Goal: Information Seeking & Learning: Learn about a topic

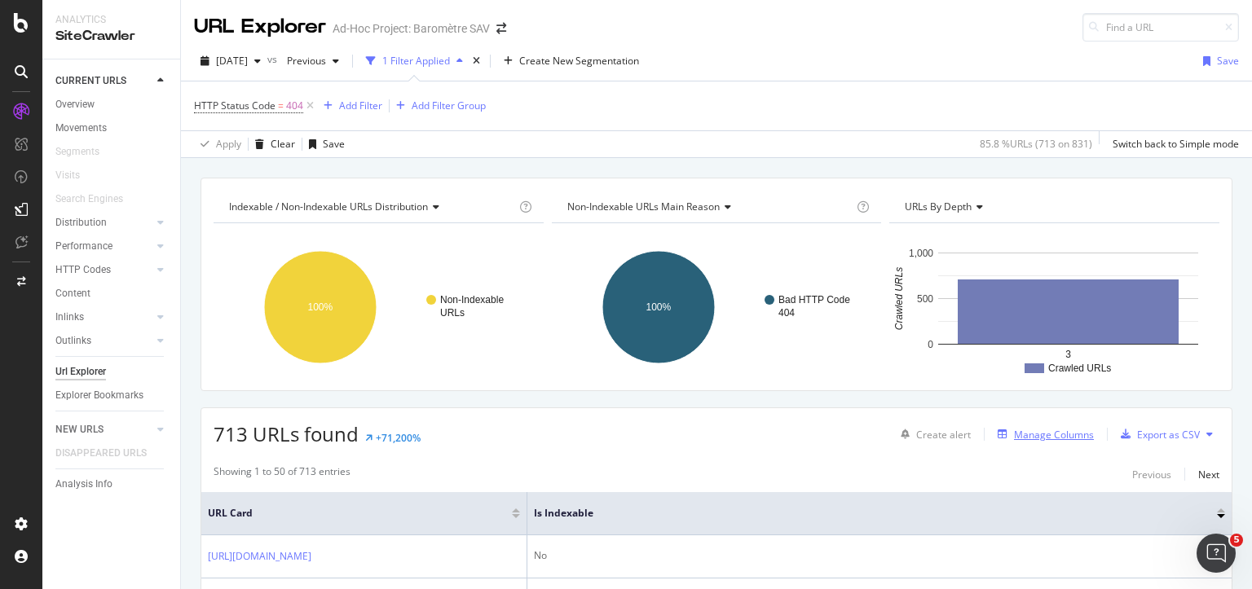
click at [1029, 431] on div "Manage Columns" at bounding box center [1054, 435] width 80 height 14
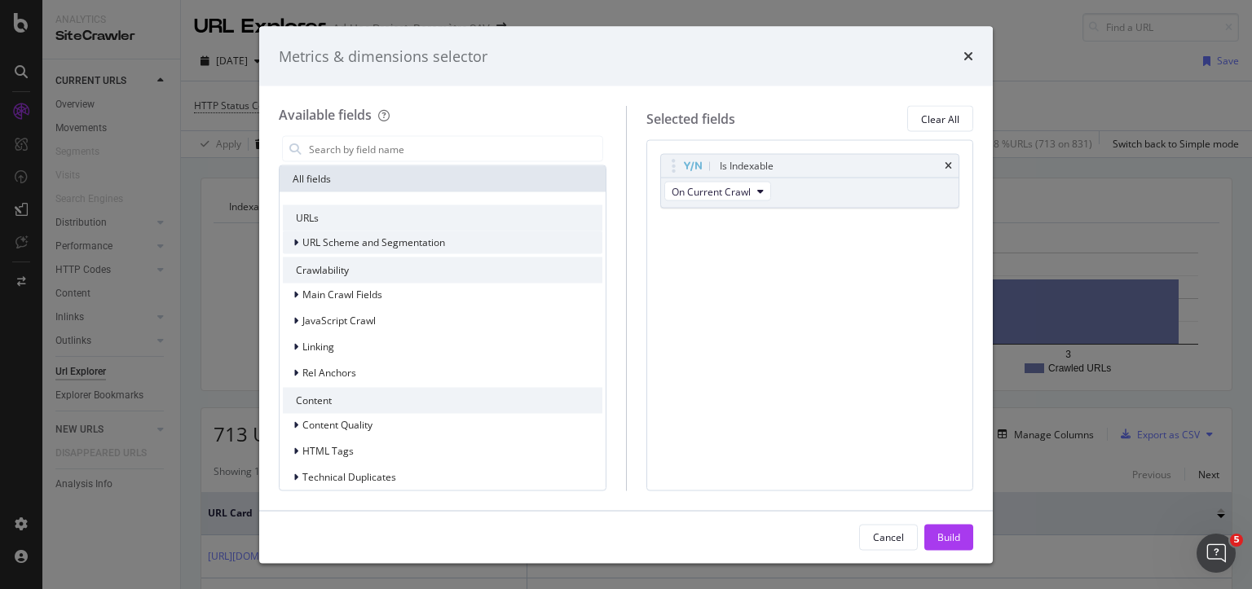
click at [296, 243] on icon "modal" at bounding box center [295, 243] width 5 height 10
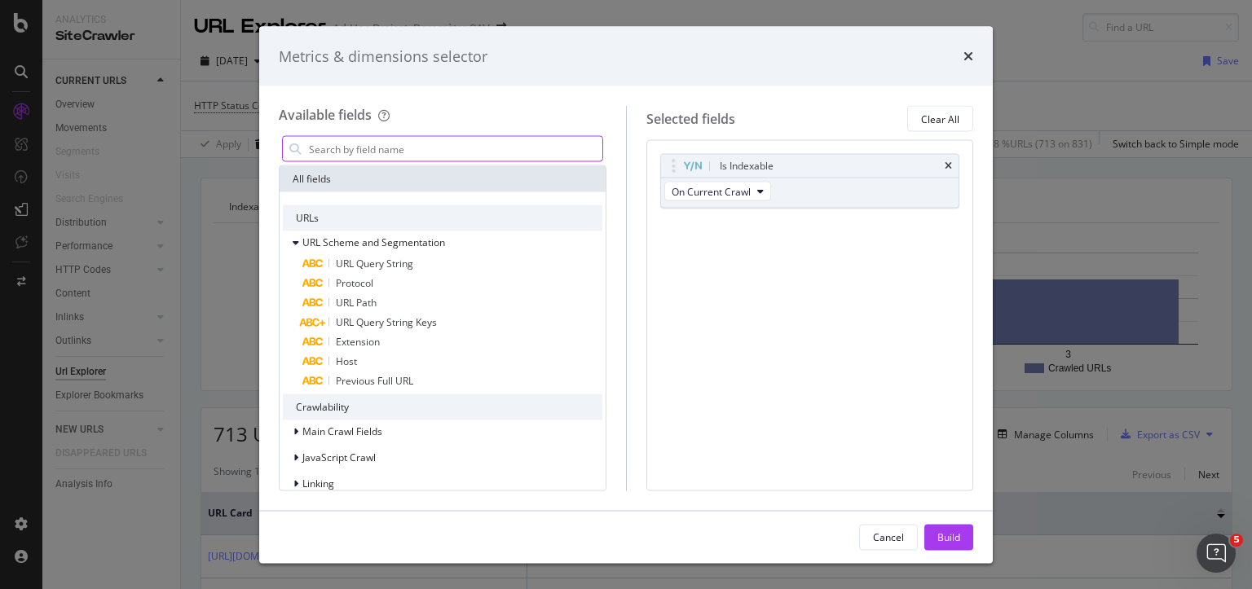
click at [349, 144] on input "modal" at bounding box center [454, 149] width 295 height 24
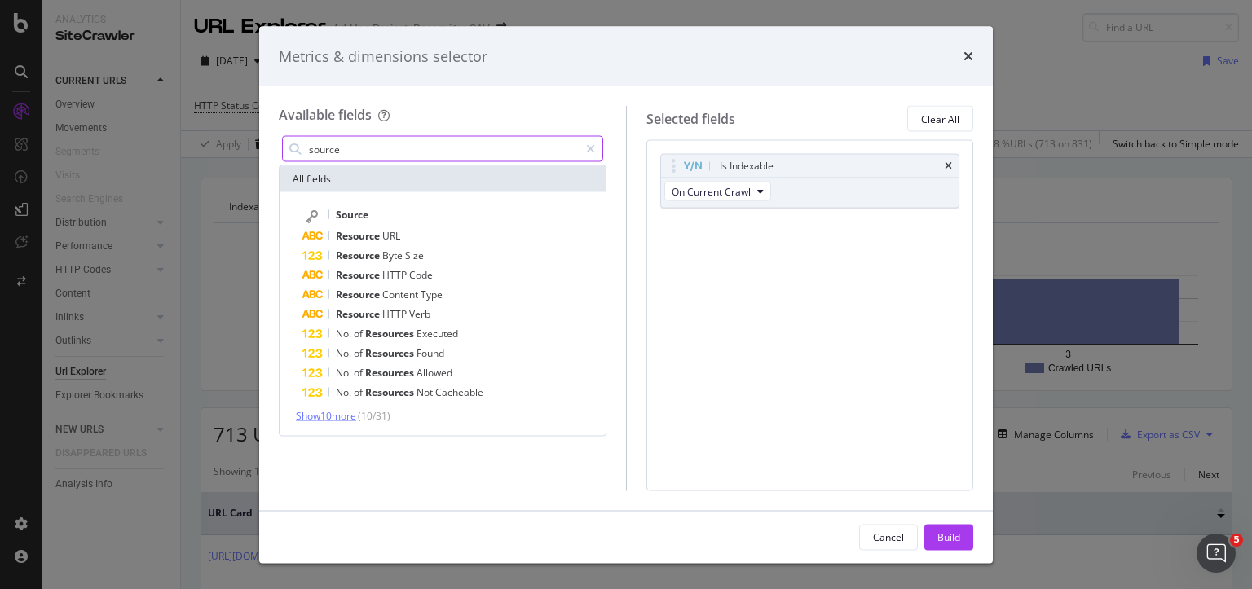
type input "source"
click at [352, 417] on span "Show 10 more" at bounding box center [326, 416] width 60 height 14
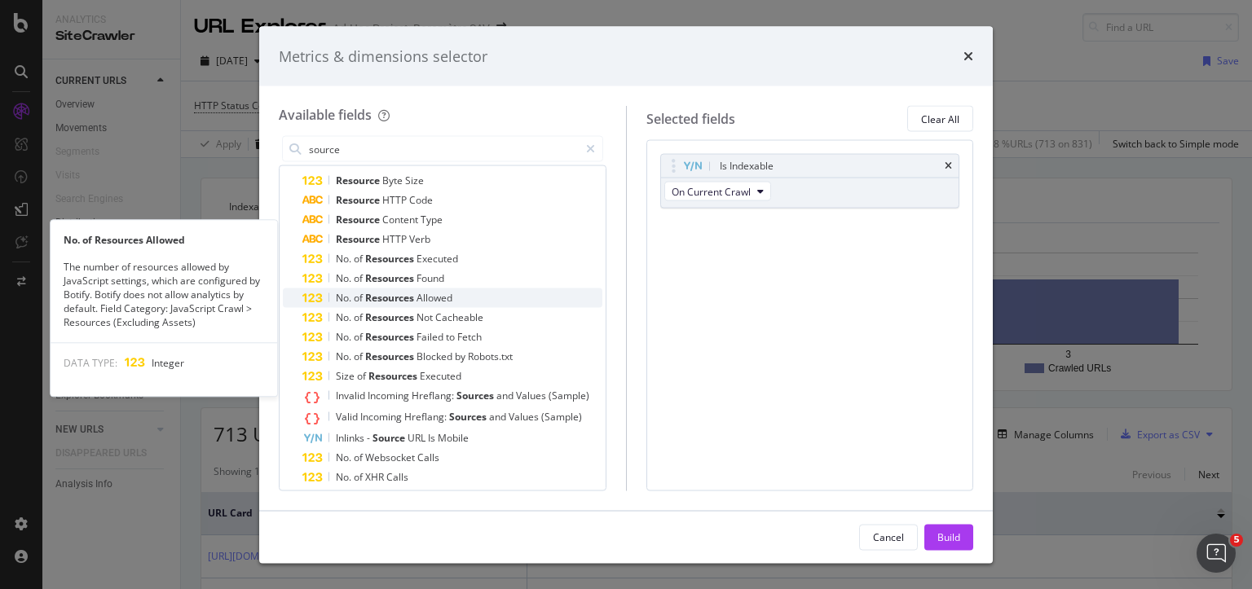
scroll to position [143, 0]
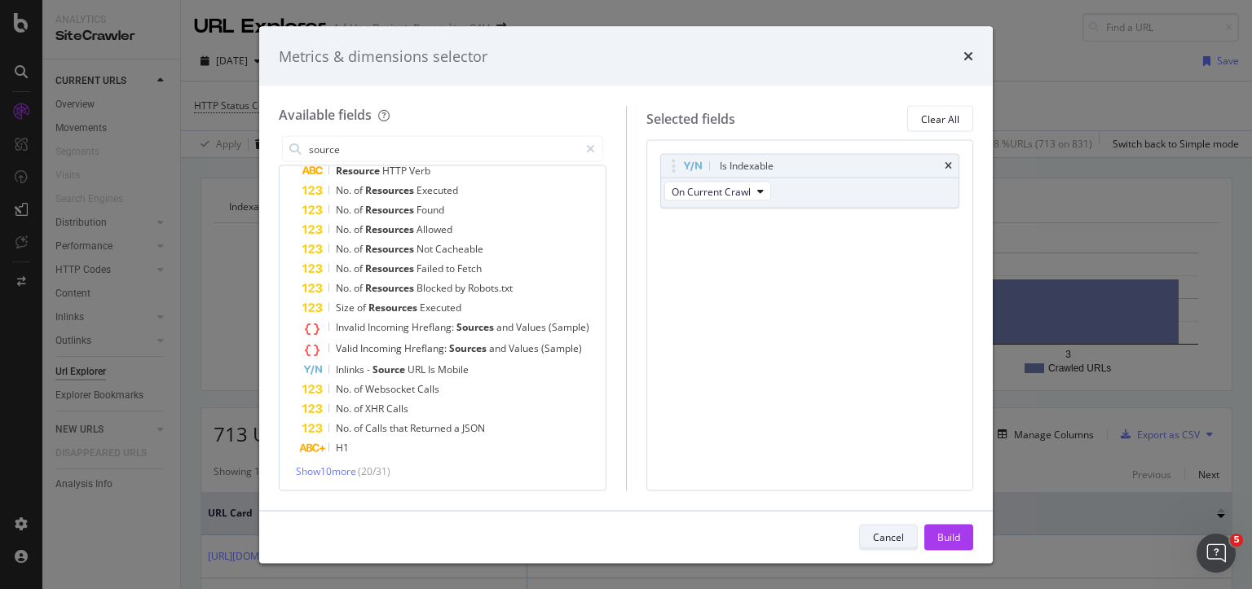
click at [889, 532] on div "Cancel" at bounding box center [888, 537] width 31 height 14
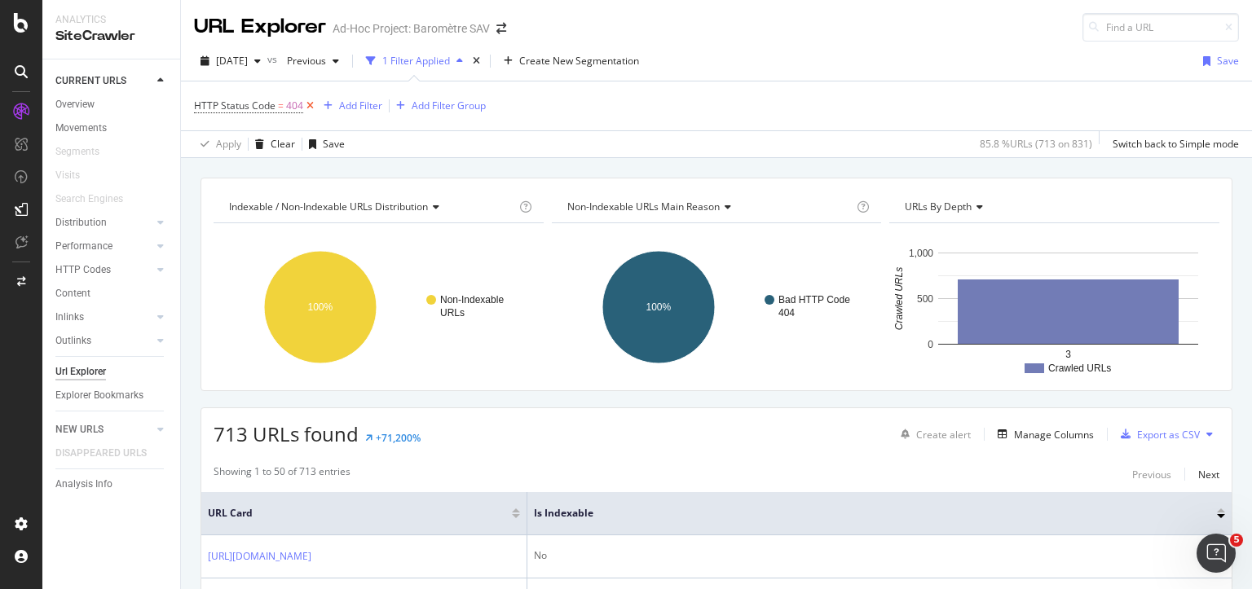
click at [310, 107] on icon at bounding box center [310, 106] width 14 height 16
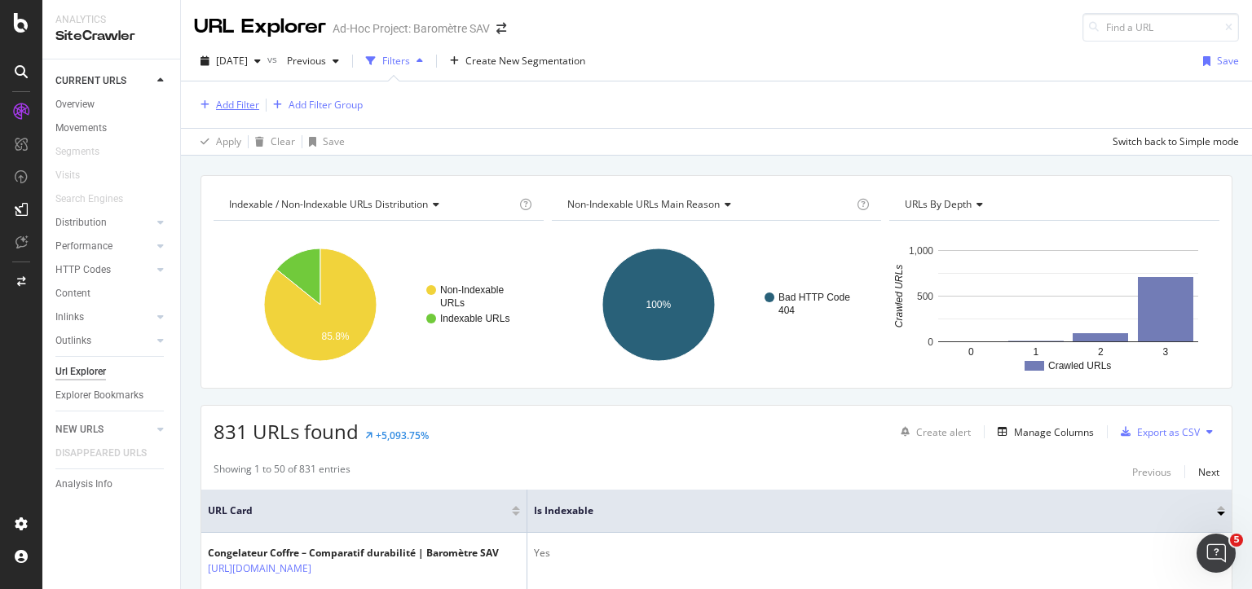
click at [233, 103] on div "Add Filter" at bounding box center [237, 105] width 43 height 14
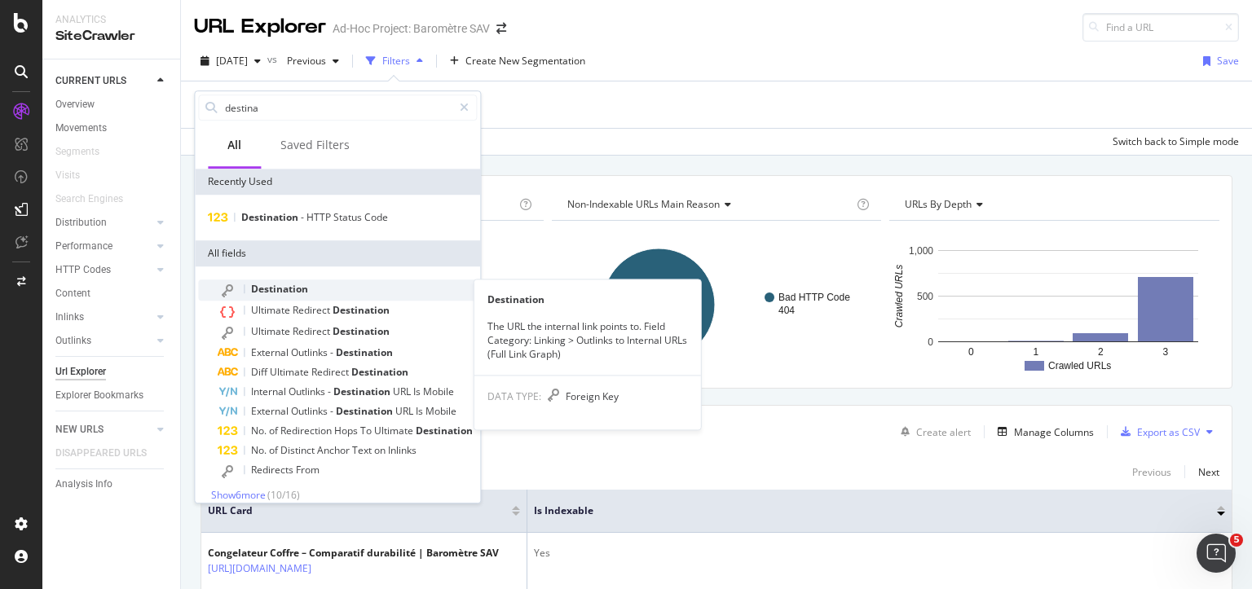
type input "destina"
click at [274, 286] on span "Destination" at bounding box center [279, 289] width 57 height 14
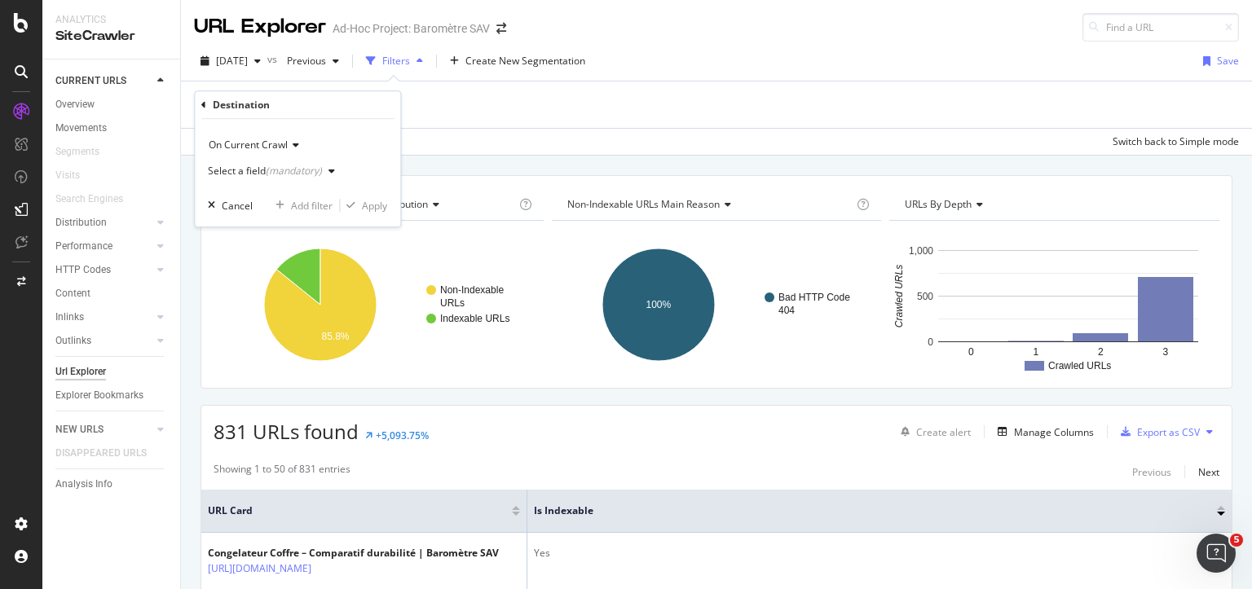
click at [254, 171] on div "Select a field (mandatory)" at bounding box center [265, 171] width 114 height 10
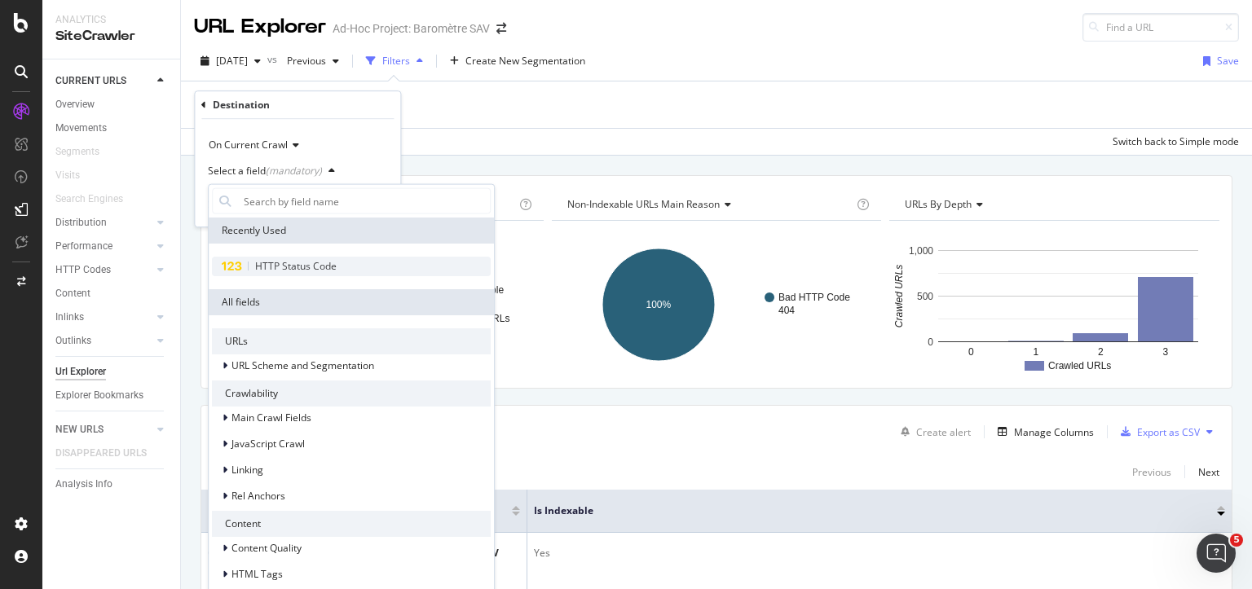
click at [279, 269] on span "HTTP Status Code" at bounding box center [295, 266] width 81 height 14
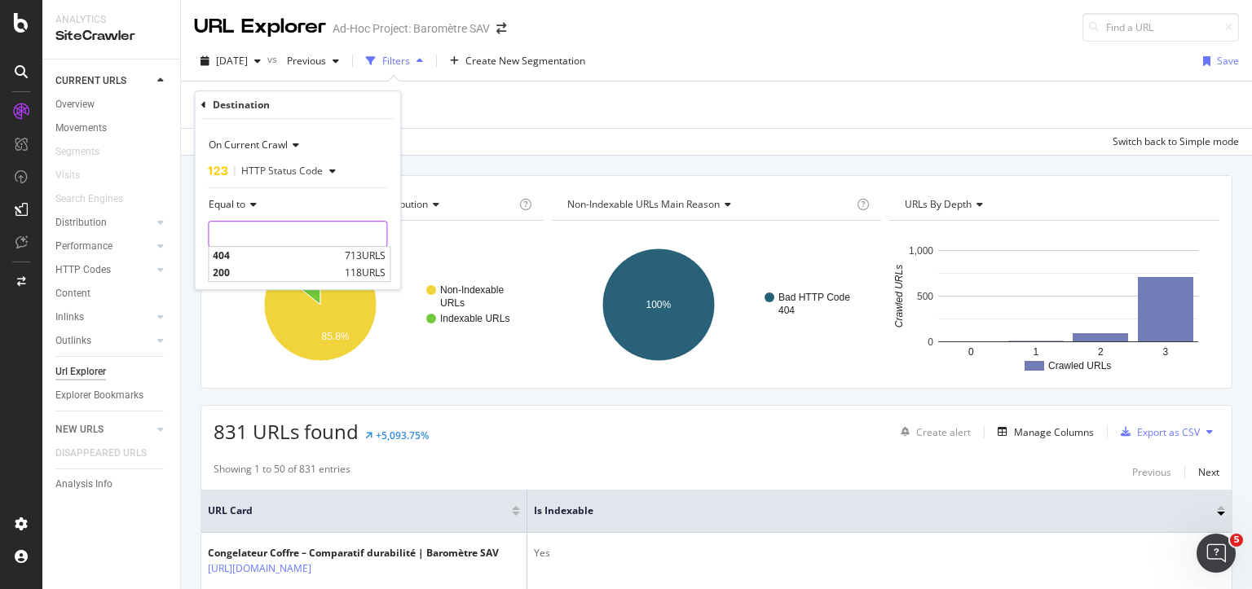
click at [279, 230] on input "number" at bounding box center [297, 234] width 179 height 26
click at [239, 251] on span "404" at bounding box center [277, 256] width 128 height 14
type input "404"
click at [367, 268] on div "Apply" at bounding box center [374, 269] width 25 height 14
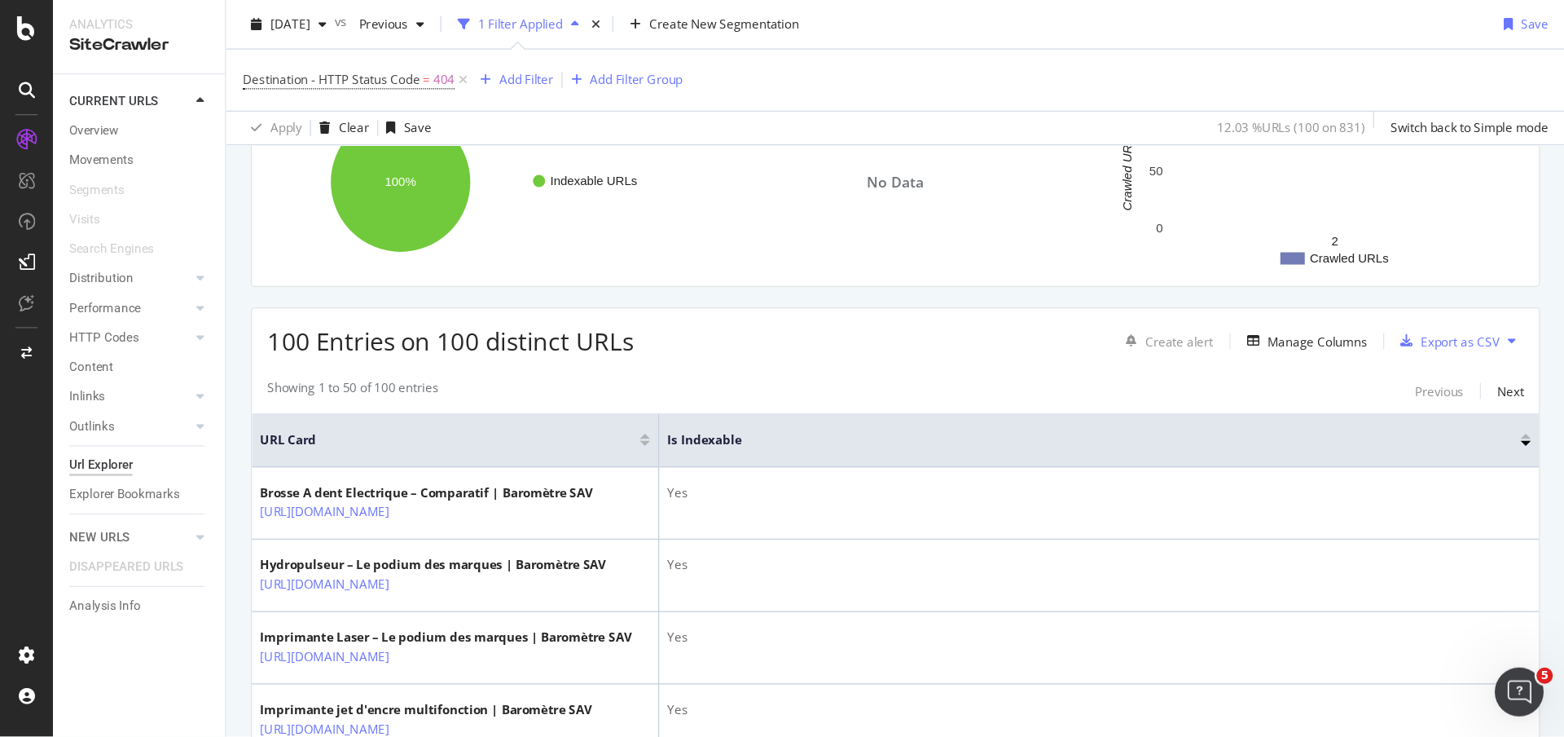
scroll to position [163, 0]
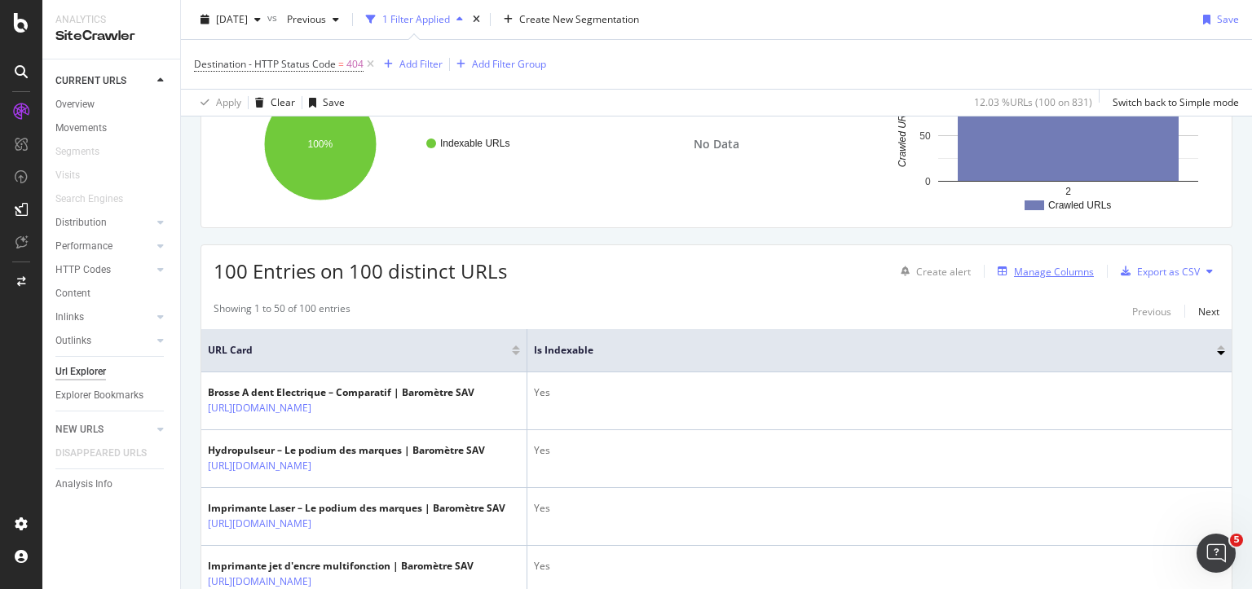
click at [1048, 265] on div "Manage Columns" at bounding box center [1054, 272] width 80 height 14
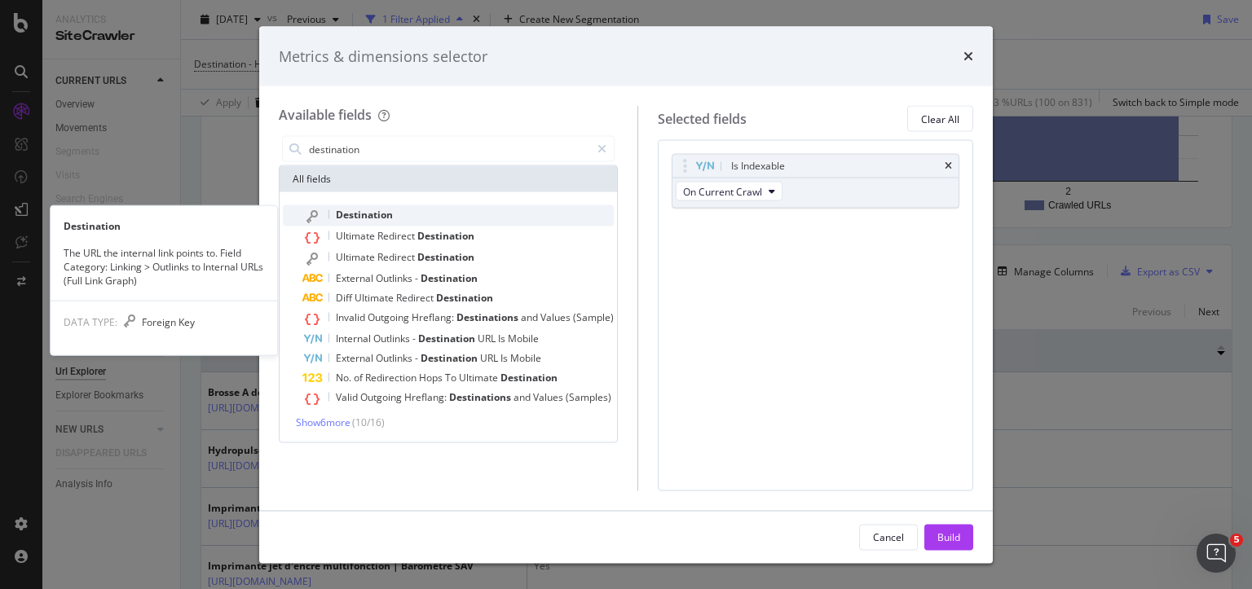
type input "destination"
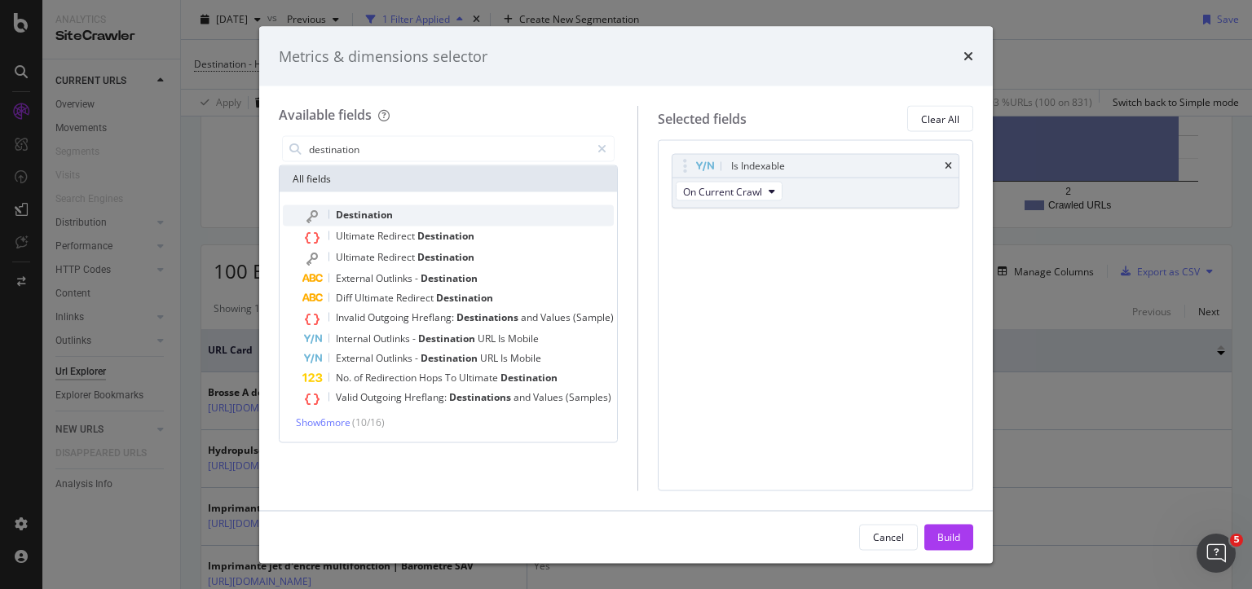
click at [364, 215] on span "Destination" at bounding box center [364, 215] width 57 height 14
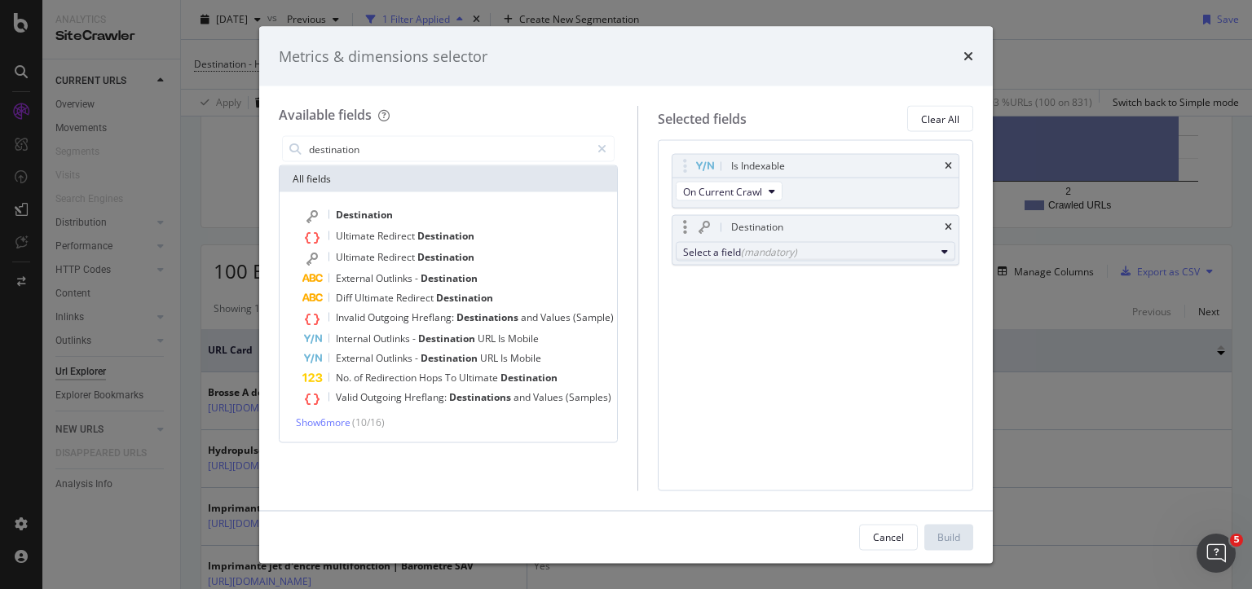
click at [750, 255] on div "(mandatory)" at bounding box center [769, 251] width 56 height 14
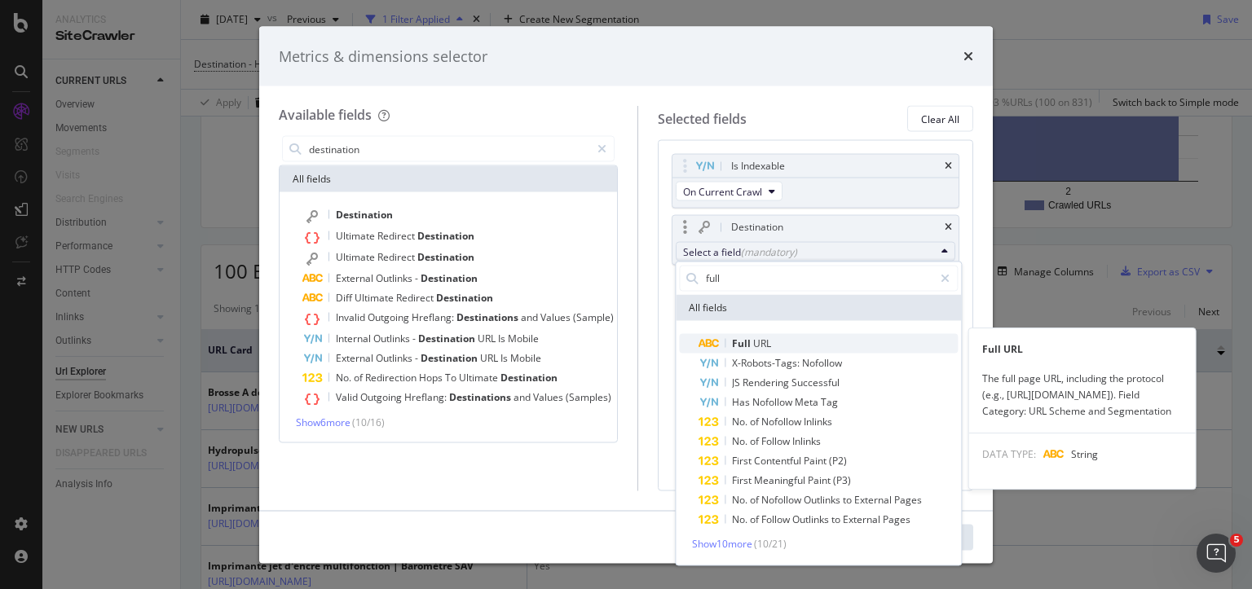
type input "full"
click at [753, 342] on span "URL" at bounding box center [762, 343] width 18 height 14
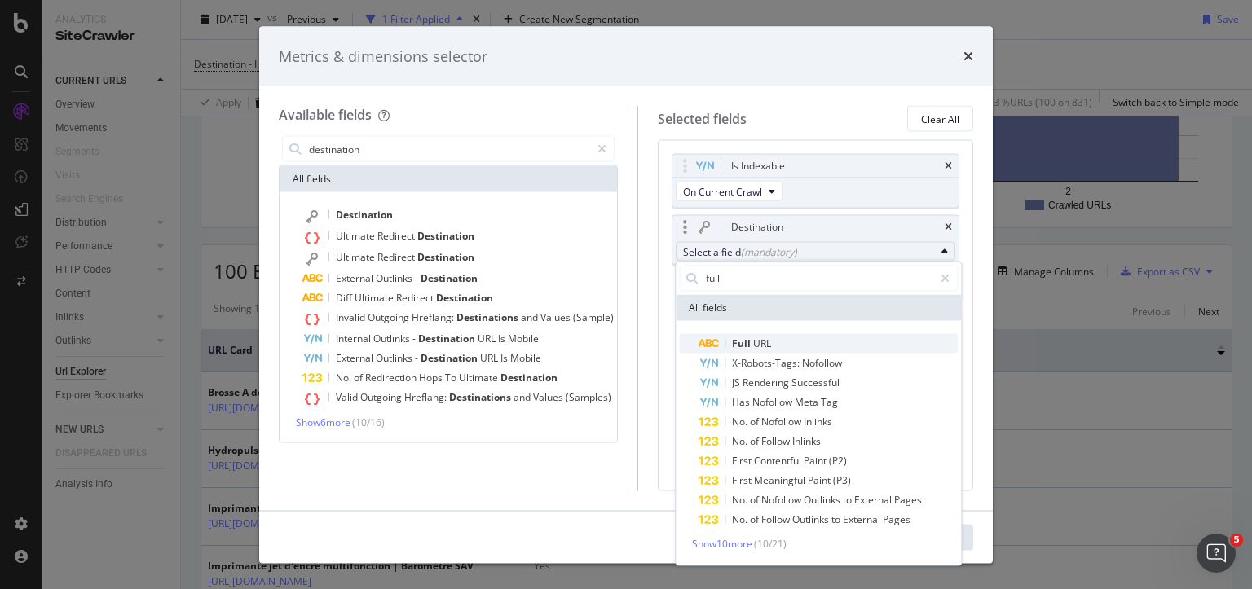
click at [753, 340] on span "URL" at bounding box center [762, 343] width 18 height 14
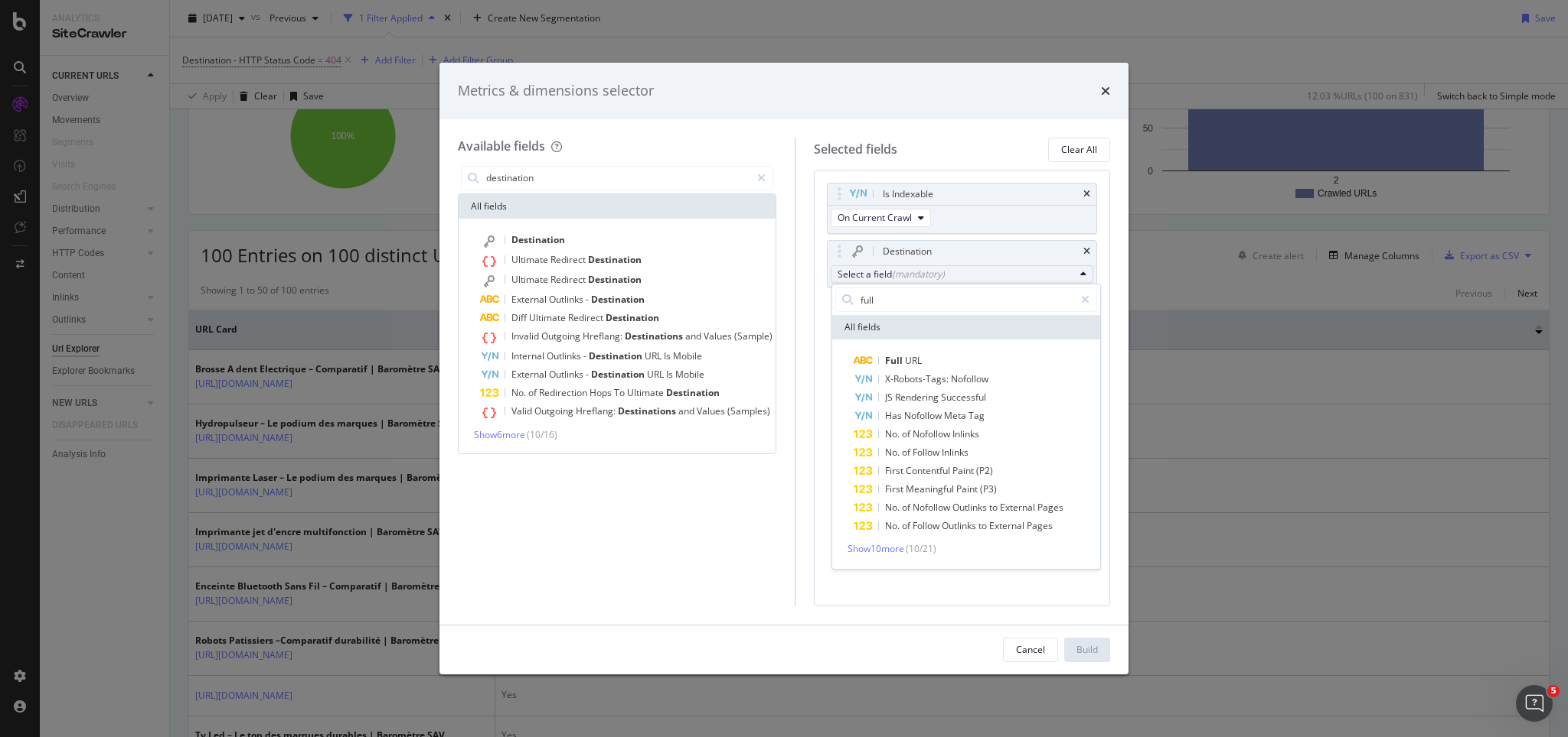
scroll to position [2, 0]
drag, startPoint x: 928, startPoint y: 23, endPoint x: 902, endPoint y: 358, distance: 336.0
click at [902, 358] on span "Full" at bounding box center [894, 361] width 20 height 13
click at [891, 305] on input "full" at bounding box center [966, 299] width 215 height 23
click at [903, 359] on span "Full" at bounding box center [894, 361] width 20 height 13
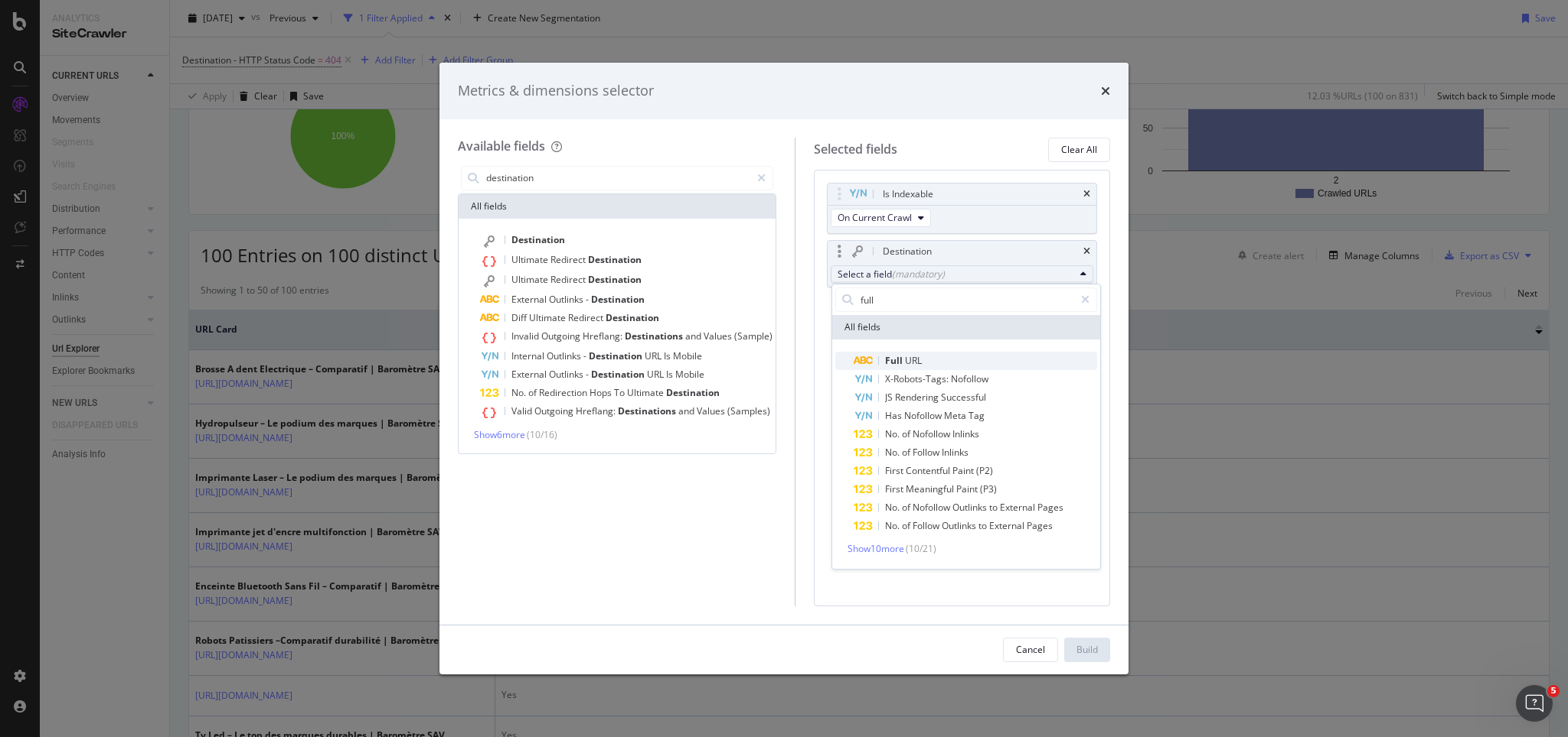
click at [864, 361] on icon "modal" at bounding box center [863, 361] width 21 height 9
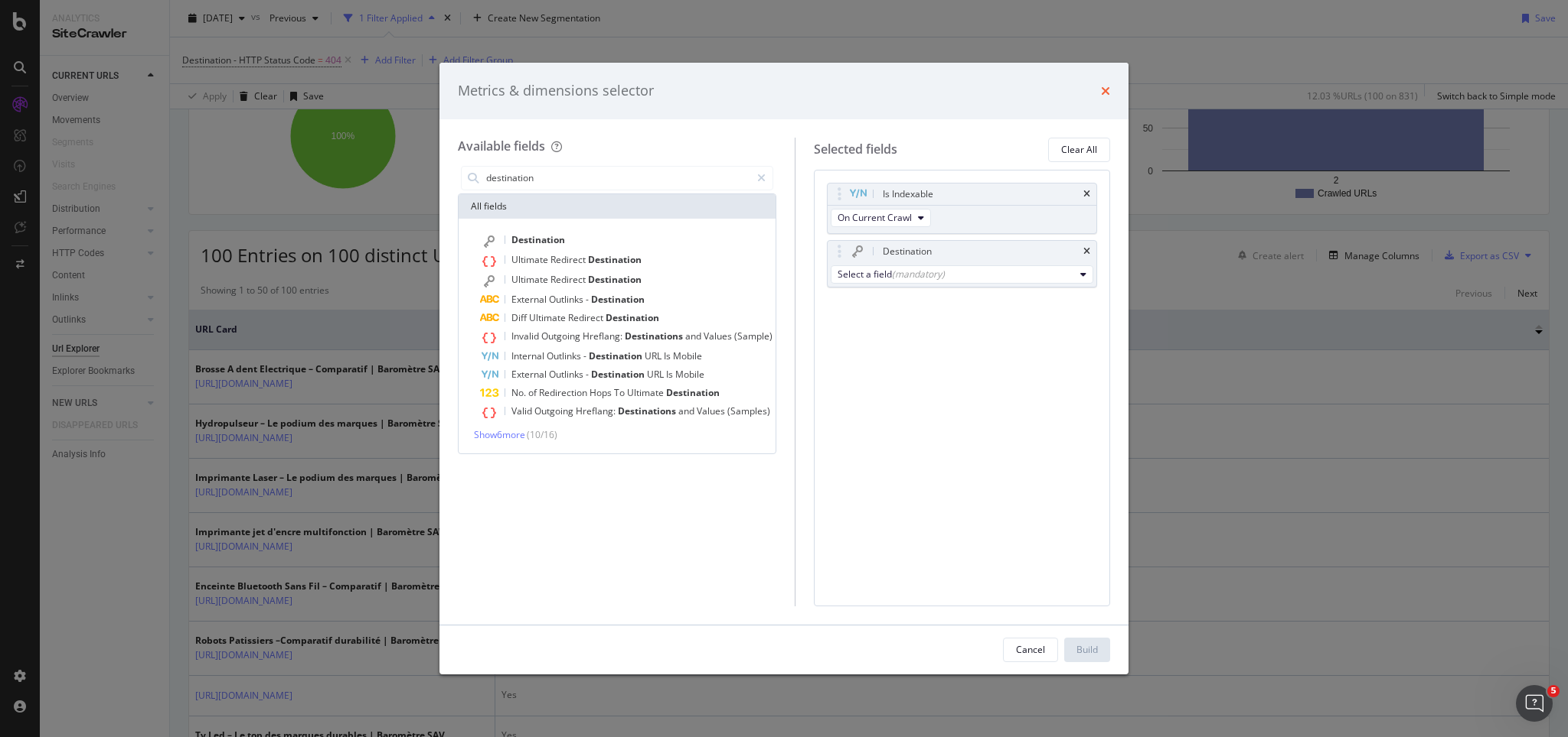
click at [1105, 89] on icon "times" at bounding box center [1106, 90] width 9 height 12
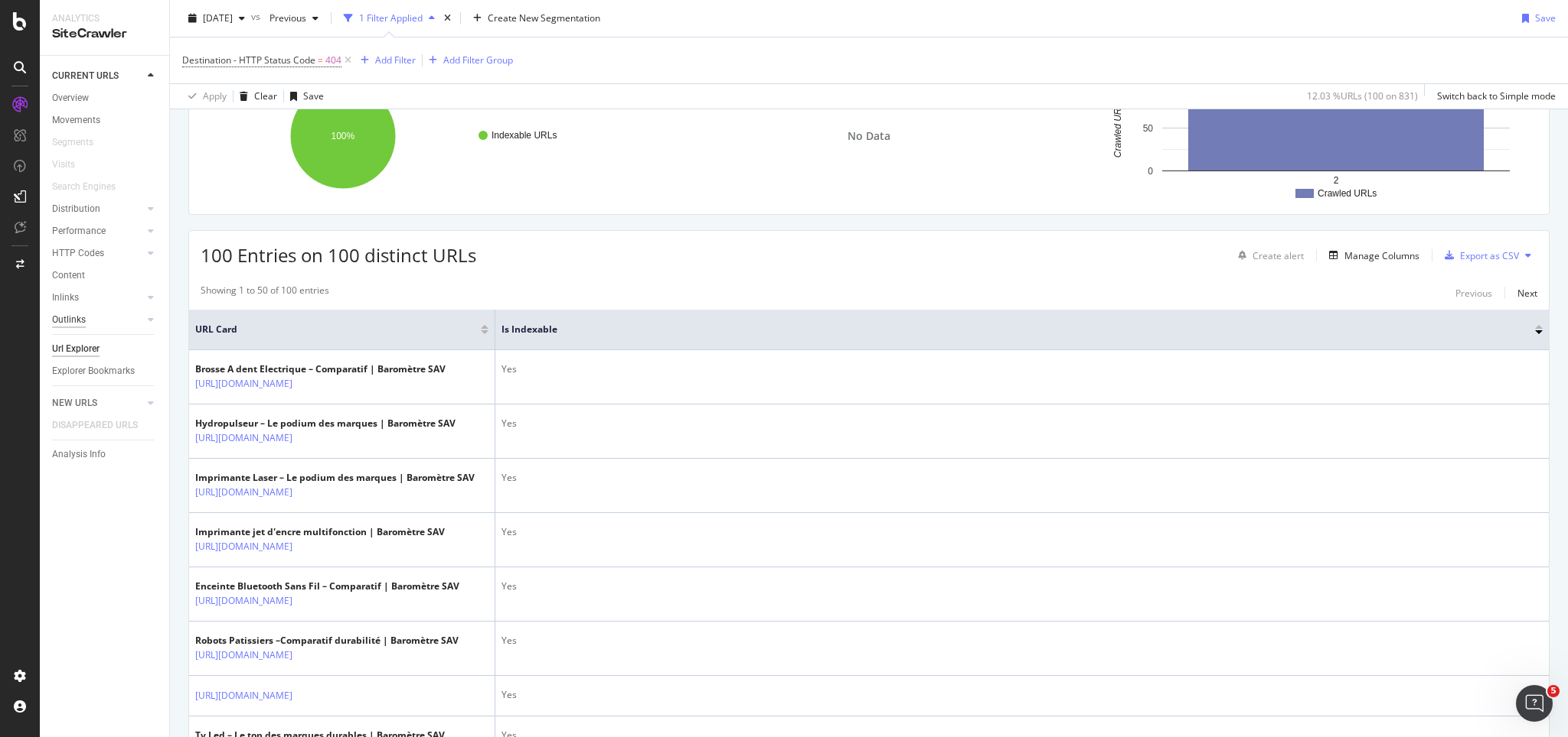
click at [71, 321] on div "Outlinks" at bounding box center [69, 319] width 34 height 16
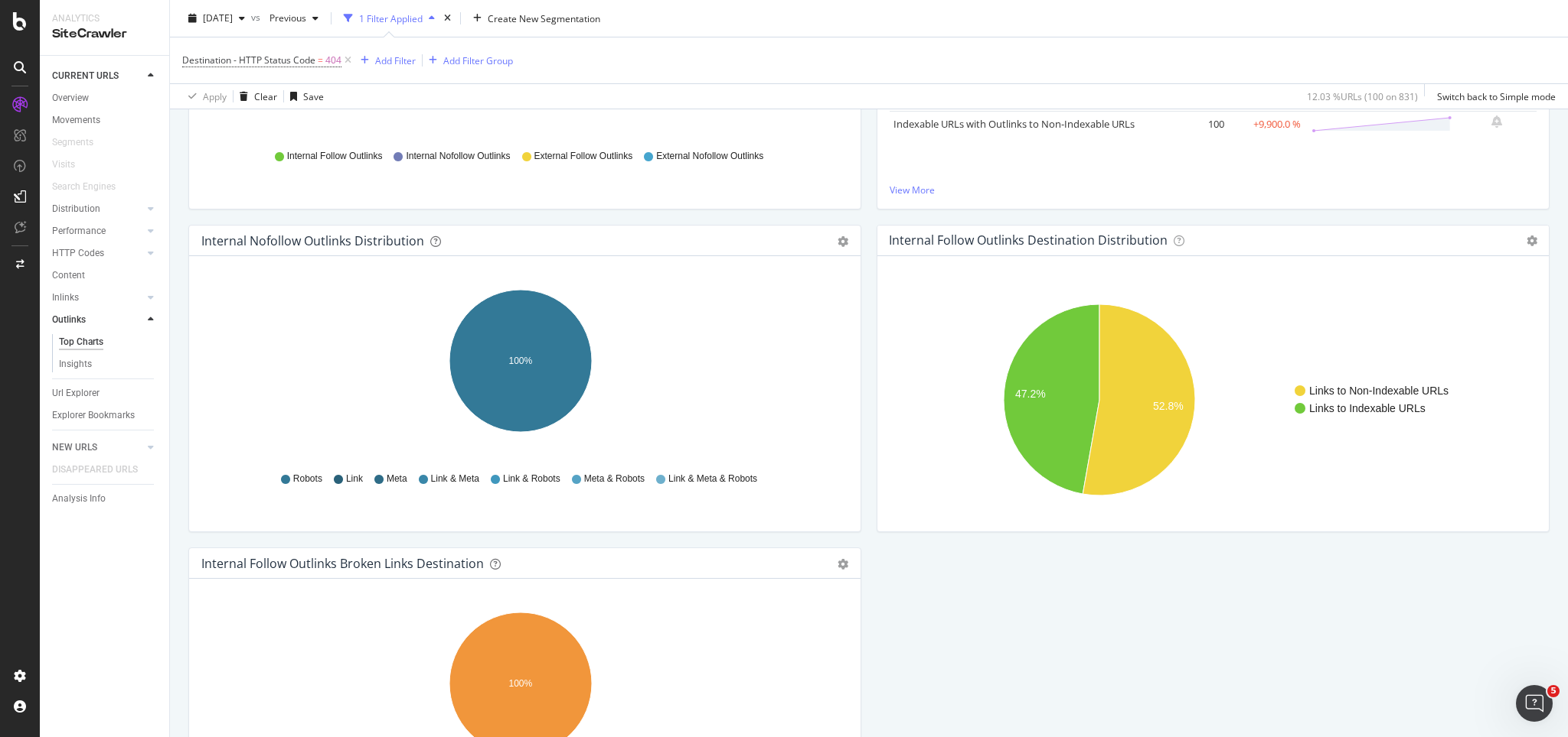
scroll to position [360, 0]
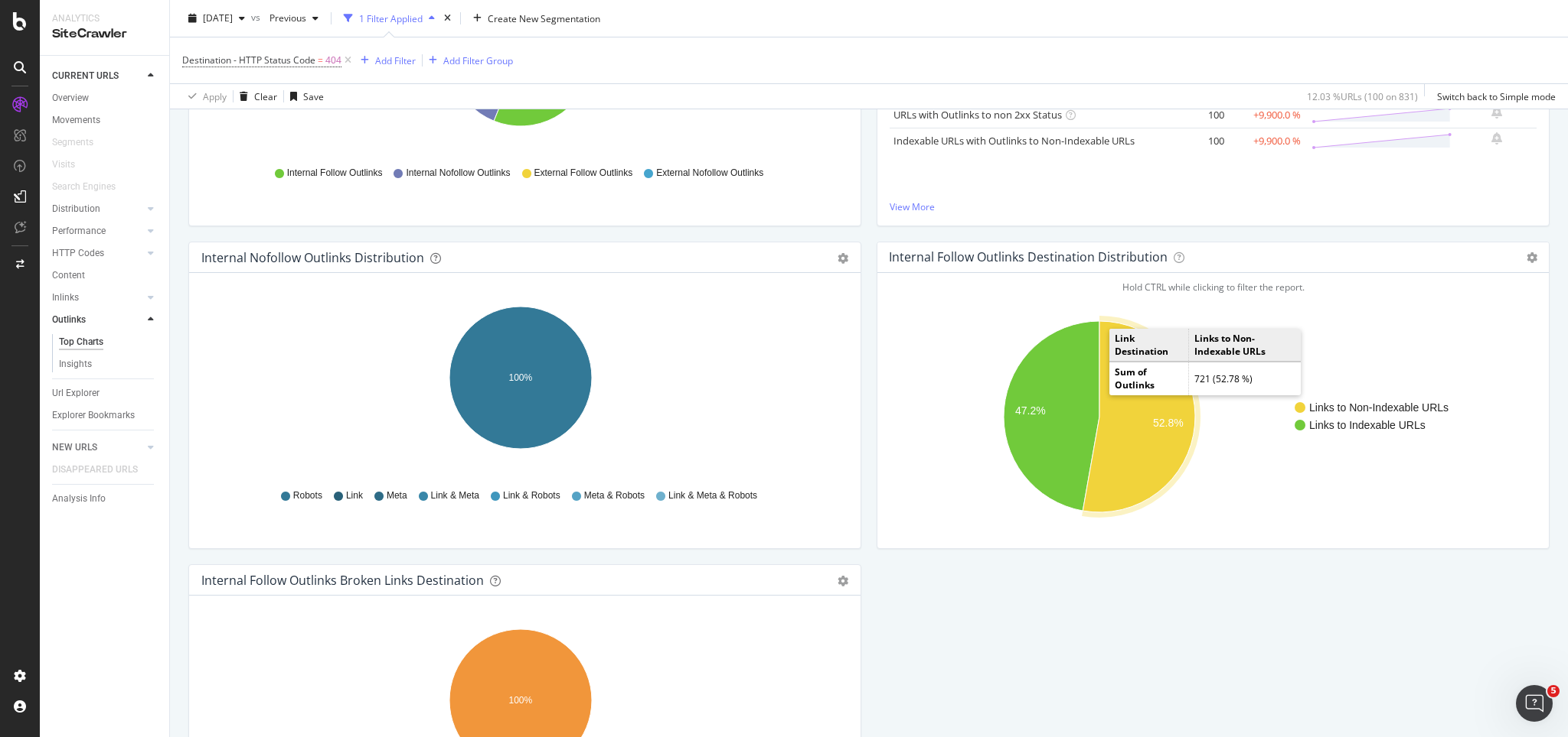
click at [1115, 441] on icon "A chart." at bounding box center [1139, 417] width 113 height 192
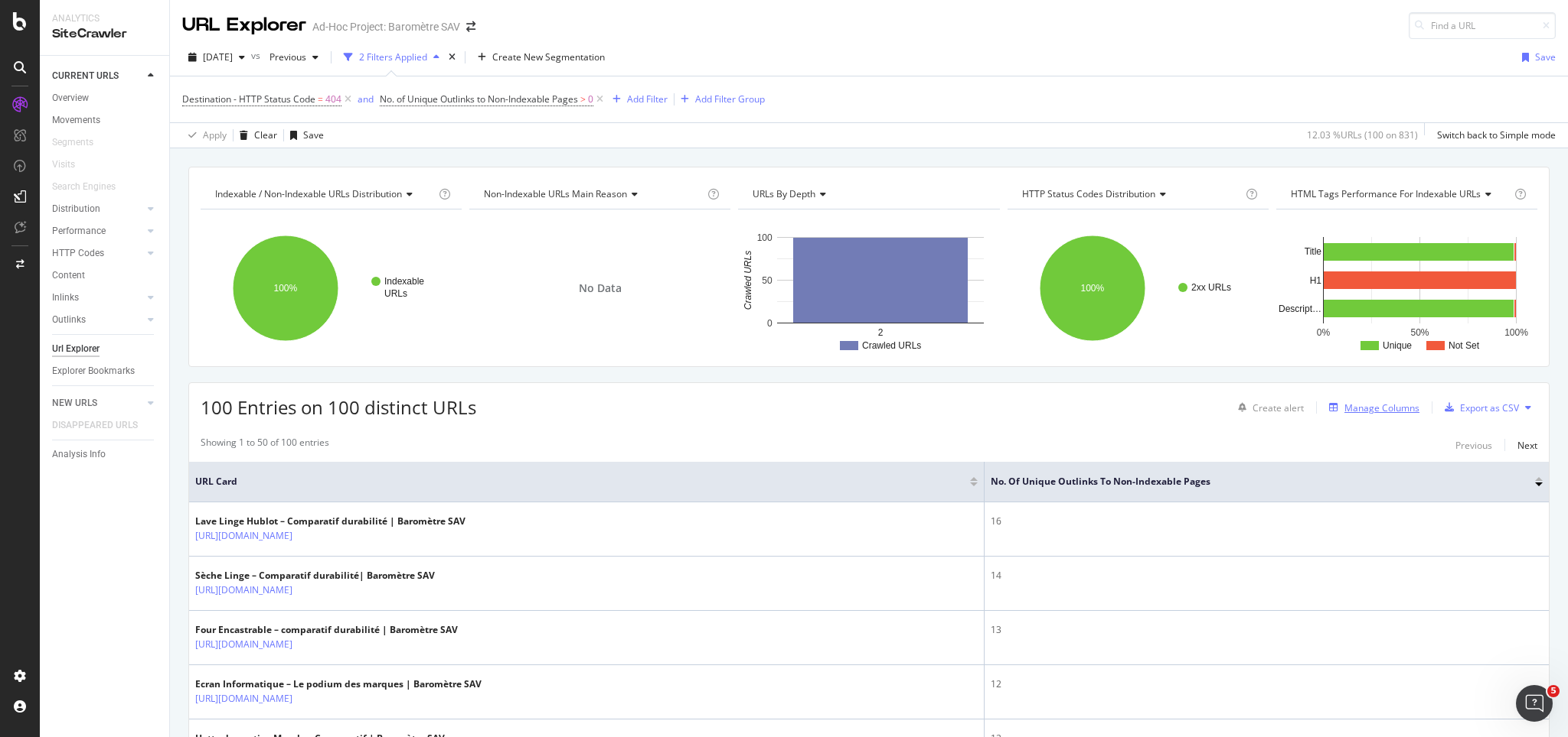
click at [1175, 411] on div "Manage Columns" at bounding box center [1382, 408] width 75 height 13
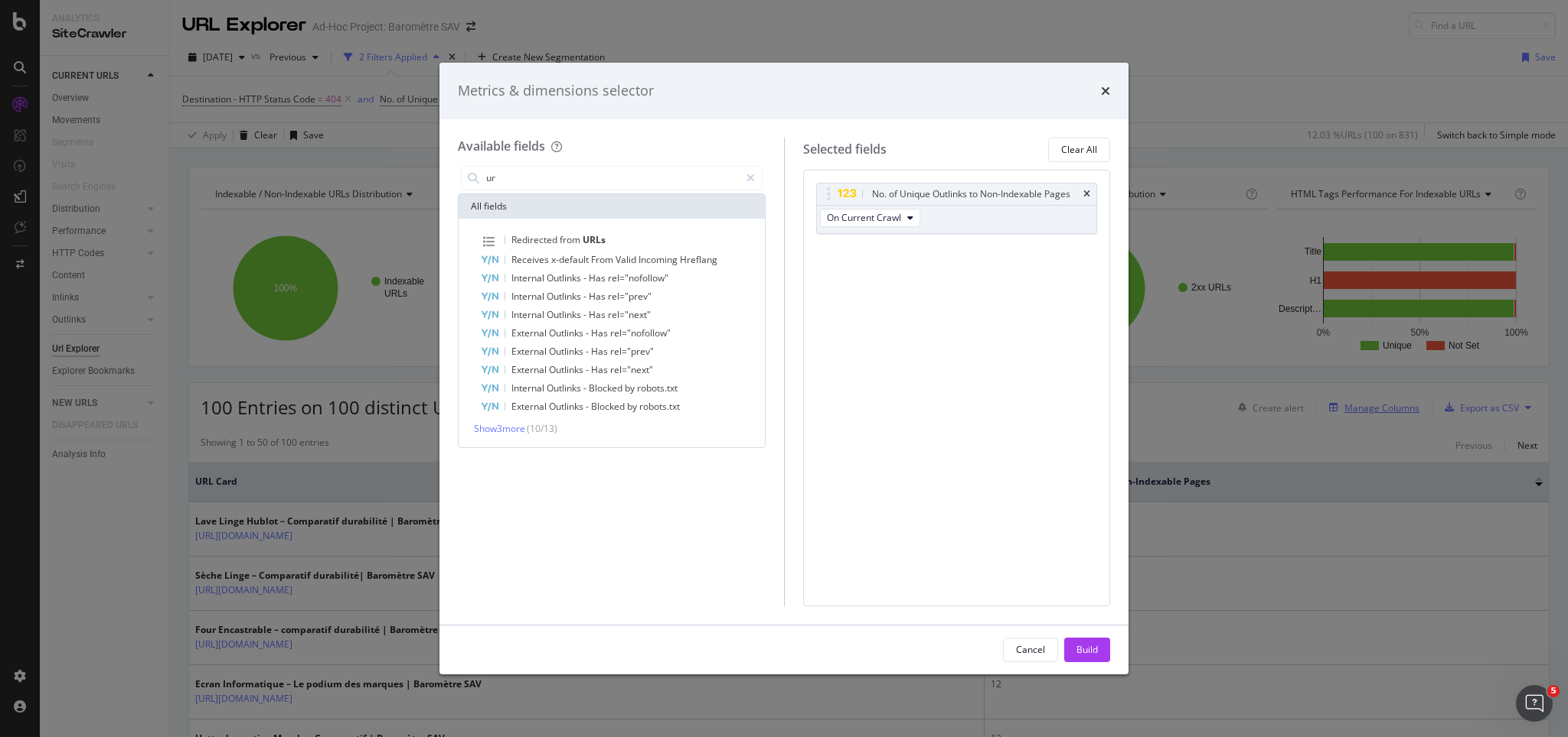
type input "u"
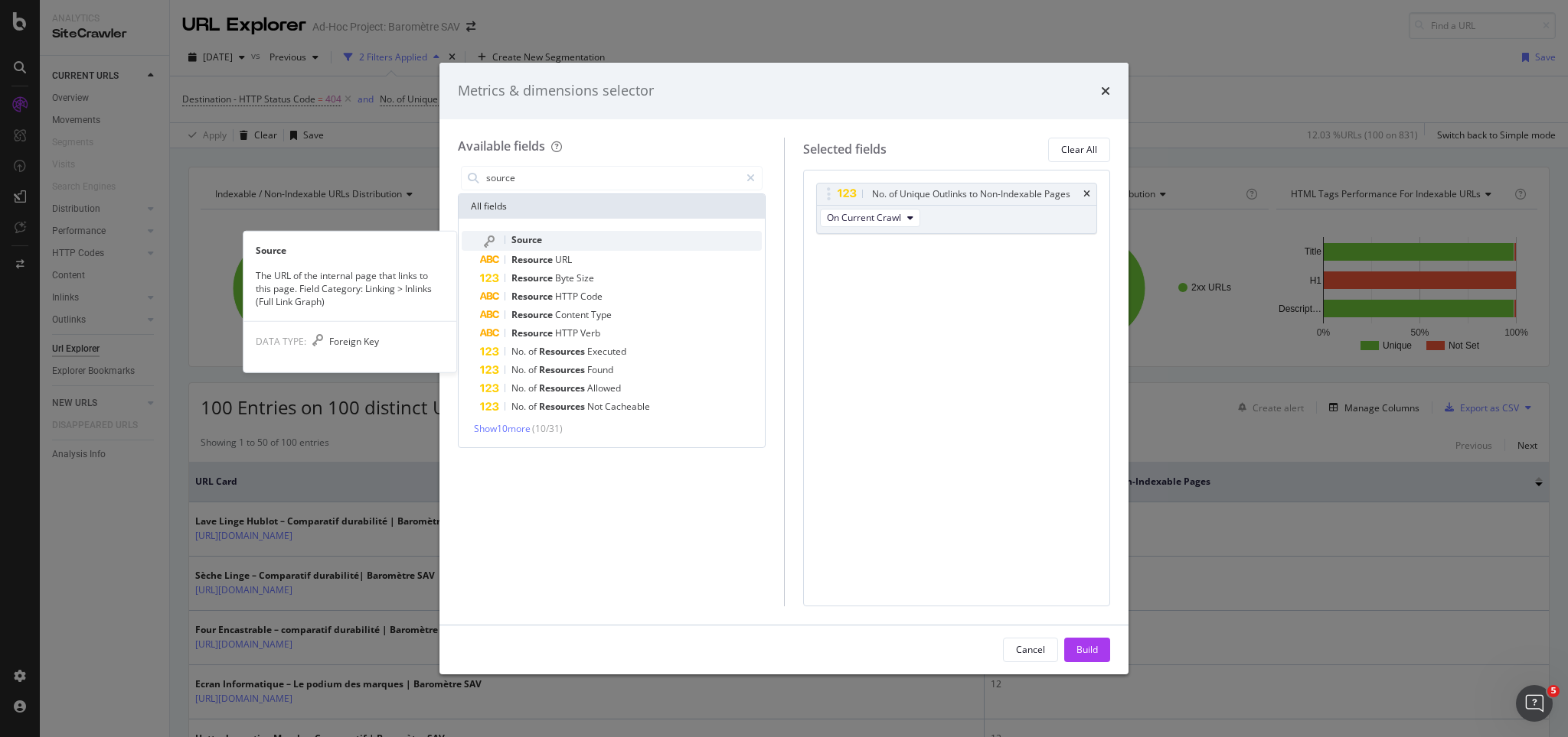
type input "source"
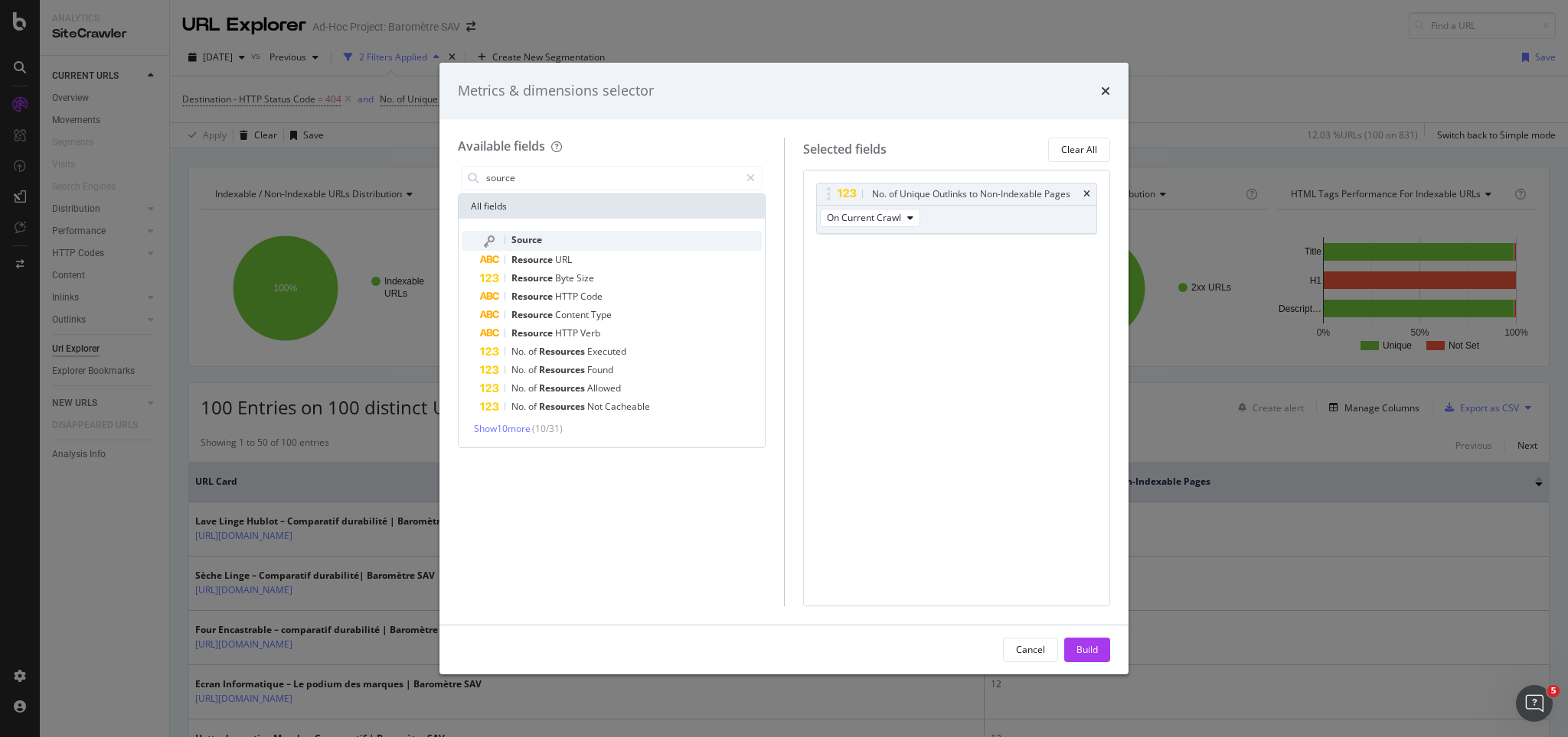
click at [519, 238] on span "Source" at bounding box center [526, 240] width 31 height 13
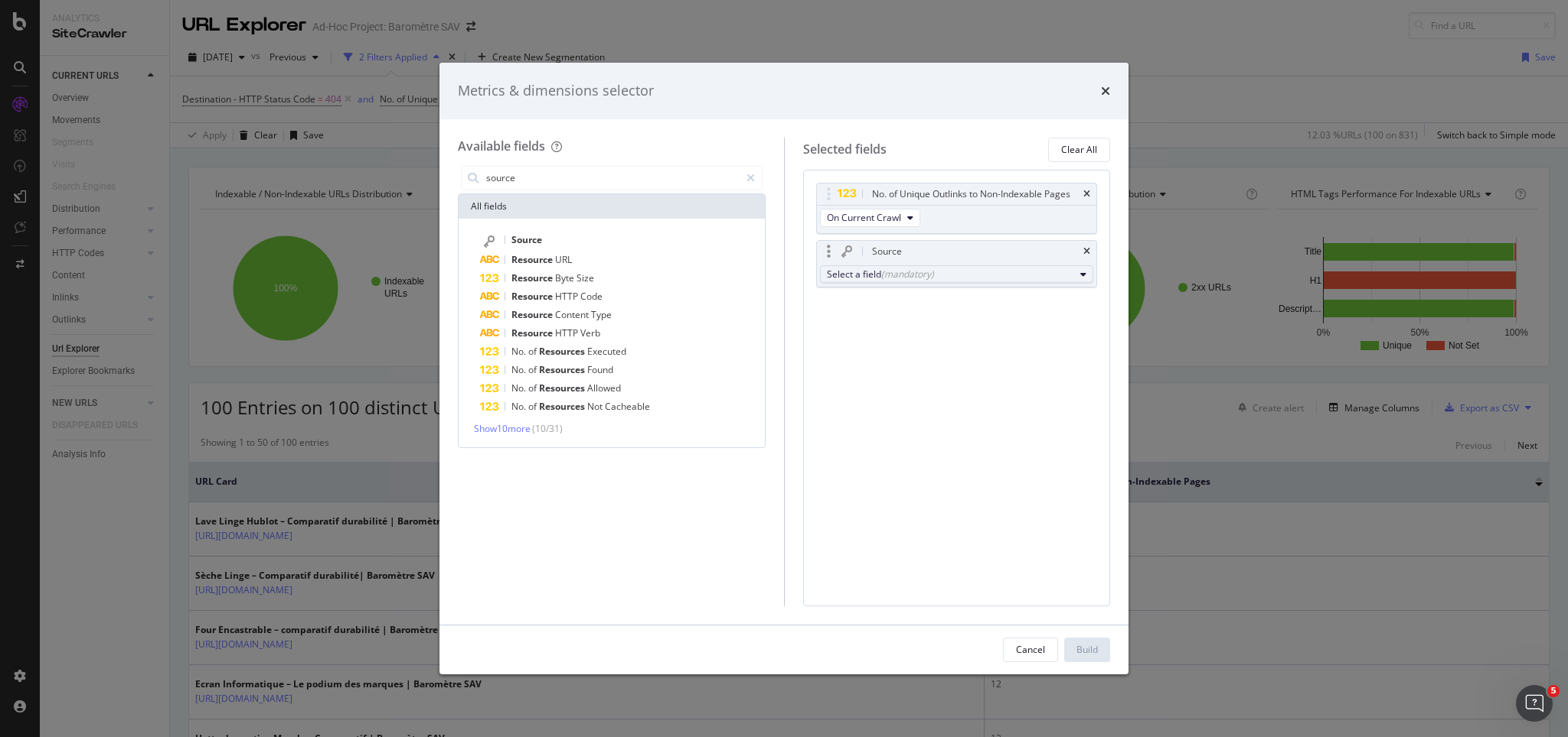
click at [849, 275] on div "Select a field (mandatory)" at bounding box center [951, 274] width 248 height 13
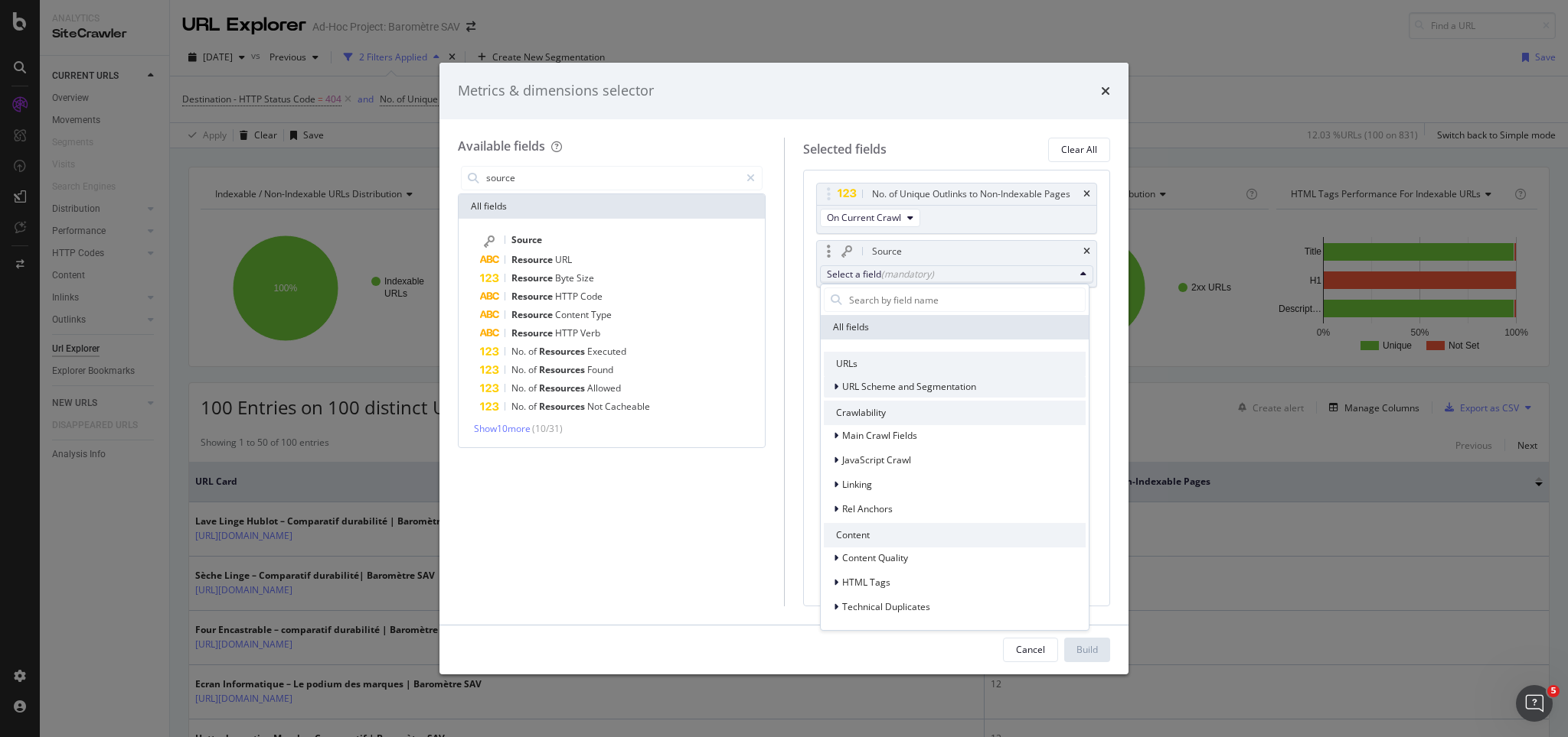
click at [889, 382] on span "URL Scheme and Segmentation" at bounding box center [908, 387] width 134 height 13
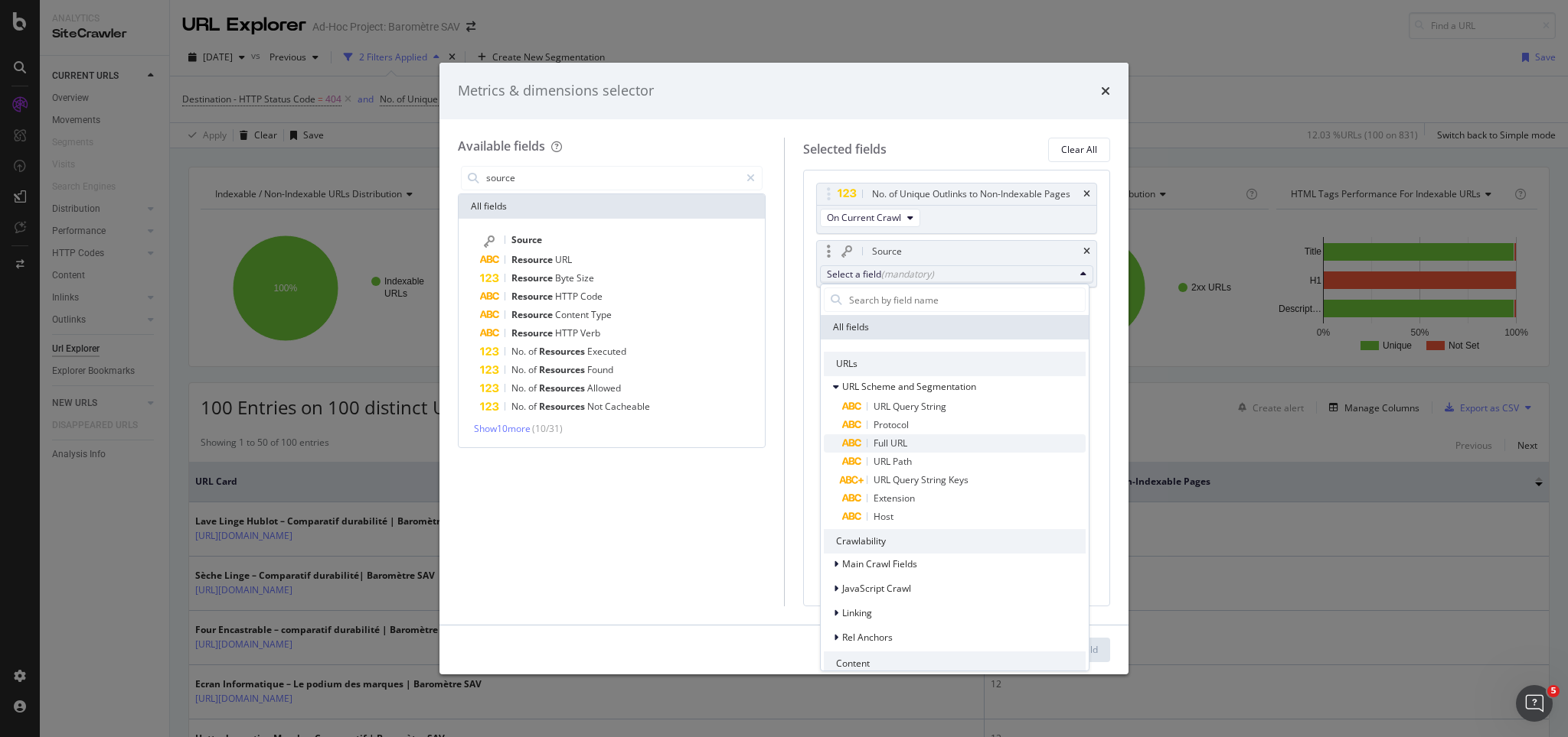
click at [903, 448] on span "Full URL" at bounding box center [891, 443] width 34 height 13
click at [850, 440] on icon "modal" at bounding box center [851, 444] width 21 height 9
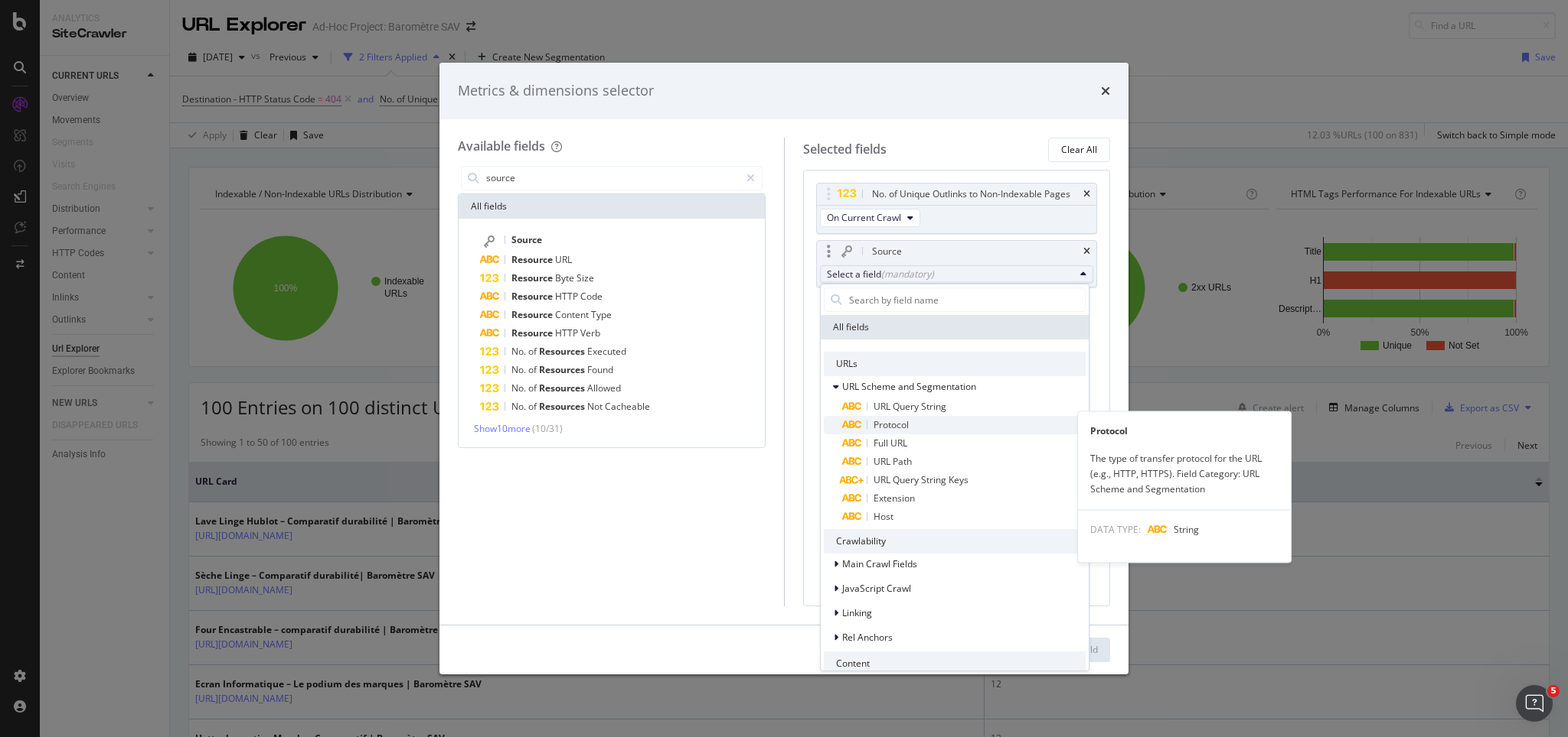
scroll to position [88, 0]
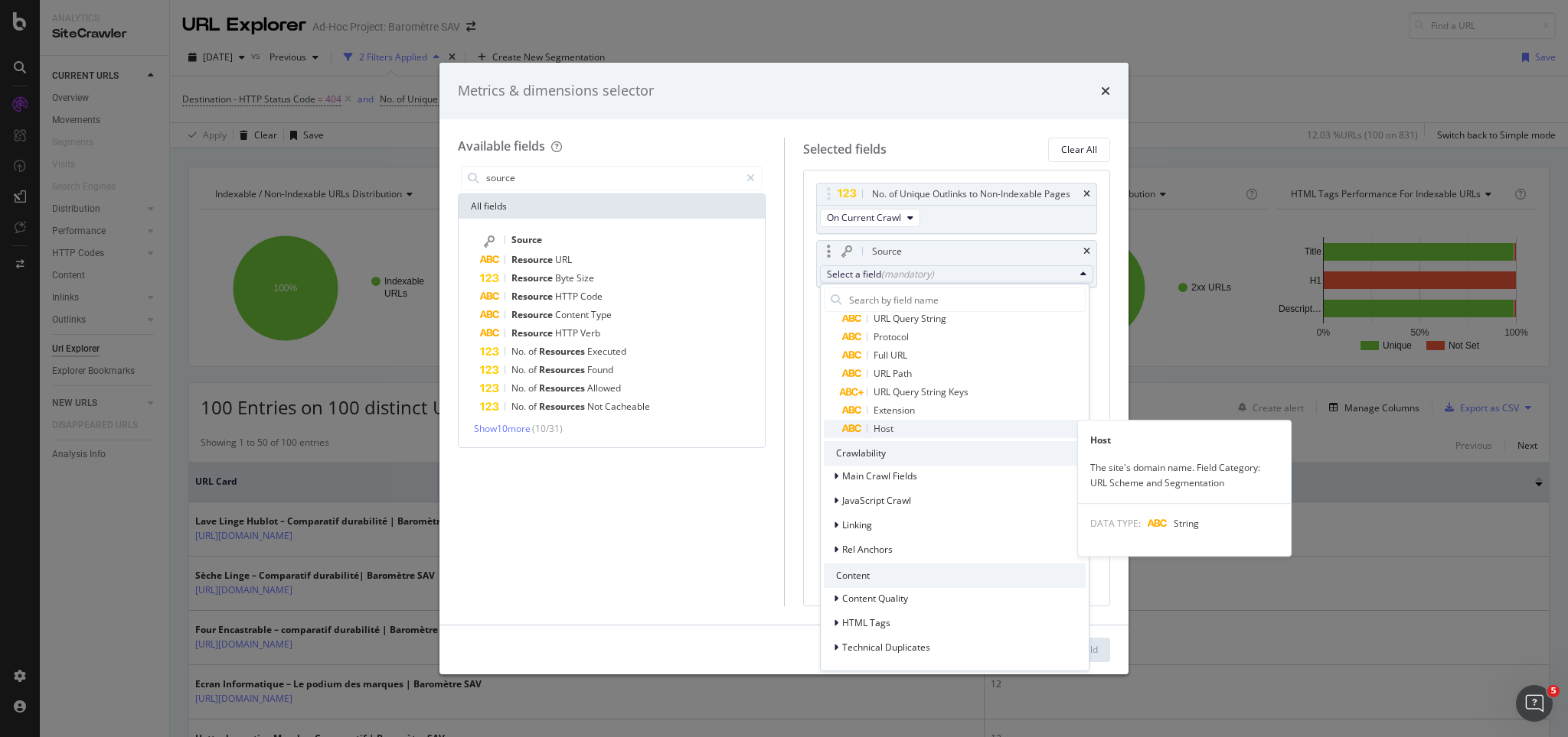
click at [886, 429] on span "Host" at bounding box center [883, 429] width 20 height 13
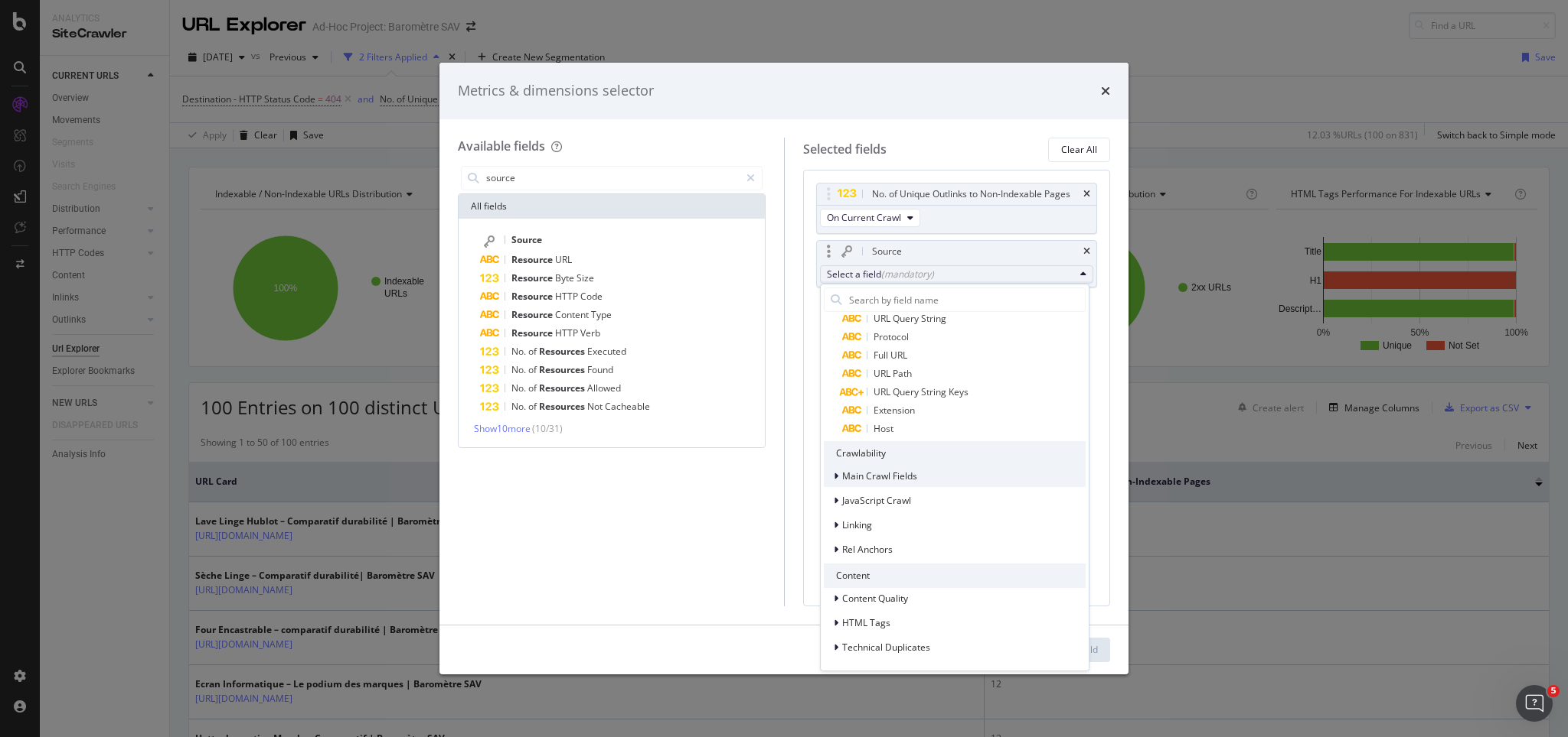
click at [876, 474] on span "Main Crawl Fields" at bounding box center [879, 476] width 75 height 13
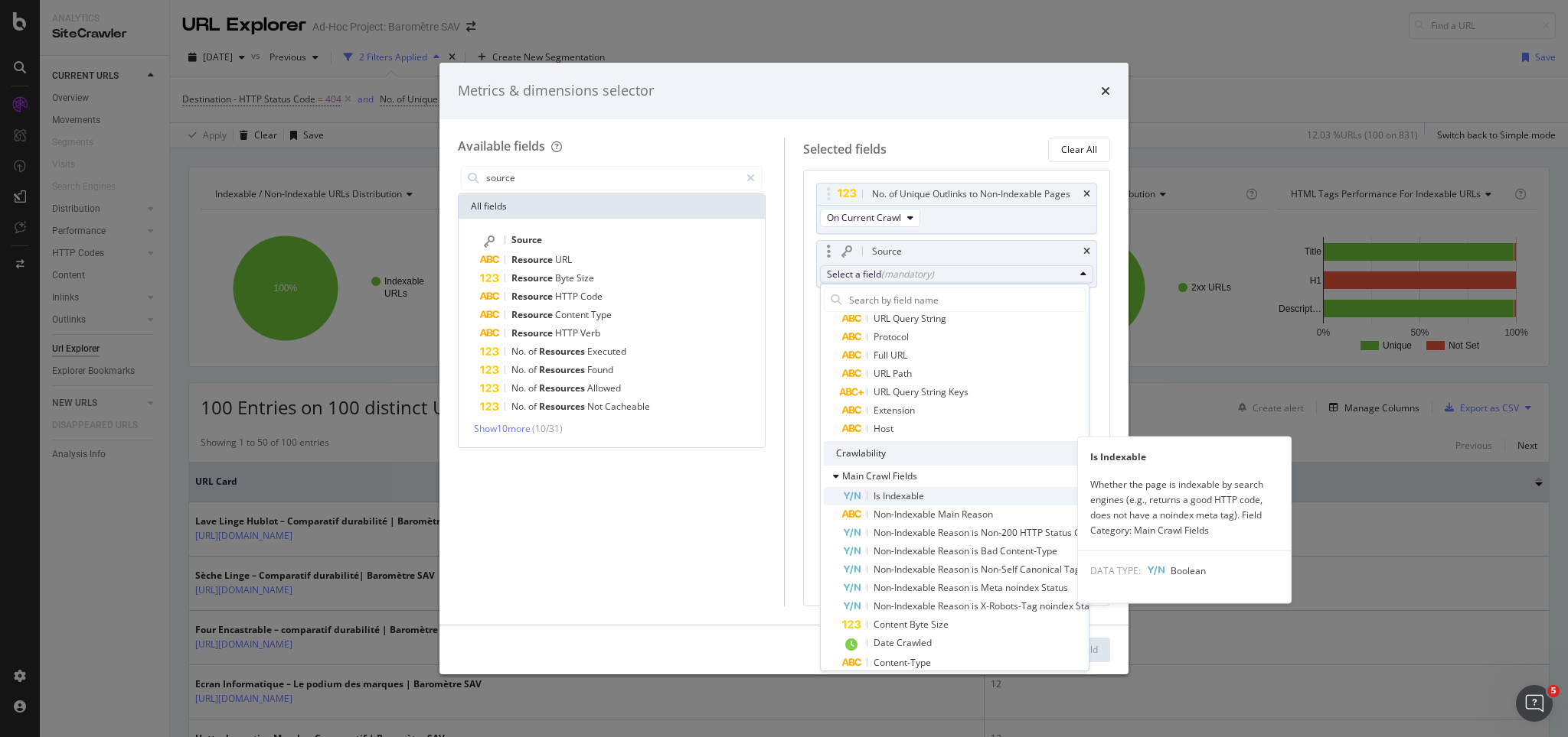
click at [892, 498] on span "Is Indexable" at bounding box center [899, 496] width 51 height 13
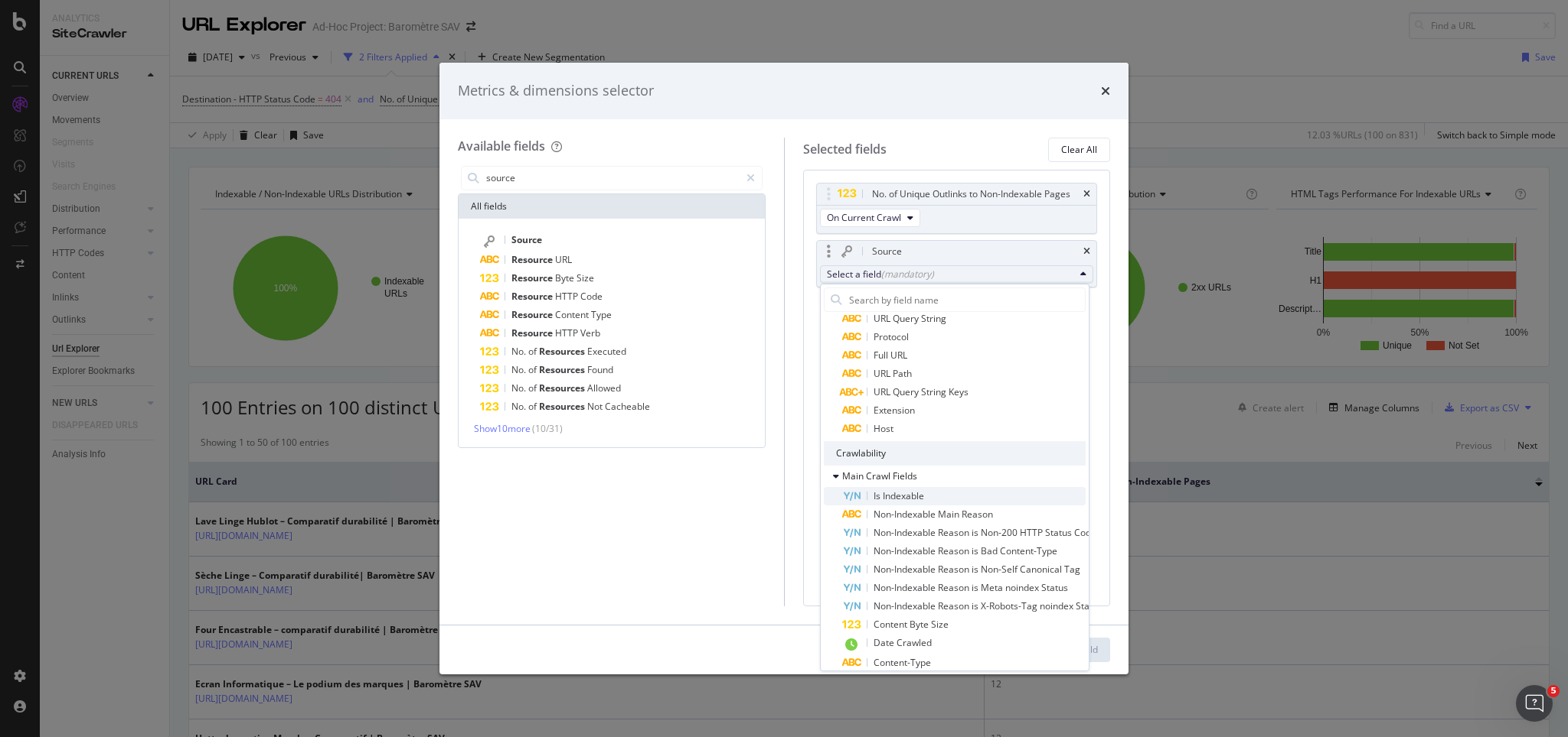
click at [854, 494] on icon "modal" at bounding box center [851, 497] width 18 height 10
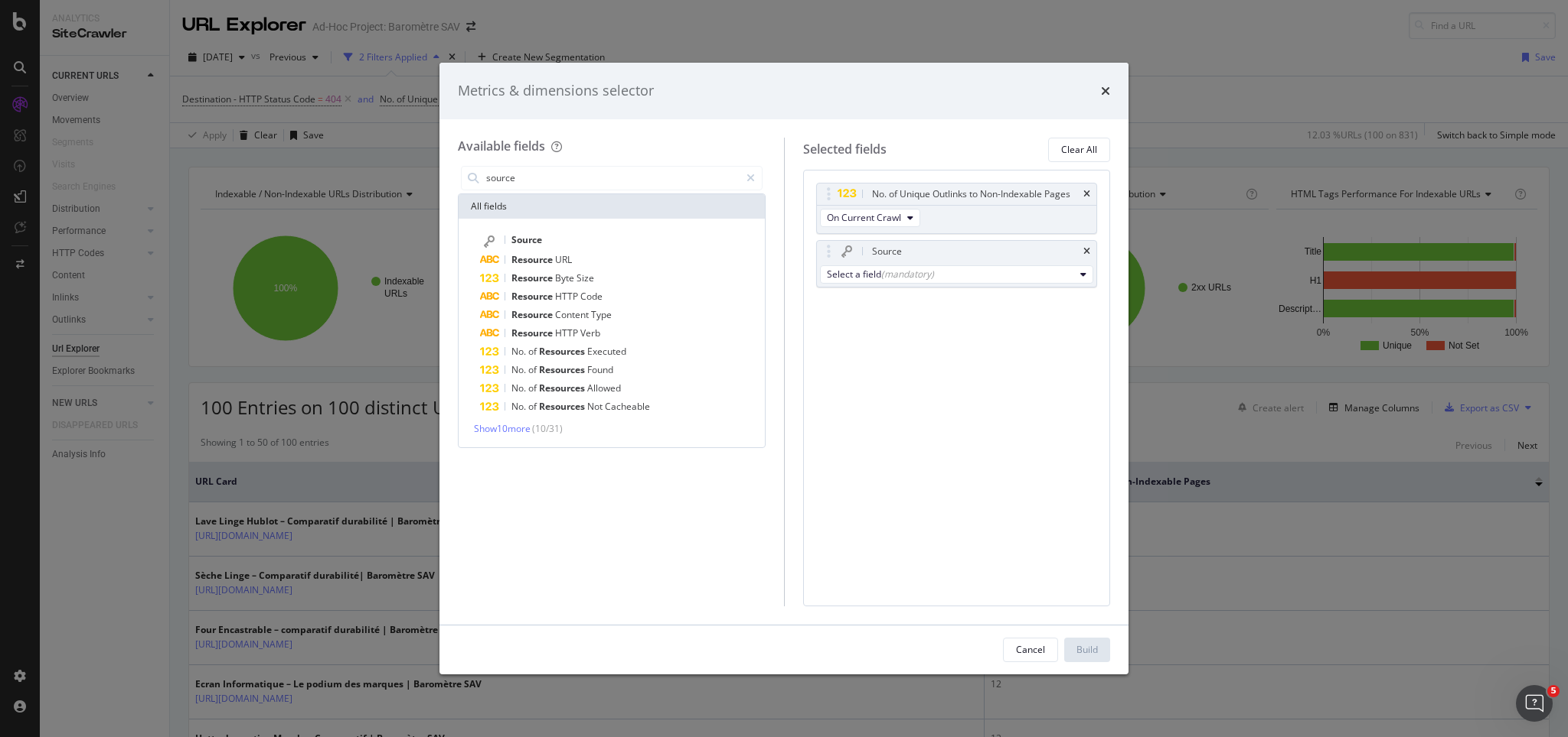
click at [1098, 93] on div "Metrics & dimensions selector" at bounding box center [784, 90] width 652 height 20
click at [1106, 85] on icon "times" at bounding box center [1106, 90] width 9 height 12
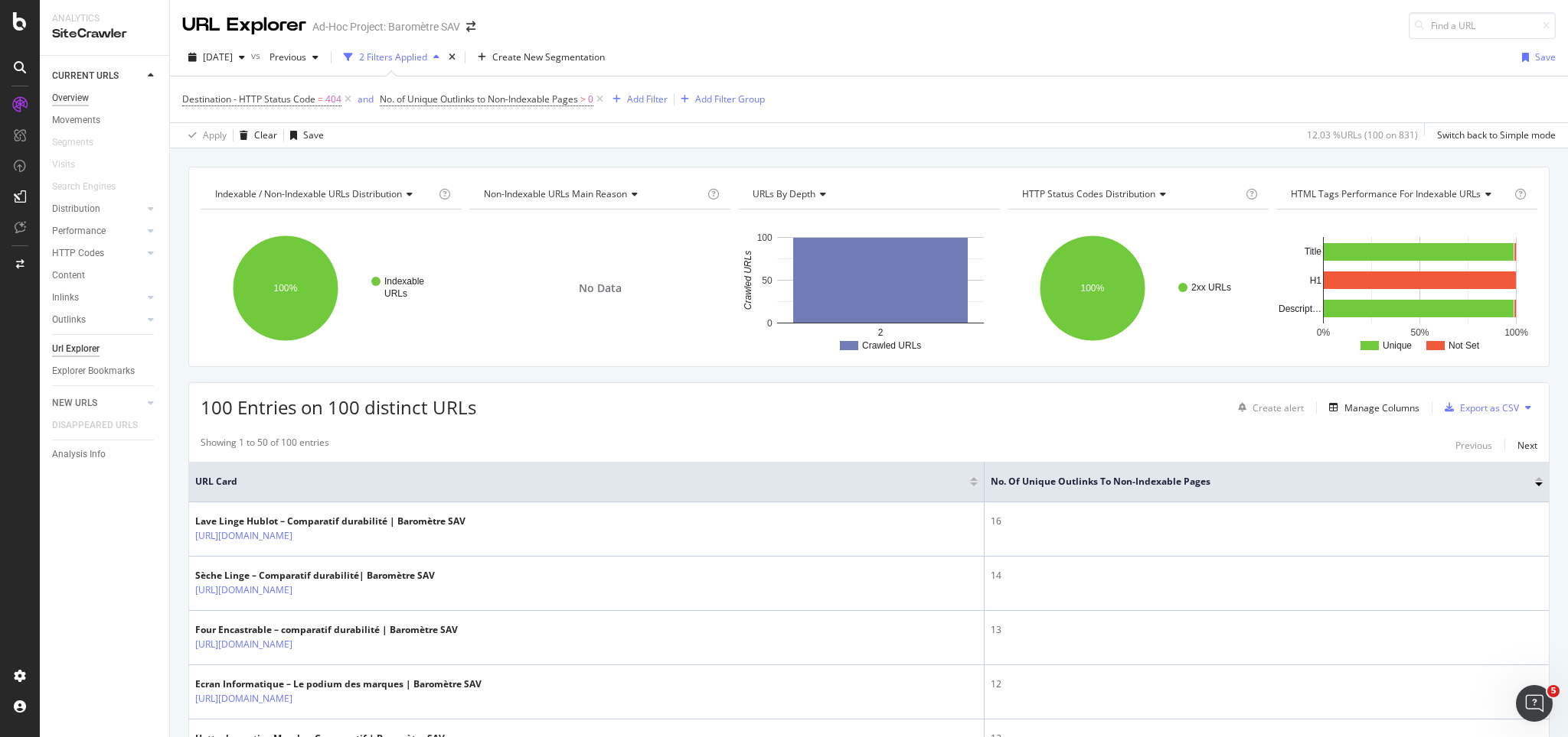
click at [79, 102] on div "Overview" at bounding box center [70, 98] width 37 height 16
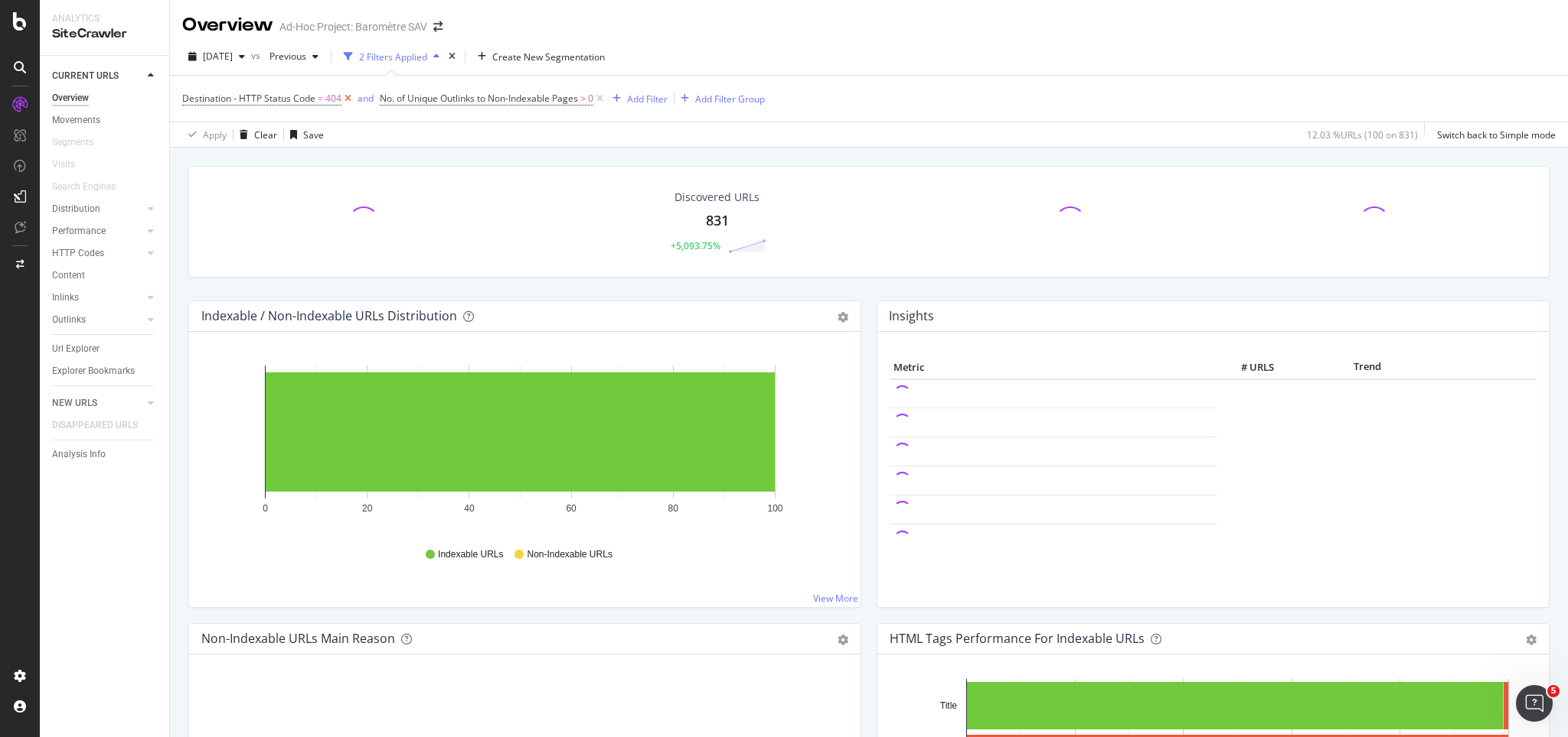
click at [345, 100] on icon at bounding box center [348, 99] width 13 height 15
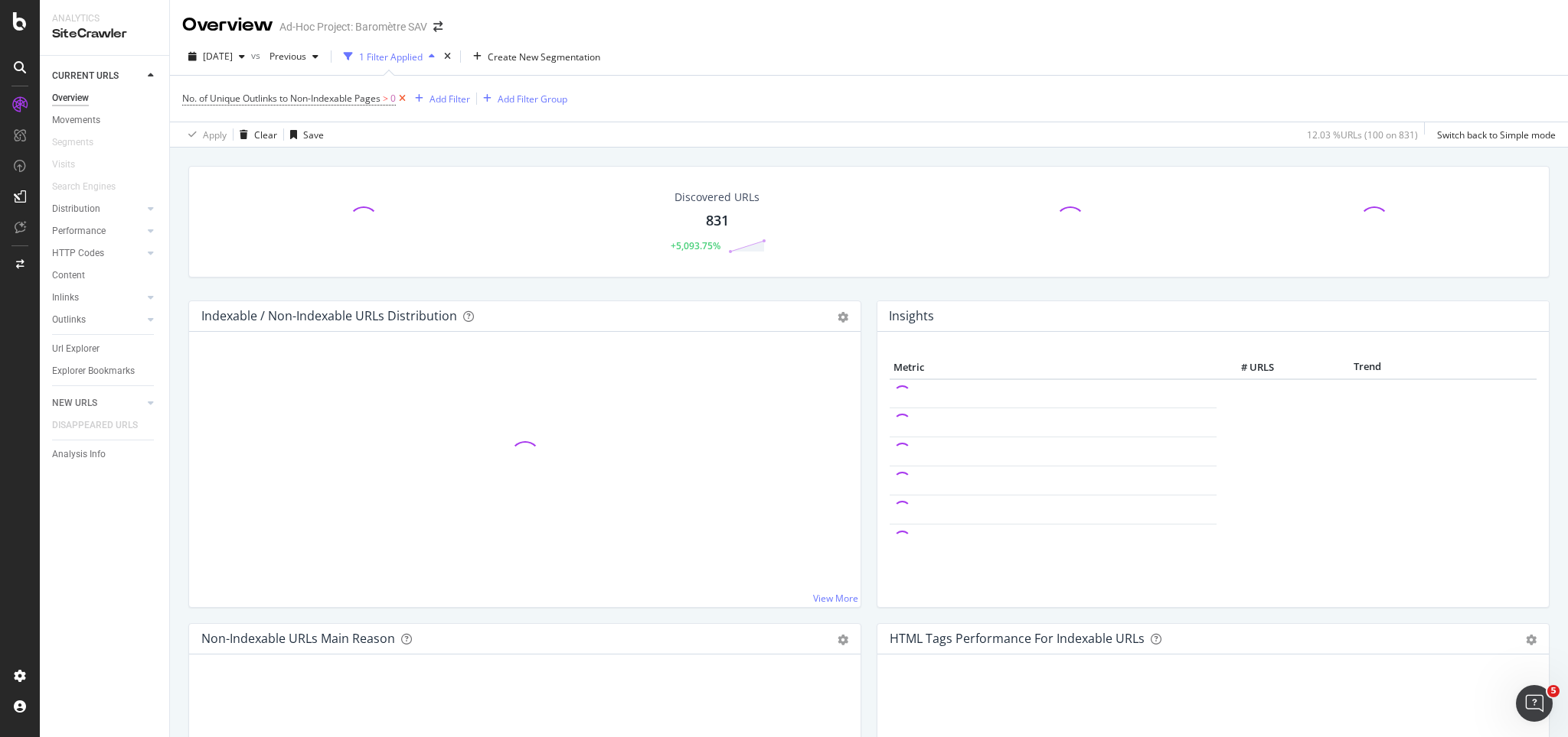
click at [407, 98] on icon at bounding box center [402, 99] width 13 height 15
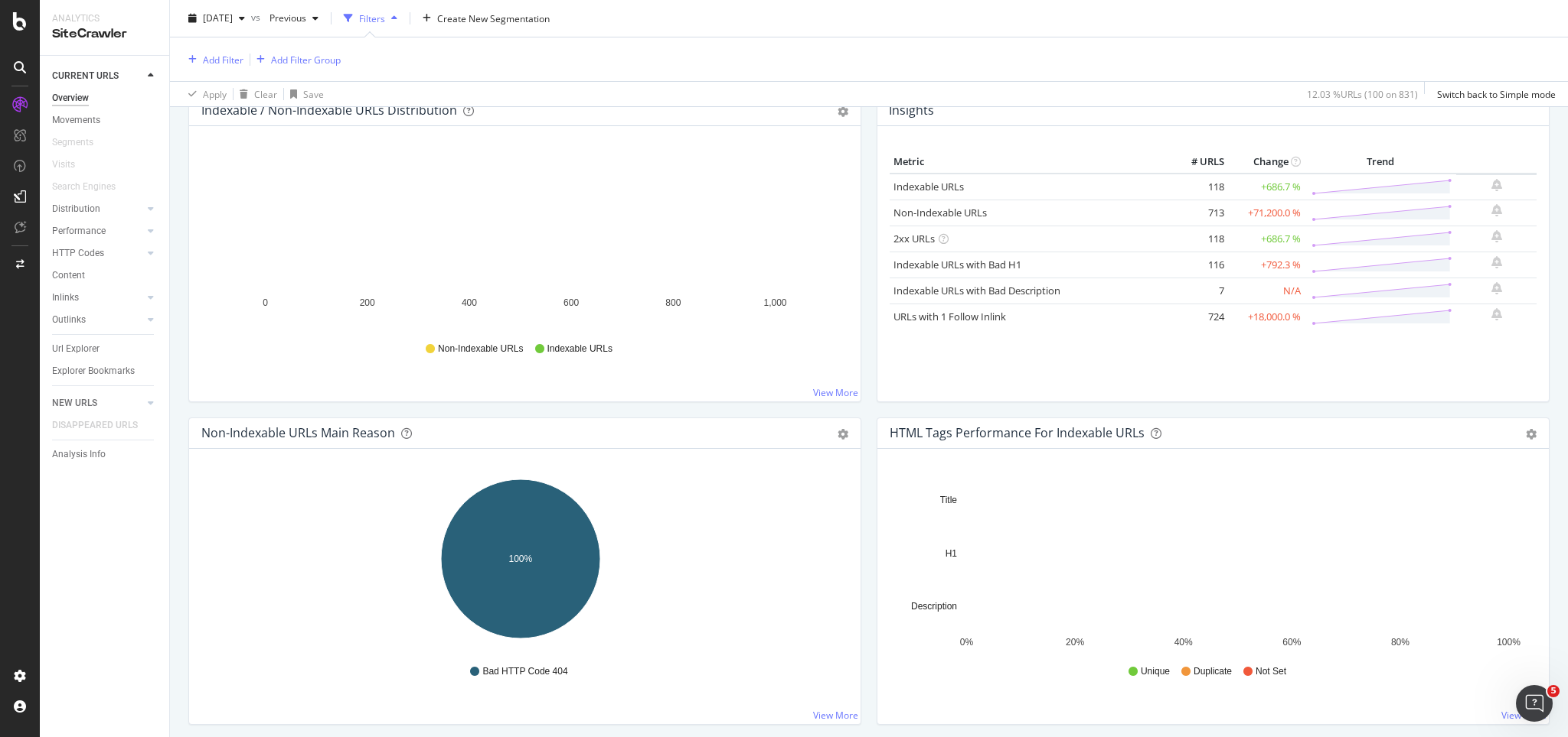
scroll to position [612, 0]
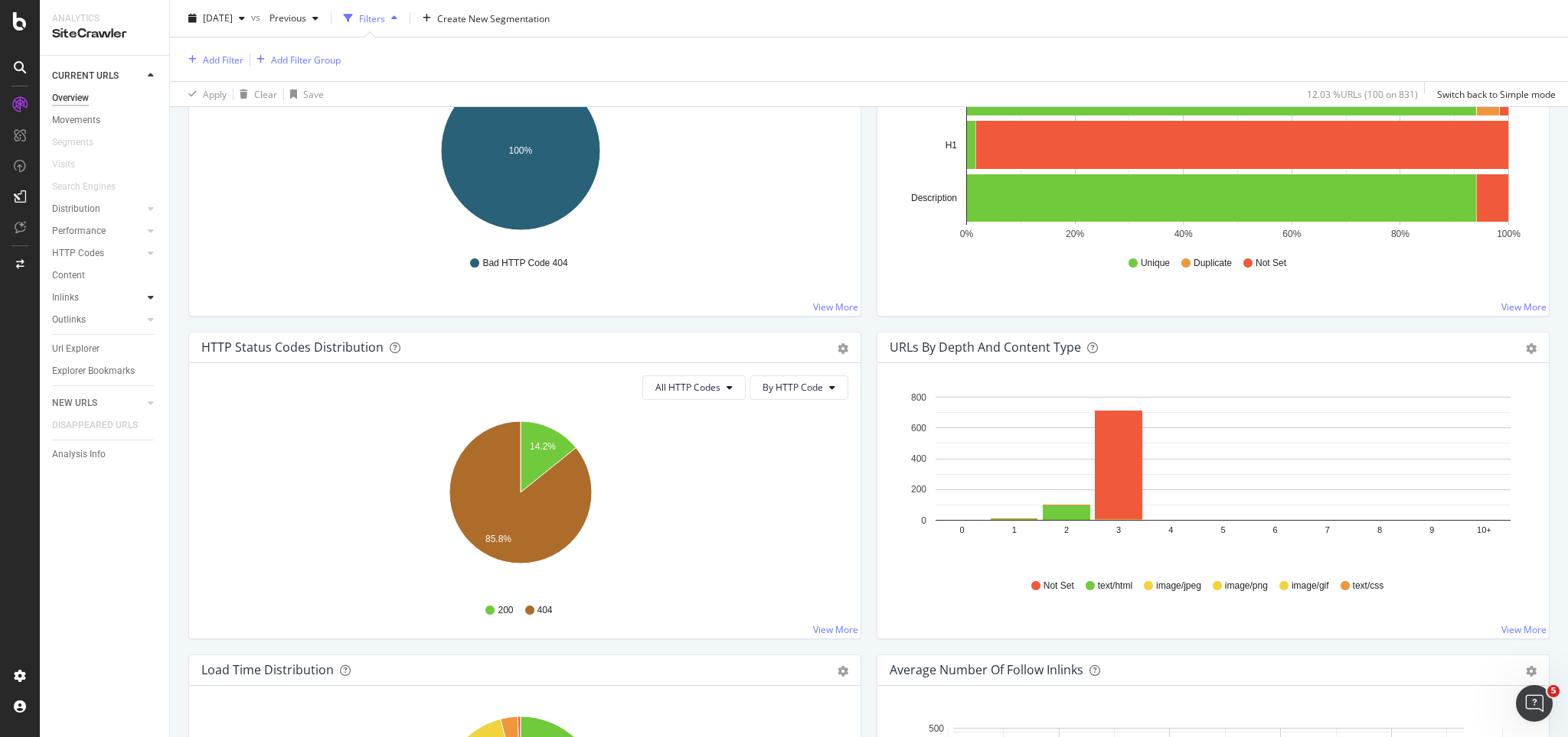
click at [151, 298] on icon at bounding box center [150, 298] width 7 height 9
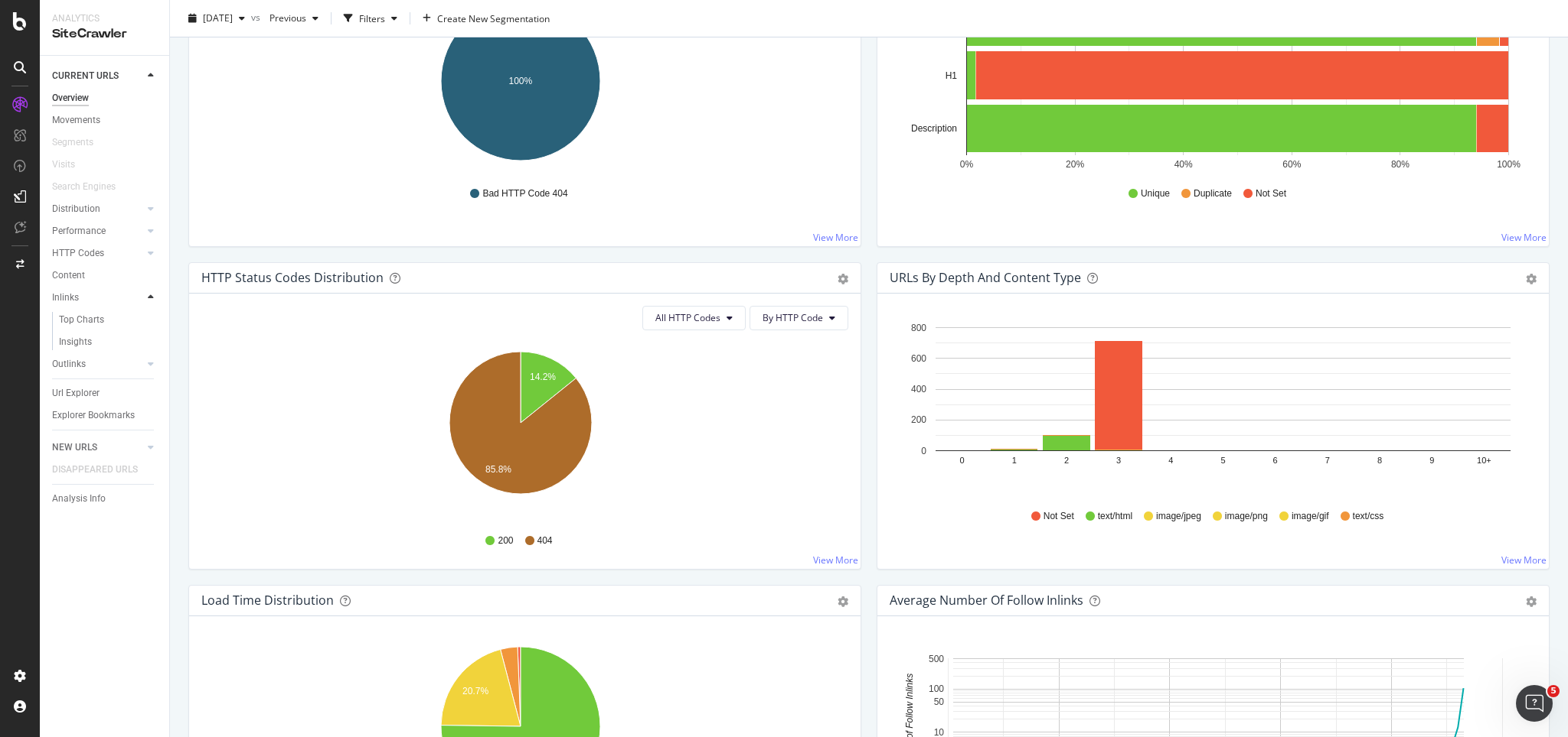
scroll to position [542, 0]
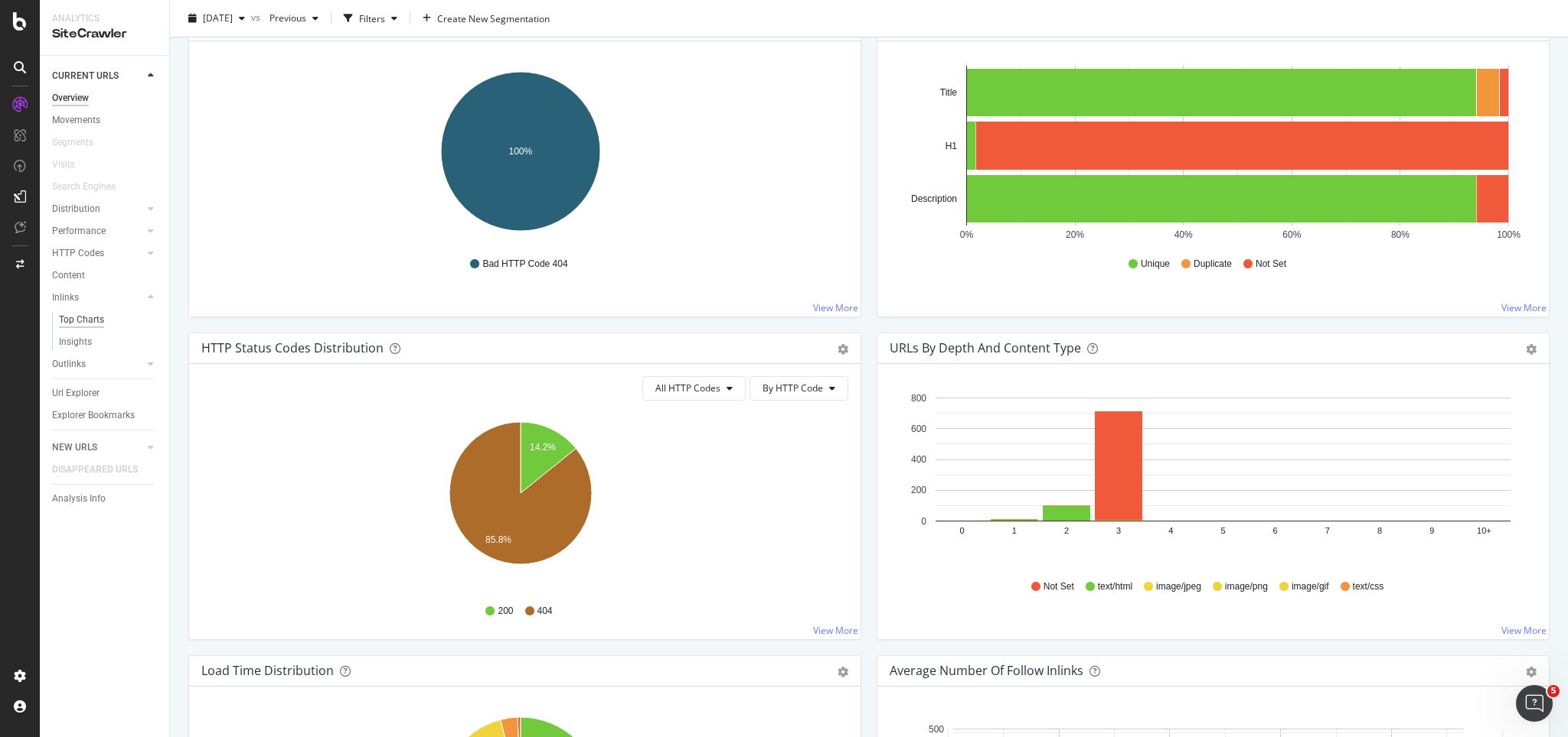
click at [82, 314] on div "Top Charts" at bounding box center [82, 319] width 45 height 16
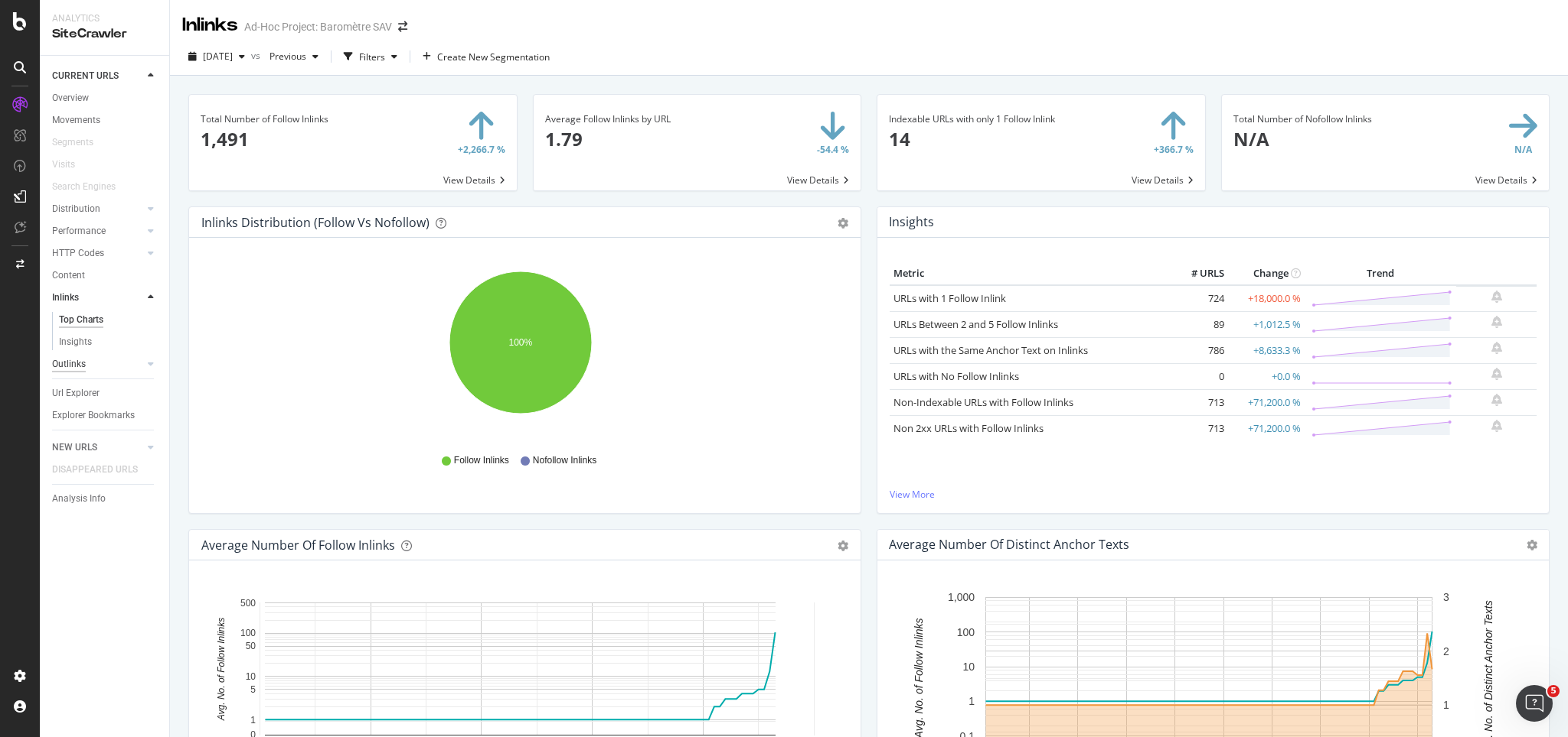
click at [61, 361] on div "Outlinks" at bounding box center [69, 364] width 34 height 16
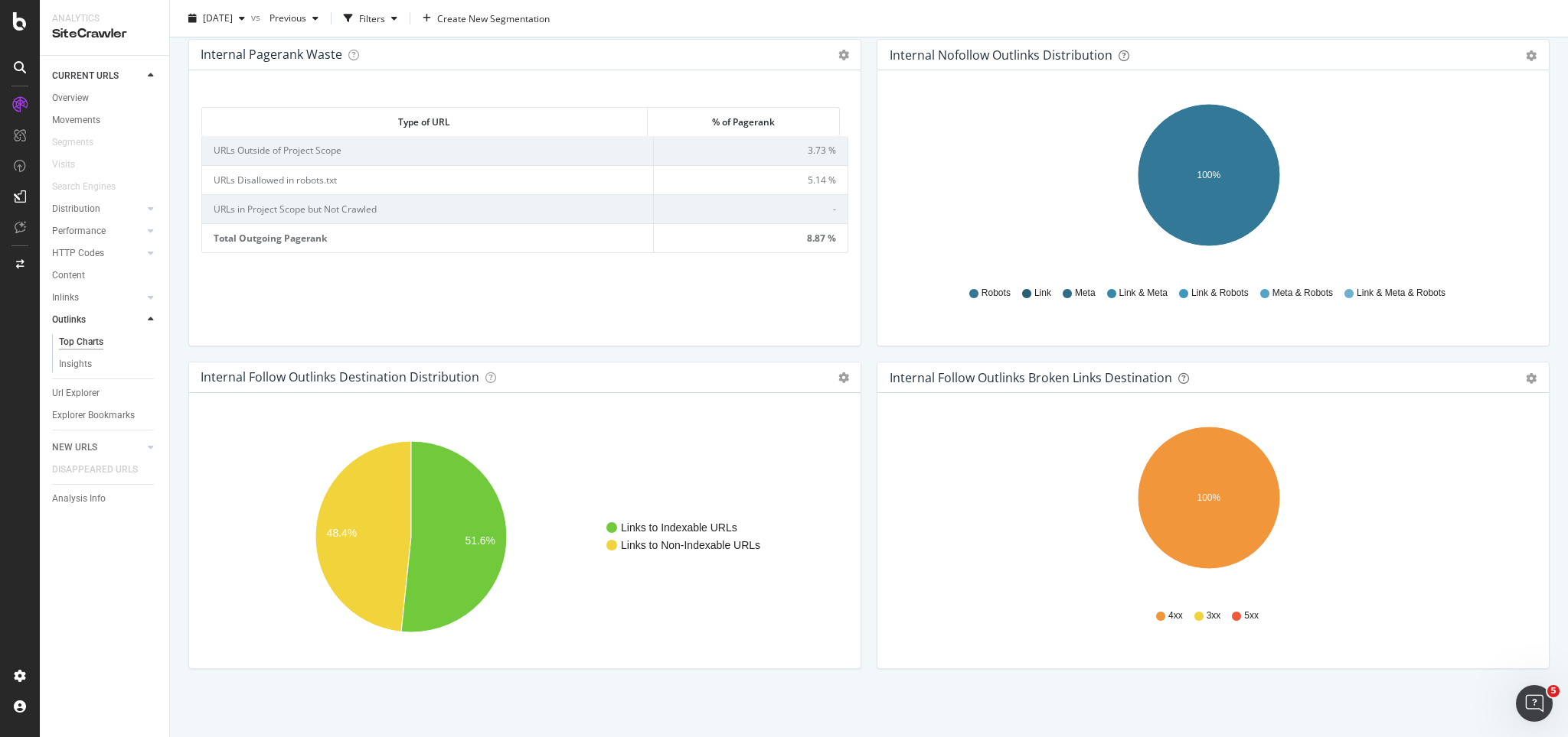
scroll to position [1035, 0]
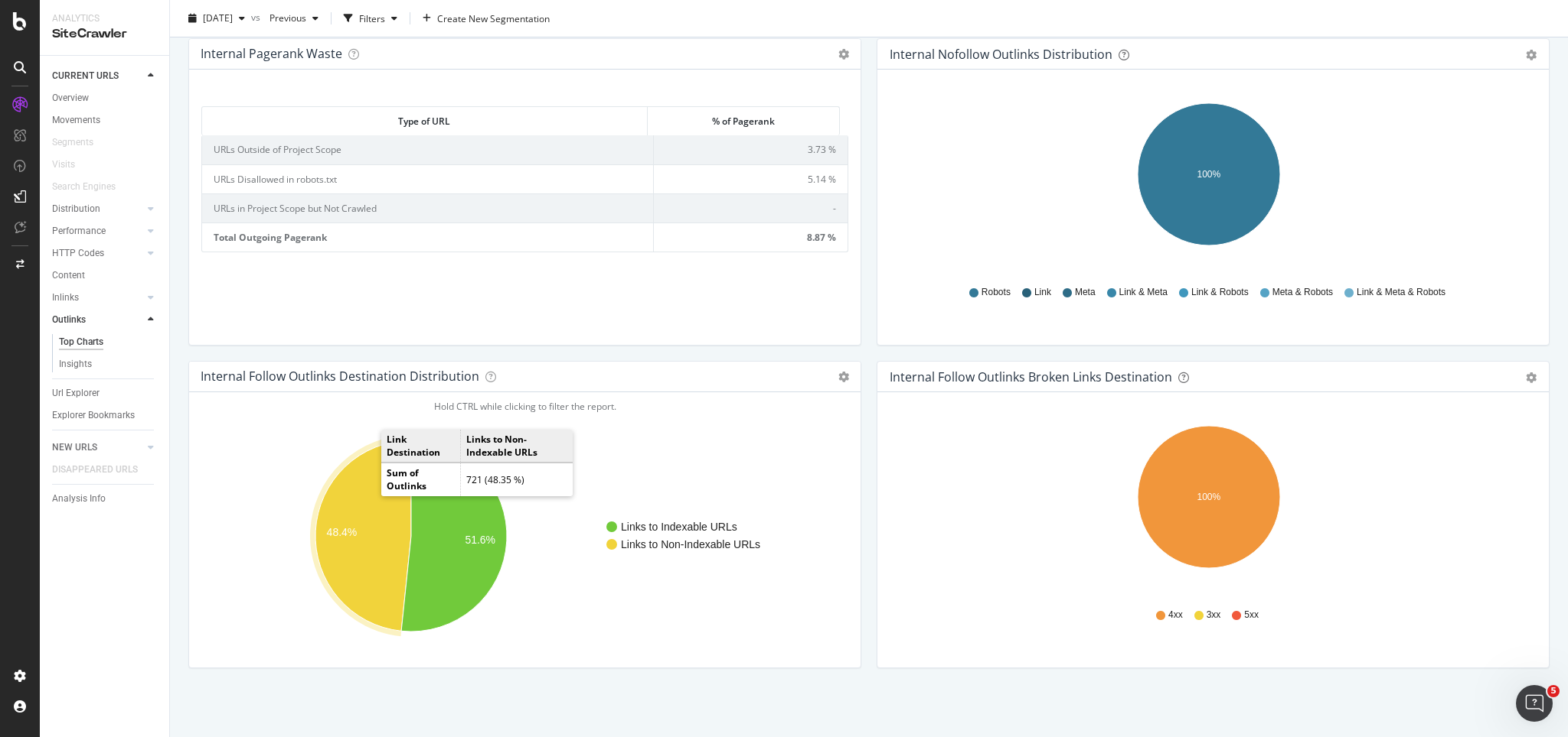
click at [374, 503] on icon "A chart." at bounding box center [364, 535] width 96 height 191
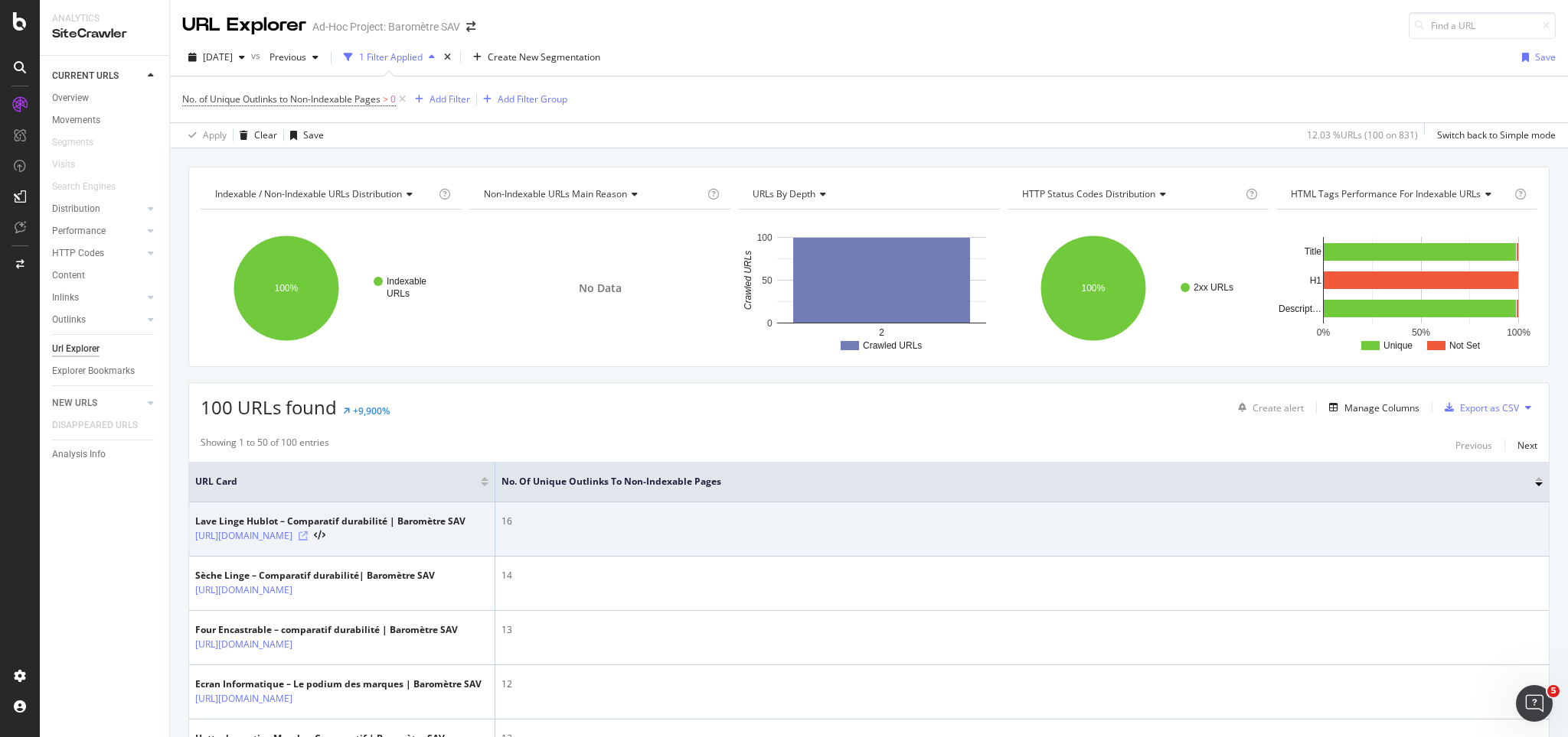
click at [308, 541] on icon at bounding box center [303, 536] width 9 height 9
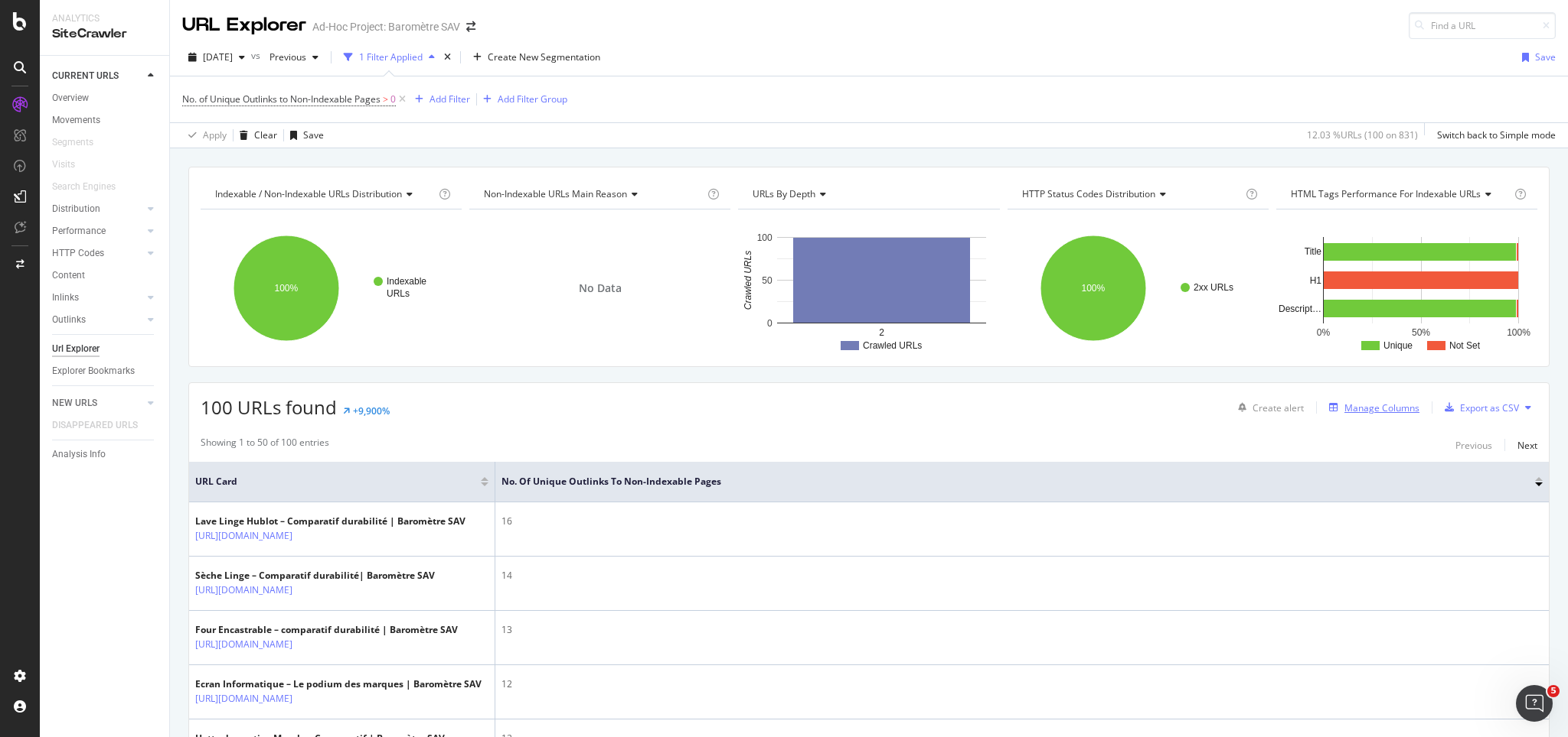
click at [1175, 411] on div "Manage Columns" at bounding box center [1382, 408] width 75 height 13
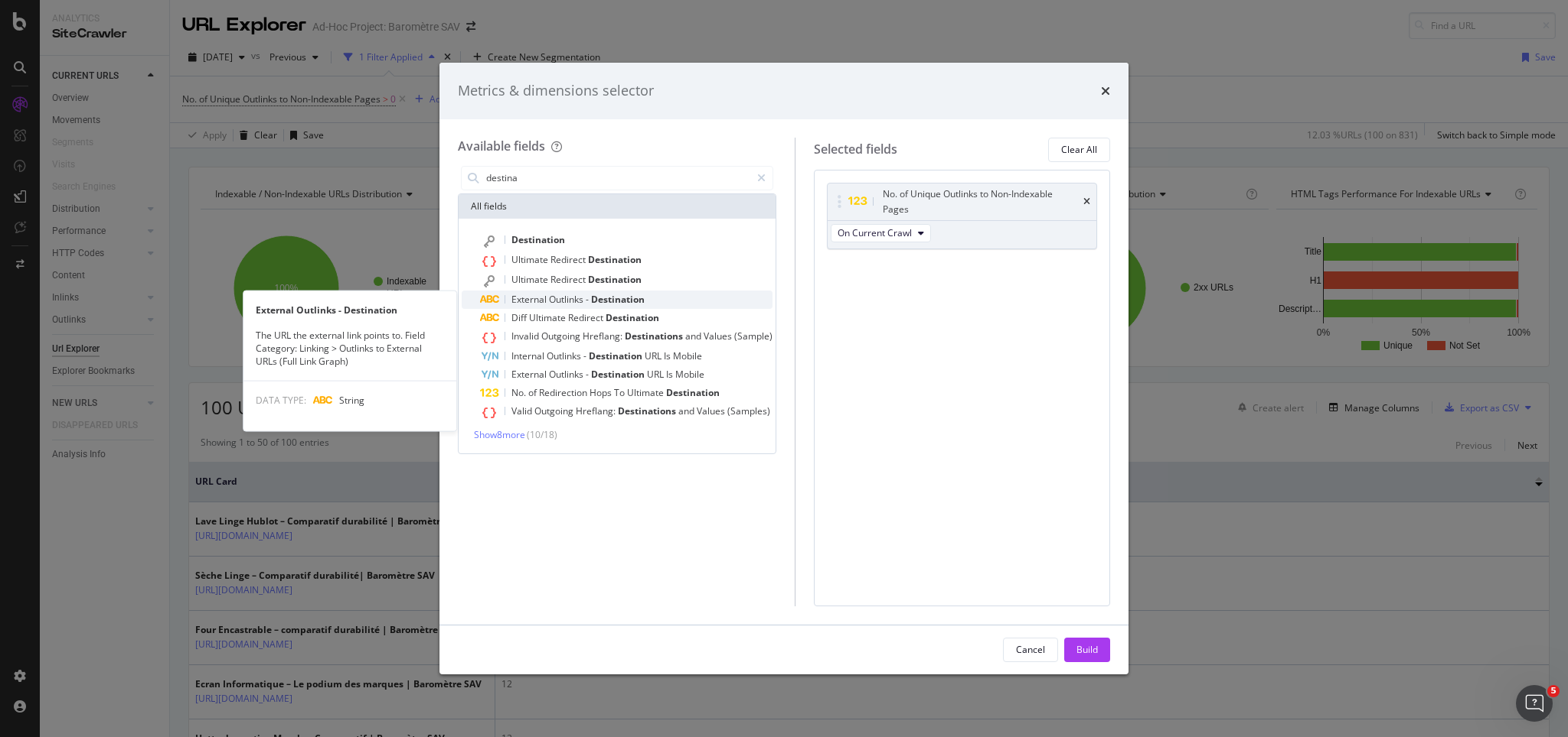
type input "destina"
click at [546, 303] on span "External" at bounding box center [530, 299] width 38 height 13
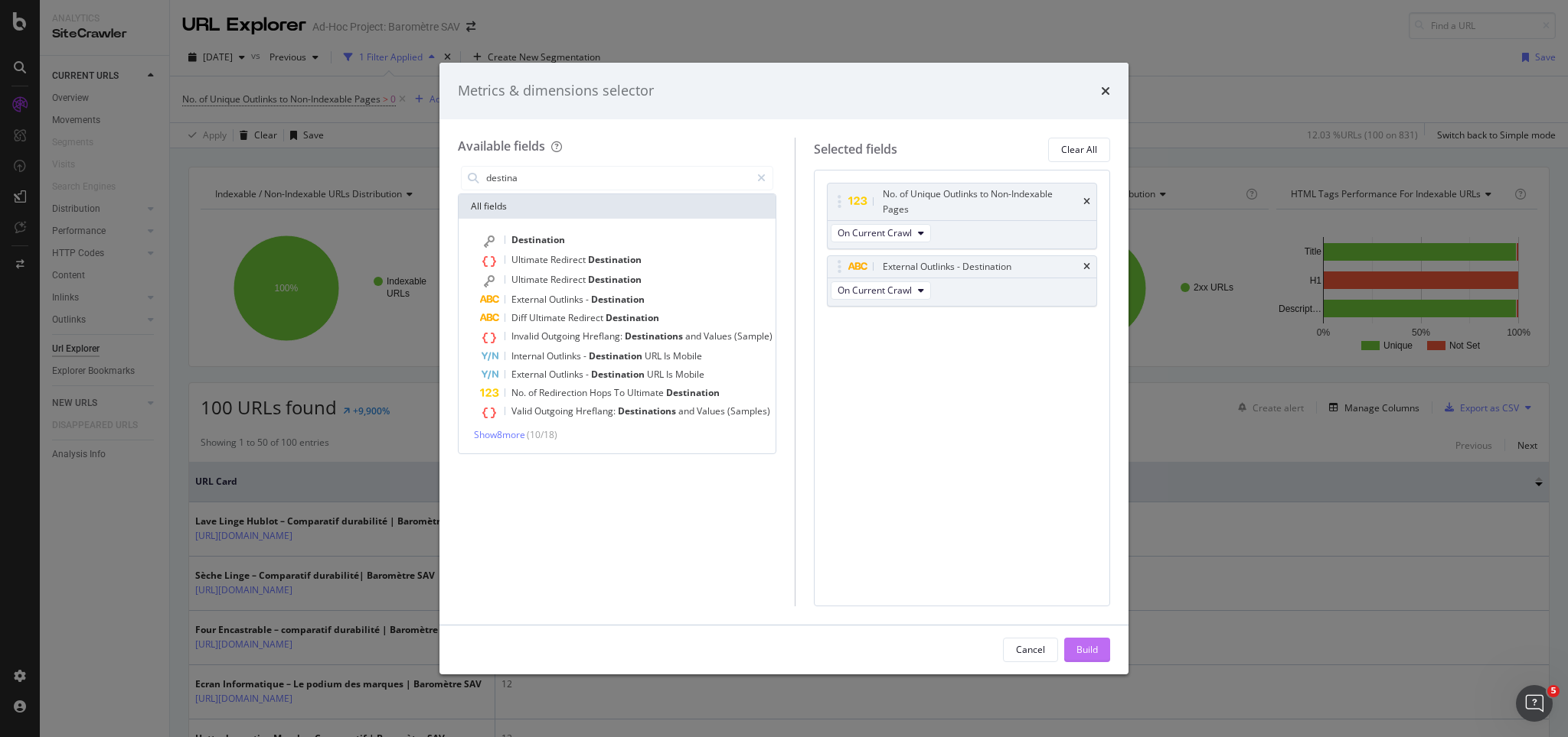
click at [1095, 552] on div "Build" at bounding box center [1087, 650] width 22 height 13
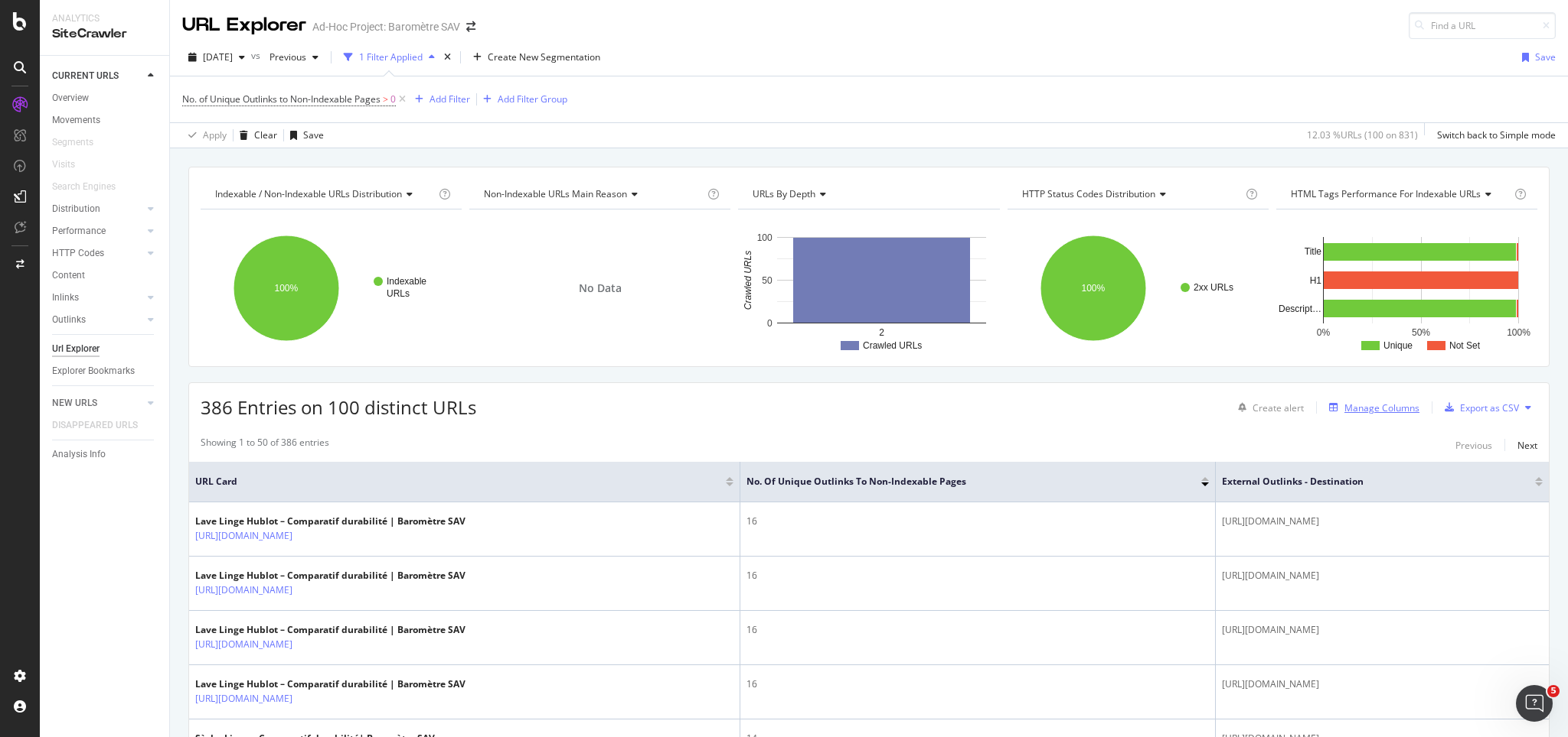
click at [1175, 409] on div "Manage Columns" at bounding box center [1382, 408] width 75 height 13
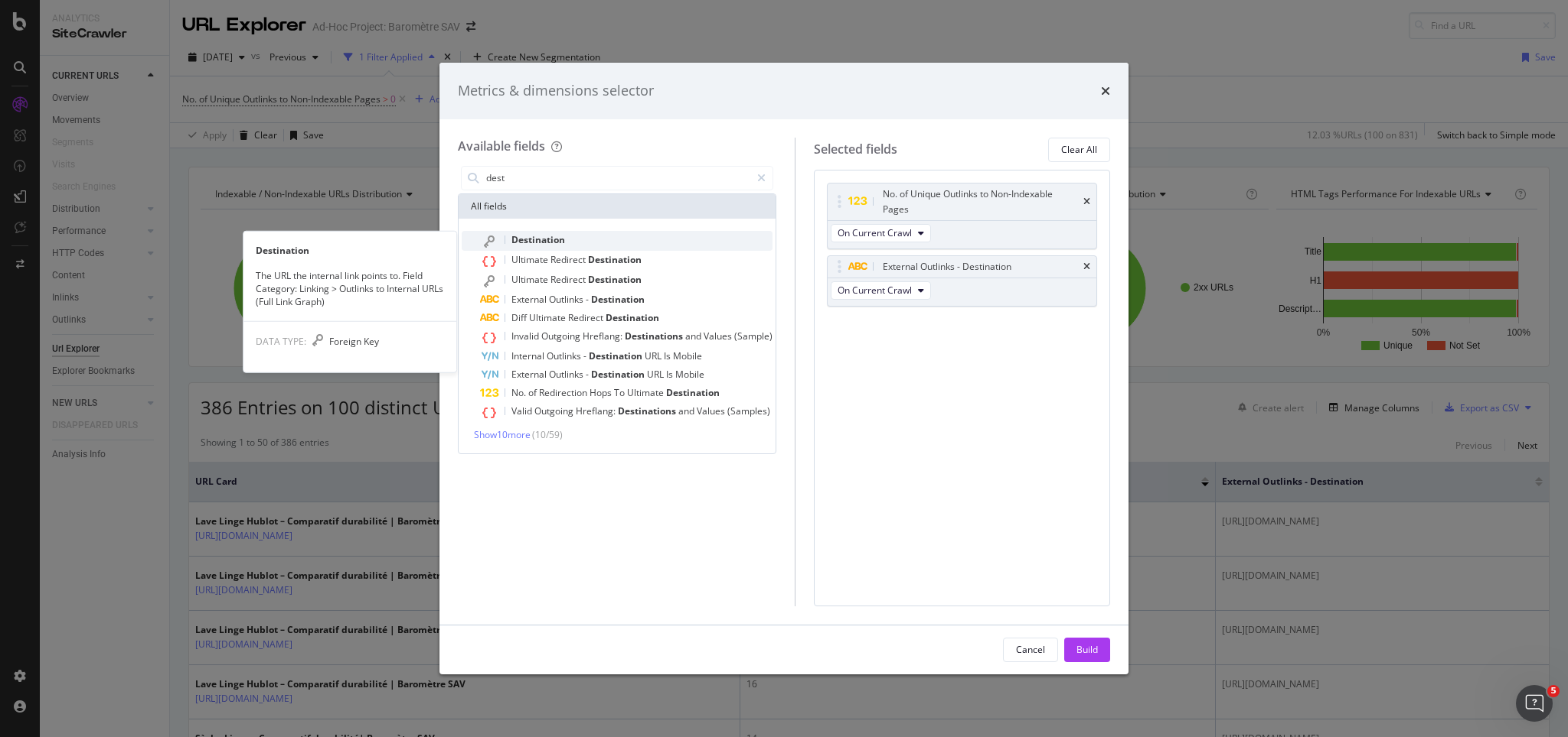
type input "dest"
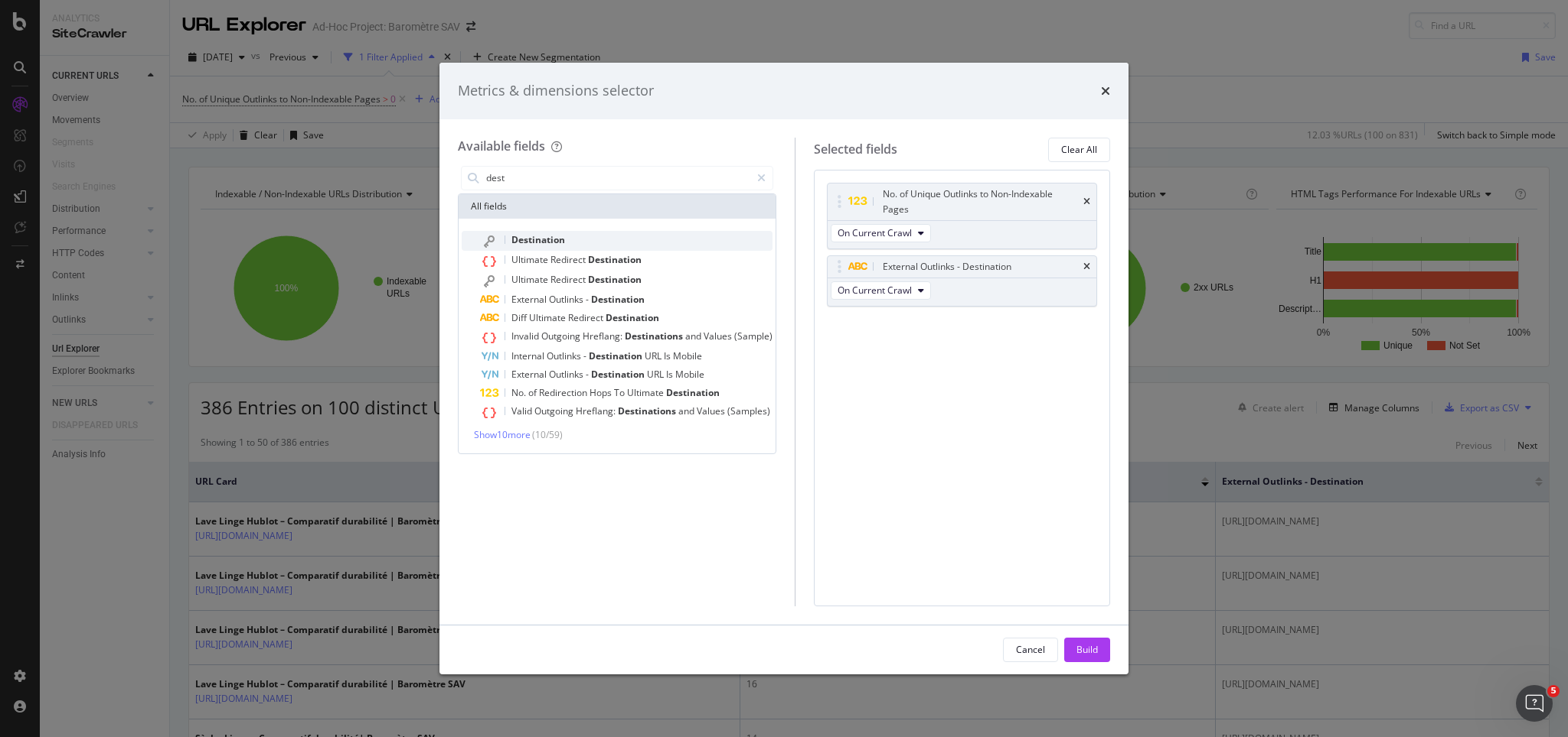
click at [535, 243] on span "Destination" at bounding box center [537, 240] width 54 height 13
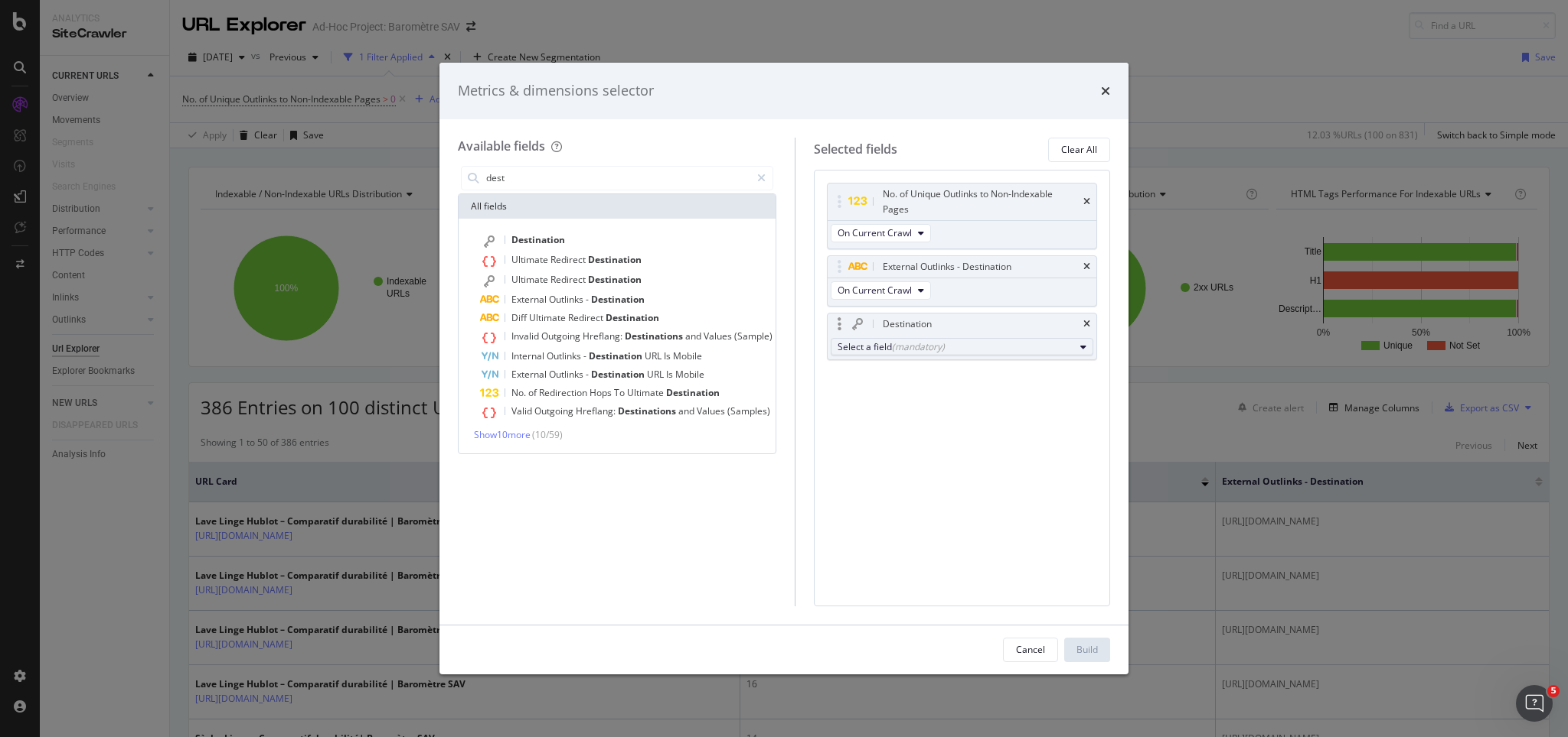
click at [859, 346] on div "Select a field (mandatory)" at bounding box center [955, 347] width 237 height 13
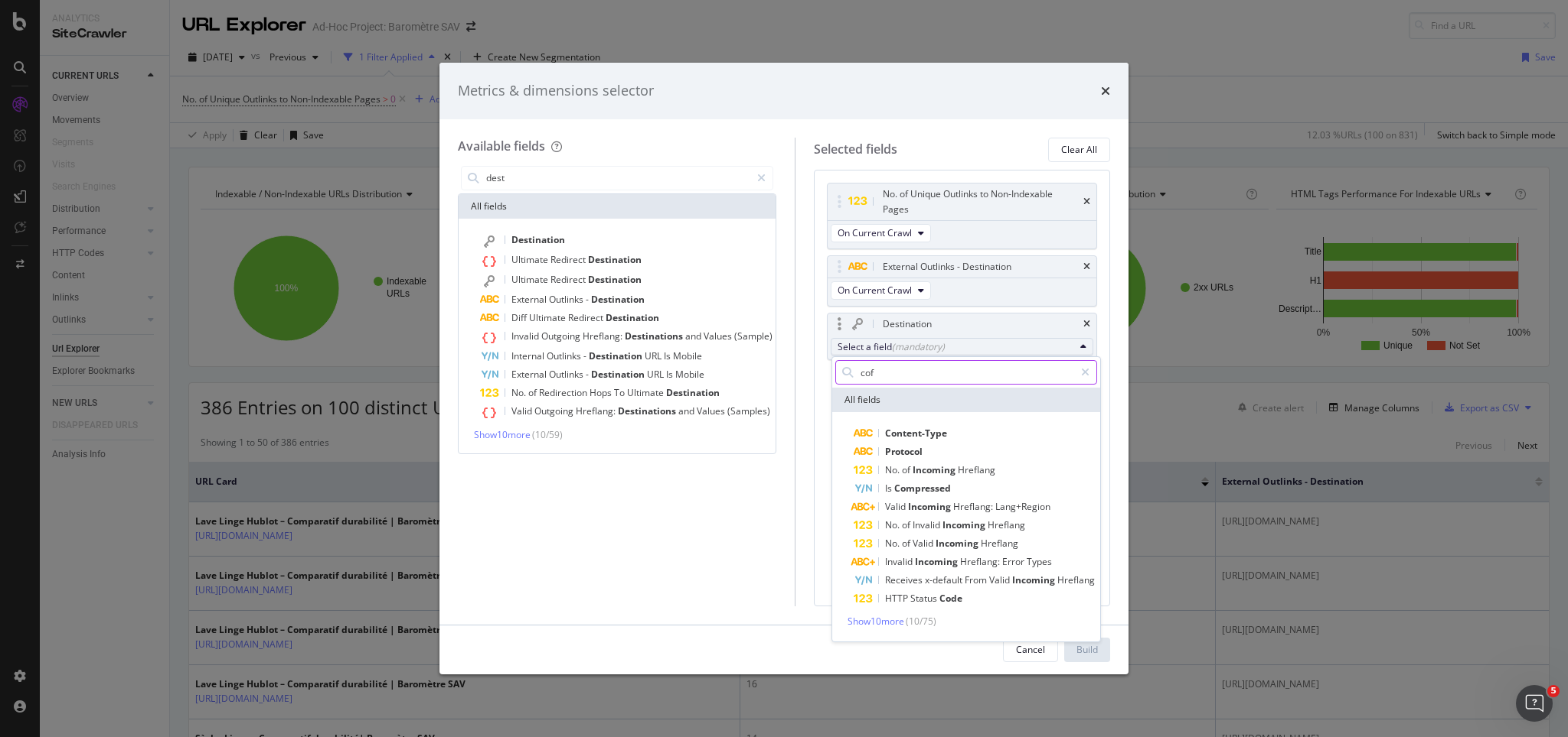
type input "cofr"
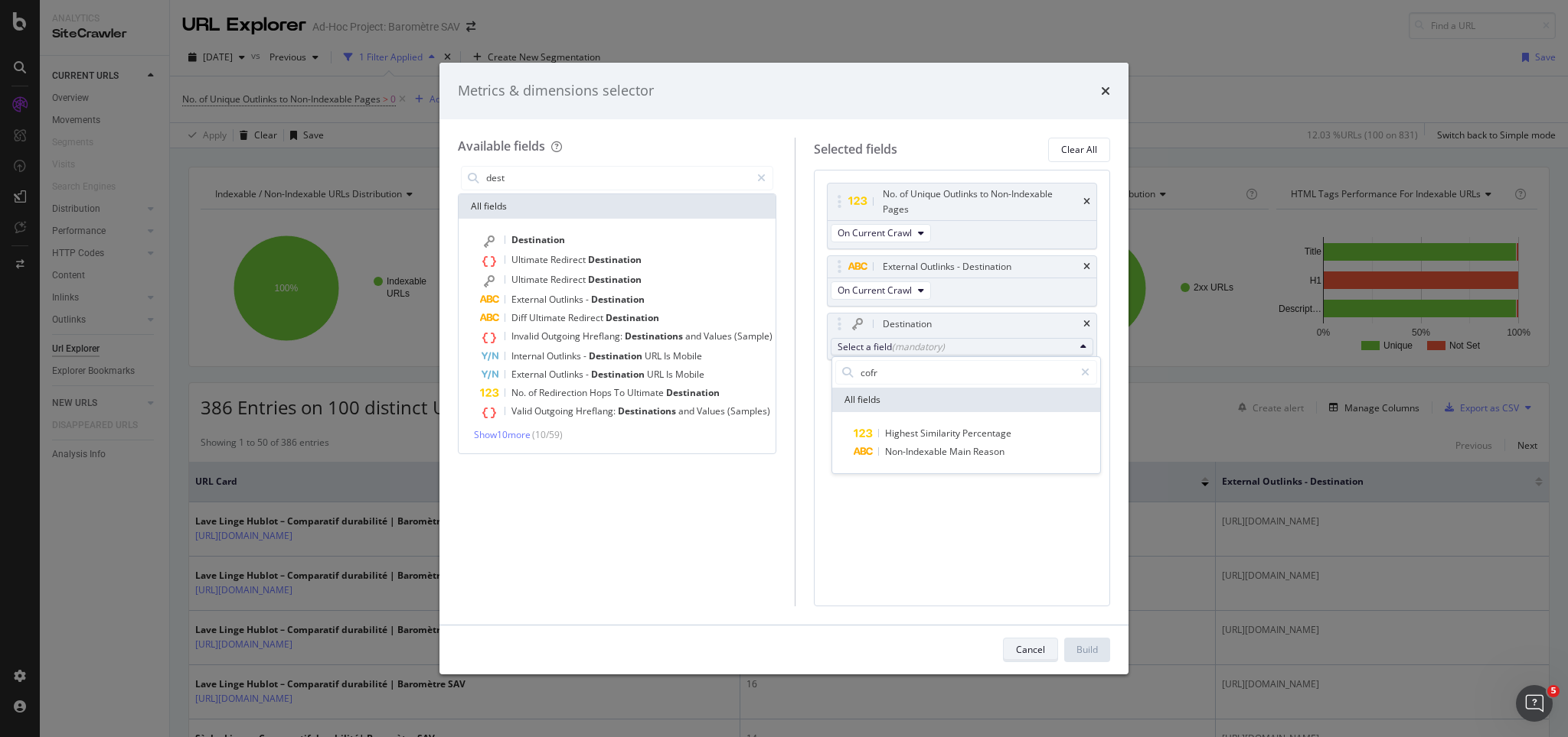
click at [1036, 552] on div "Cancel" at bounding box center [1030, 650] width 29 height 13
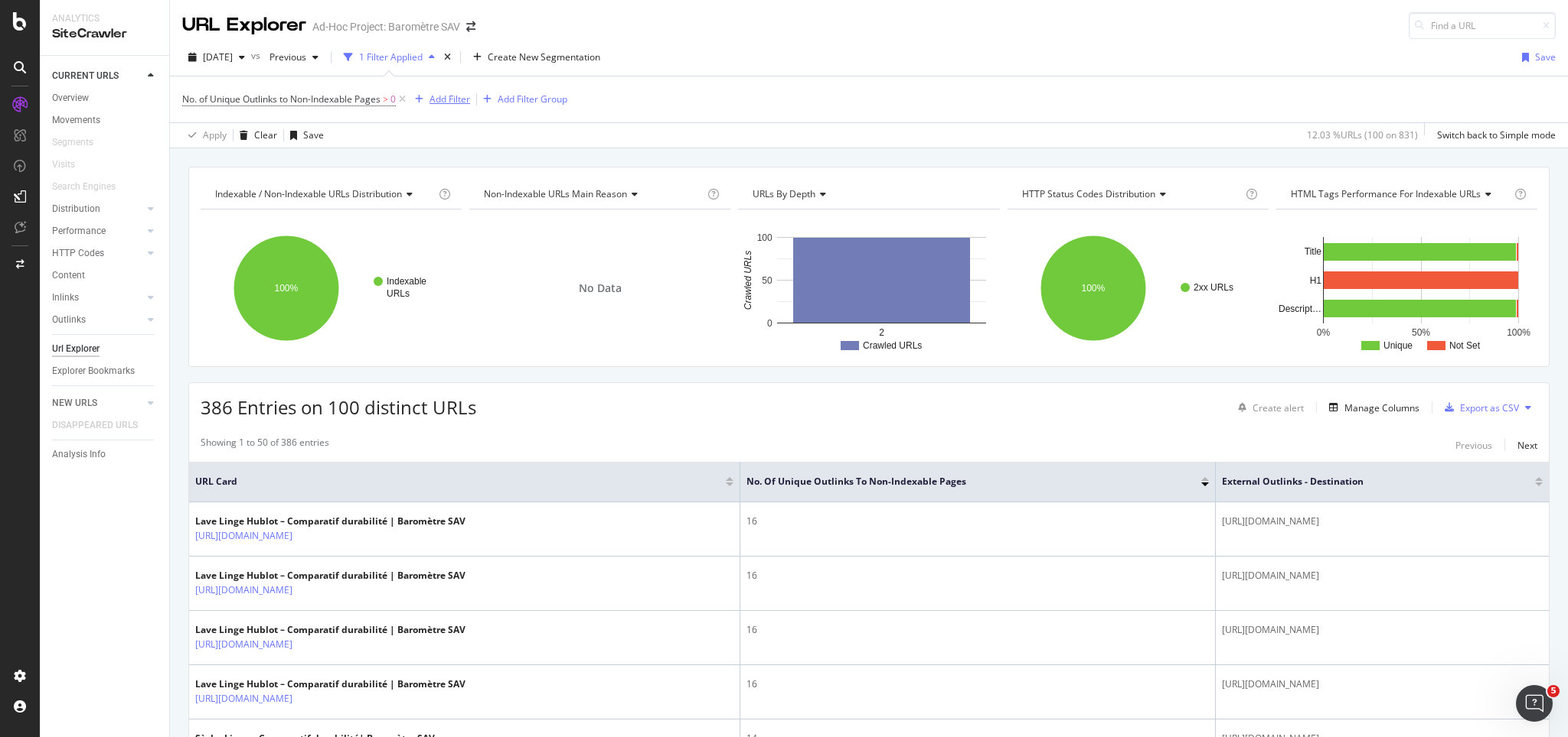
click at [452, 103] on div "Add Filter" at bounding box center [449, 100] width 40 height 13
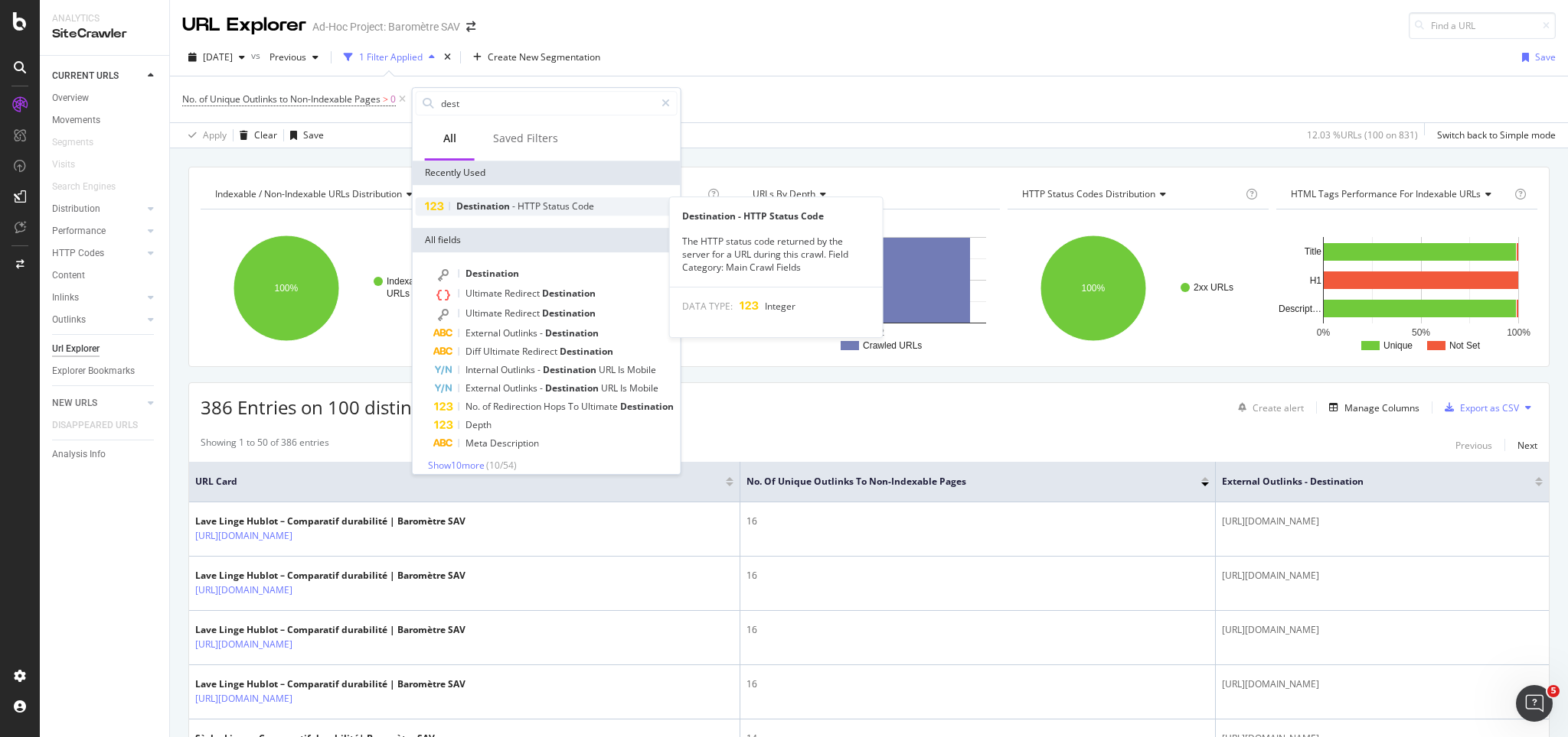
type input "dest"
click at [539, 207] on span "HTTP" at bounding box center [530, 207] width 25 height 13
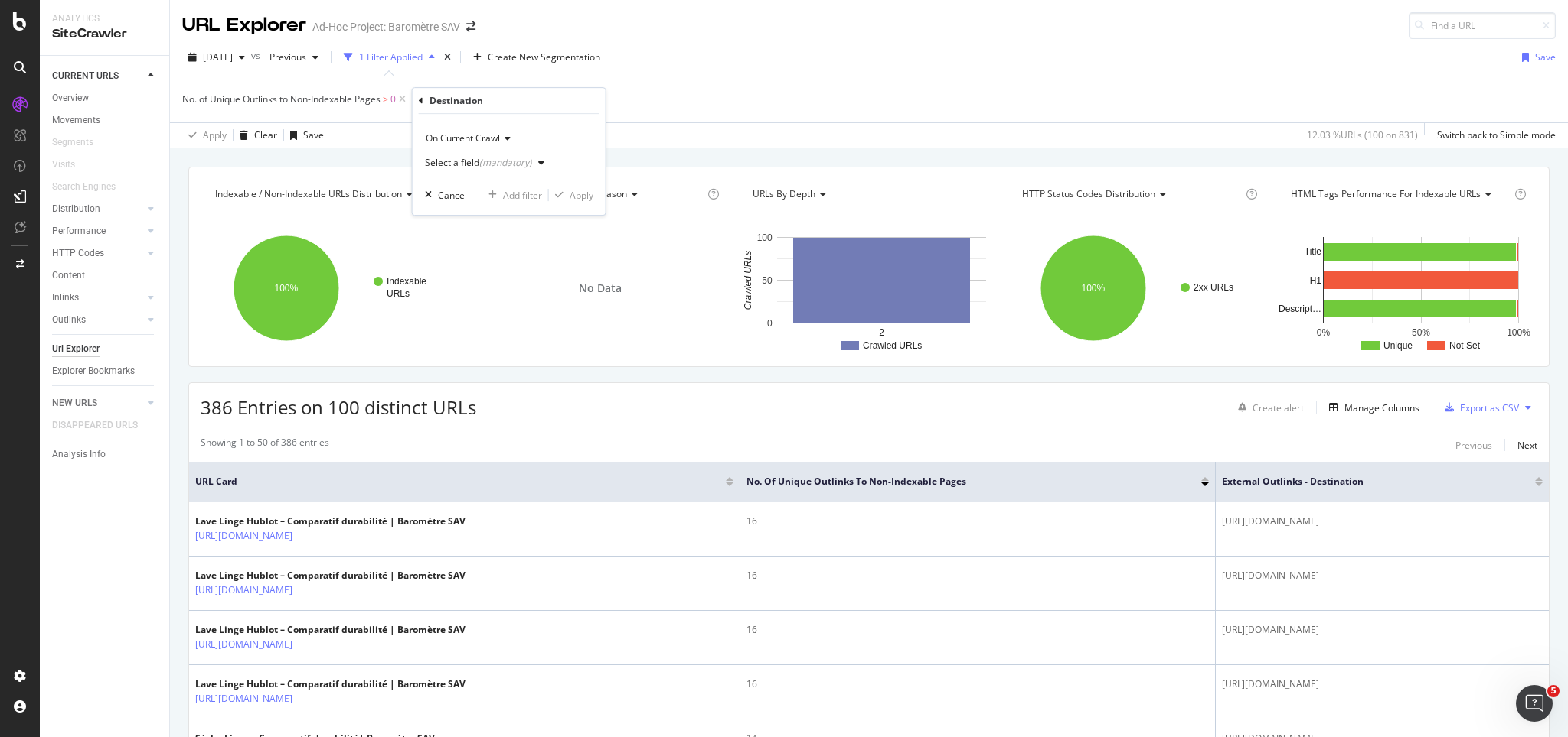
click at [467, 163] on div "Select a field (mandatory)" at bounding box center [478, 163] width 107 height 9
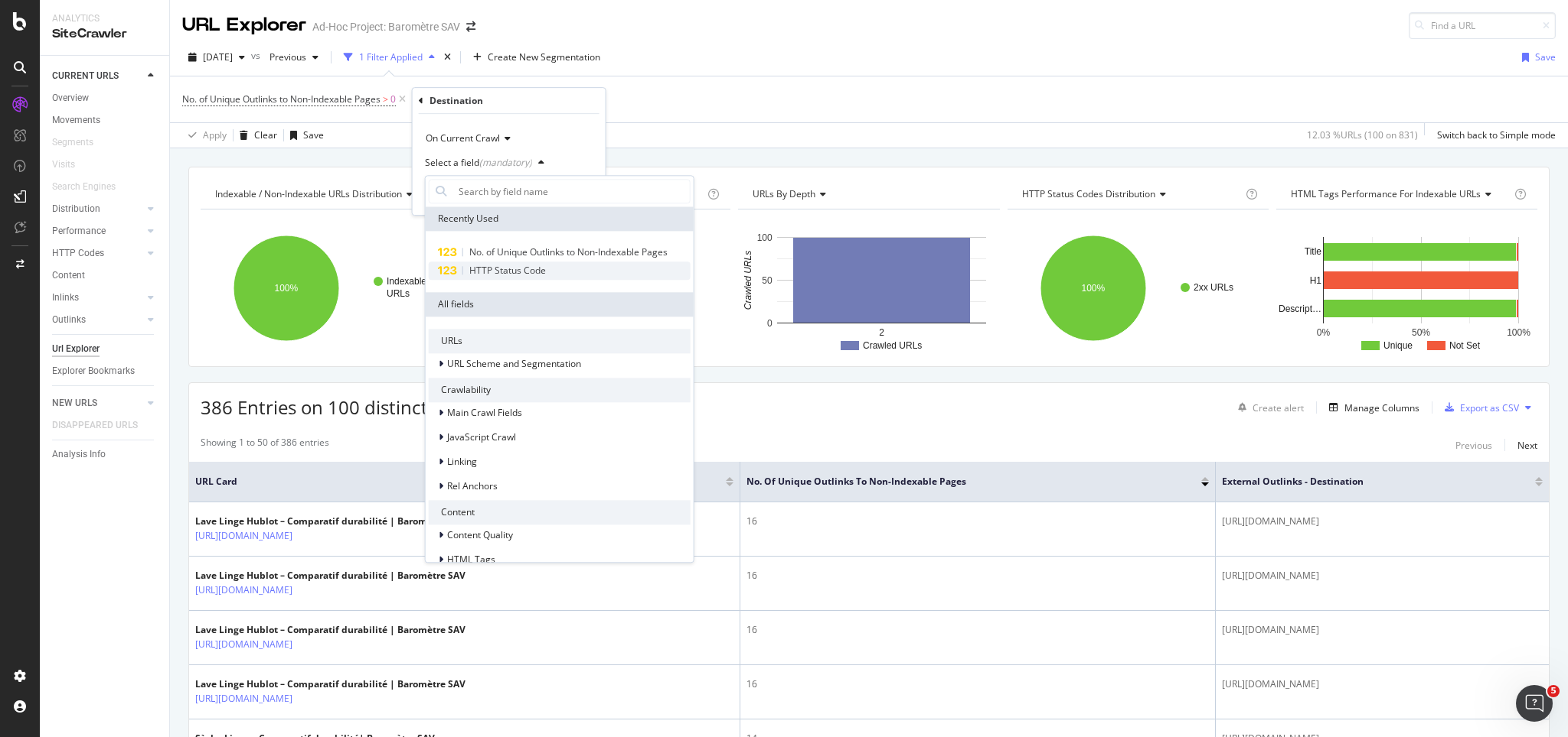
click at [539, 269] on span "HTTP Status Code" at bounding box center [506, 270] width 76 height 13
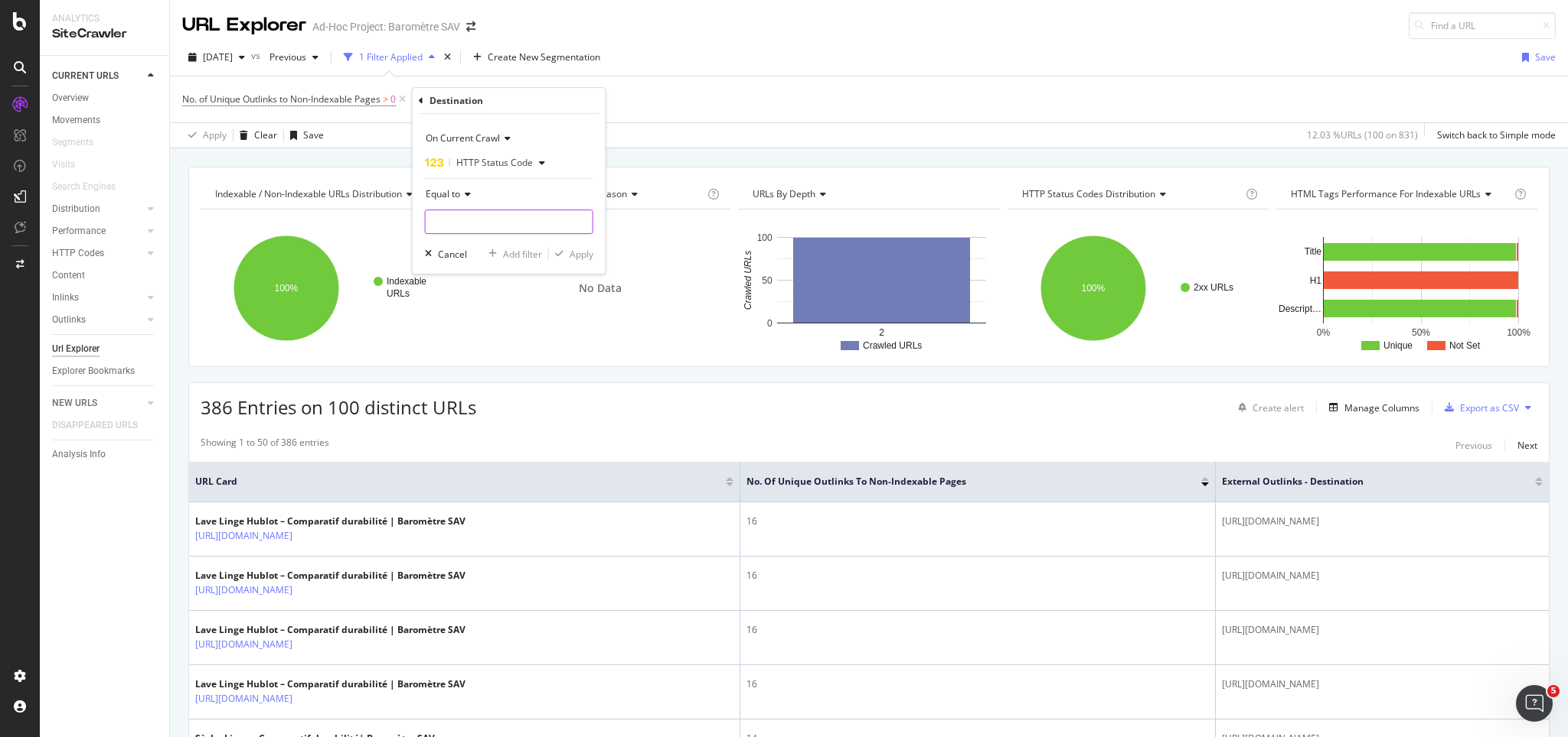
click at [512, 221] on input "number" at bounding box center [508, 222] width 168 height 24
click at [474, 247] on span "404" at bounding box center [489, 242] width 120 height 13
type input "404"
click at [583, 253] on div "Apply" at bounding box center [581, 254] width 23 height 13
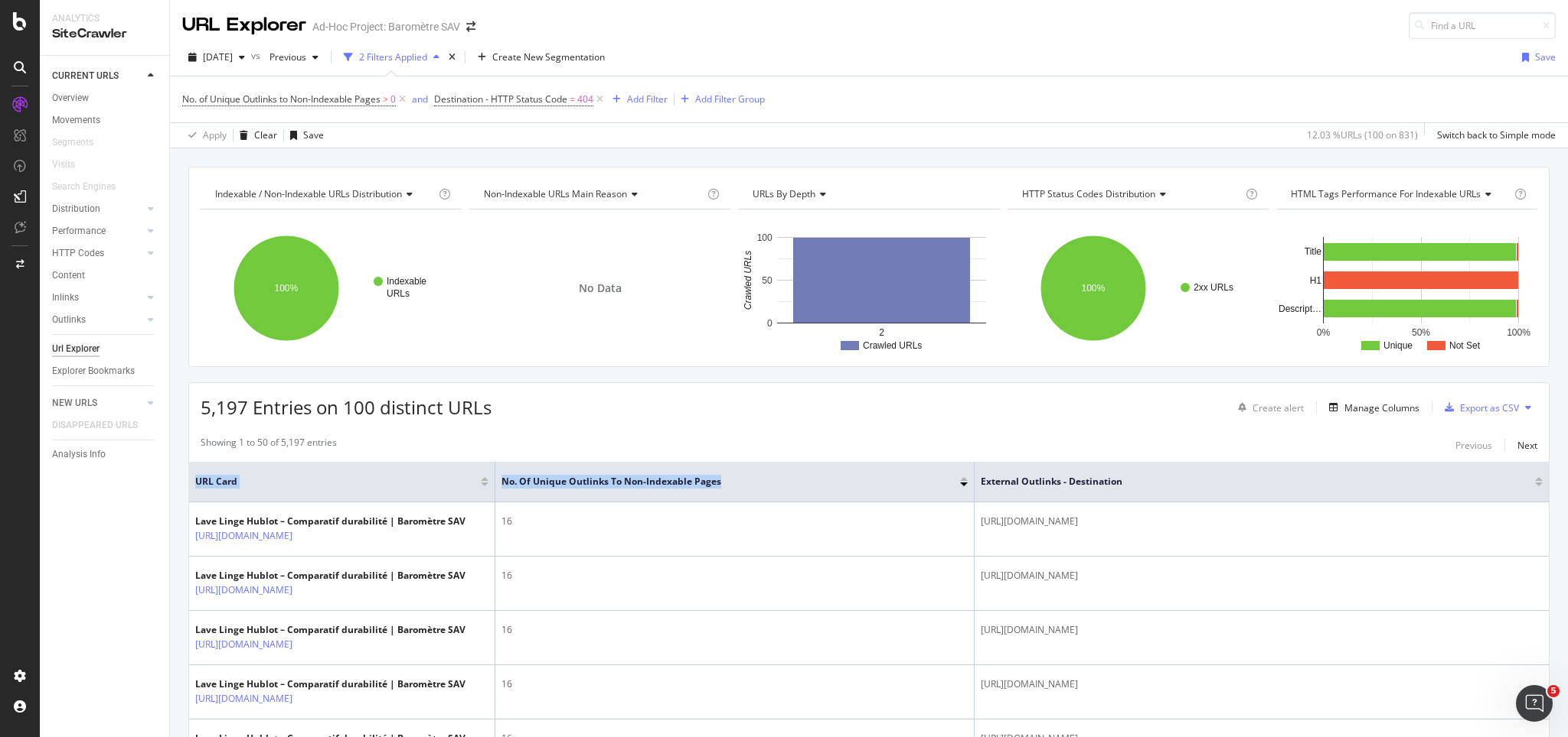
drag, startPoint x: 1097, startPoint y: 464, endPoint x: 686, endPoint y: 461, distance: 411.0
click at [1175, 413] on div "Manage Columns" at bounding box center [1382, 408] width 75 height 13
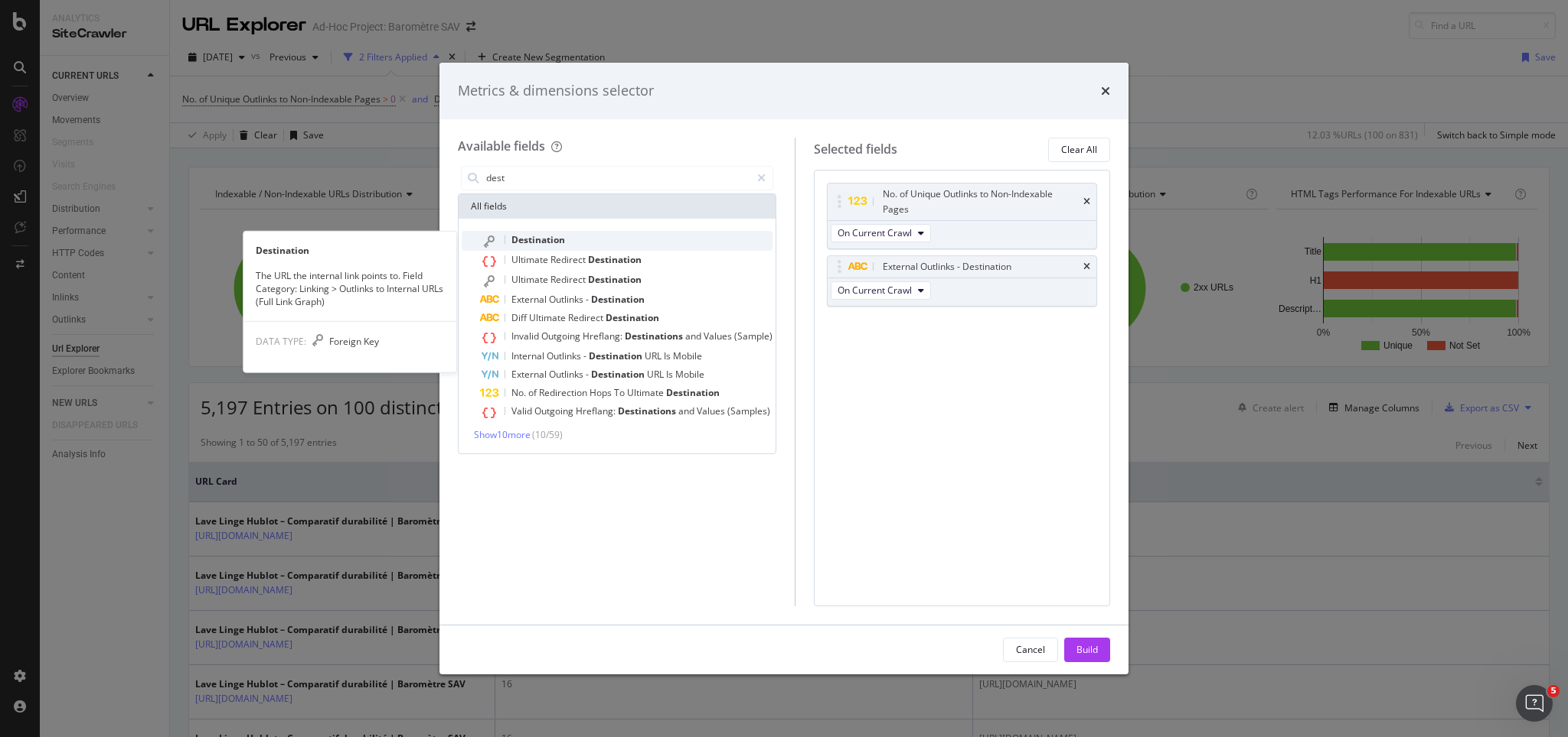
type input "dest"
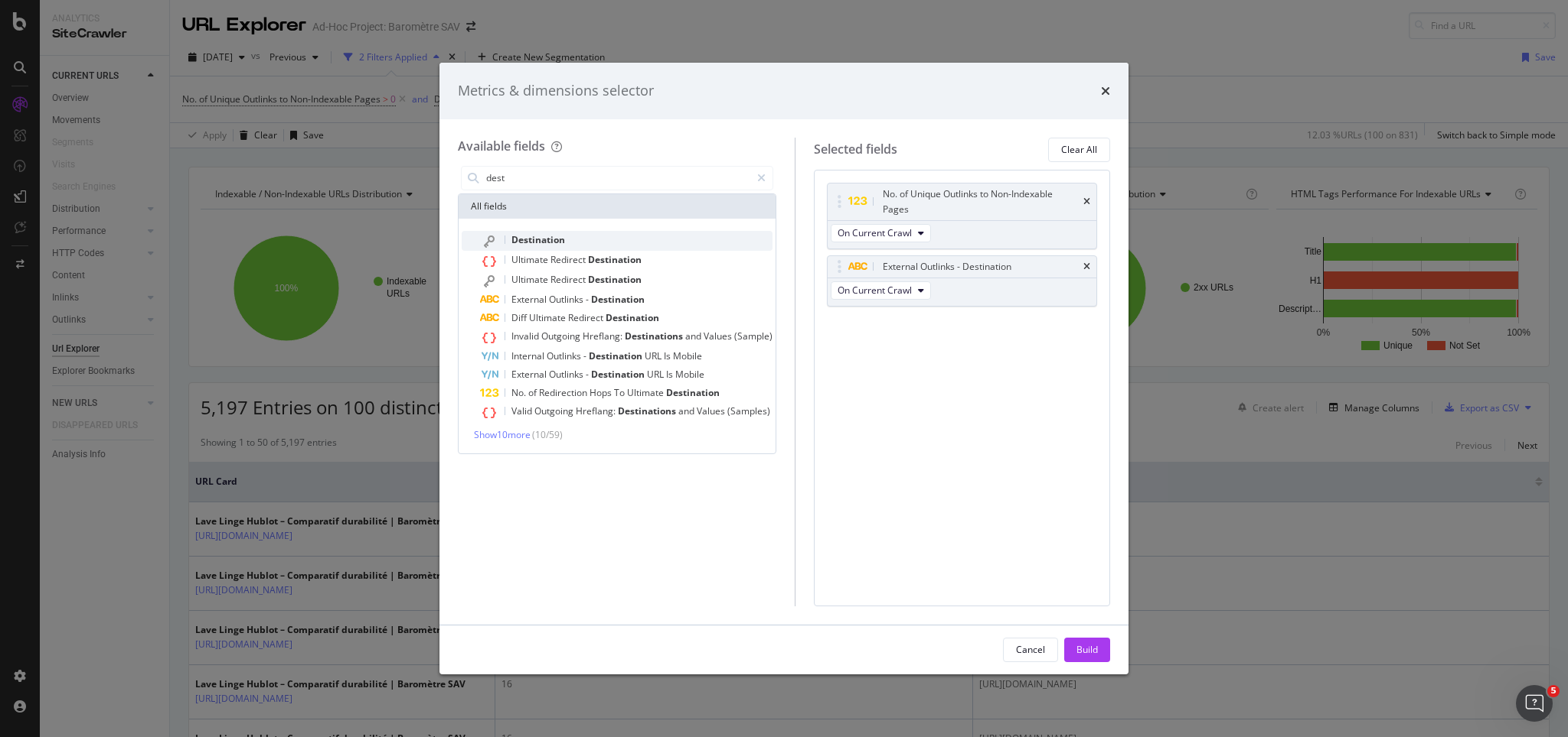
click at [539, 238] on span "Destination" at bounding box center [537, 240] width 54 height 13
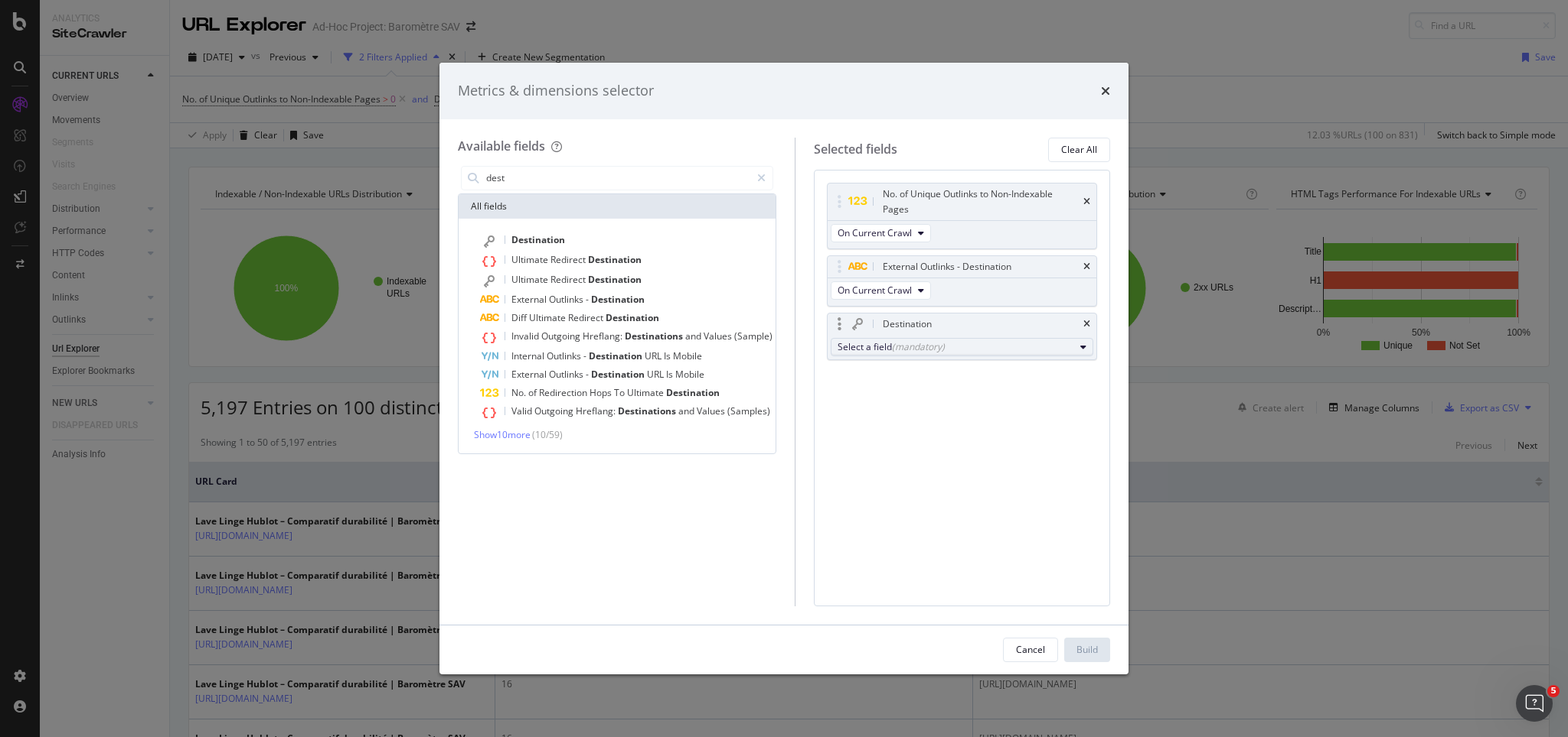
click at [880, 347] on div "Select a field (mandatory)" at bounding box center [955, 347] width 237 height 13
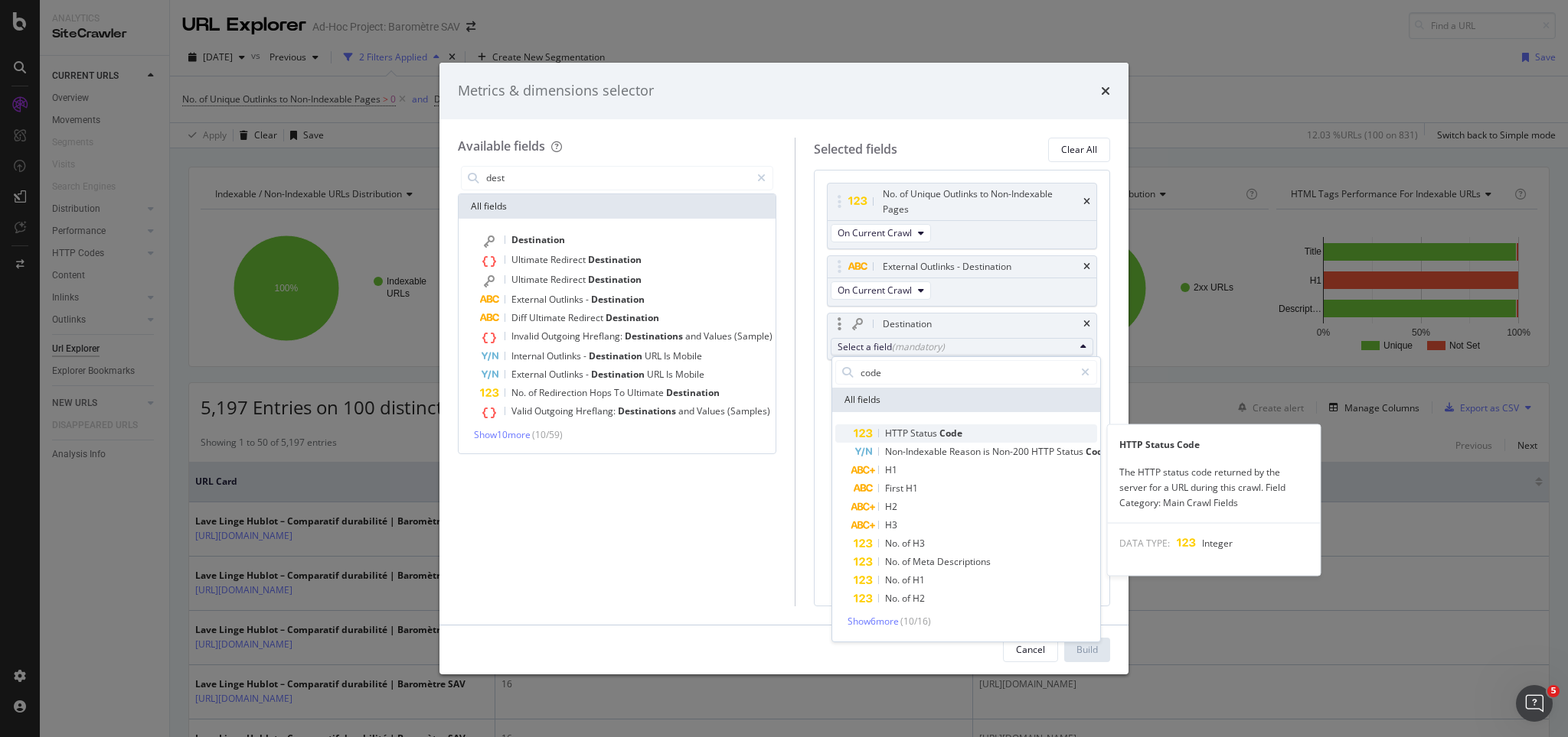
type input "code"
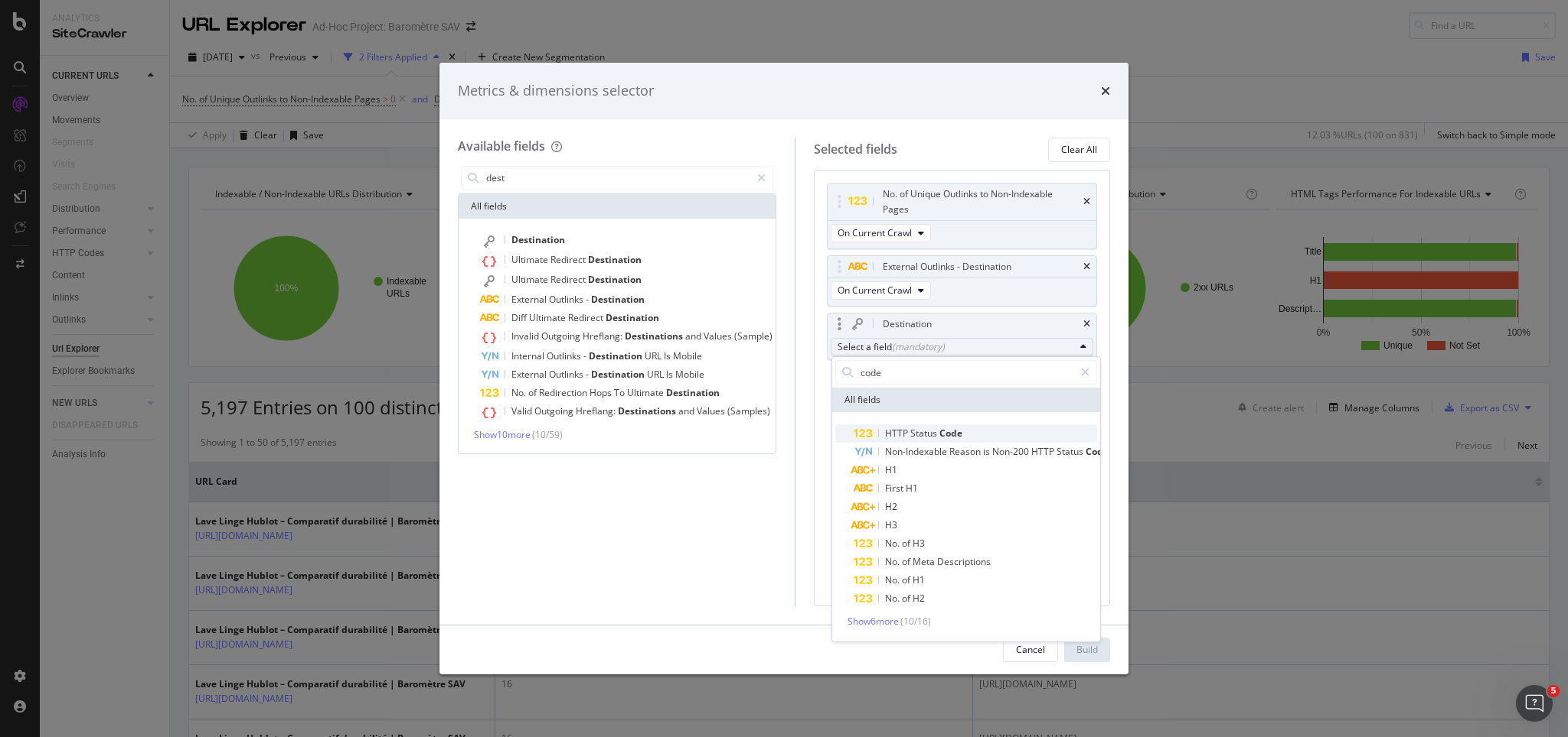
click at [924, 436] on span "Status" at bounding box center [924, 434] width 29 height 13
click at [867, 429] on icon "modal" at bounding box center [862, 434] width 20 height 10
click at [882, 394] on div "All fields" at bounding box center [966, 400] width 268 height 24
click at [908, 432] on span "HTTP" at bounding box center [897, 434] width 25 height 13
click at [1084, 323] on icon "times" at bounding box center [1086, 325] width 7 height 9
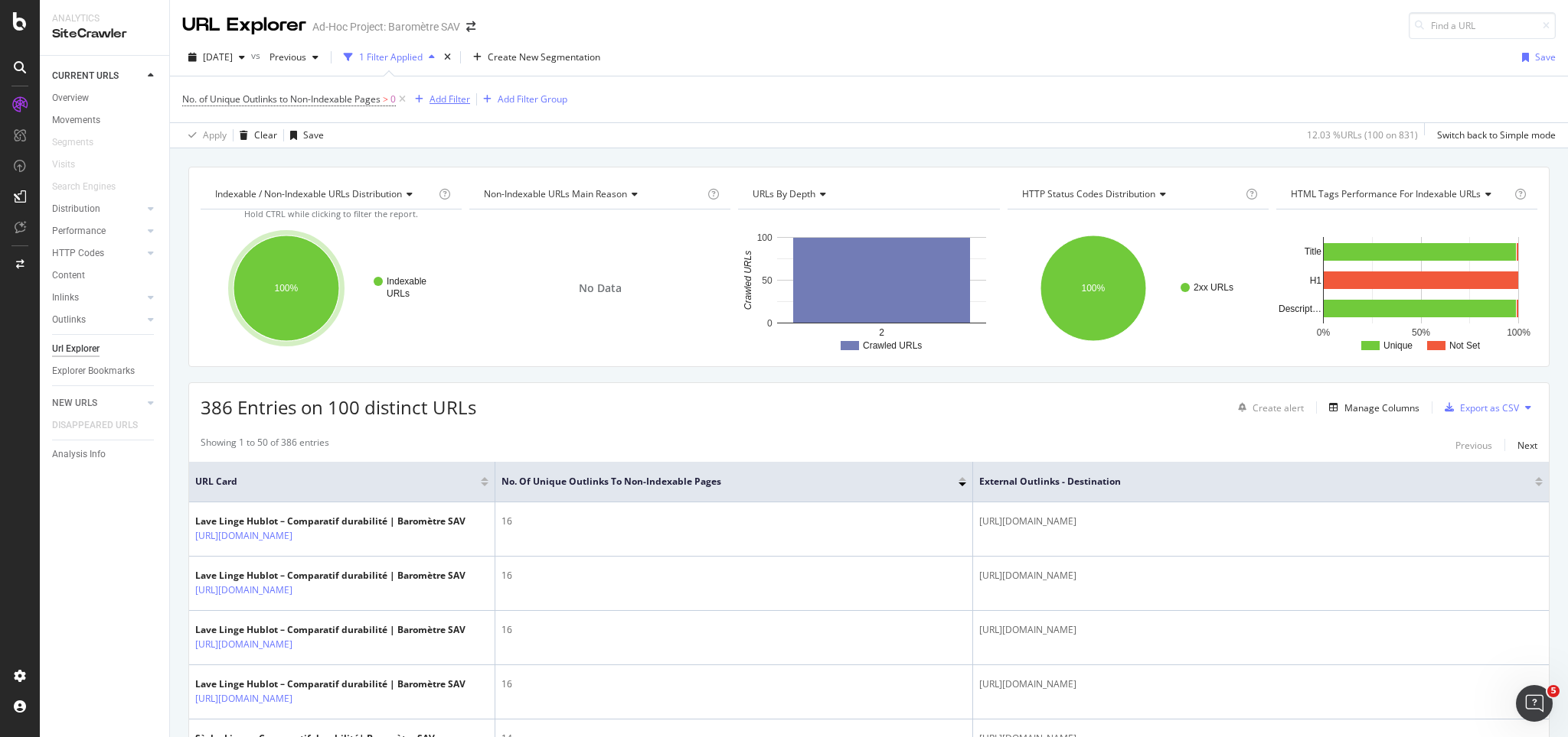
click at [457, 100] on div "Add Filter" at bounding box center [449, 100] width 40 height 13
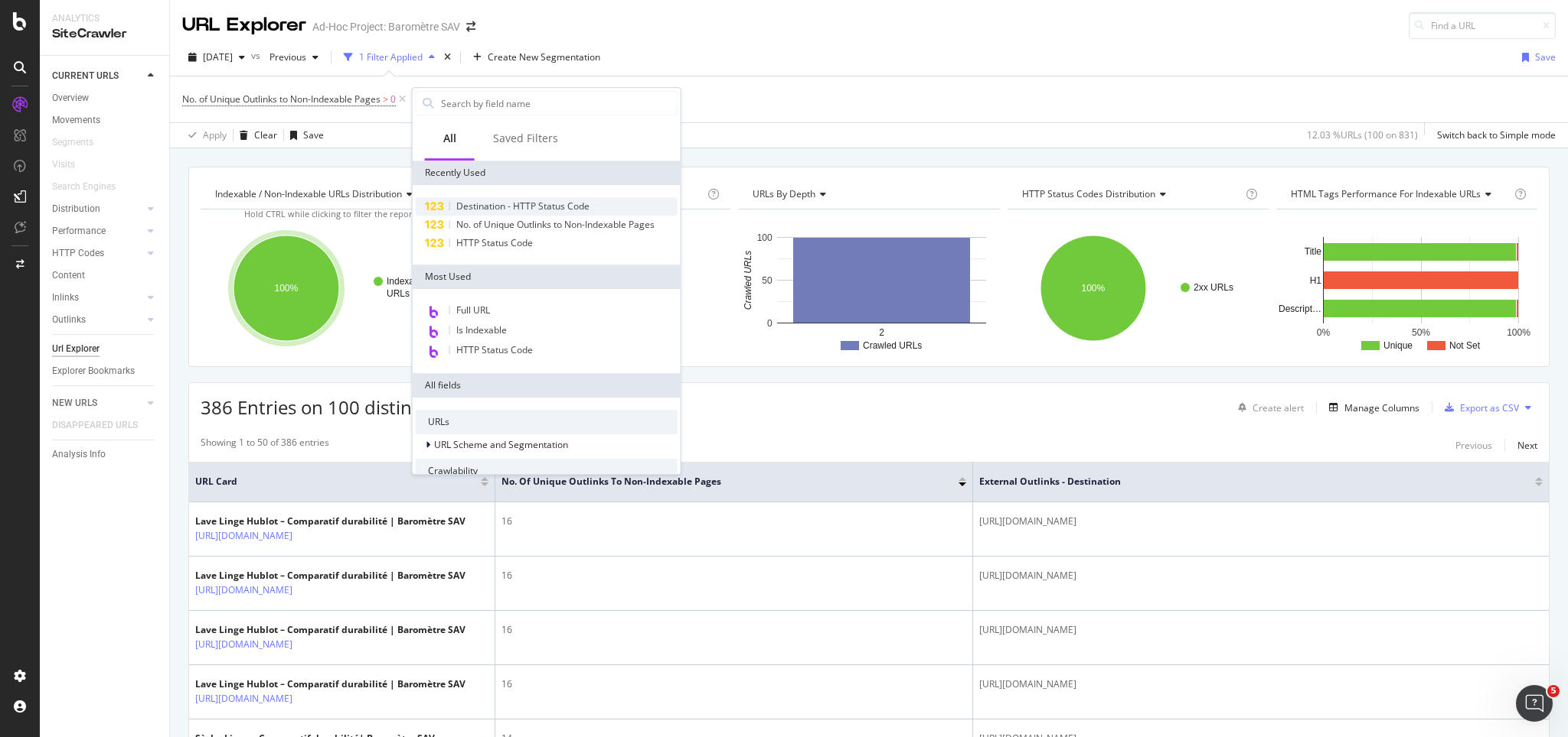
click at [473, 206] on span "Destination - HTTP Status Code" at bounding box center [523, 207] width 133 height 13
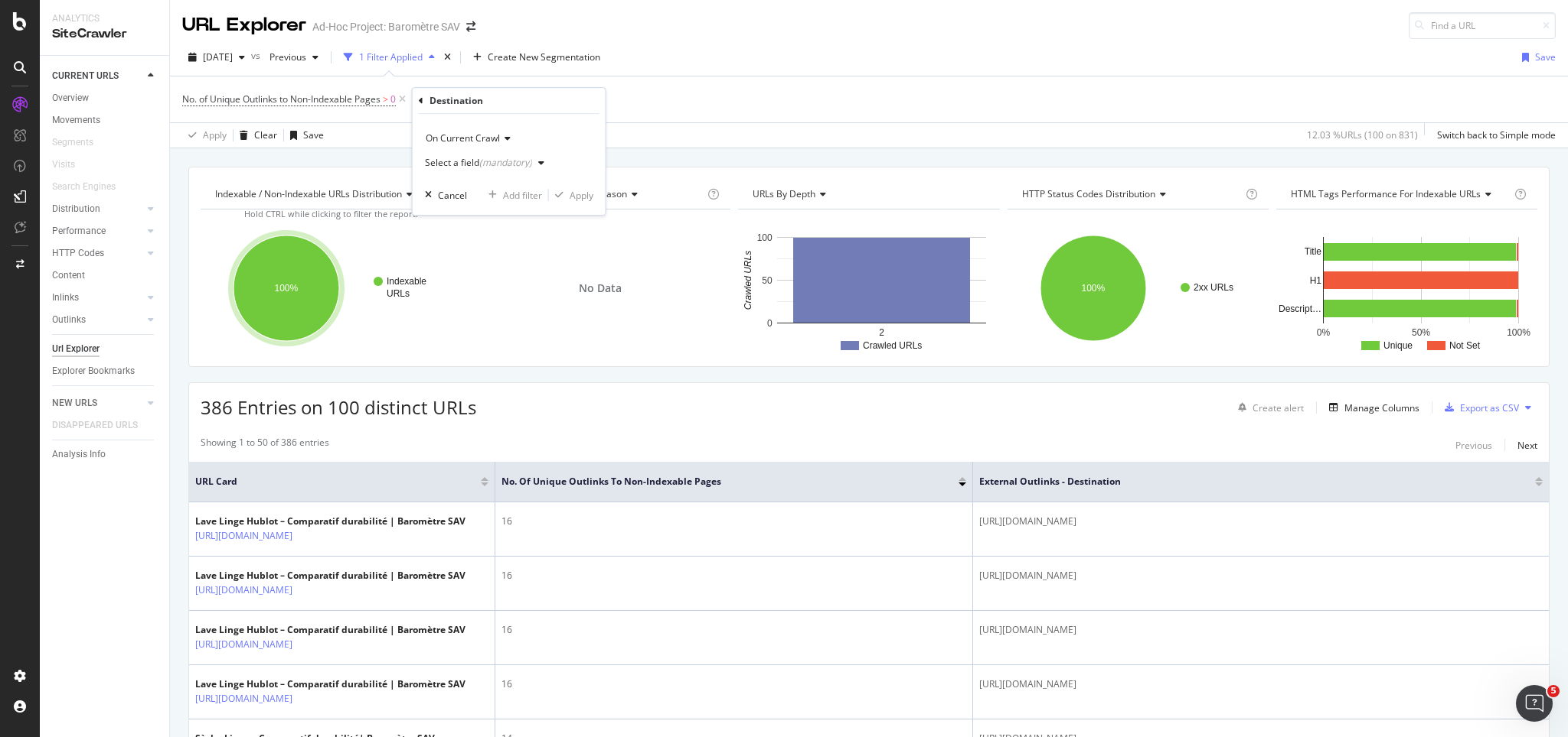
click at [456, 171] on div "Select a field (mandatory)" at bounding box center [488, 162] width 126 height 23
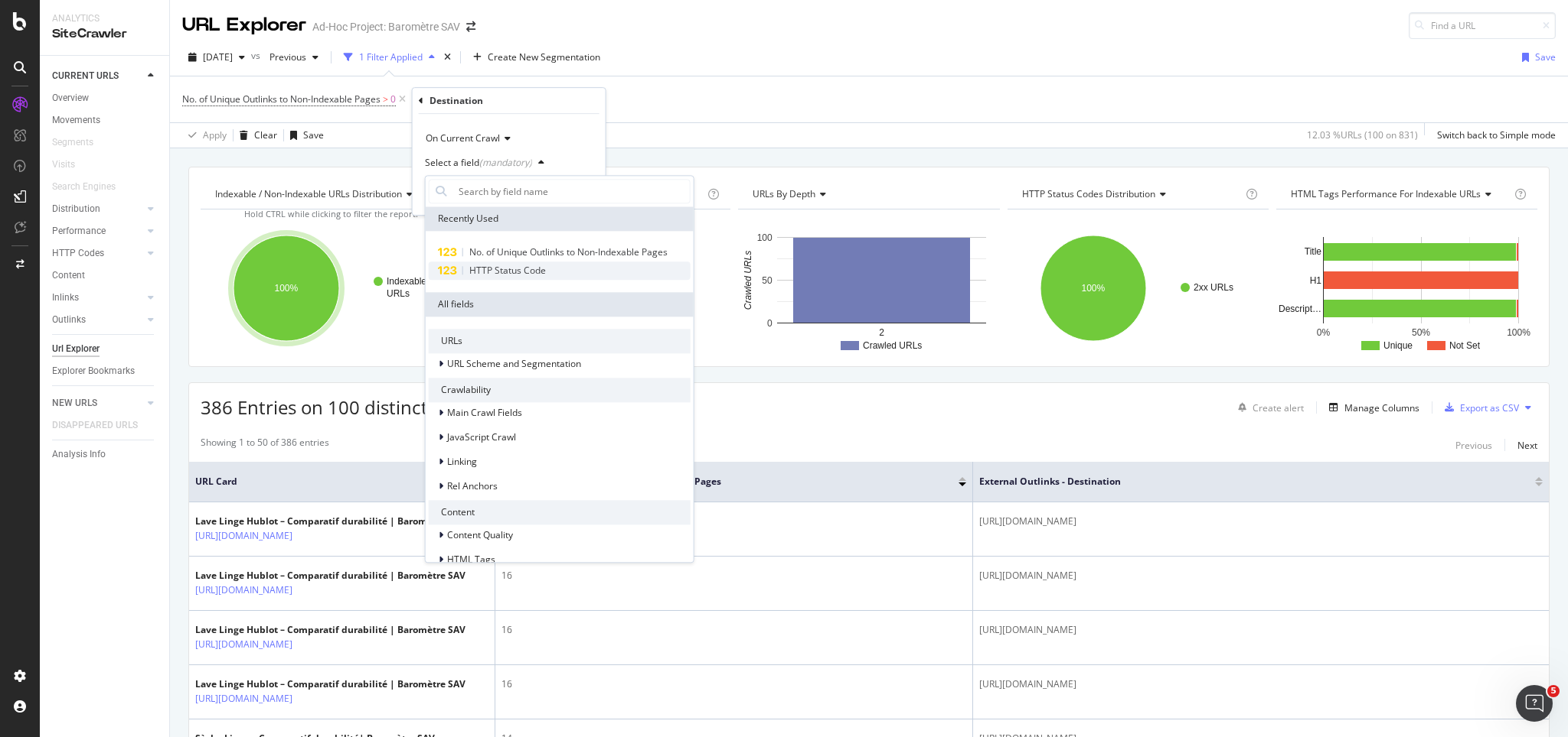
click at [490, 265] on span "HTTP Status Code" at bounding box center [506, 270] width 76 height 13
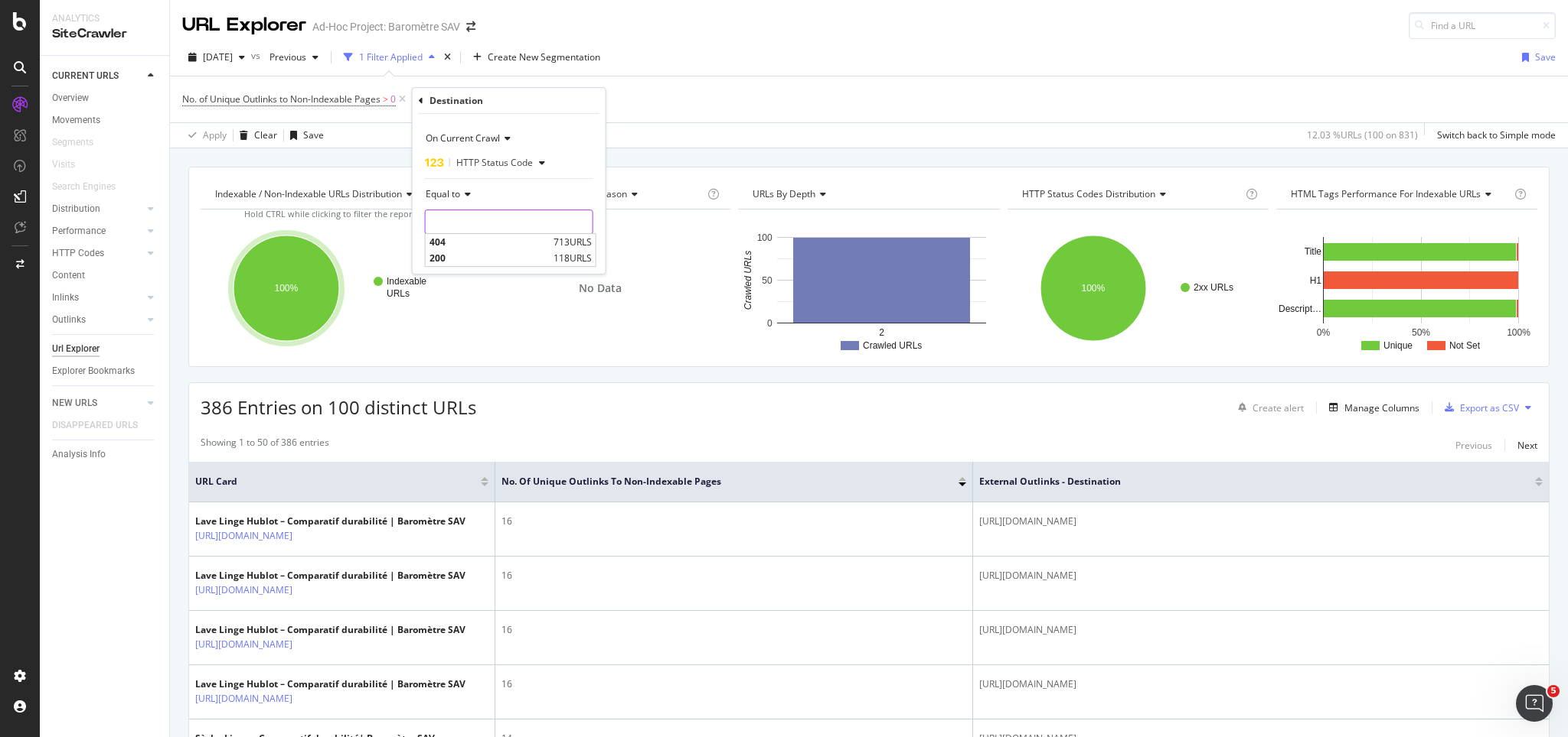
click at [474, 223] on input "number" at bounding box center [508, 222] width 168 height 24
click at [462, 241] on span "404" at bounding box center [489, 242] width 120 height 13
type input "404"
click at [581, 255] on div "Apply" at bounding box center [581, 254] width 23 height 13
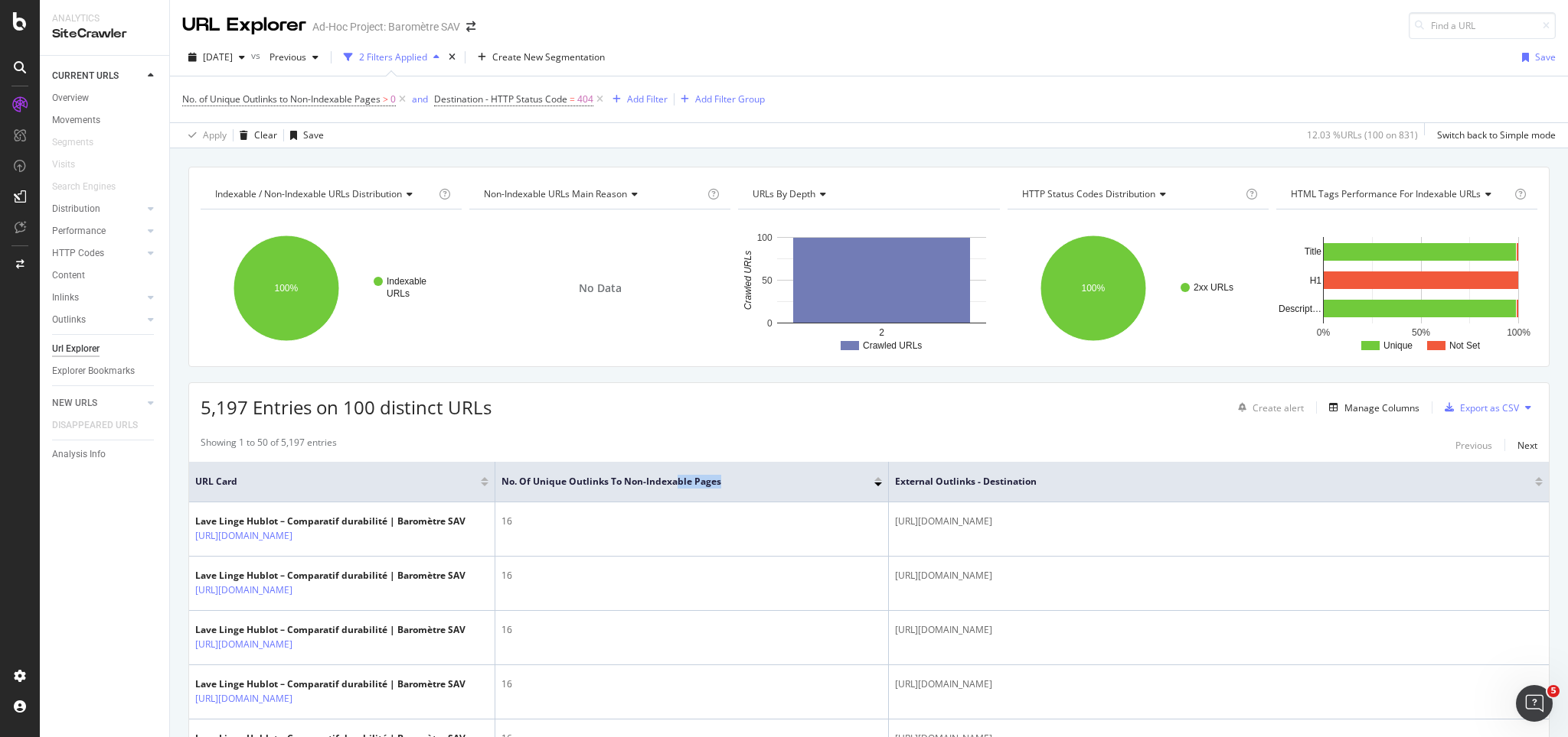
drag, startPoint x: 972, startPoint y: 470, endPoint x: 671, endPoint y: 473, distance: 301.0
click at [671, 473] on th "No. of Unique Outlinks to Non-Indexable Pages" at bounding box center [691, 482] width 394 height 40
click at [407, 100] on icon at bounding box center [402, 100] width 13 height 15
click at [64, 97] on div "Overview" at bounding box center [70, 98] width 37 height 16
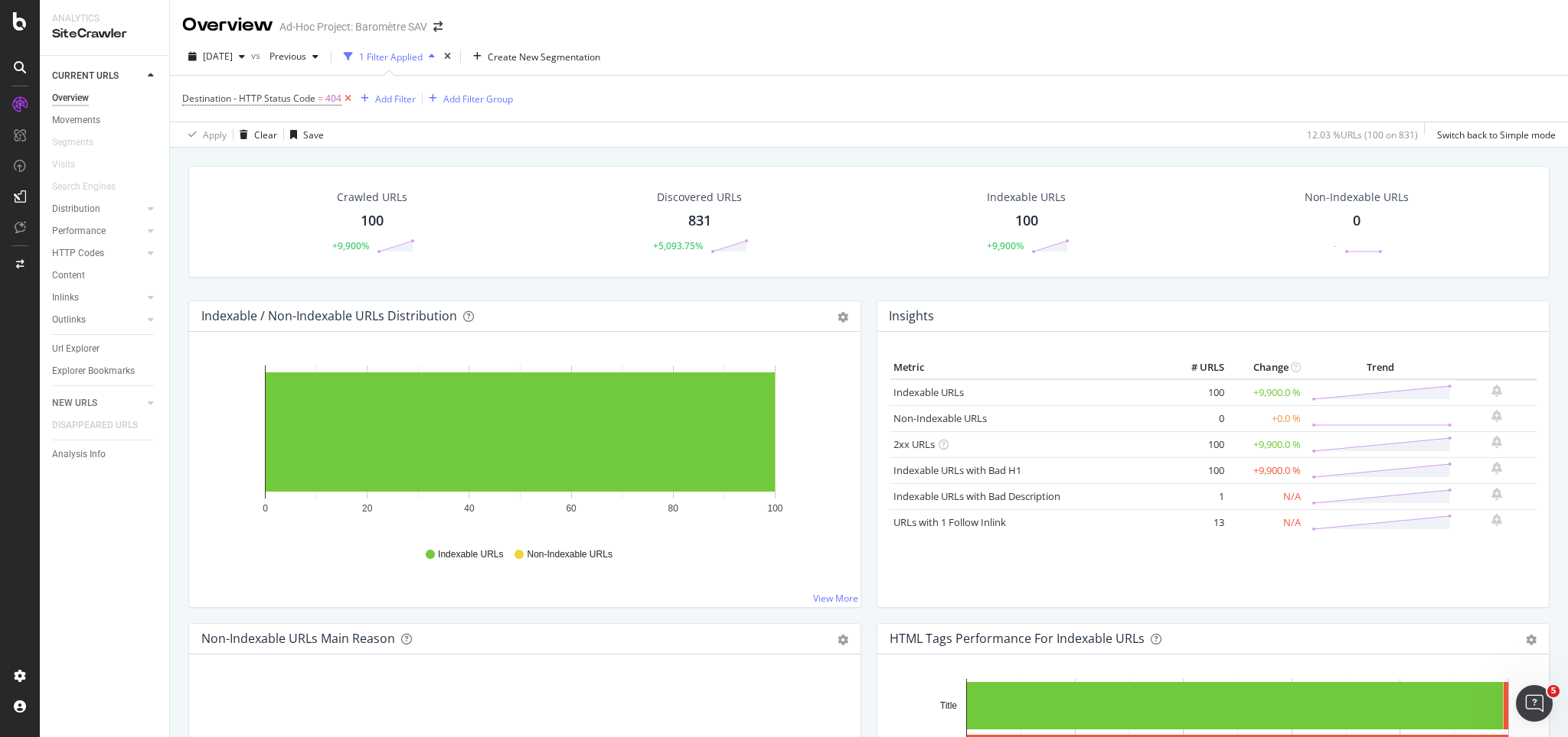
click at [349, 98] on icon at bounding box center [348, 99] width 13 height 15
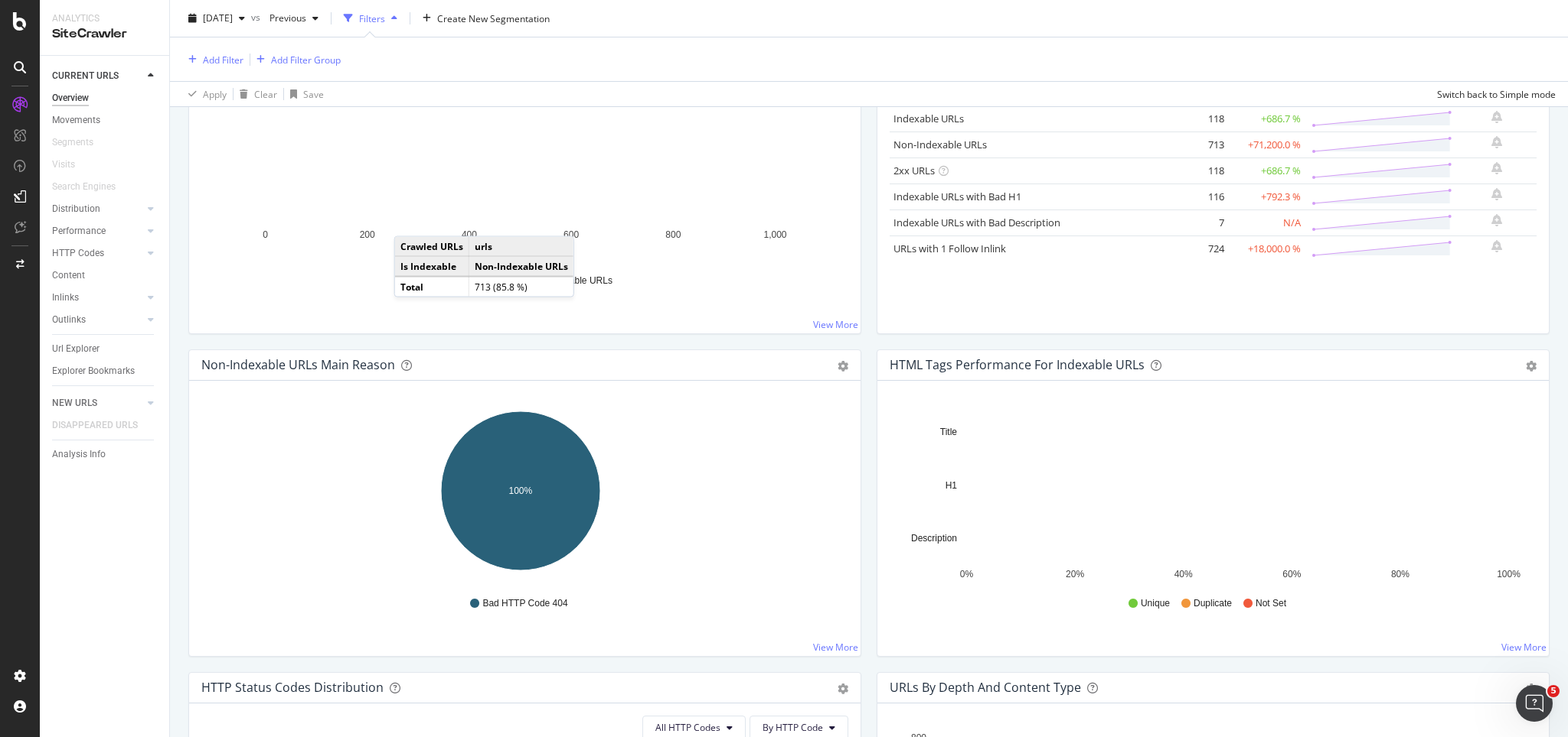
scroll to position [306, 0]
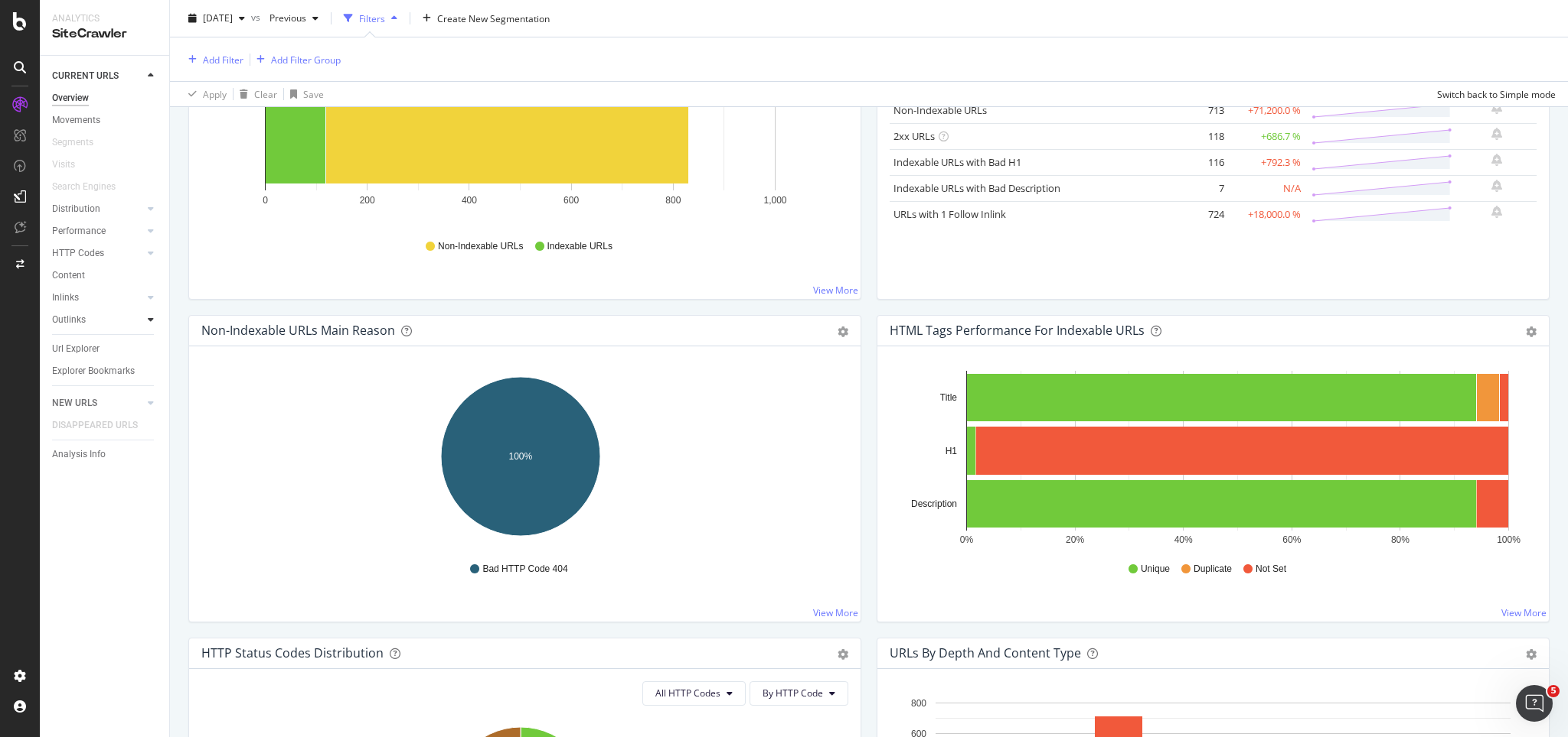
click at [151, 320] on icon at bounding box center [150, 320] width 7 height 9
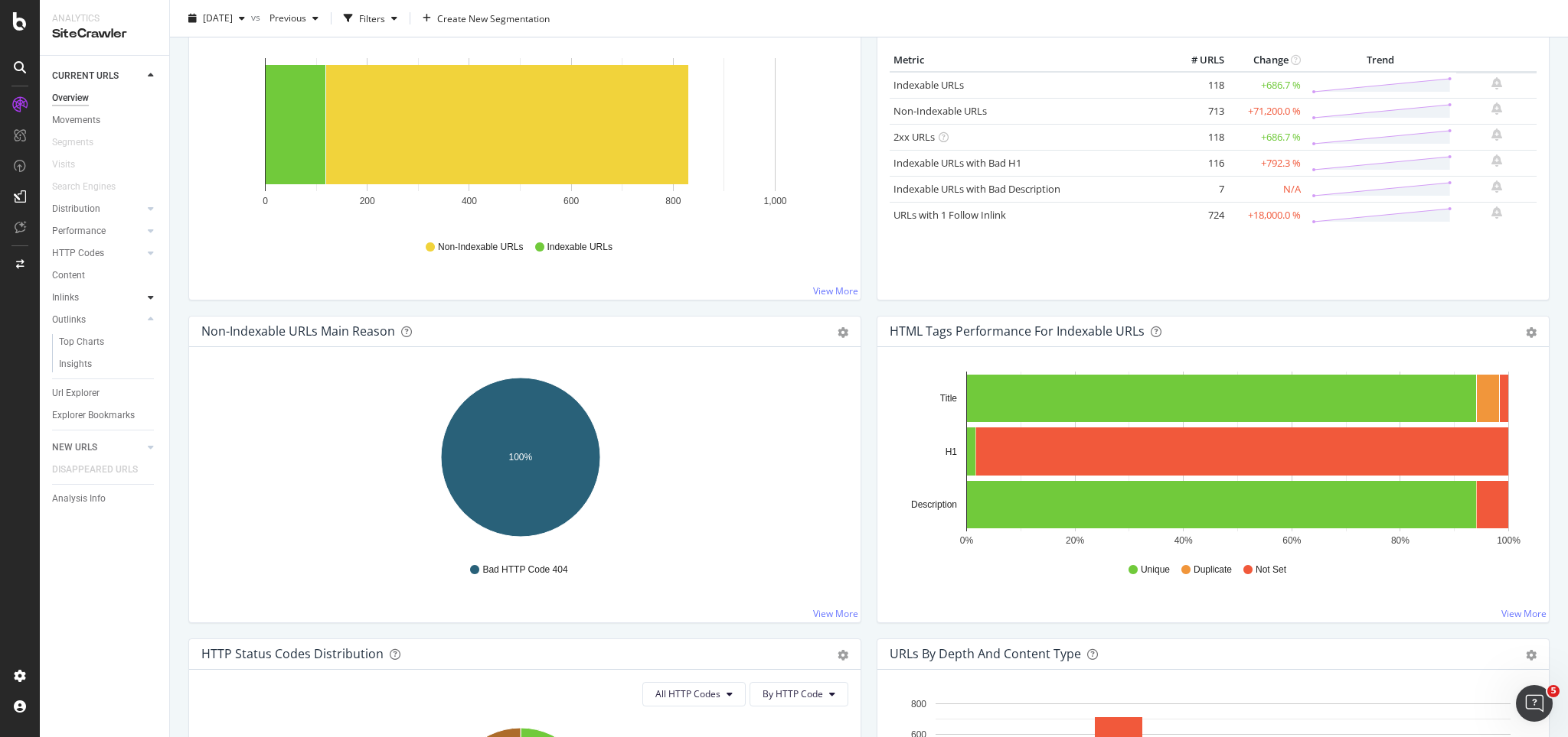
click at [147, 300] on icon at bounding box center [150, 298] width 7 height 9
click at [147, 322] on icon at bounding box center [150, 320] width 7 height 9
click at [89, 338] on div "Top Charts" at bounding box center [82, 342] width 45 height 16
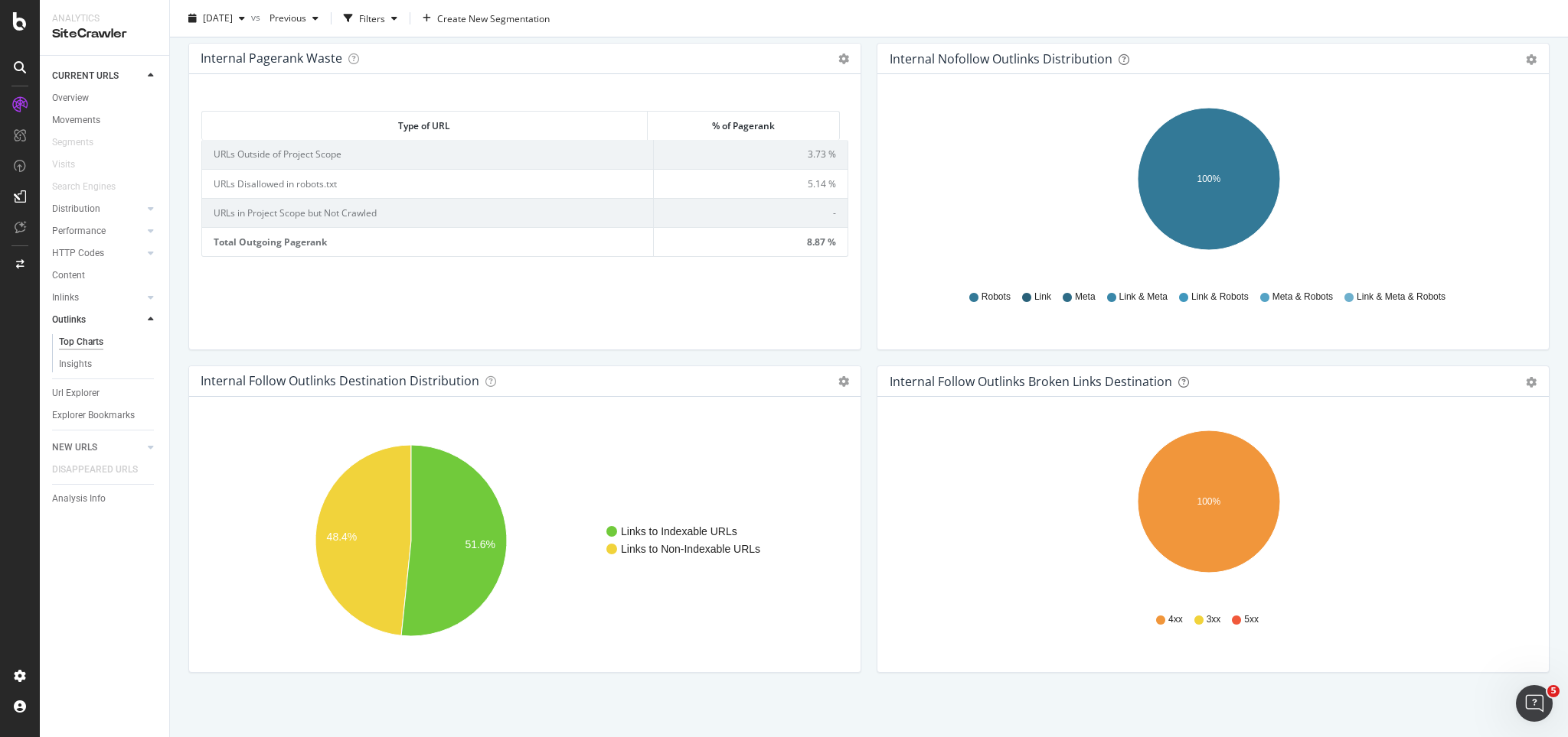
scroll to position [1035, 0]
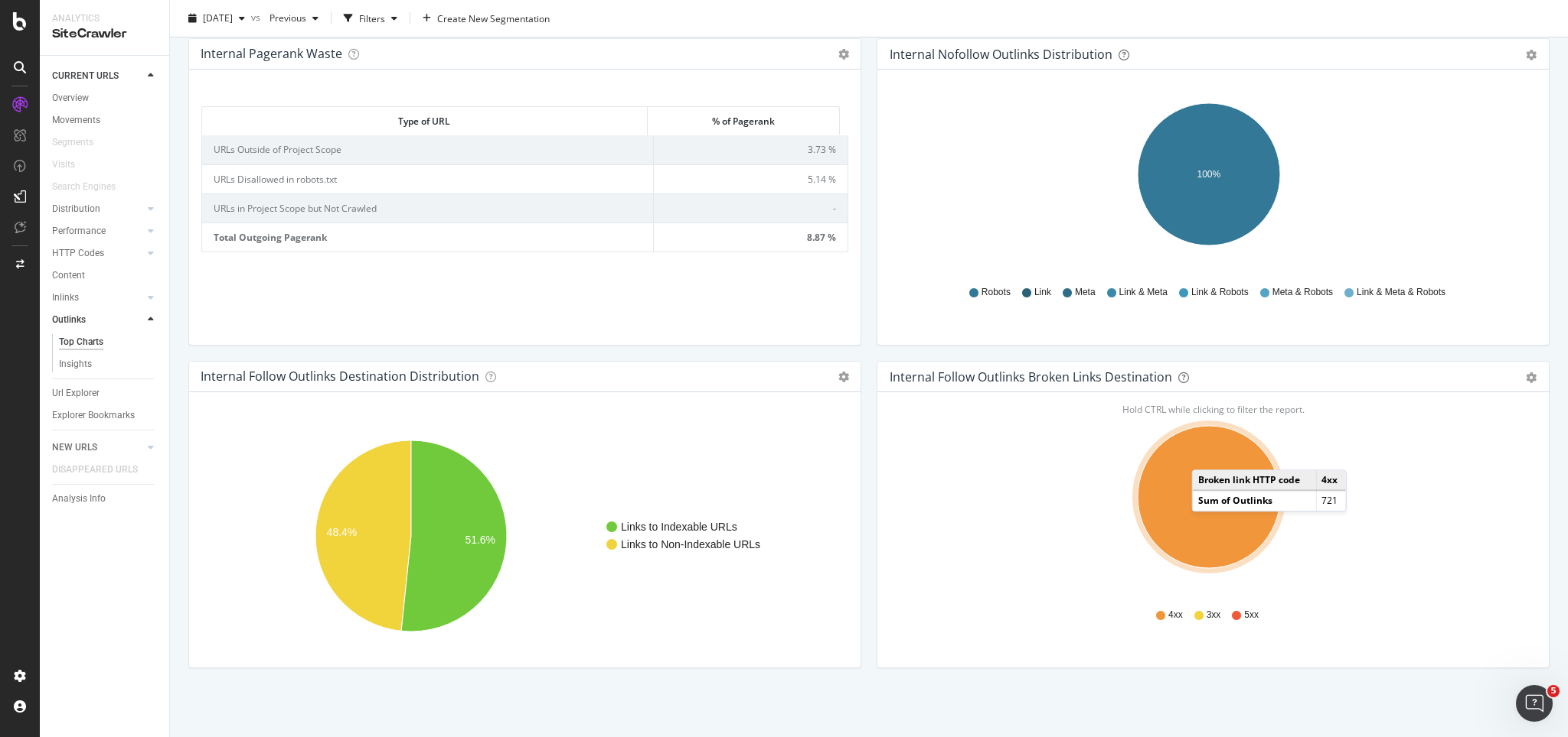
click at [1175, 454] on ellipse "A chart." at bounding box center [1209, 498] width 143 height 143
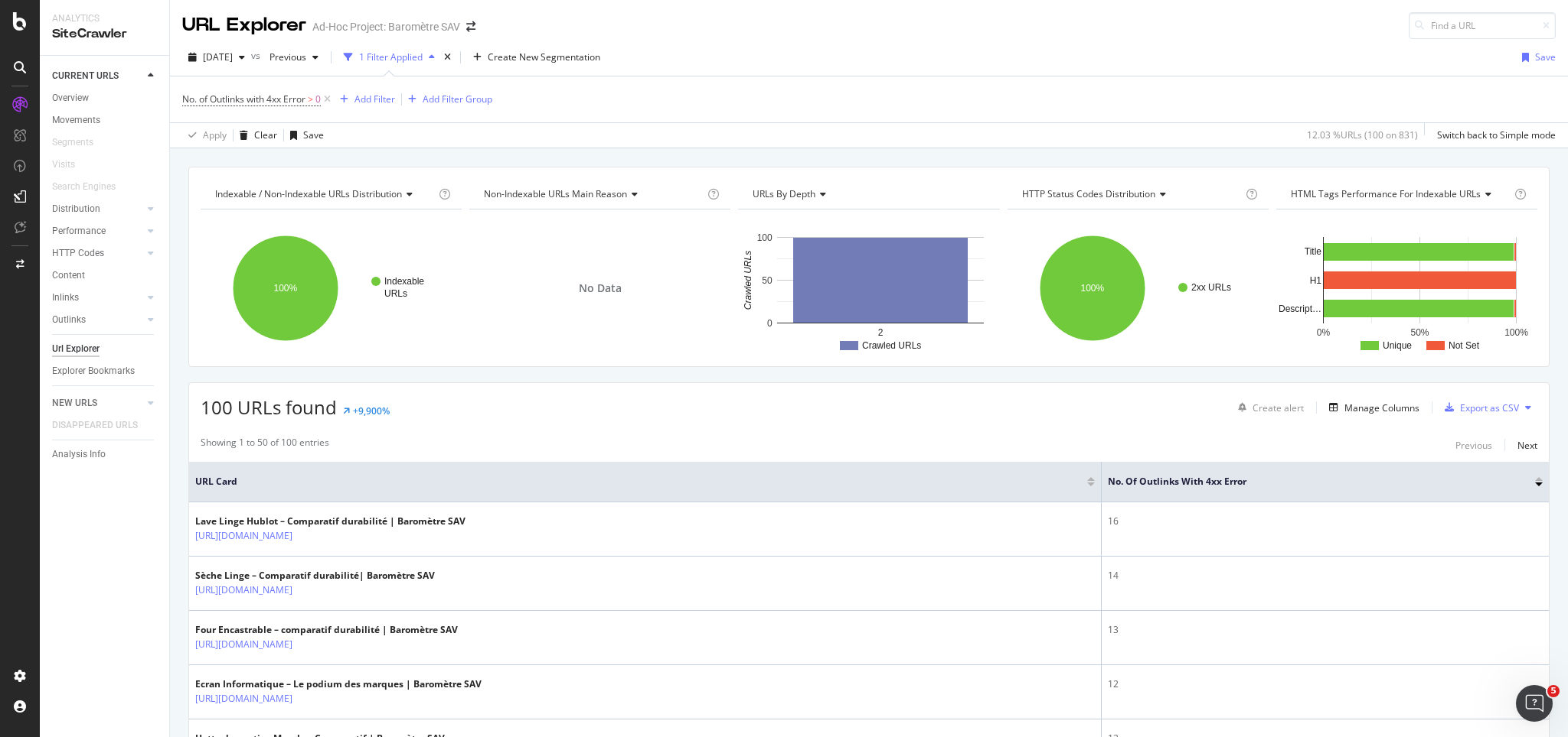
drag, startPoint x: 1102, startPoint y: 482, endPoint x: 758, endPoint y: 481, distance: 344.0
click at [758, 481] on th "URL Card" at bounding box center [644, 482] width 912 height 40
click at [374, 98] on div "Add Filter" at bounding box center [374, 100] width 40 height 13
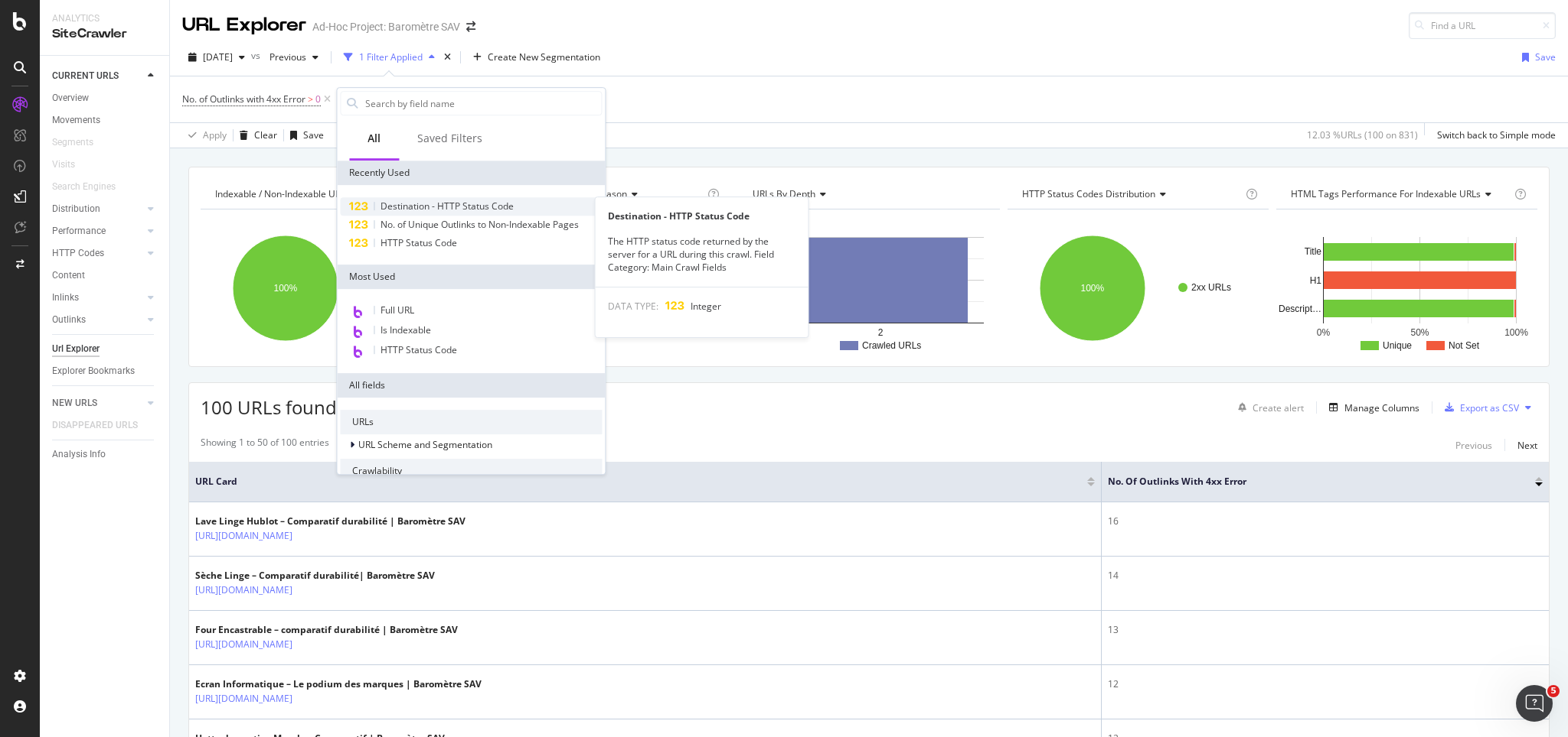
click at [439, 208] on span "Destination - HTTP Status Code" at bounding box center [447, 207] width 133 height 13
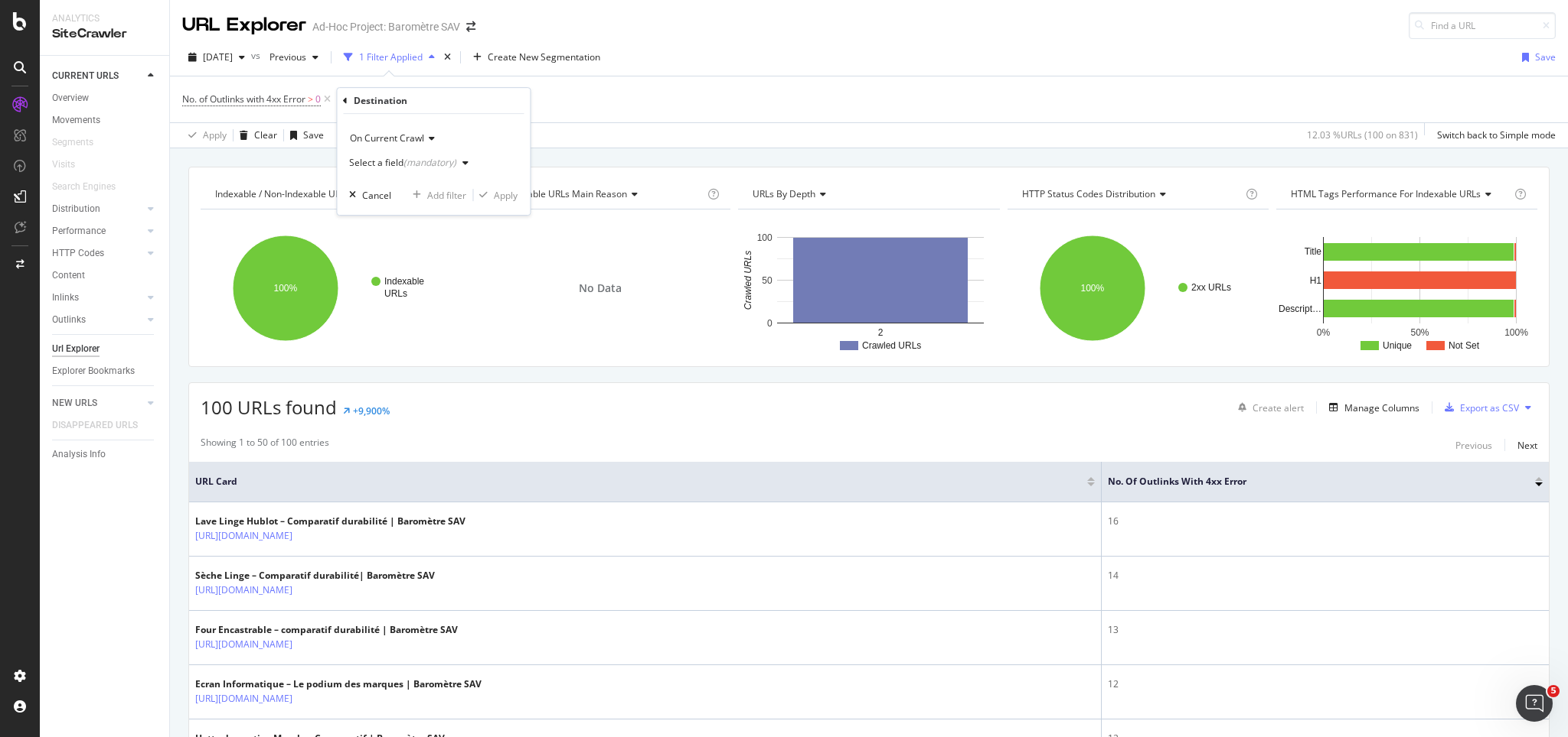
click at [436, 162] on div "(mandatory)" at bounding box center [429, 162] width 53 height 13
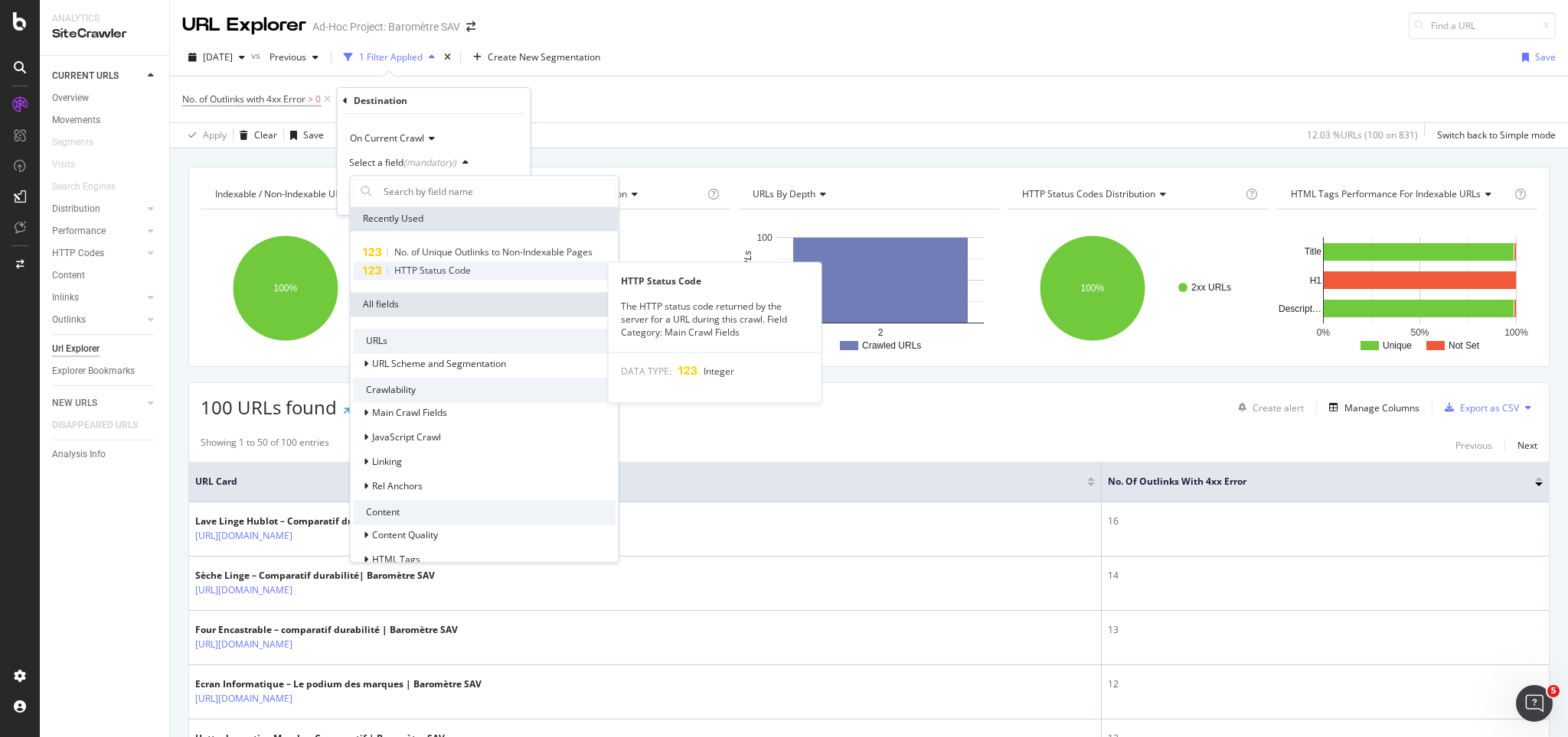
click at [440, 268] on span "HTTP Status Code" at bounding box center [432, 270] width 76 height 13
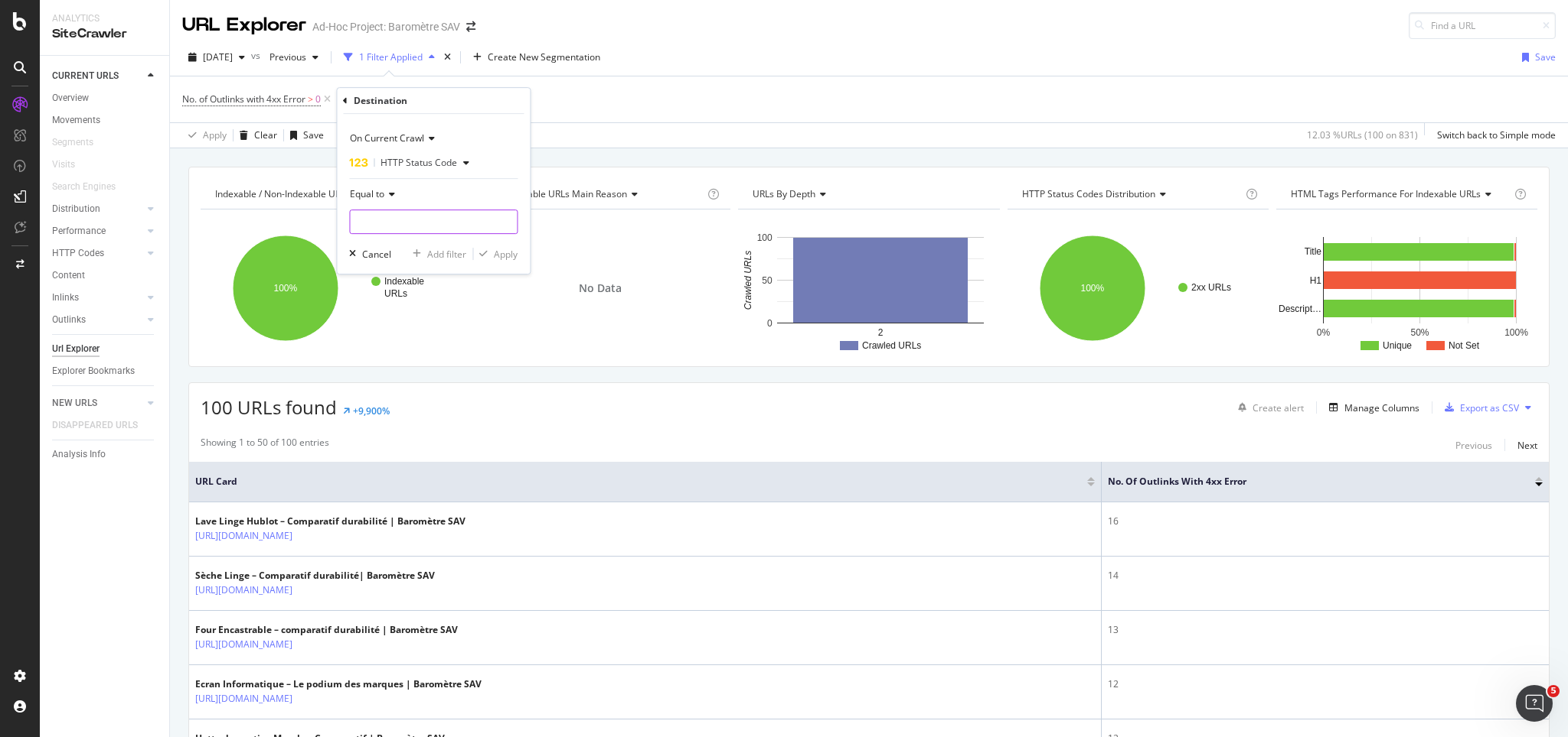
click at [409, 213] on input "number" at bounding box center [433, 222] width 168 height 24
click at [386, 244] on span "404" at bounding box center [413, 242] width 120 height 13
type input "404"
click at [510, 254] on div "Apply" at bounding box center [505, 254] width 23 height 13
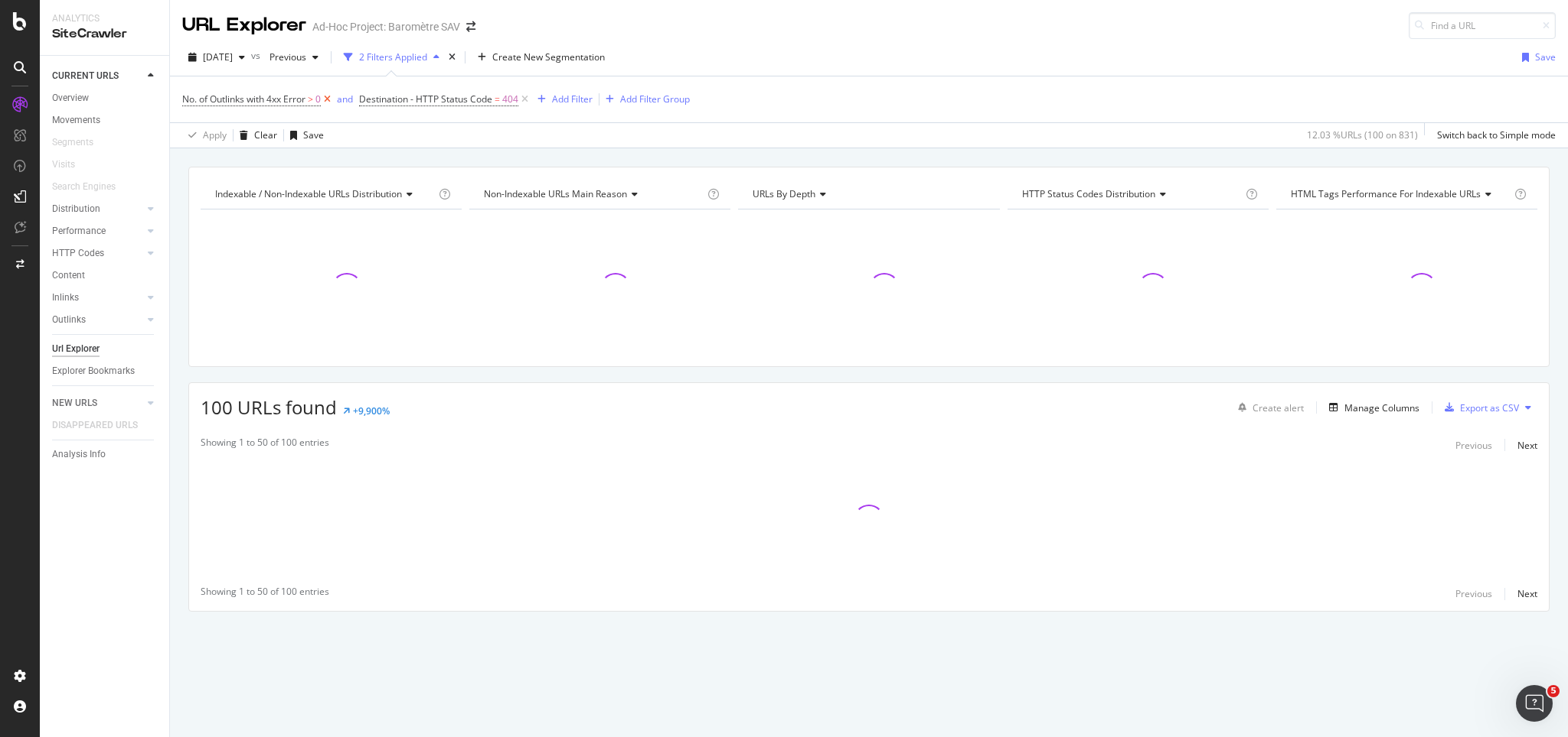
click at [329, 100] on icon at bounding box center [327, 100] width 13 height 15
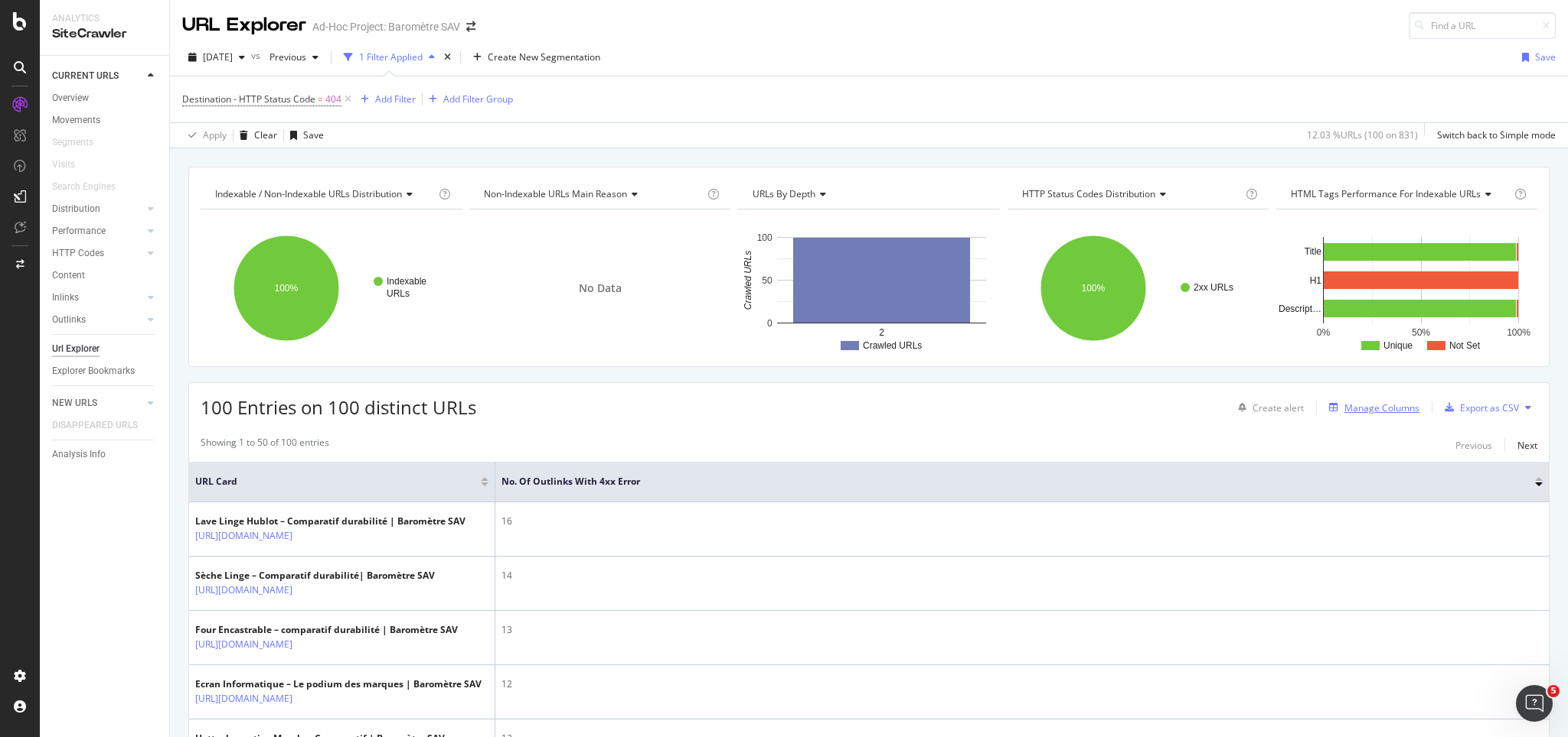
click at [1175, 404] on div "Manage Columns" at bounding box center [1382, 408] width 75 height 13
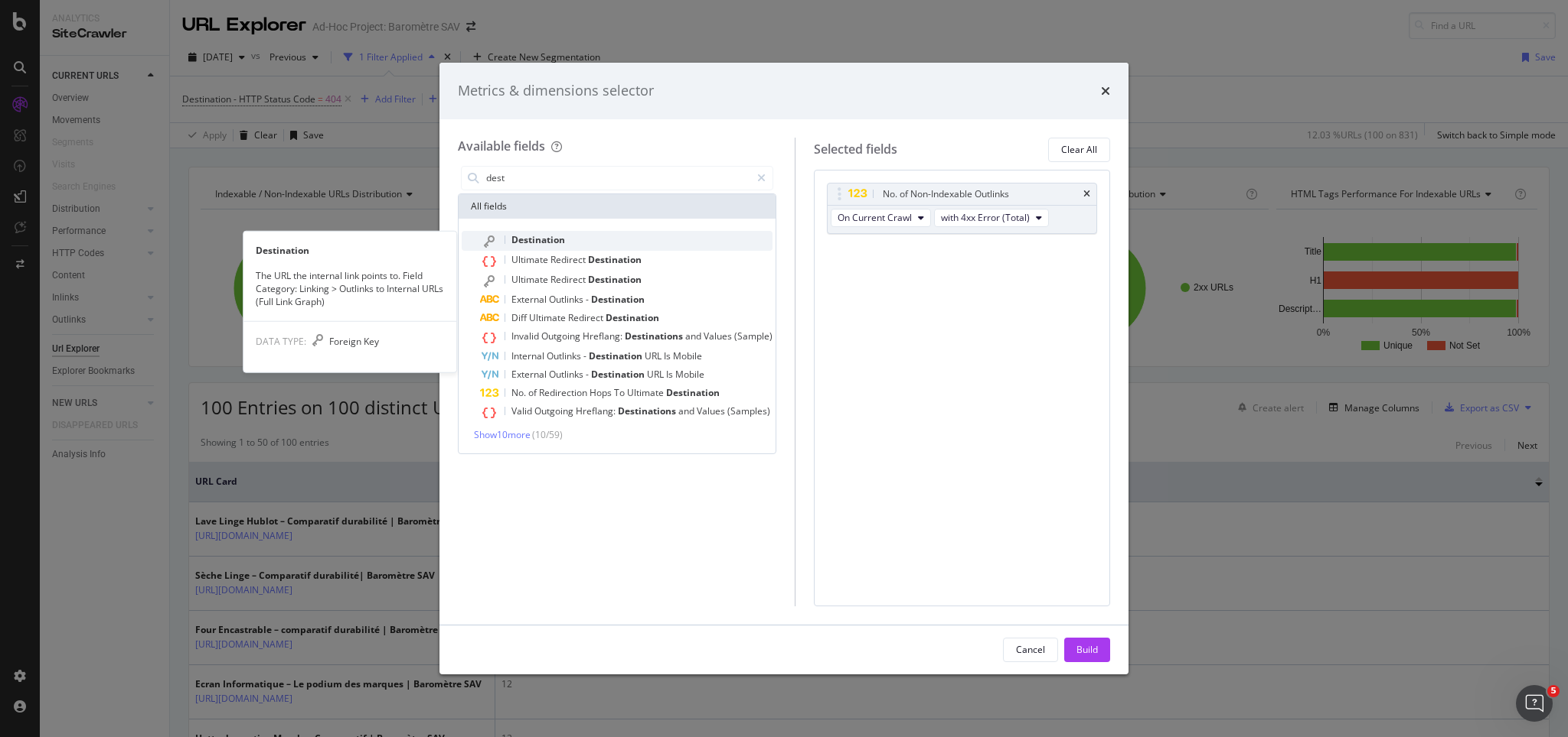
type input "dest"
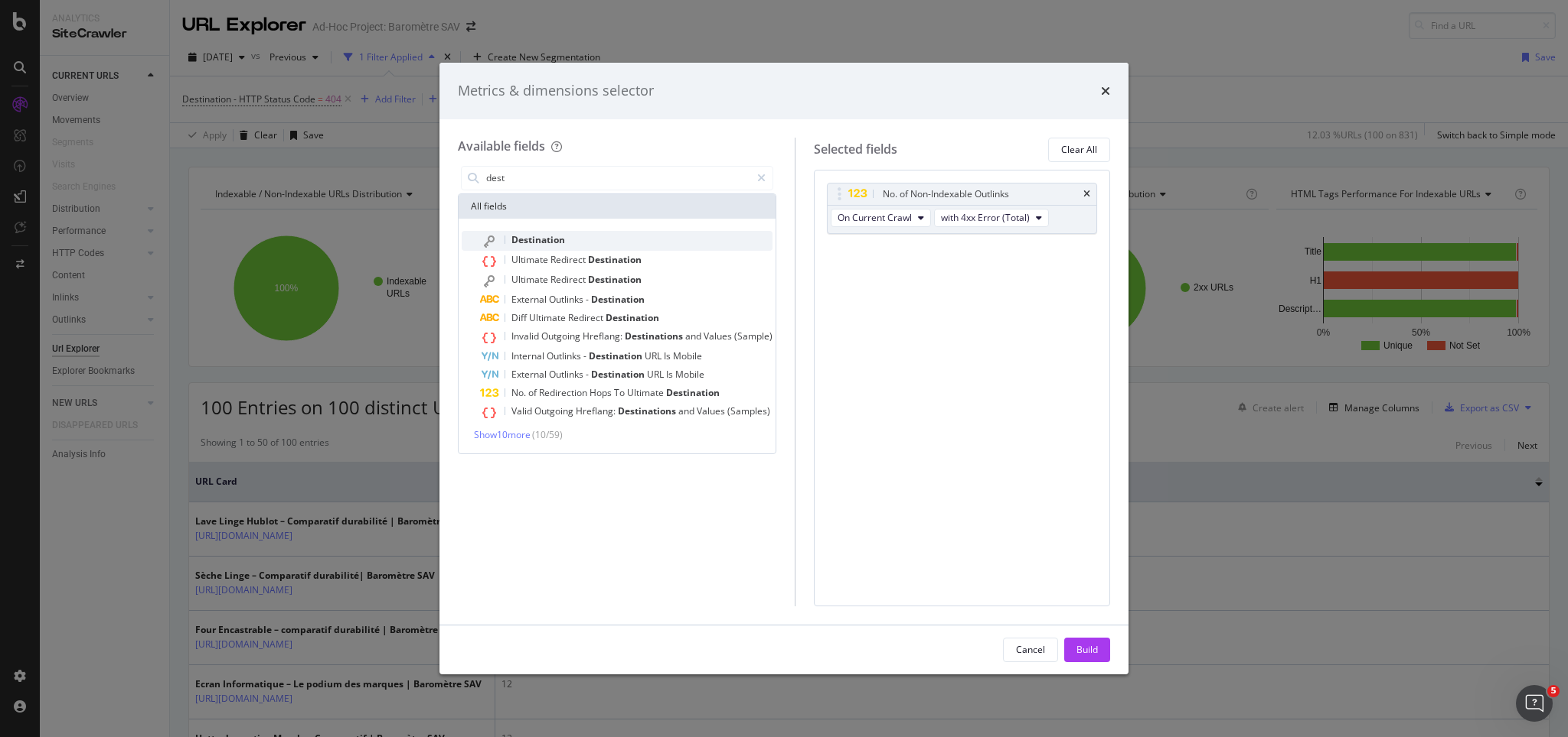
click at [562, 235] on span "Destination" at bounding box center [537, 240] width 54 height 13
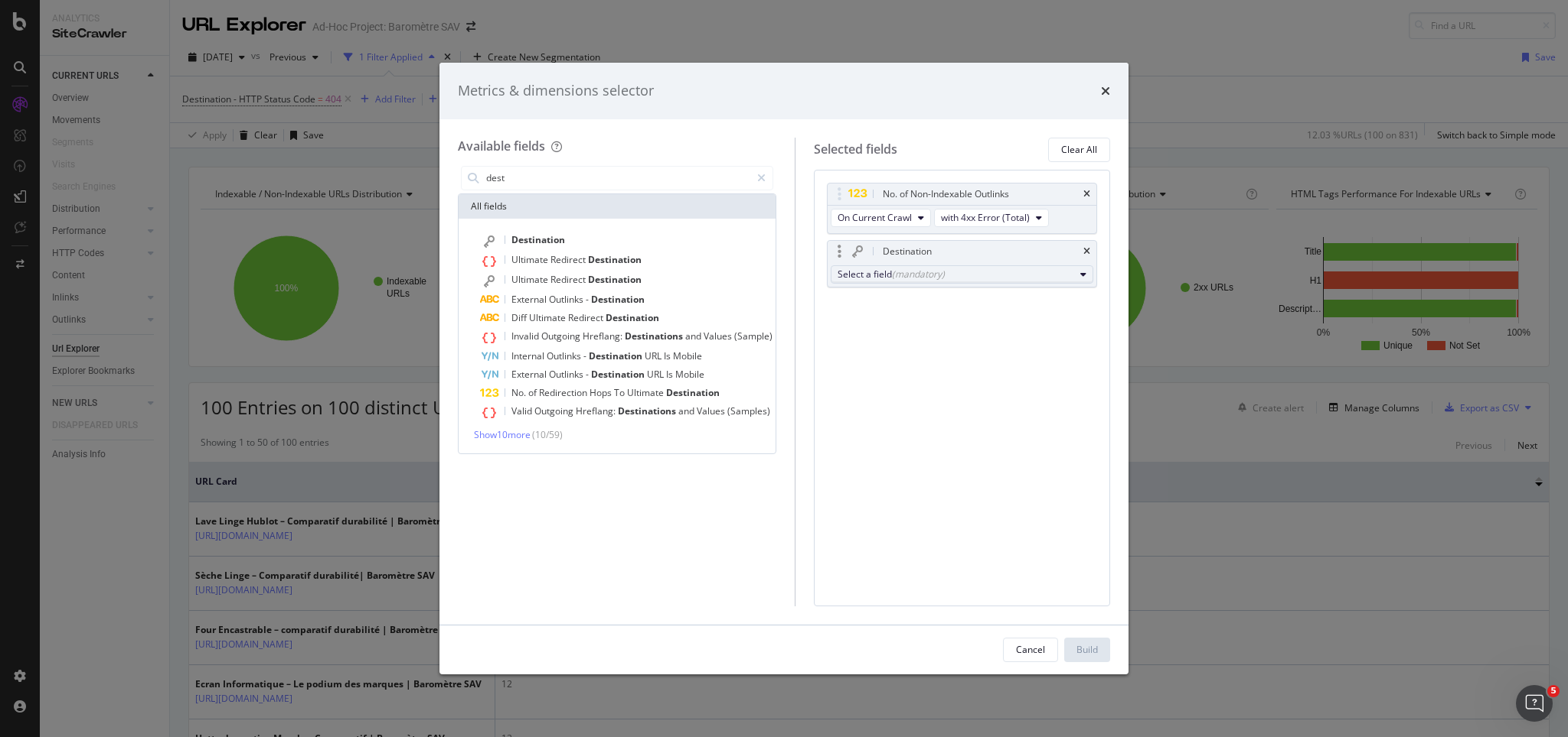
click at [939, 274] on div "(mandatory)" at bounding box center [918, 274] width 53 height 13
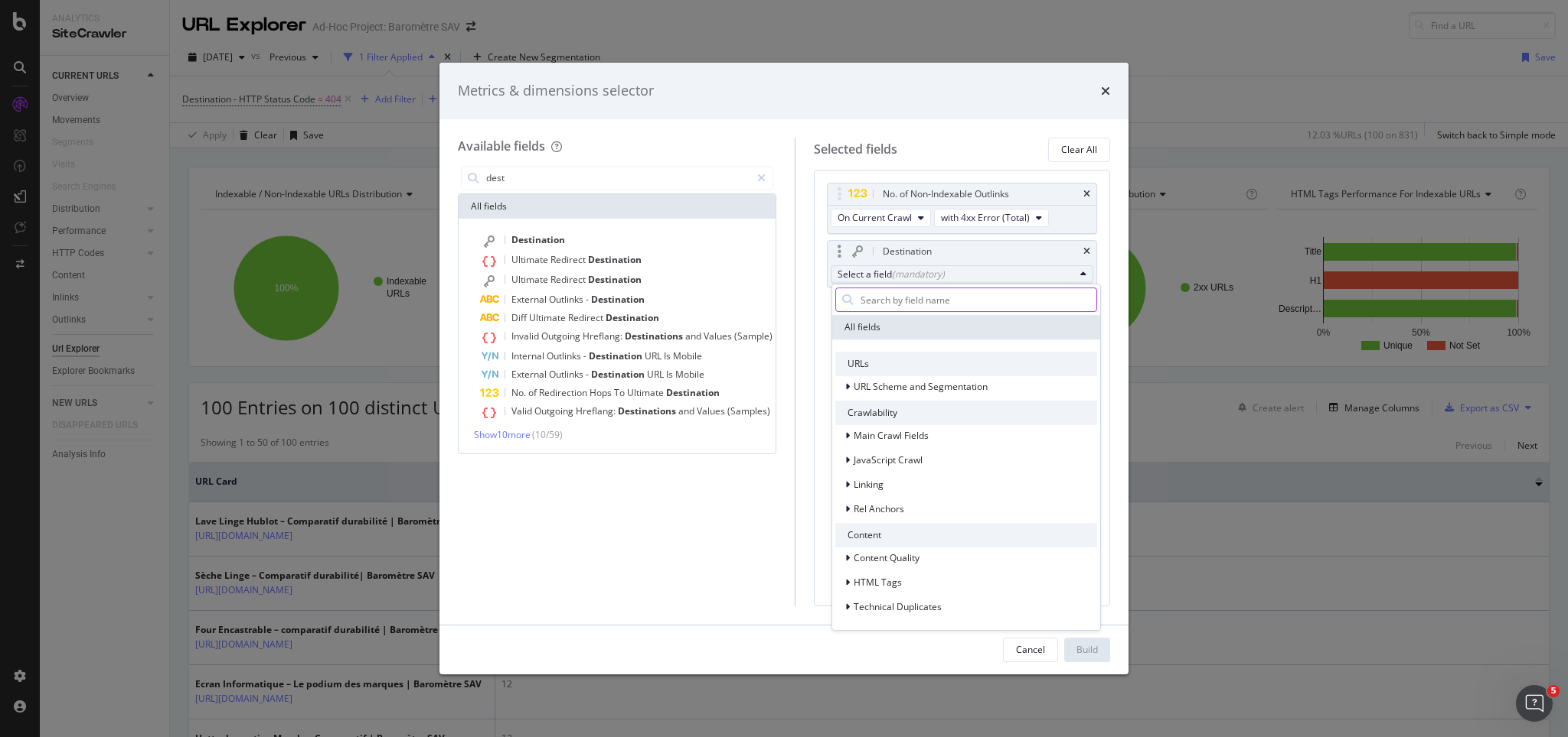
click at [912, 299] on input "modal" at bounding box center [977, 299] width 238 height 23
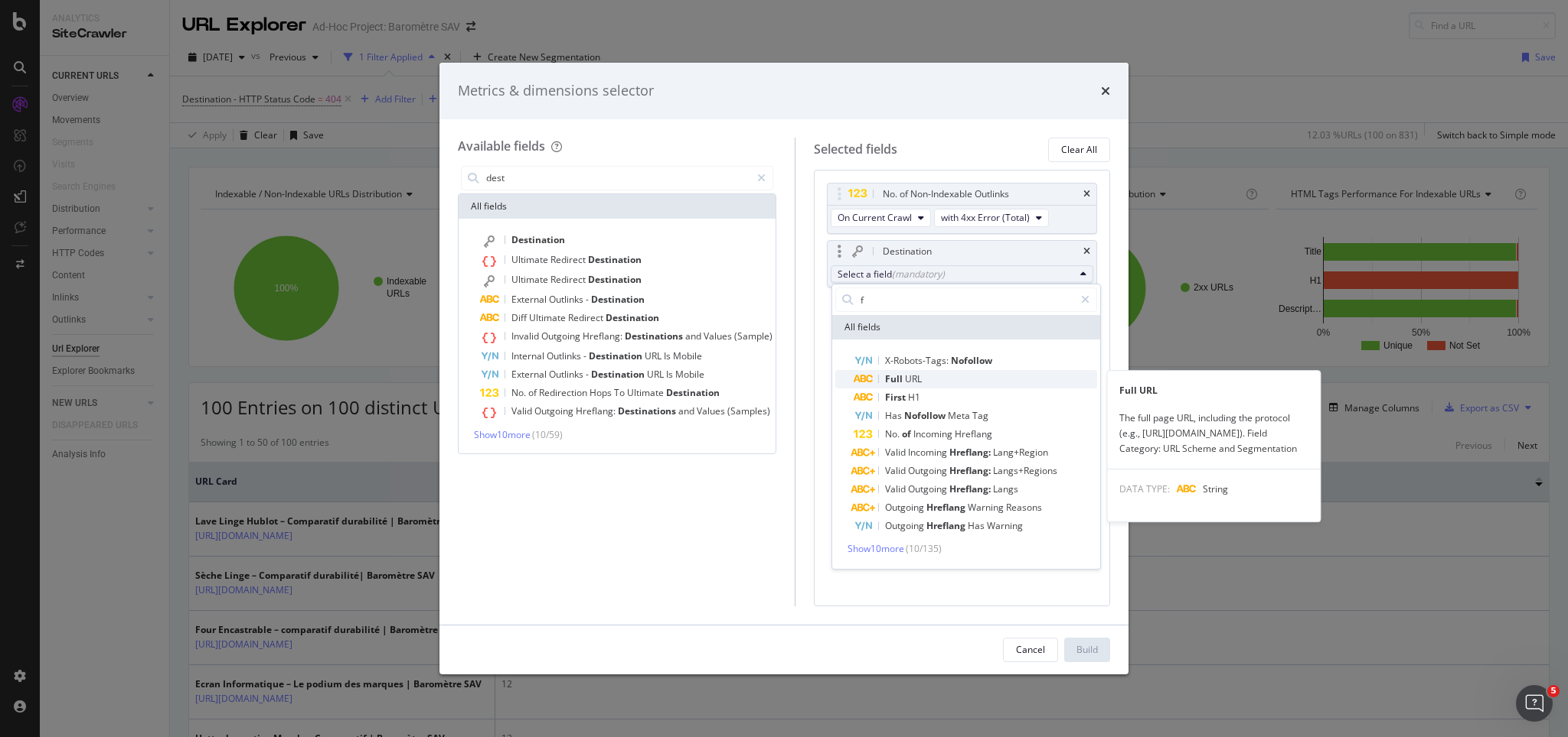
type input "f"
click at [902, 374] on span "Full" at bounding box center [894, 379] width 20 height 13
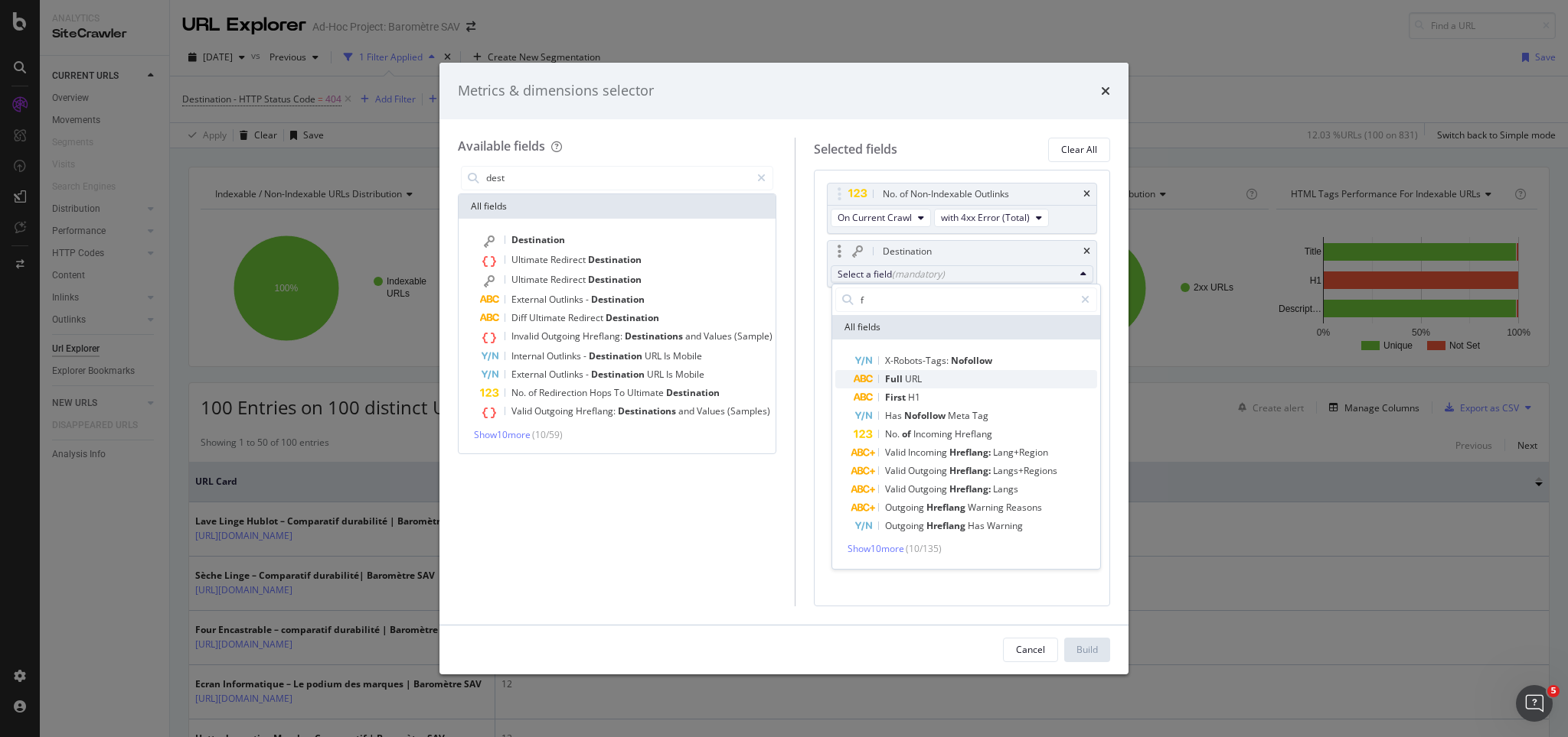
click at [853, 379] on icon "modal" at bounding box center [863, 379] width 21 height 9
click at [993, 284] on div "f" at bounding box center [966, 299] width 268 height 31
click at [980, 277] on div "Select a field (mandatory)" at bounding box center [955, 274] width 237 height 13
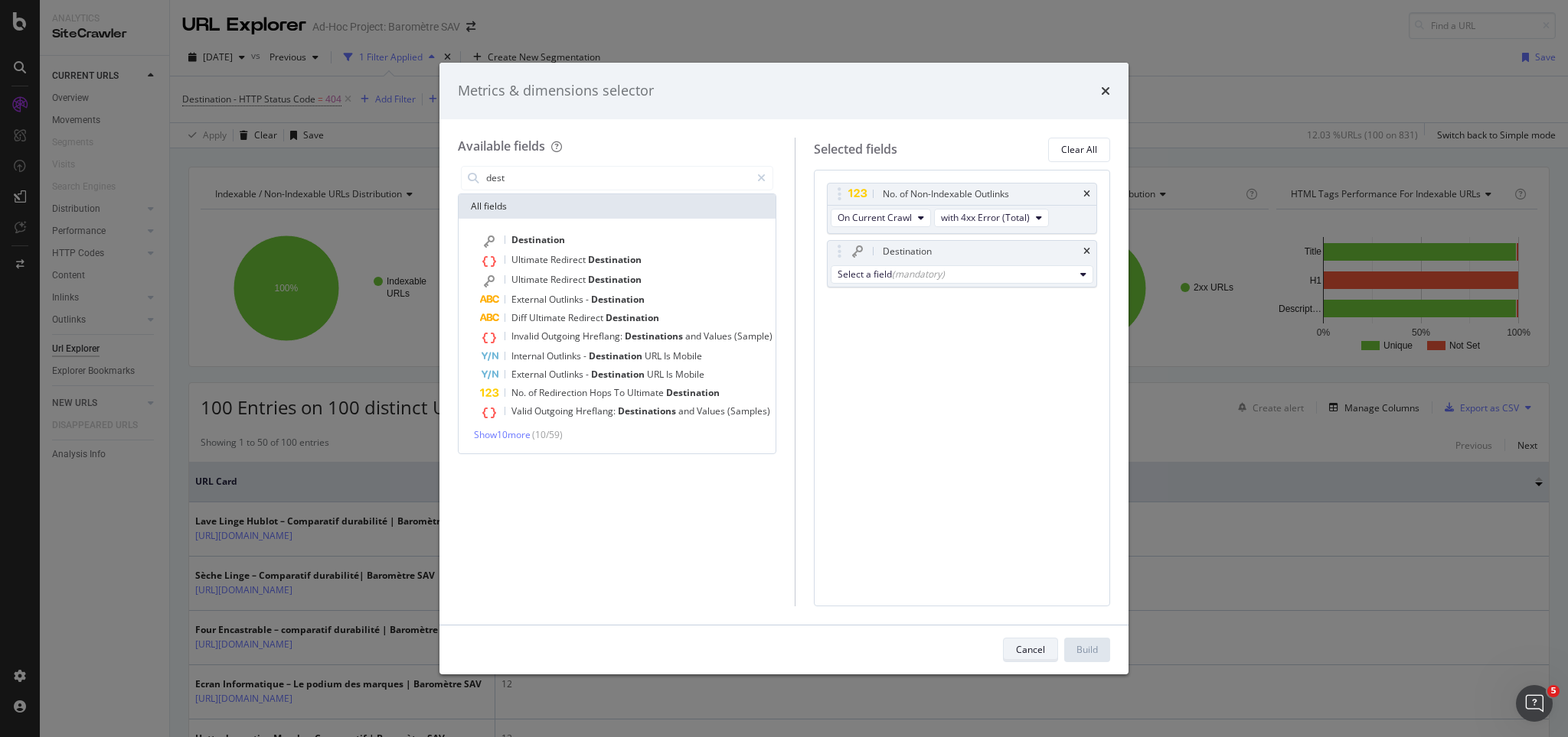
click at [1036, 552] on div "Cancel" at bounding box center [1030, 650] width 29 height 13
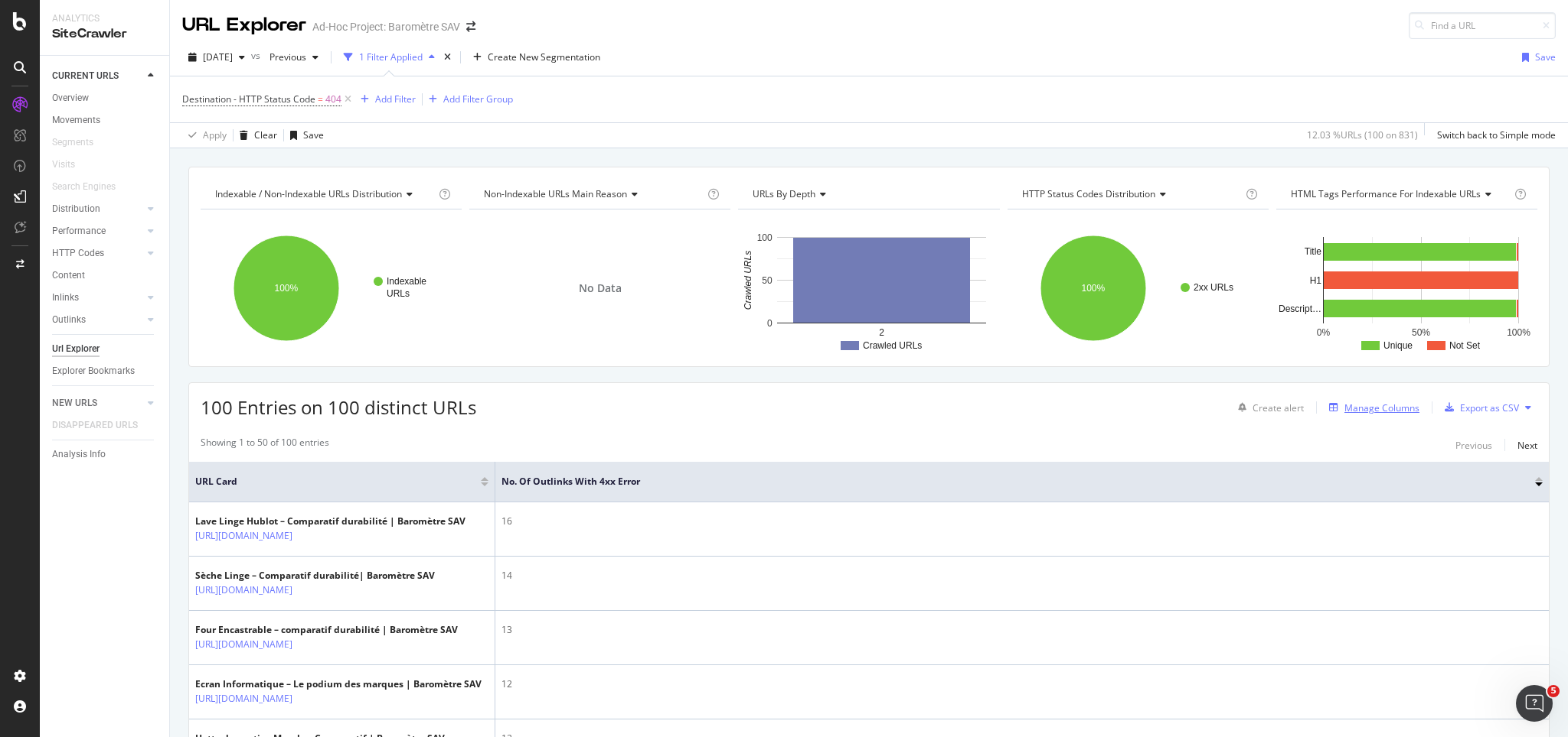
click at [1175, 407] on div "Manage Columns" at bounding box center [1382, 408] width 75 height 13
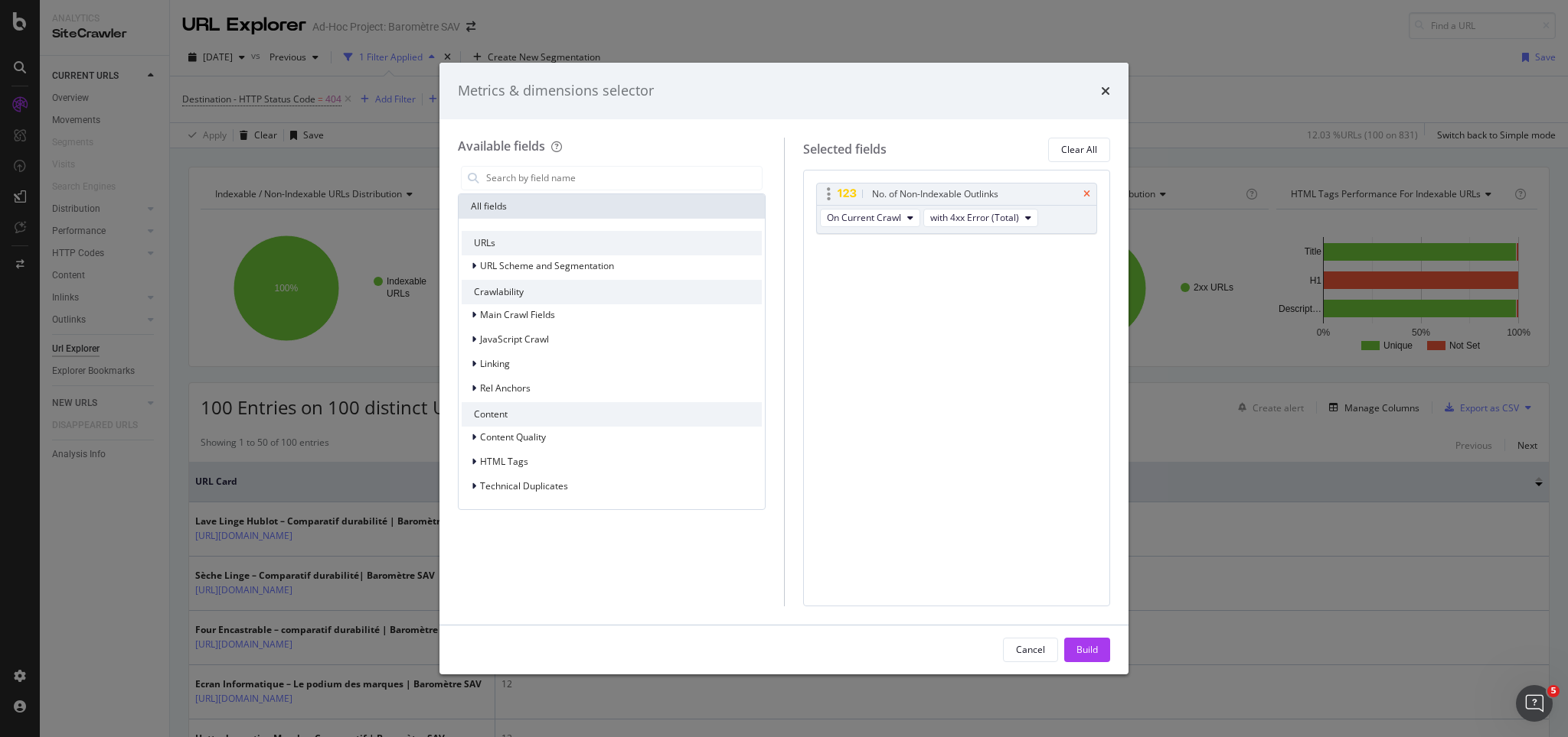
click at [1086, 196] on icon "times" at bounding box center [1086, 194] width 7 height 9
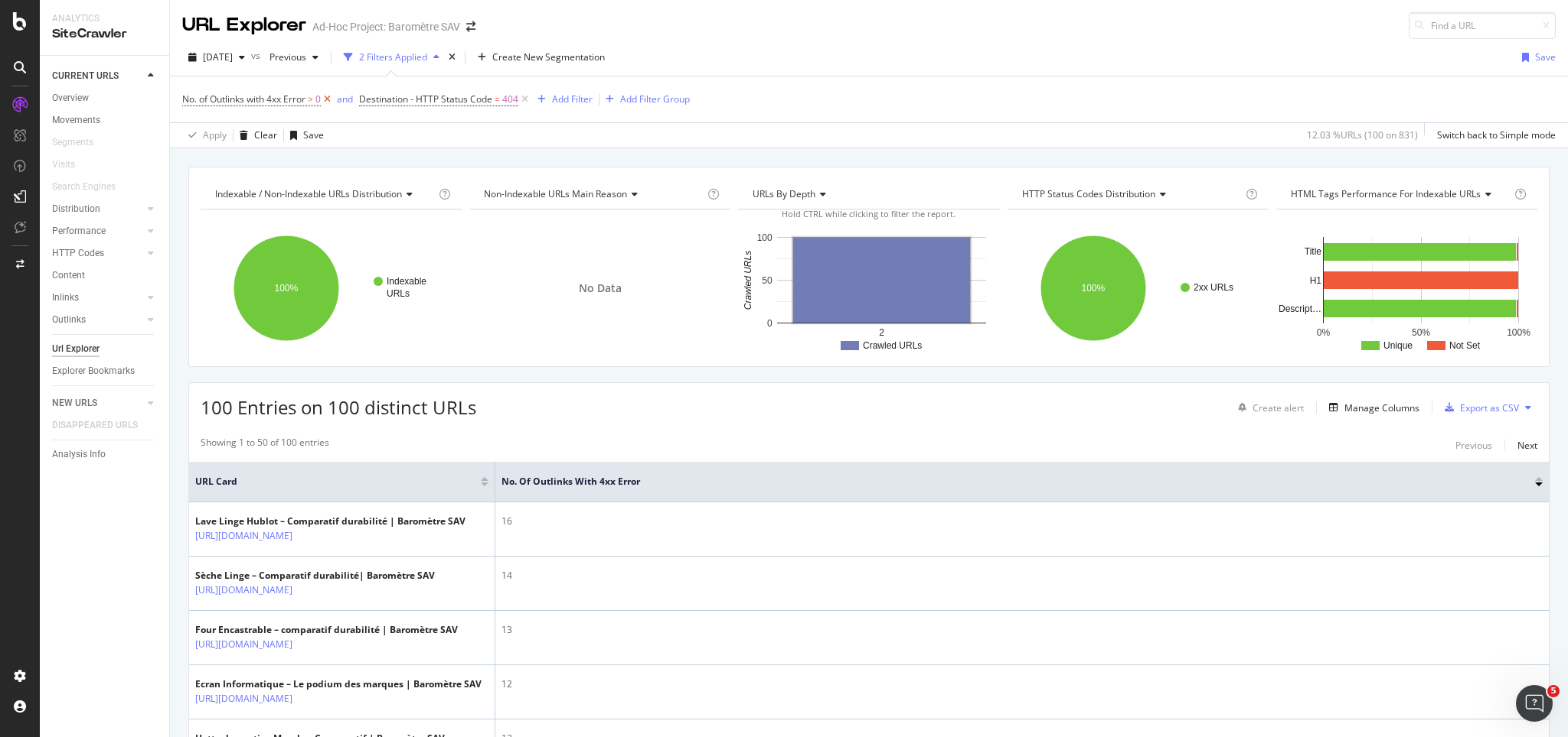
click at [331, 100] on icon at bounding box center [327, 100] width 13 height 15
click at [1175, 407] on div "Manage Columns" at bounding box center [1382, 408] width 75 height 13
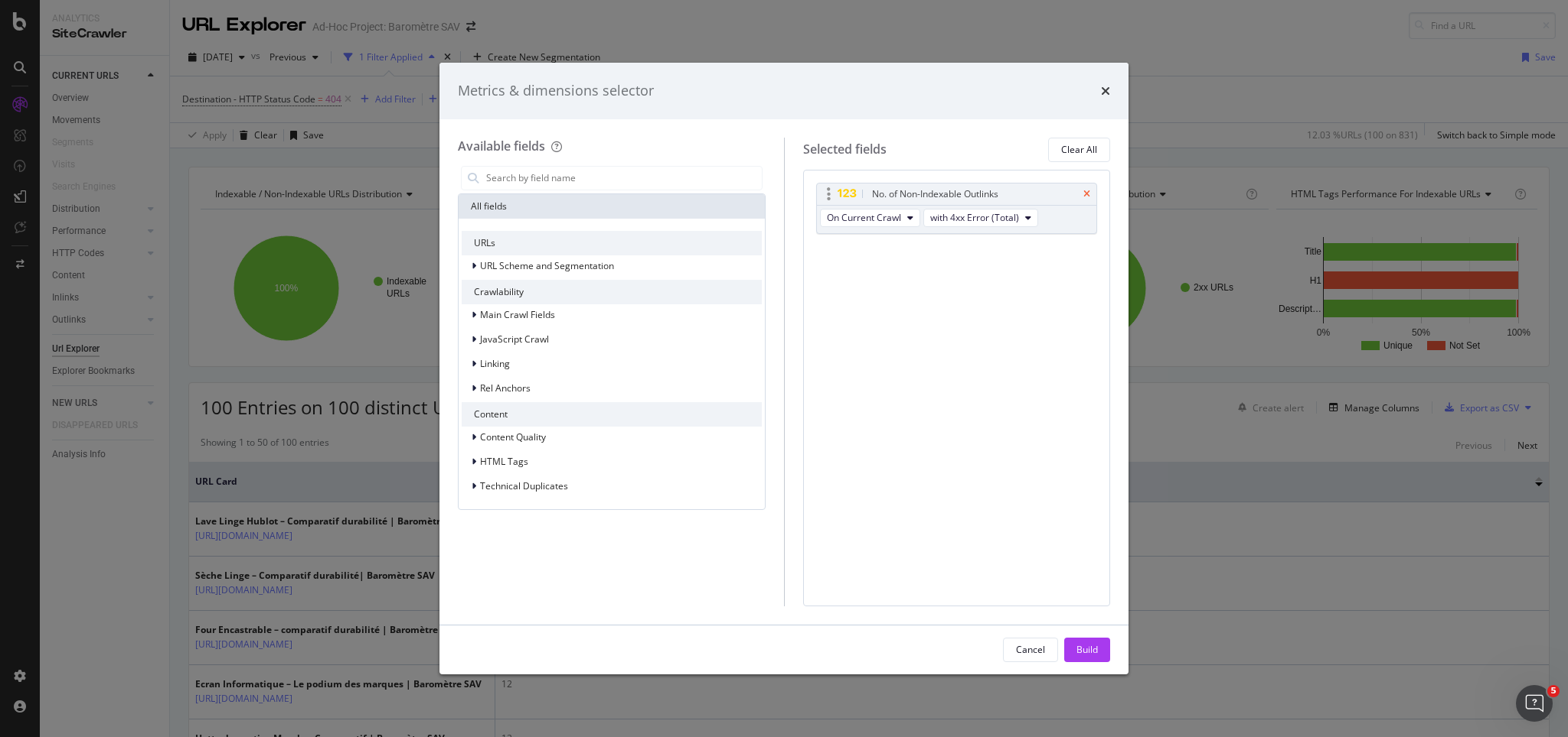
click at [1088, 194] on icon "times" at bounding box center [1086, 194] width 7 height 9
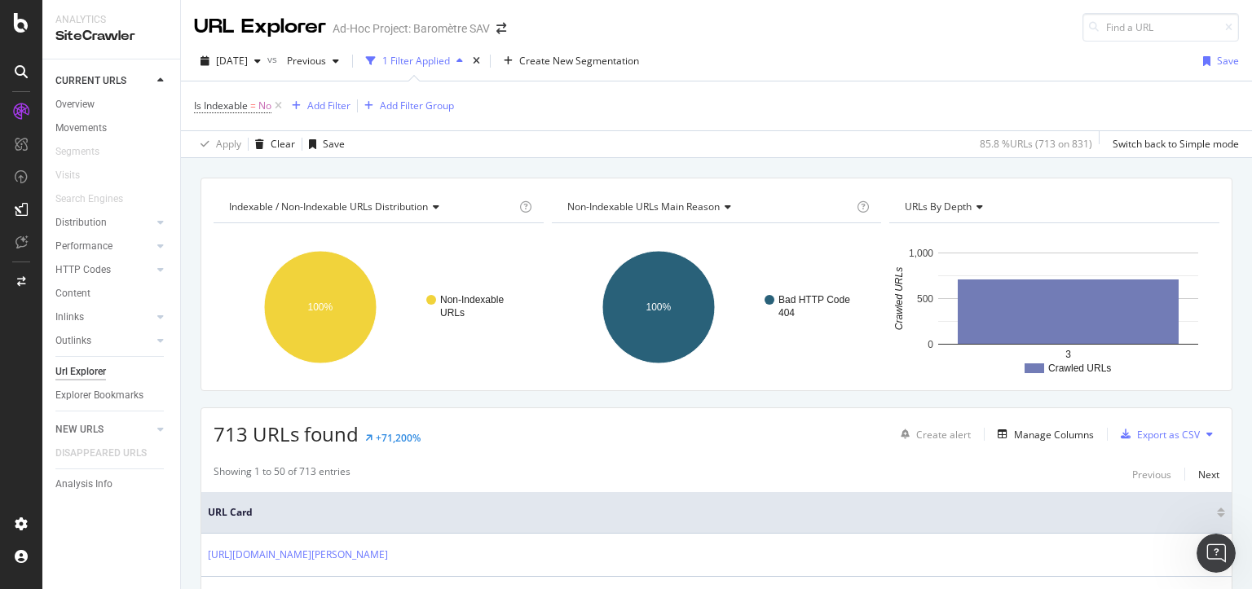
scroll to position [162, 0]
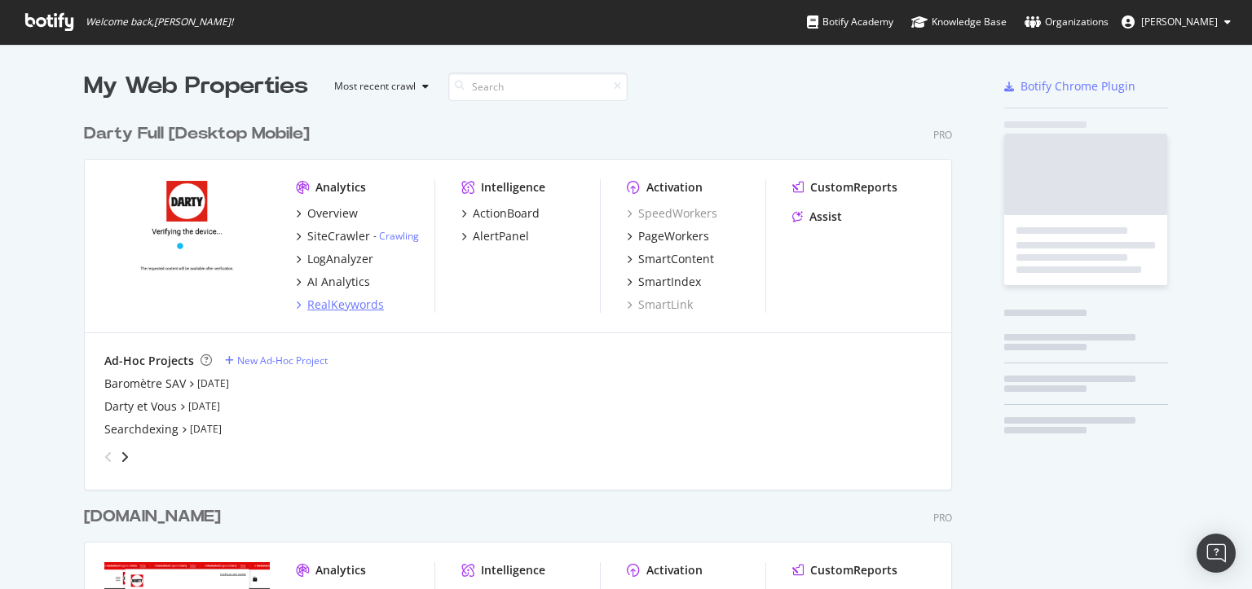
scroll to position [575, 1224]
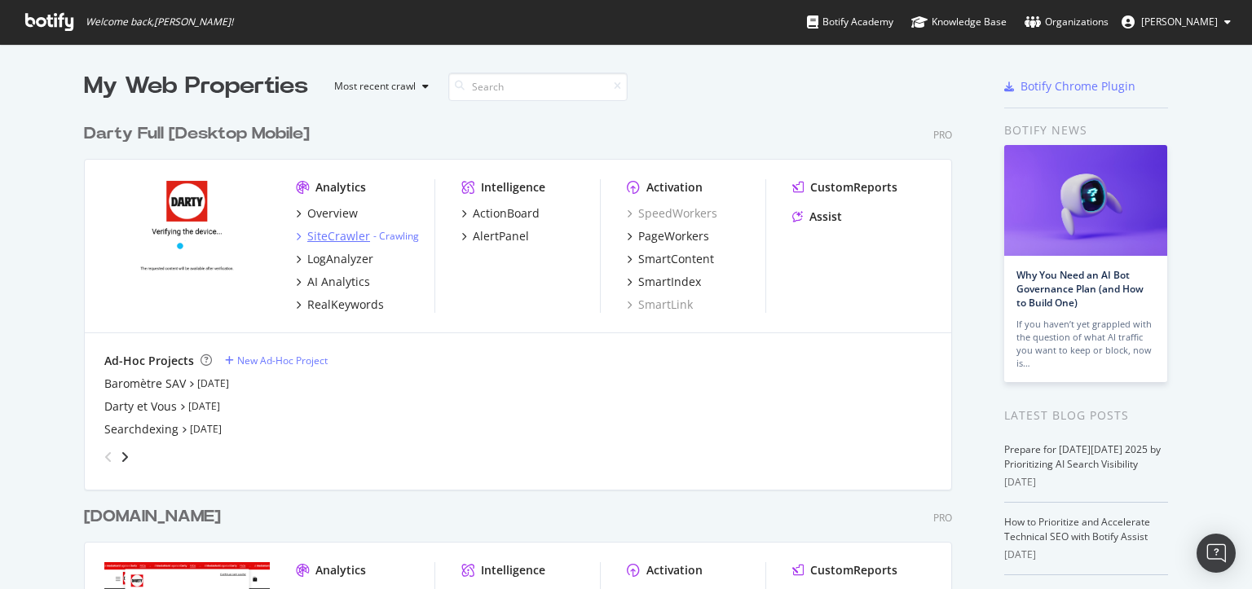
click at [326, 239] on div "SiteCrawler" at bounding box center [338, 236] width 63 height 16
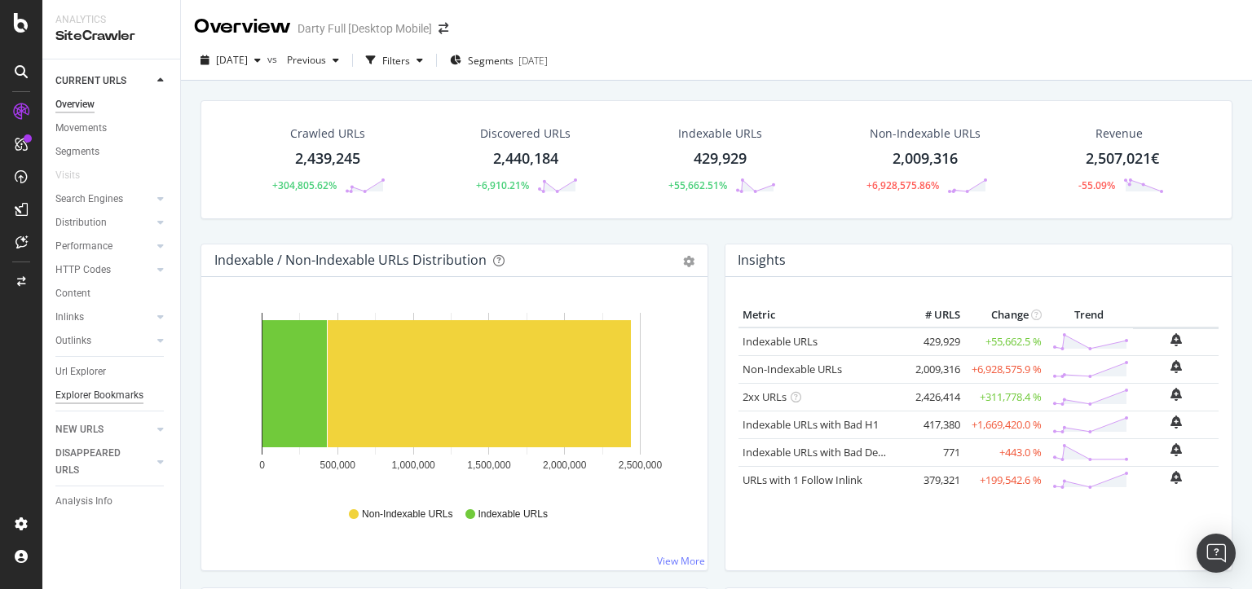
click at [89, 395] on div "Explorer Bookmarks" at bounding box center [99, 395] width 88 height 17
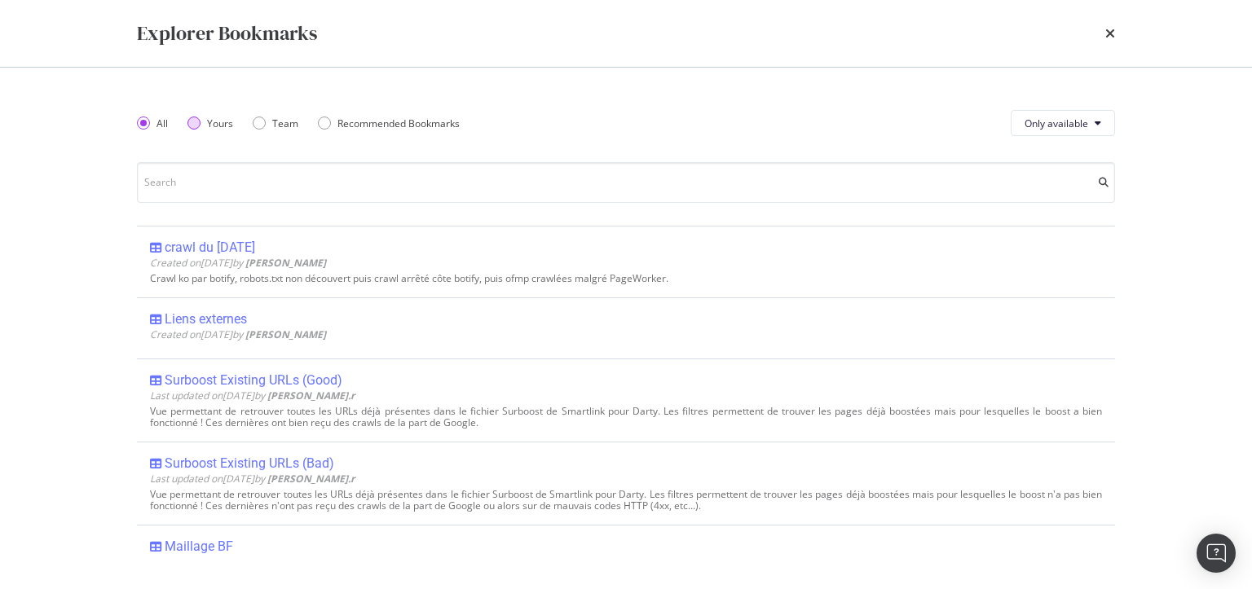
click at [214, 122] on div "Yours" at bounding box center [220, 124] width 26 height 14
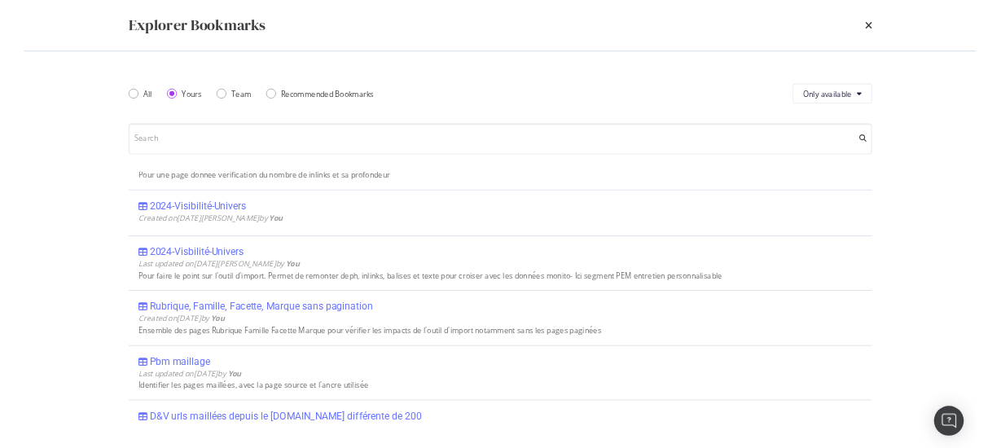
scroll to position [489, 0]
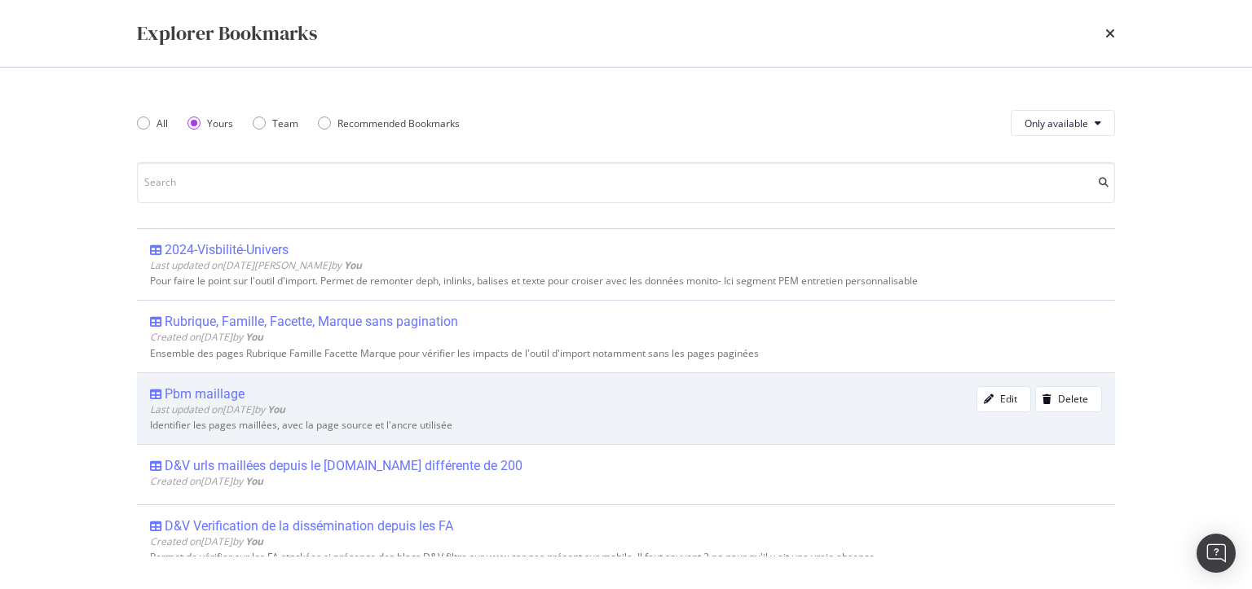
click at [218, 388] on div "Pbm maillage" at bounding box center [205, 394] width 80 height 16
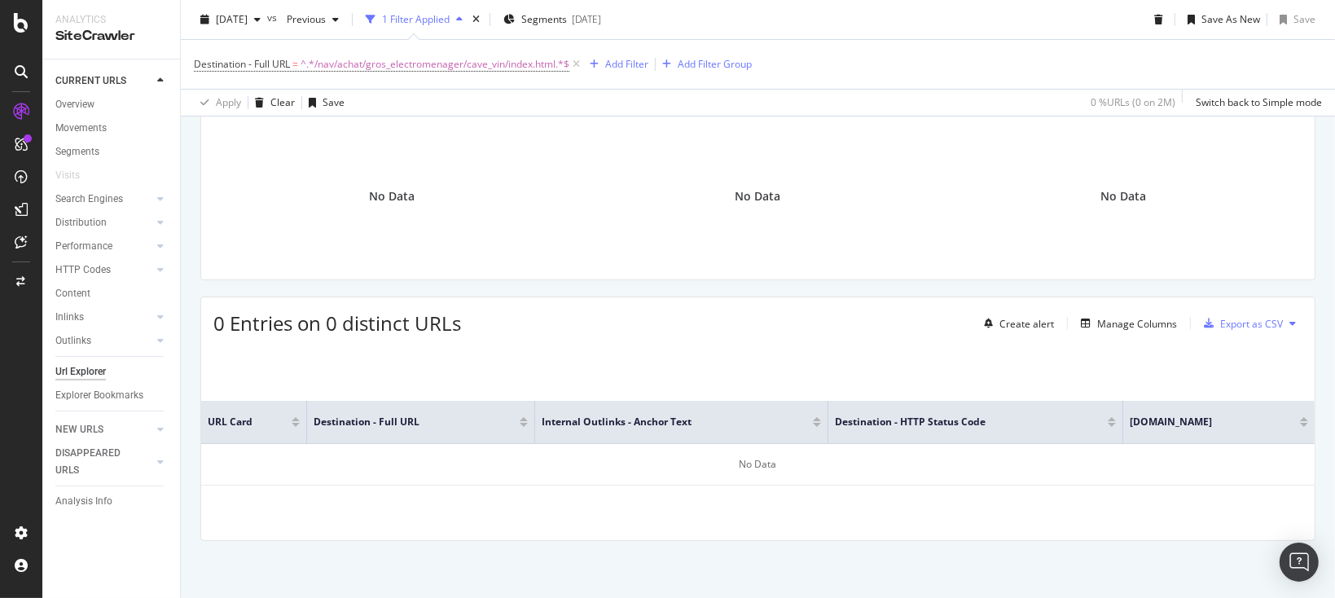
scroll to position [180, 0]
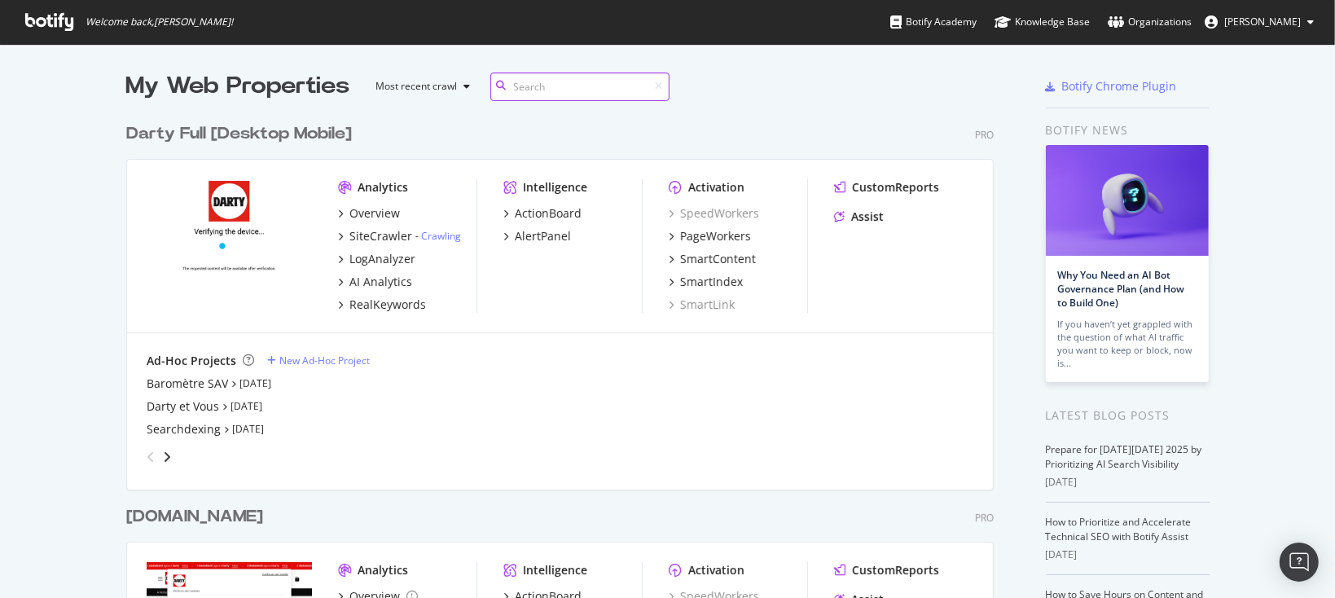
scroll to position [1415, 862]
click at [359, 240] on div "SiteCrawler" at bounding box center [381, 236] width 63 height 16
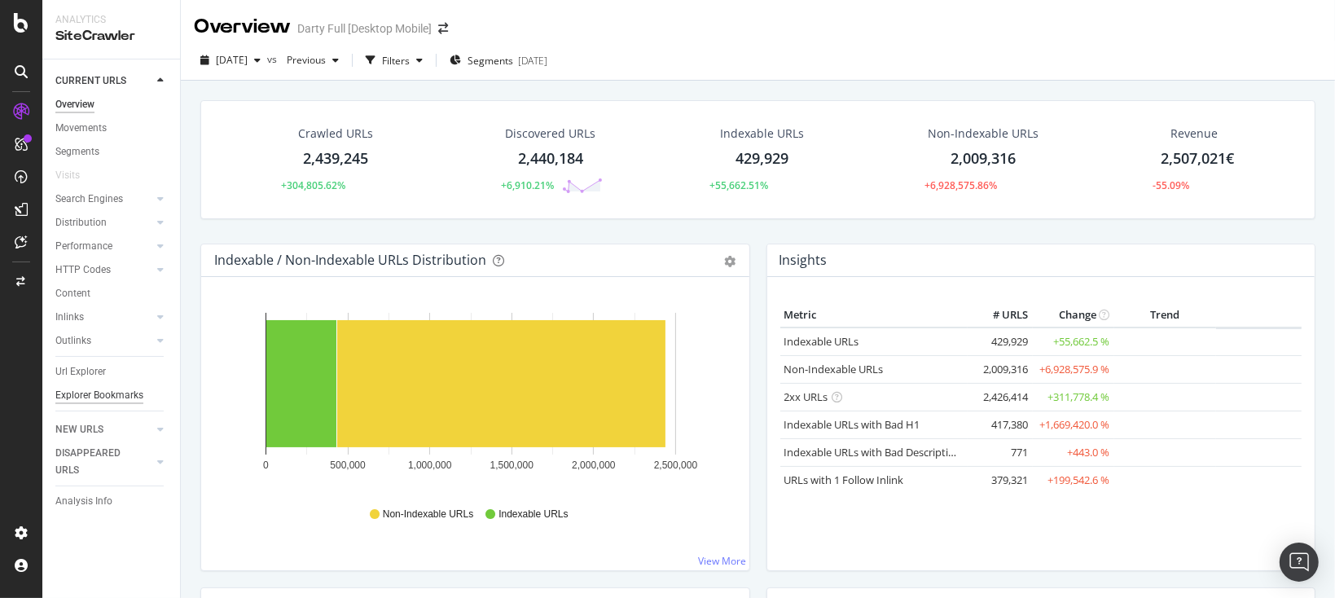
click at [108, 396] on div "Explorer Bookmarks" at bounding box center [99, 395] width 88 height 17
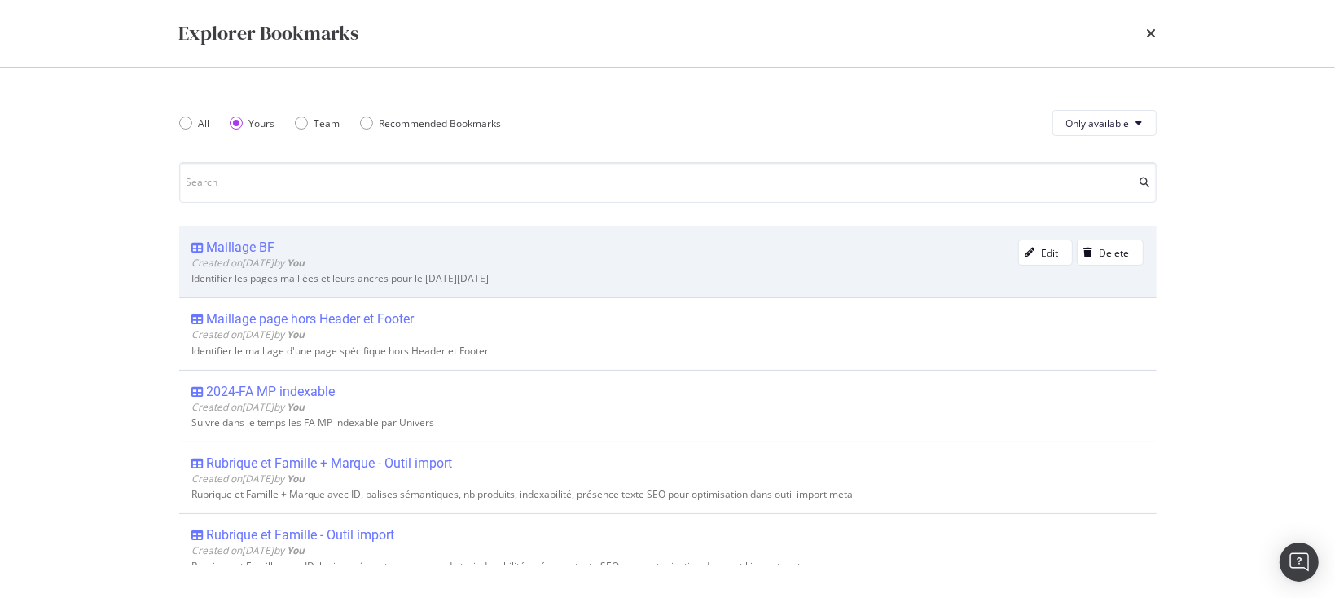
click at [237, 252] on div "Maillage BF" at bounding box center [241, 248] width 68 height 16
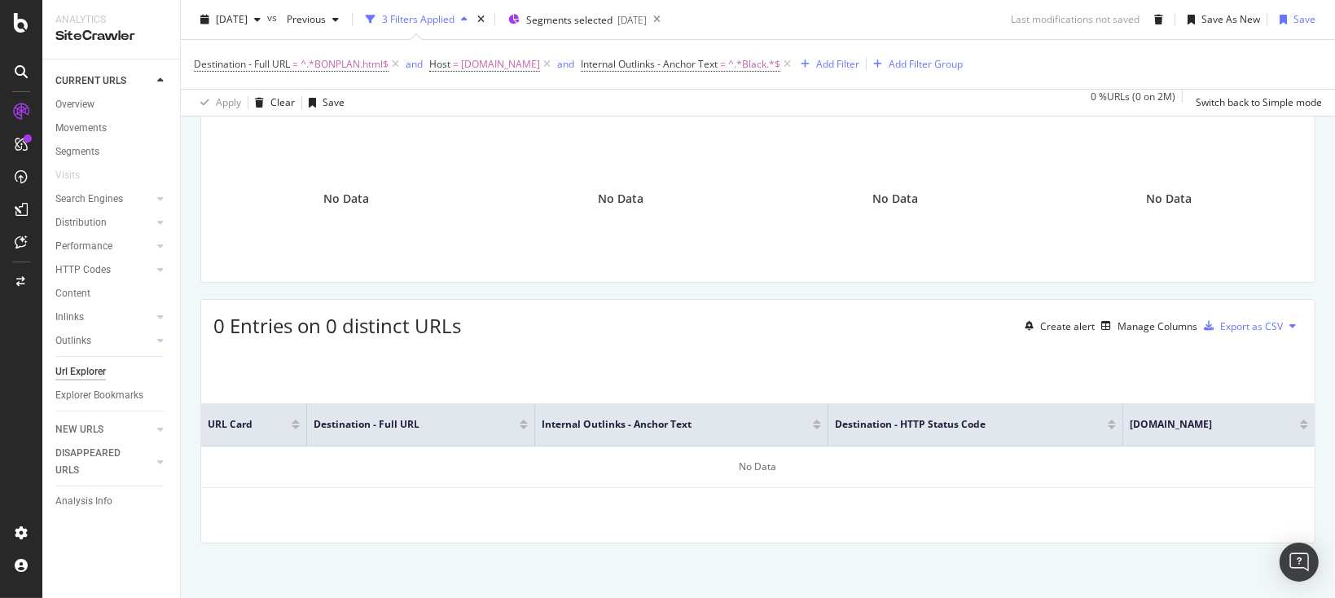
scroll to position [180, 0]
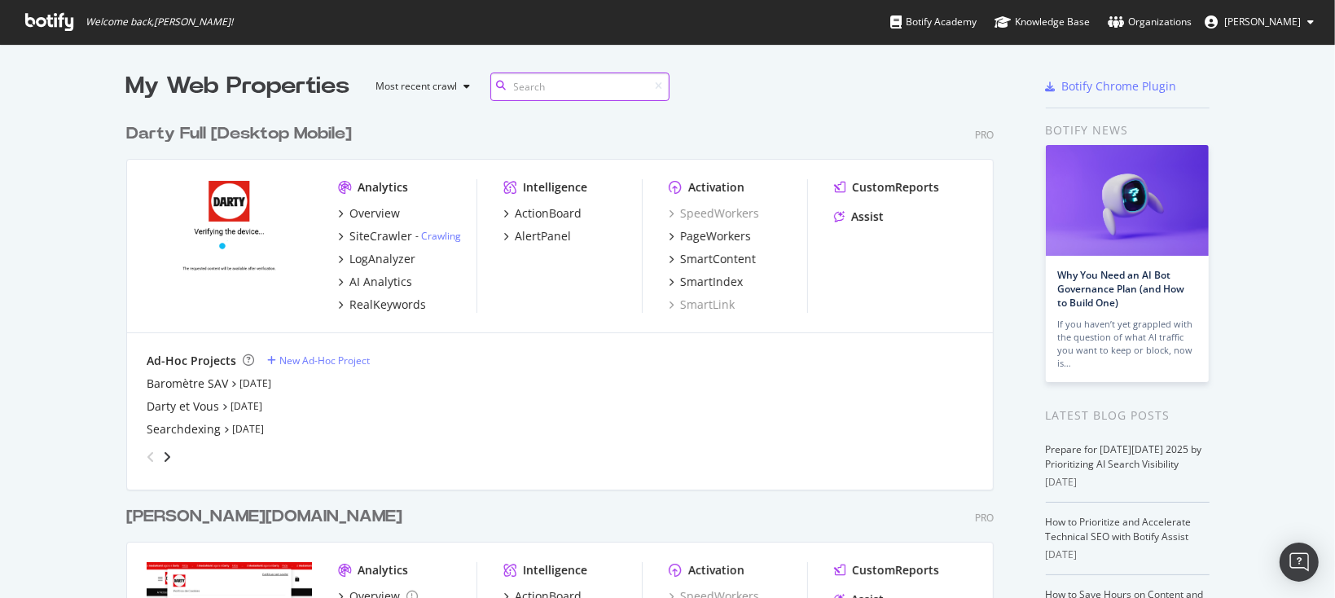
scroll to position [1415, 862]
click at [183, 386] on div "Baromètre SAV" at bounding box center [187, 384] width 81 height 16
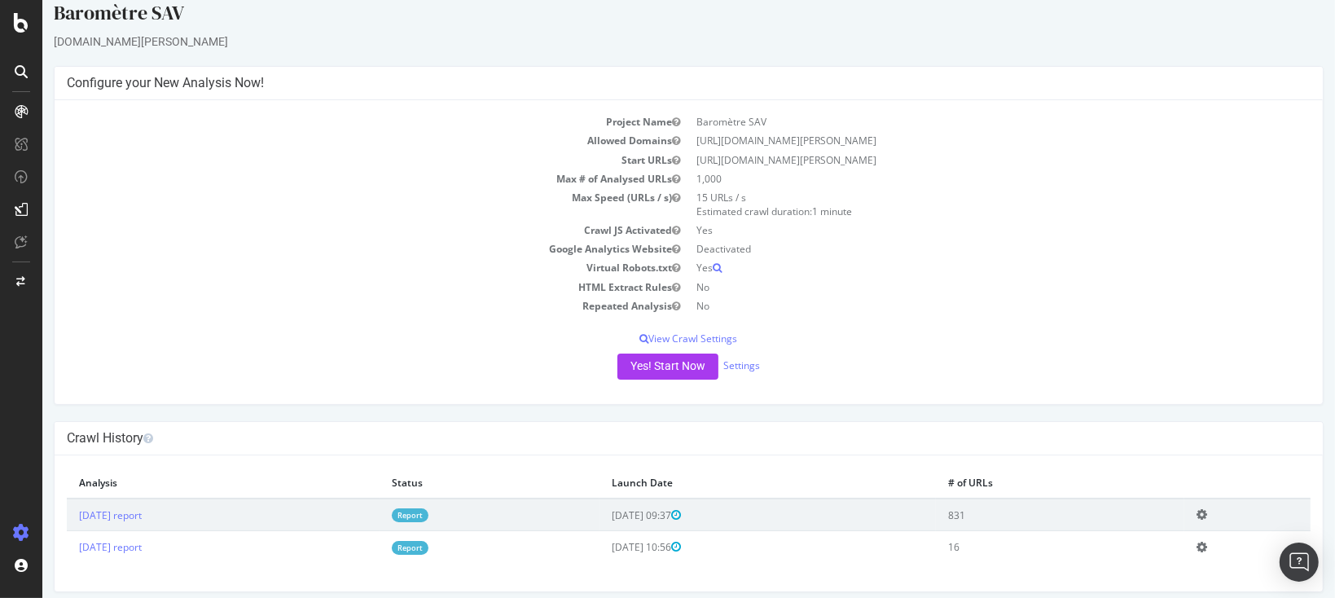
scroll to position [27, 0]
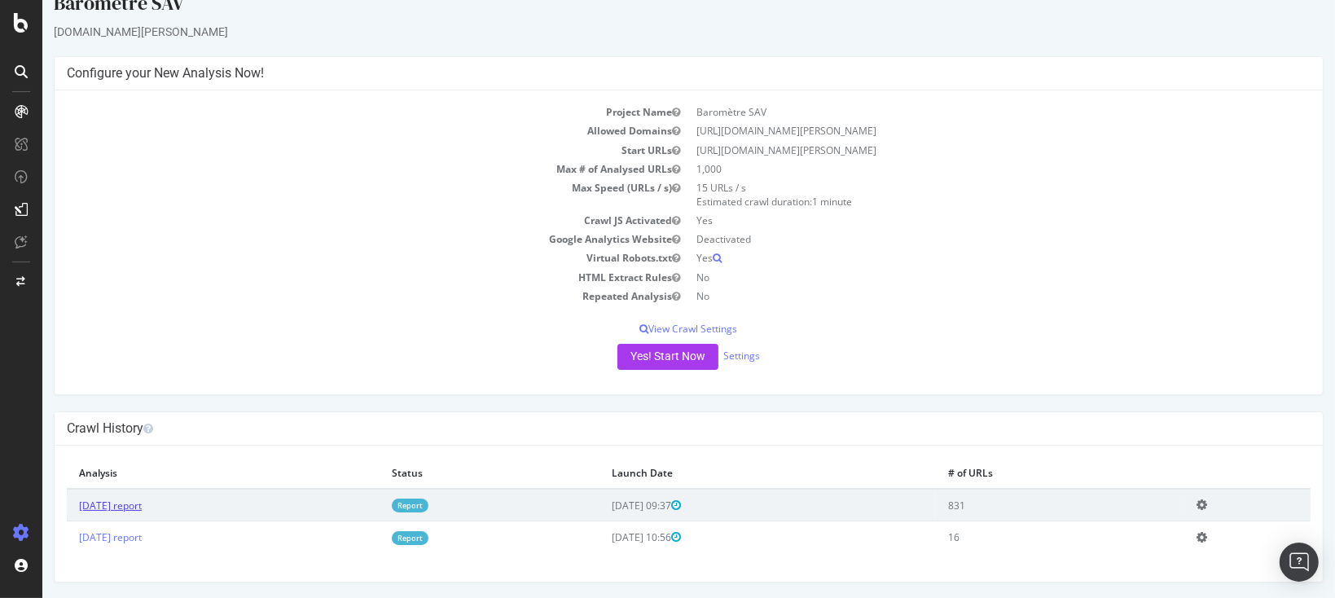
click at [141, 507] on link "[DATE] report" at bounding box center [109, 506] width 63 height 14
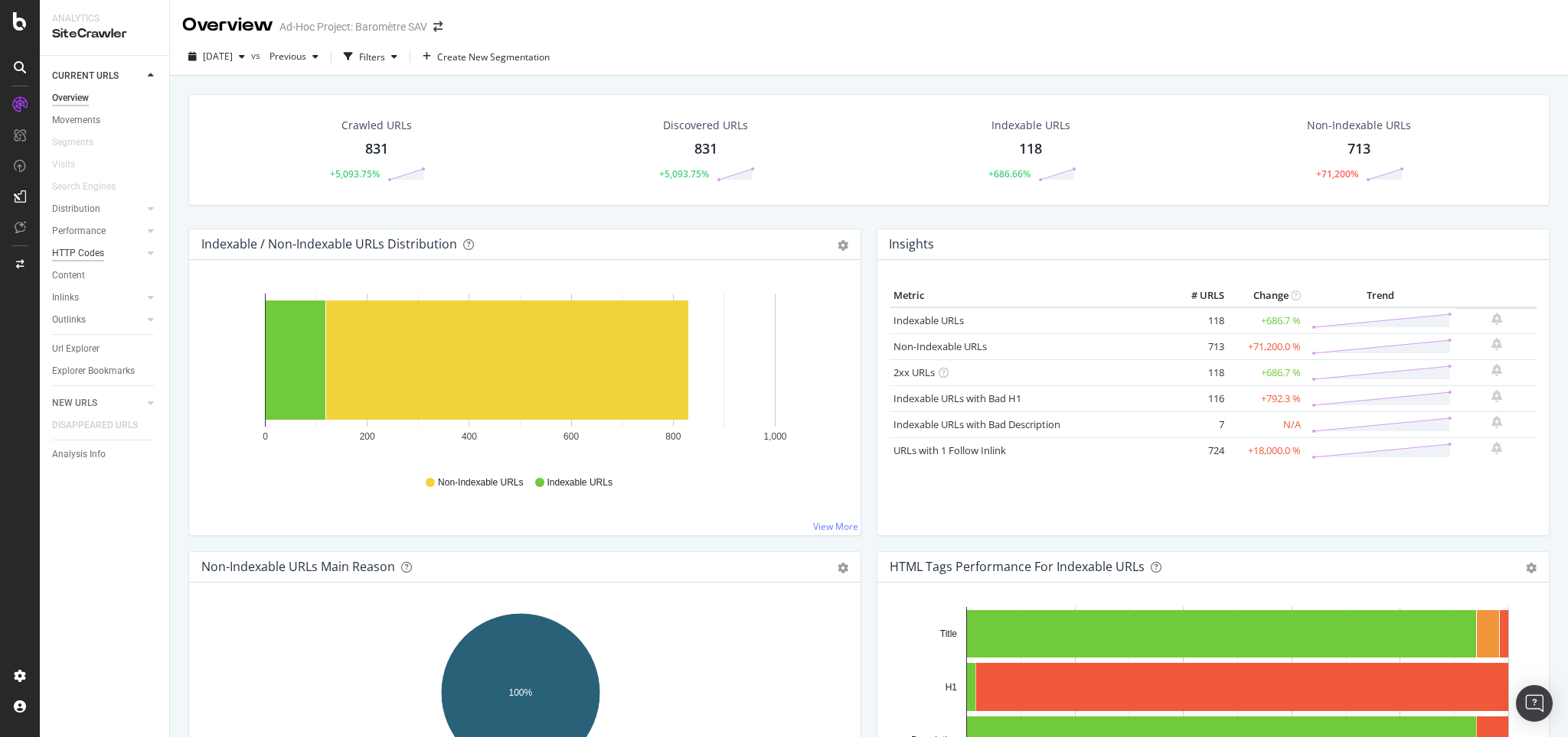
click at [88, 250] on div "HTTP Codes" at bounding box center [77, 253] width 52 height 16
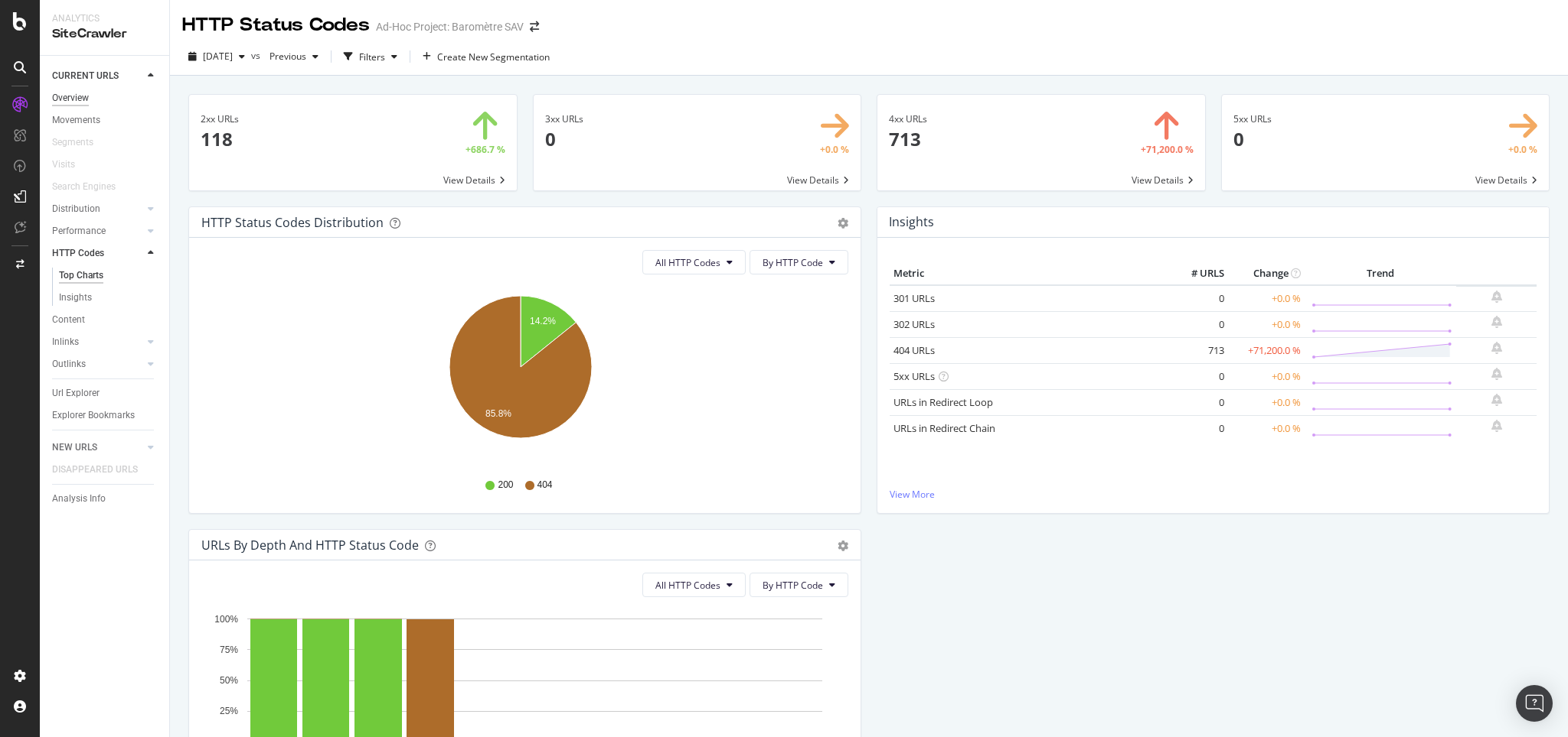
click at [80, 98] on div "Overview" at bounding box center [70, 98] width 37 height 16
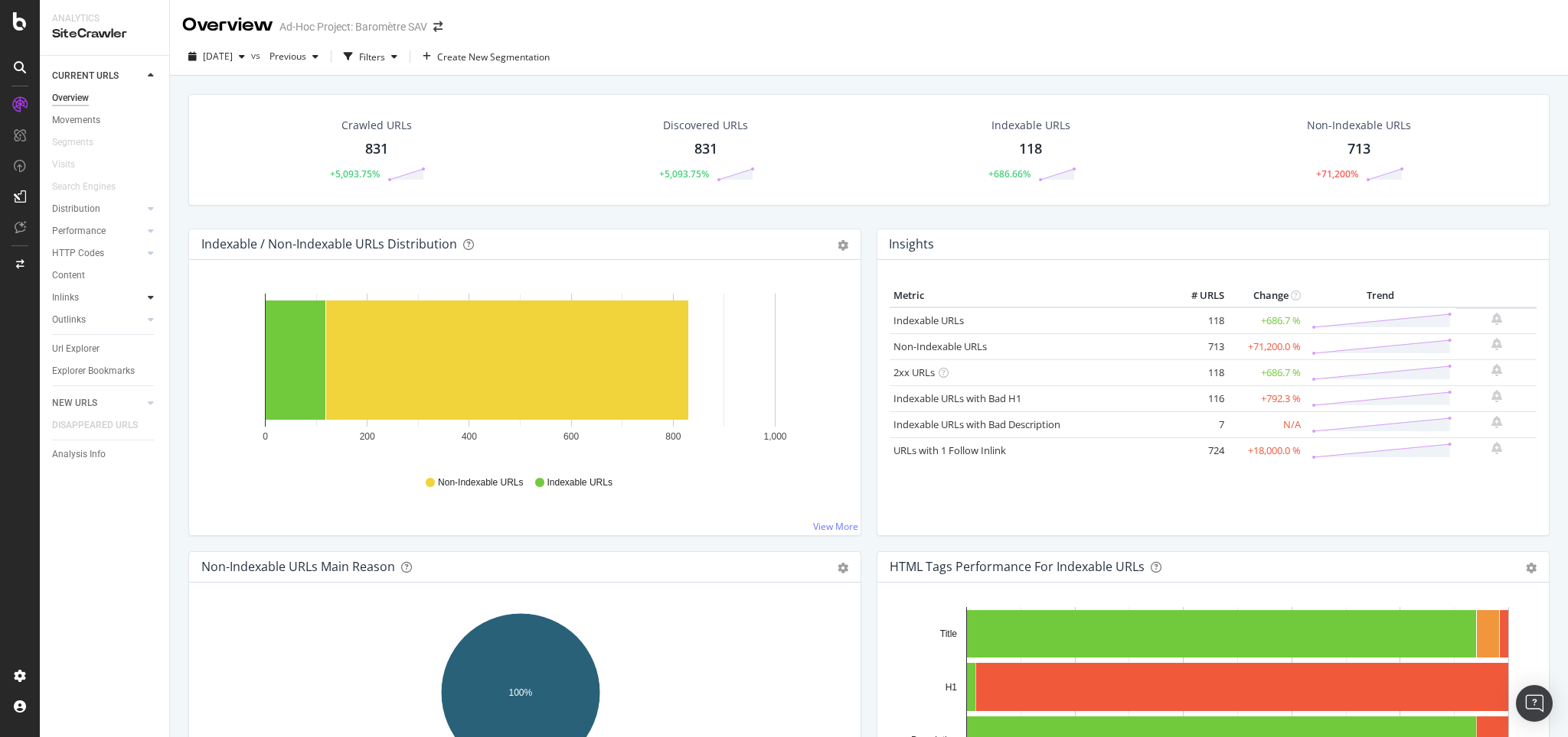
click at [145, 297] on div at bounding box center [150, 298] width 15 height 15
click at [385, 59] on div "Filters" at bounding box center [372, 57] width 26 height 13
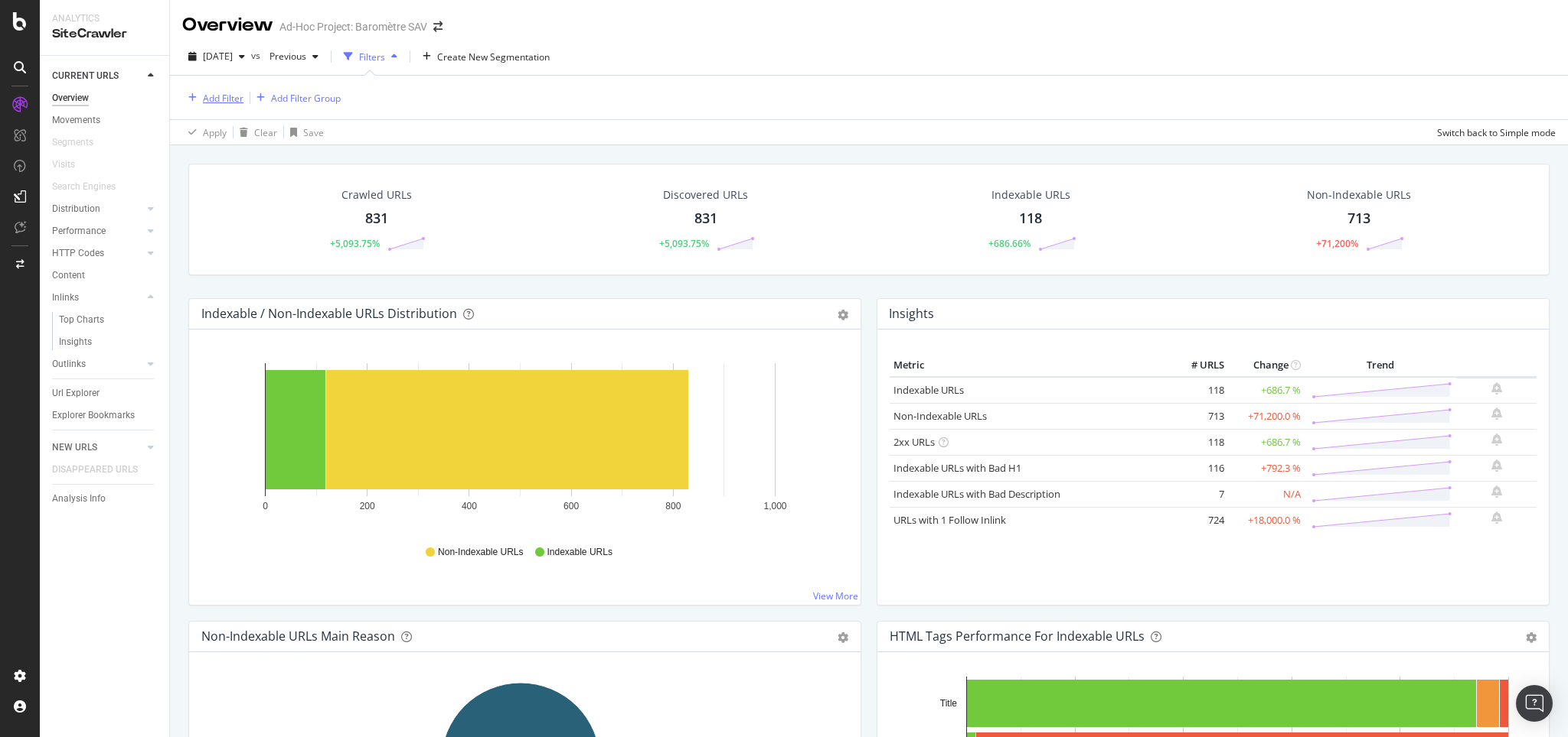
click at [200, 105] on div "Add Filter" at bounding box center [212, 98] width 61 height 17
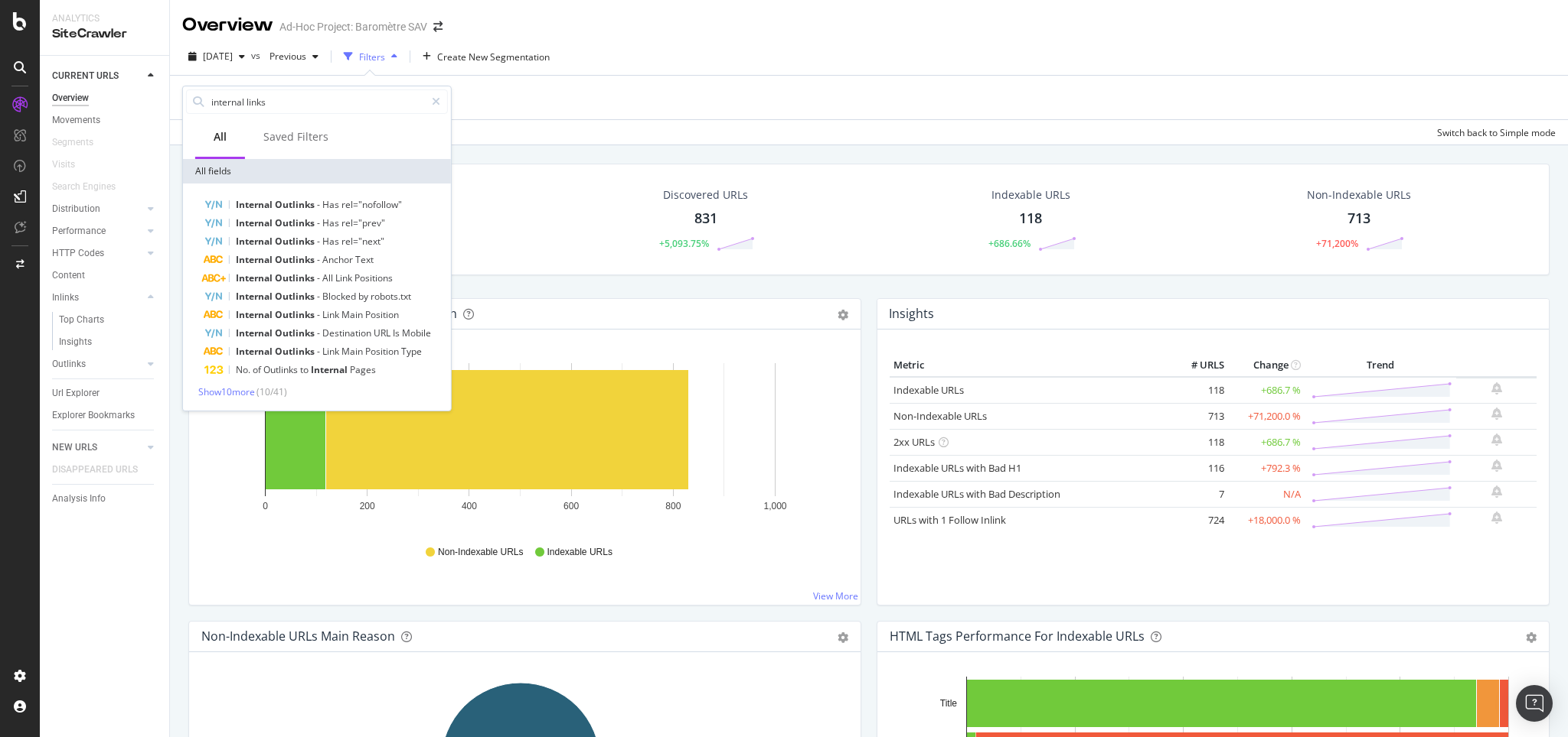
type input "internal links"
click at [225, 397] on div "Show 10 more ( 10 / 41 )" at bounding box center [317, 392] width 262 height 13
click at [225, 391] on span "Show 10 more" at bounding box center [226, 392] width 56 height 13
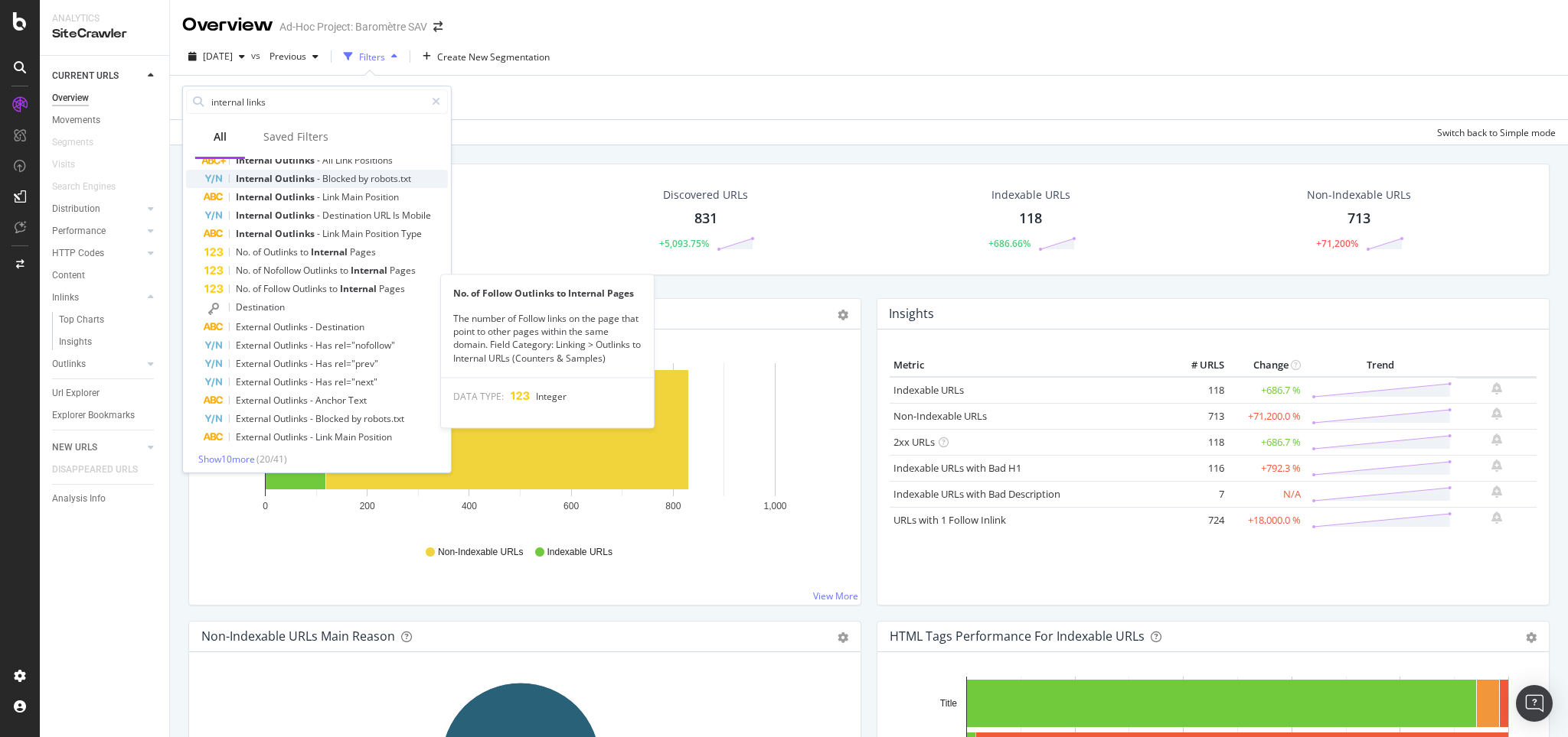
scroll to position [123, 0]
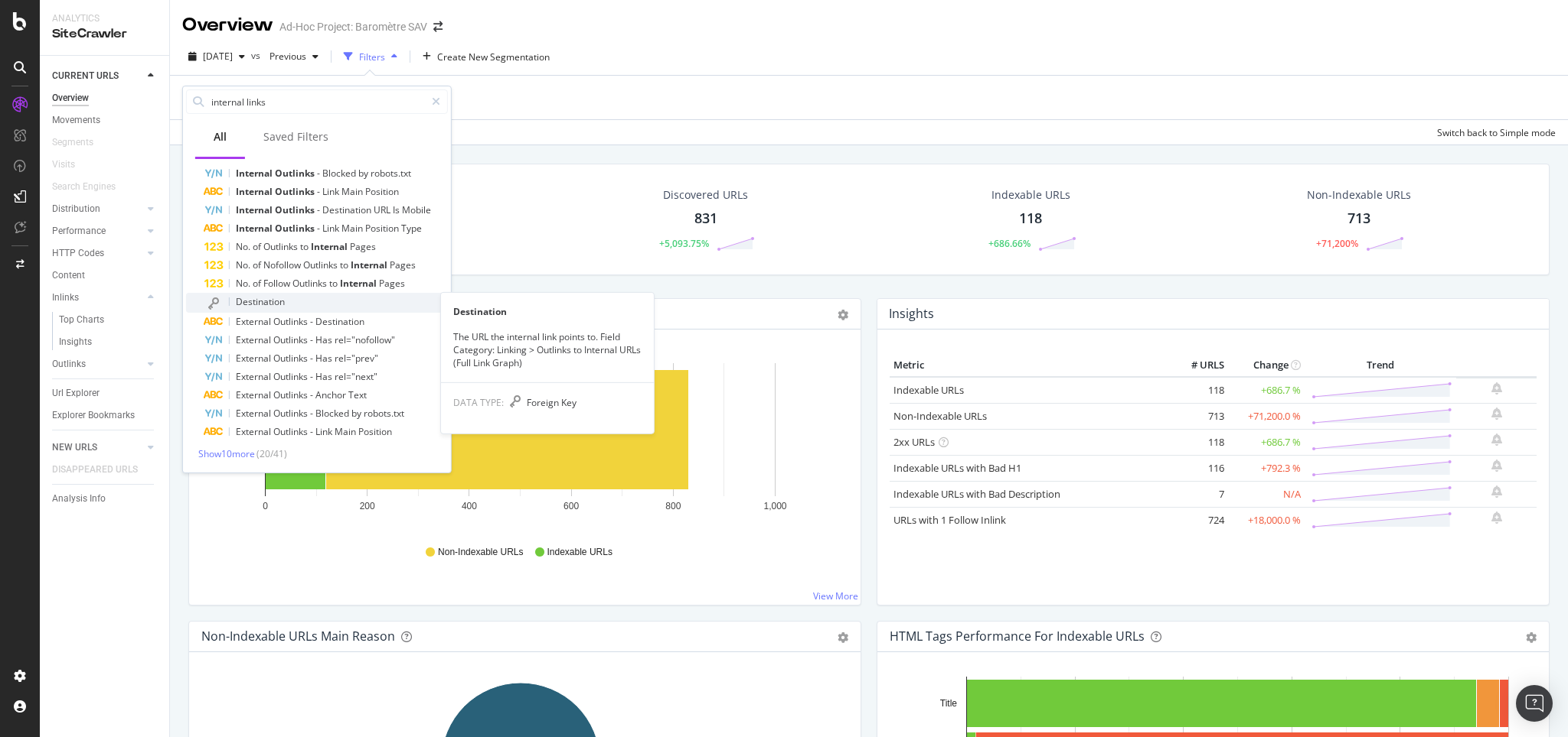
click at [270, 304] on span "Destination" at bounding box center [260, 302] width 49 height 13
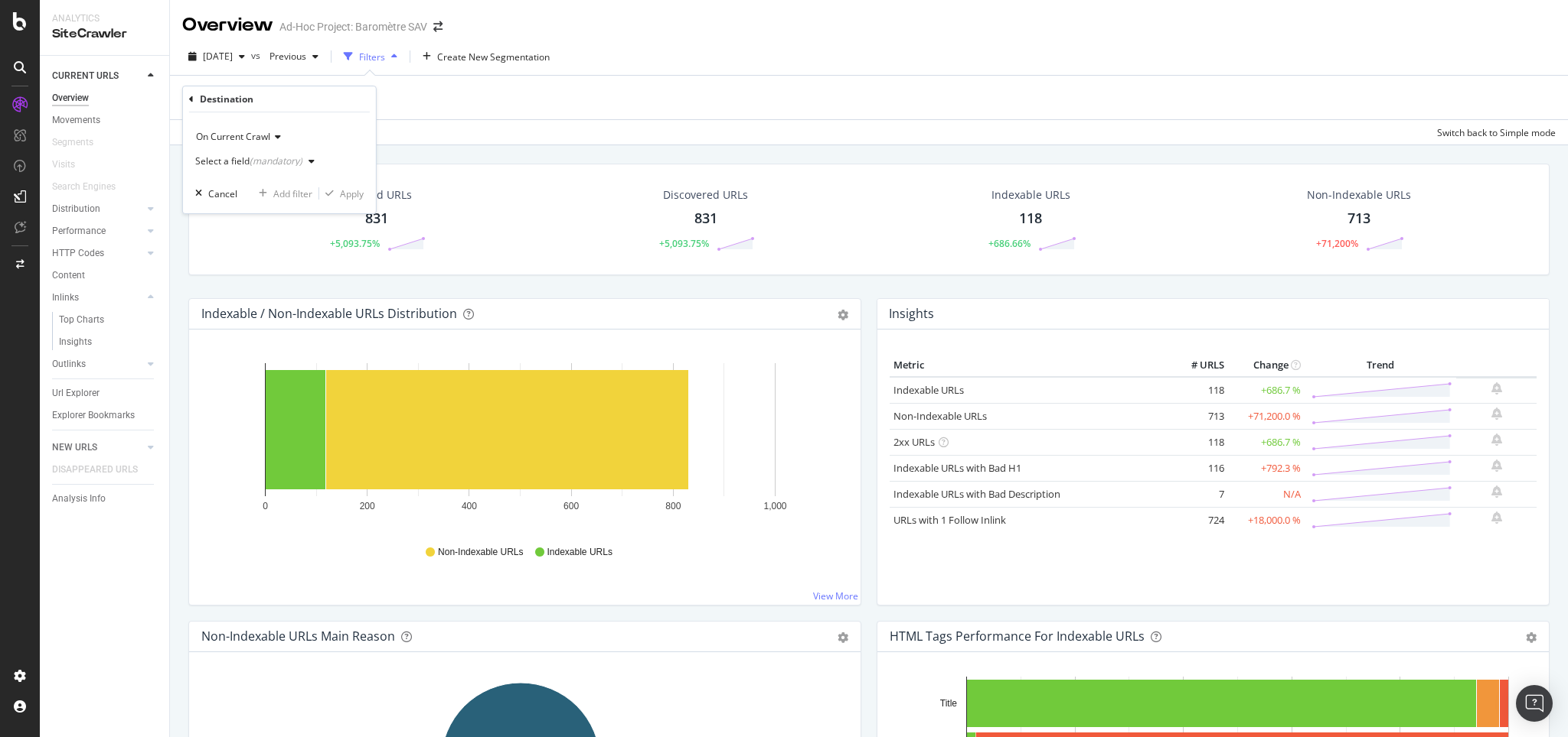
click at [221, 159] on div "Select a field (mandatory)" at bounding box center [249, 161] width 107 height 9
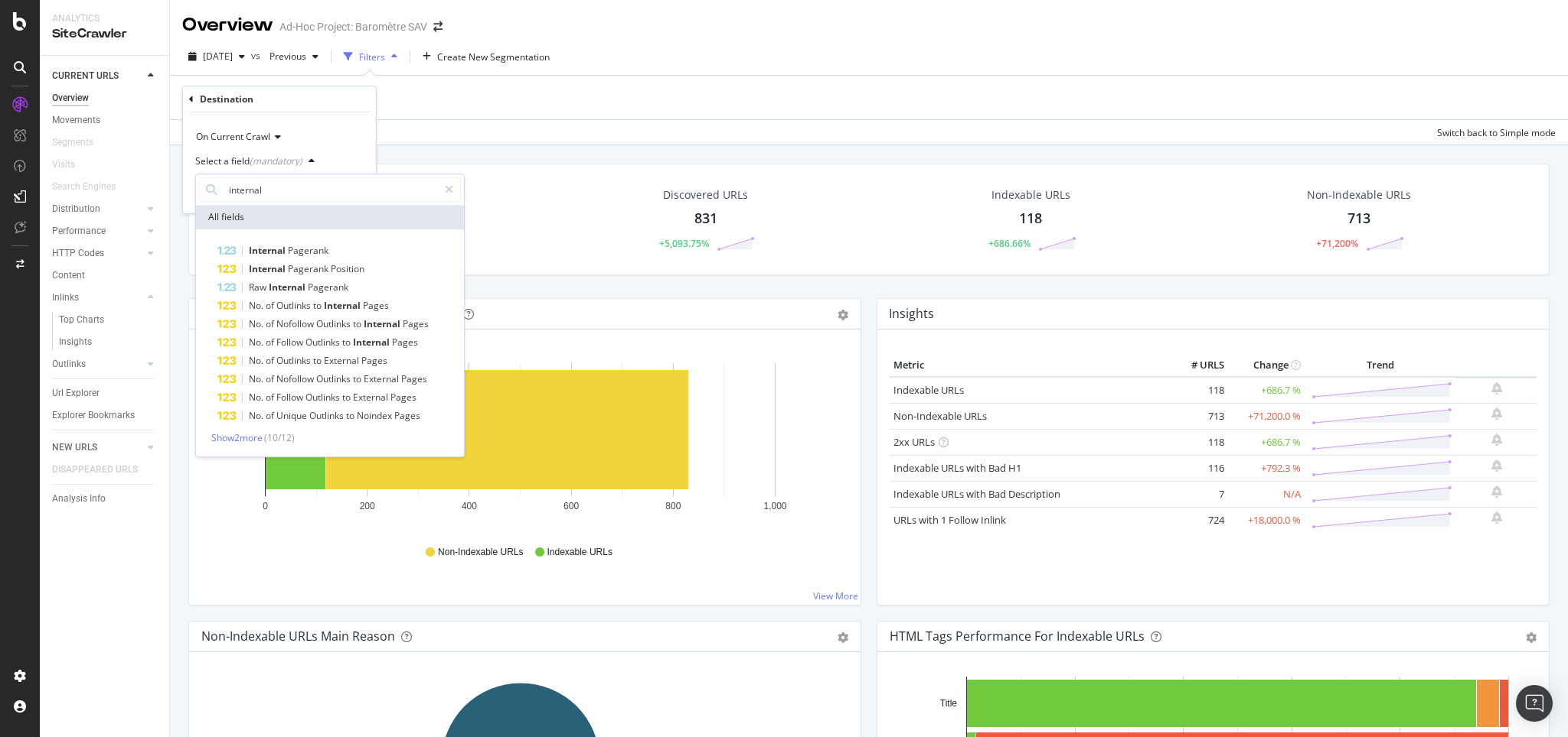
drag, startPoint x: 268, startPoint y: 190, endPoint x: 126, endPoint y: 176, distance: 142.7
click at [126, 176] on body "Analytics SiteCrawler CURRENT URLS Overview Movements Segments Visits Search En…" at bounding box center [784, 368] width 1568 height 737
type input "i"
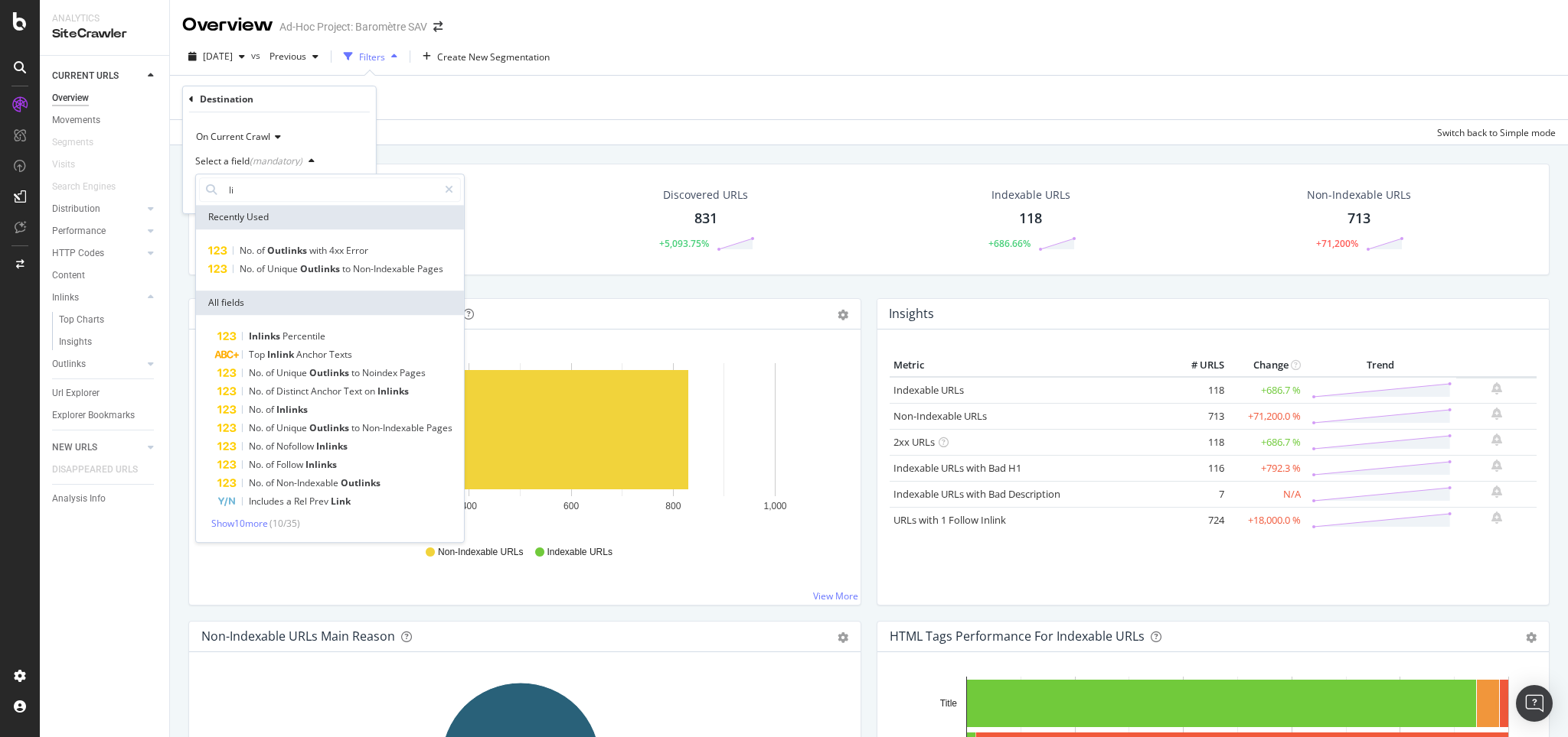
type input "l"
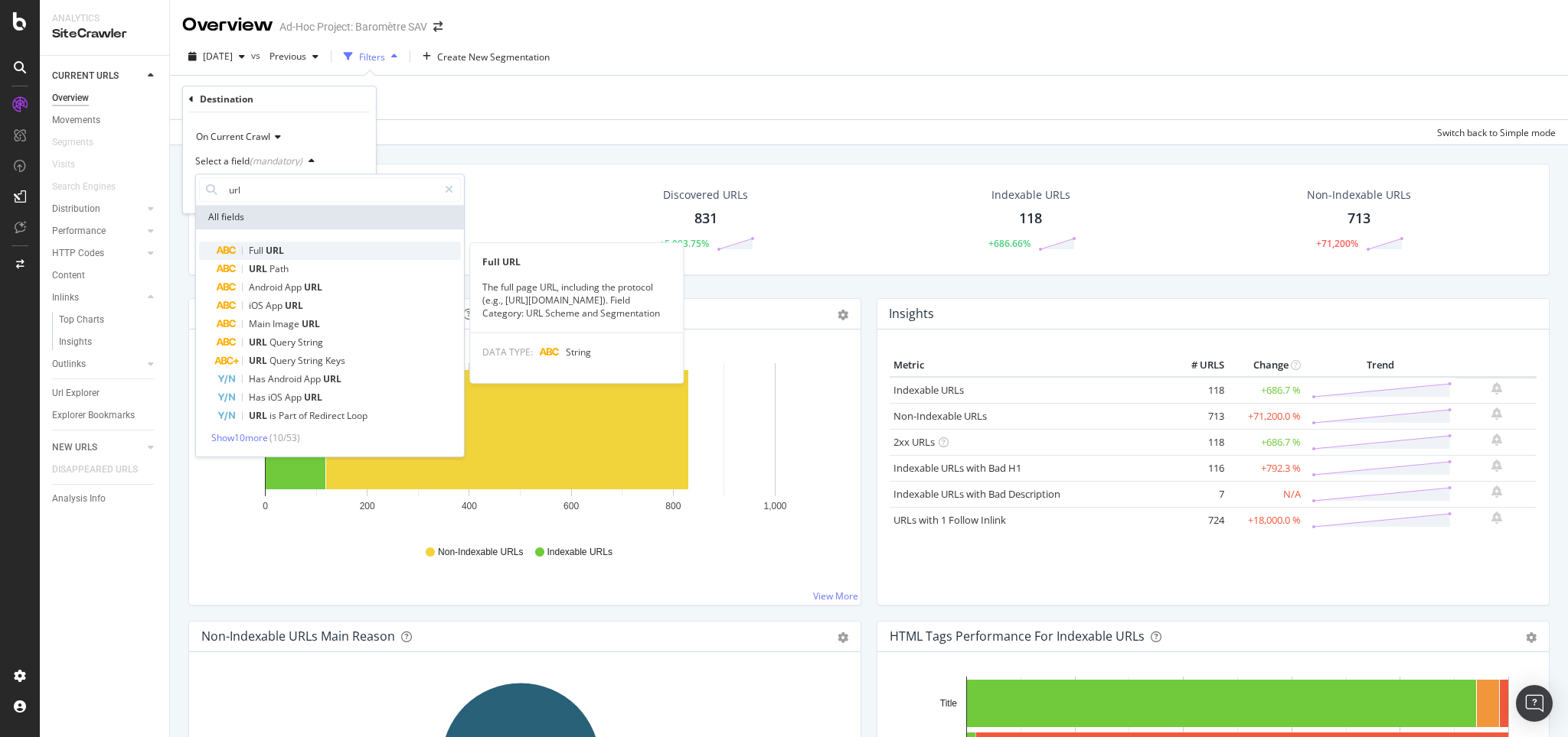
type input "url"
click at [277, 258] on div "Full URL" at bounding box center [338, 251] width 243 height 19
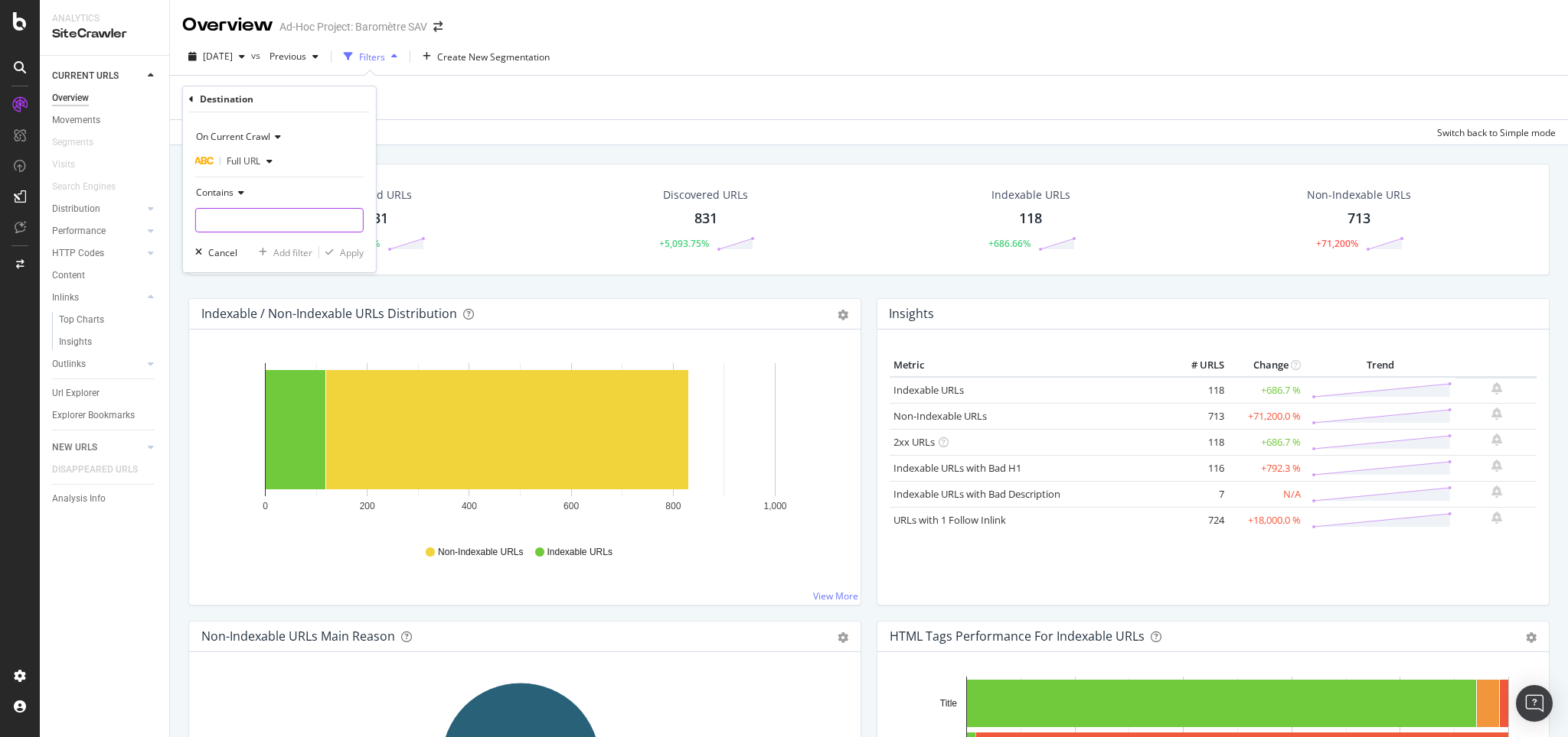
click at [235, 220] on input "text" at bounding box center [280, 221] width 167 height 24
click at [227, 164] on span "Full URL" at bounding box center [243, 161] width 34 height 13
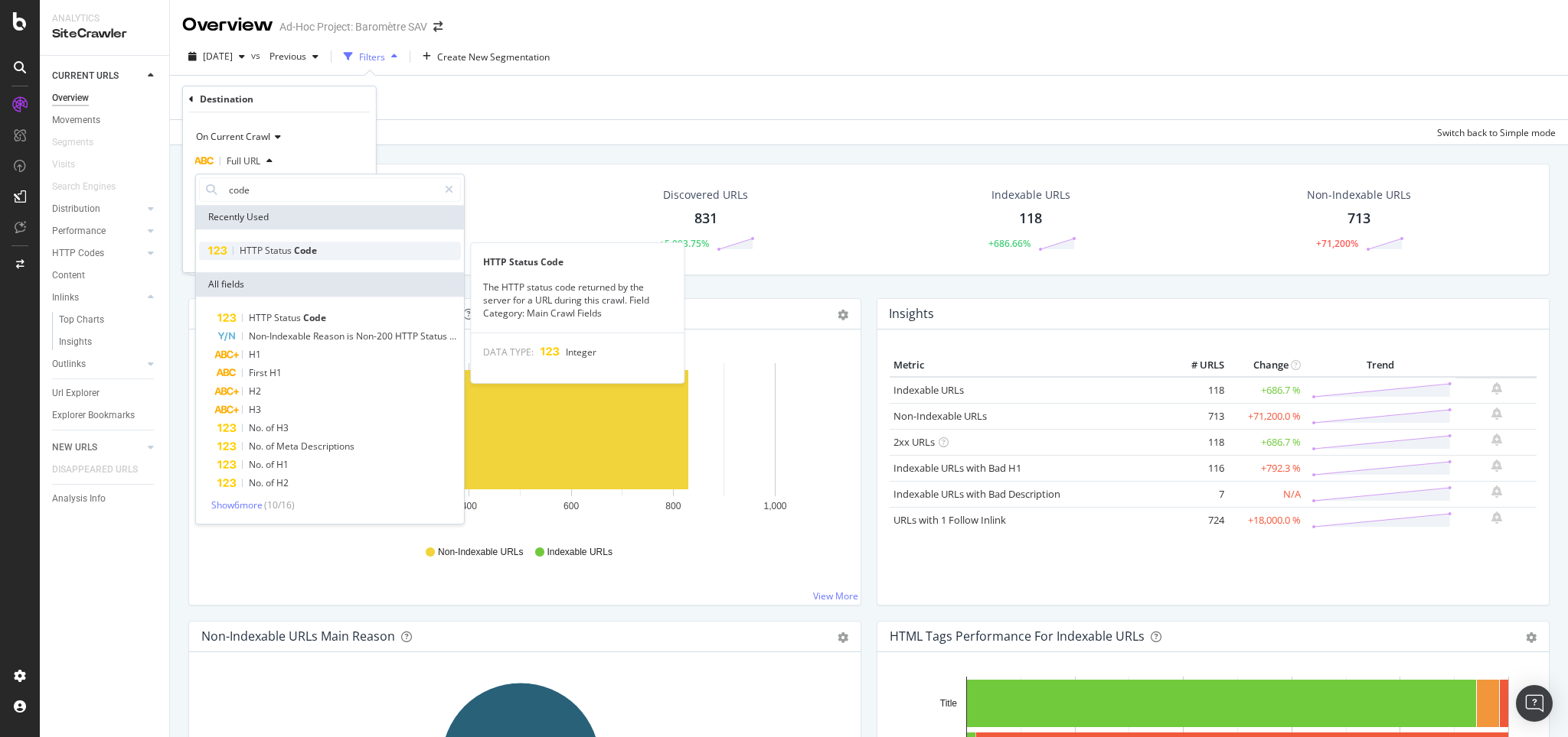
type input "code"
click at [255, 255] on span "HTTP" at bounding box center [252, 251] width 25 height 13
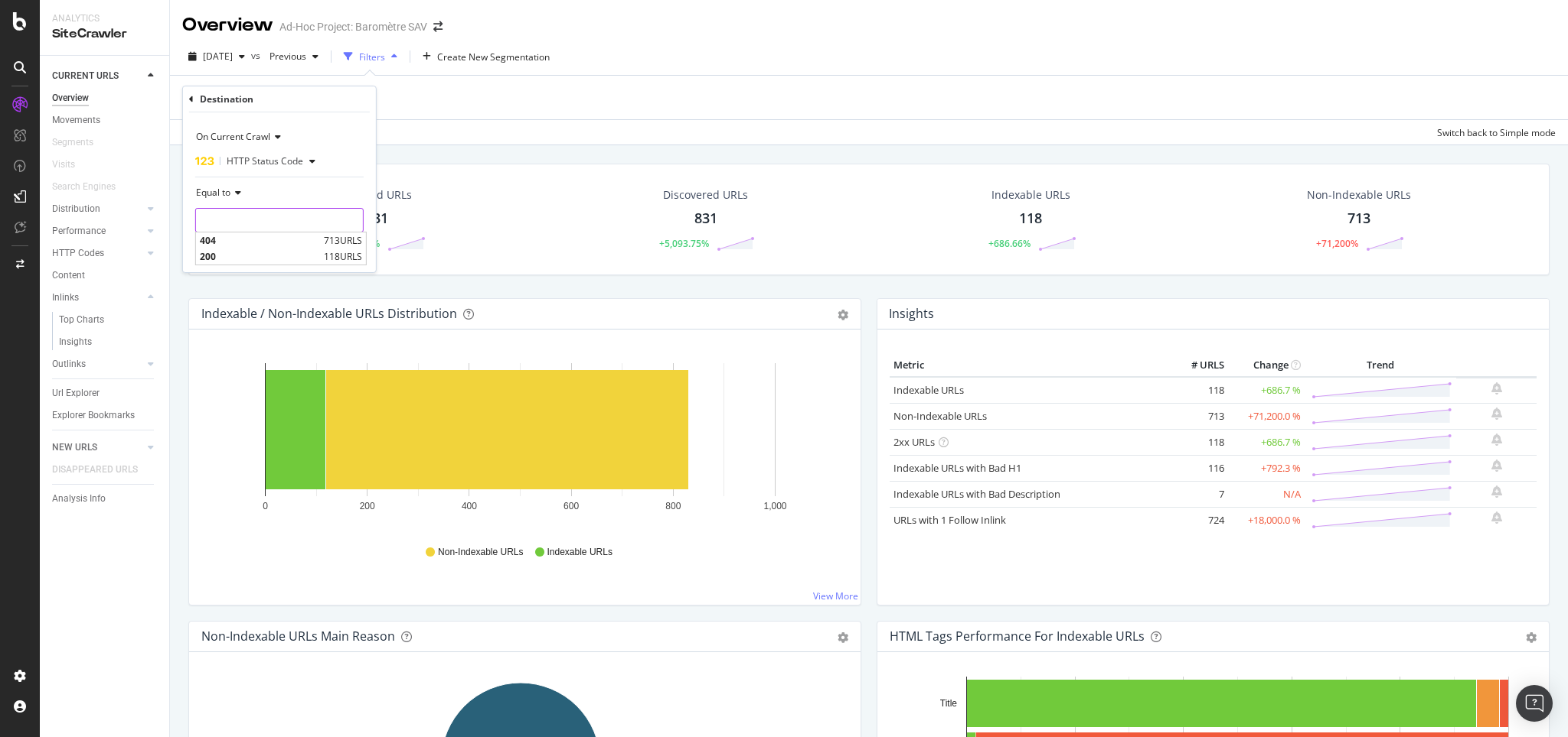
click at [250, 215] on input "number" at bounding box center [279, 221] width 168 height 24
click at [219, 250] on span "200" at bounding box center [260, 256] width 120 height 13
click at [221, 217] on input "200" at bounding box center [279, 221] width 168 height 24
click at [223, 238] on span "404" at bounding box center [260, 240] width 120 height 13
type input "404"
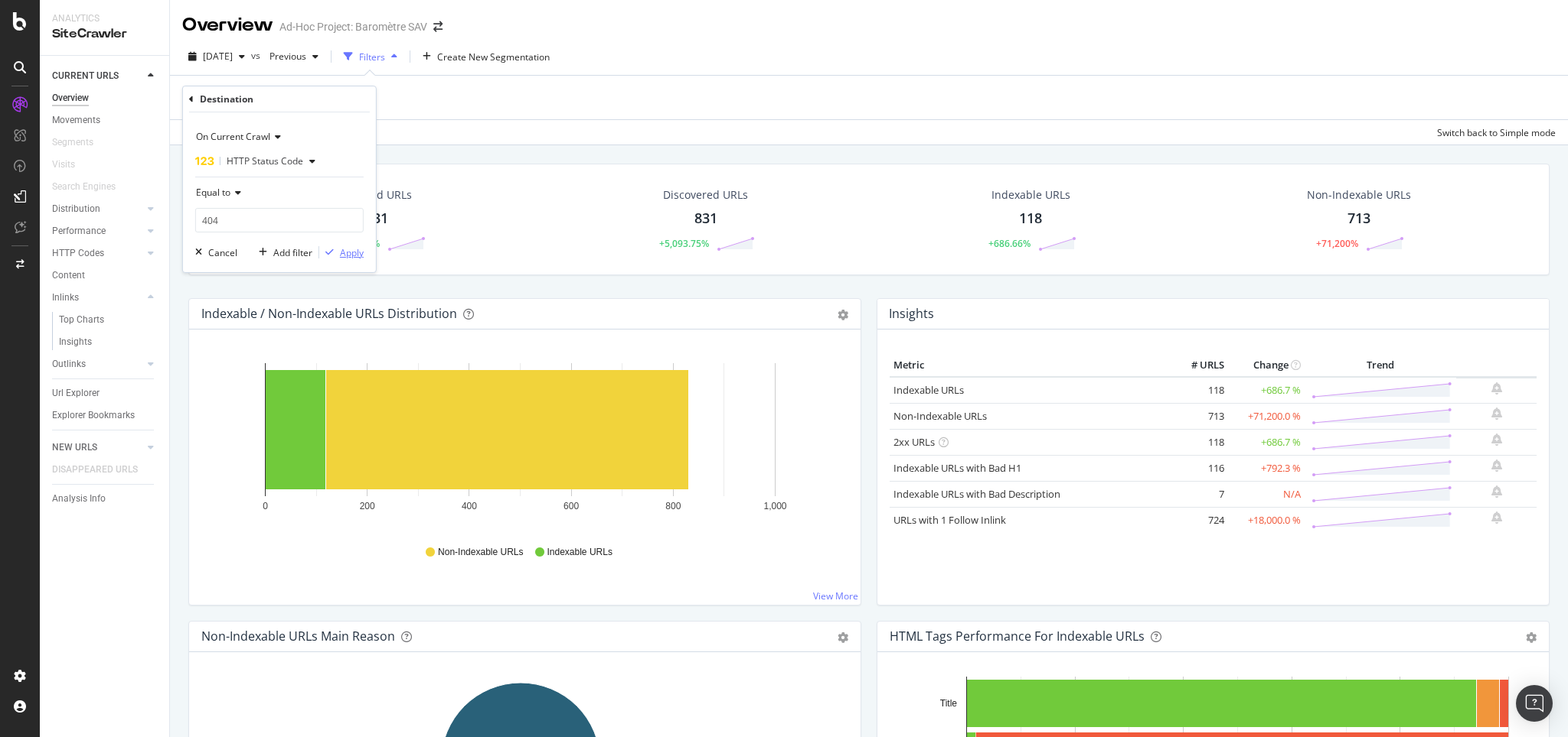
click at [341, 254] on div "Apply" at bounding box center [351, 253] width 23 height 13
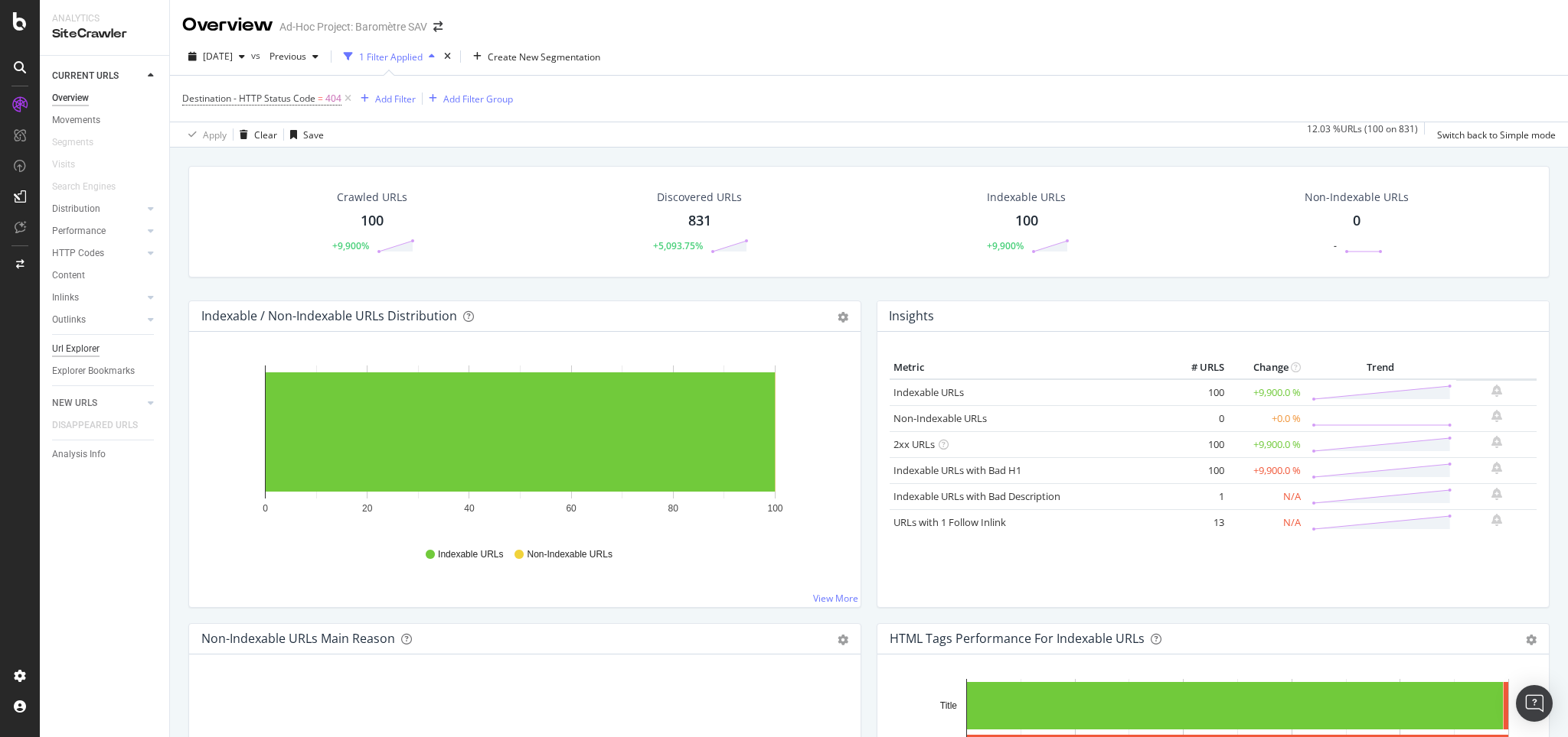
click at [78, 349] on div "Url Explorer" at bounding box center [75, 348] width 48 height 16
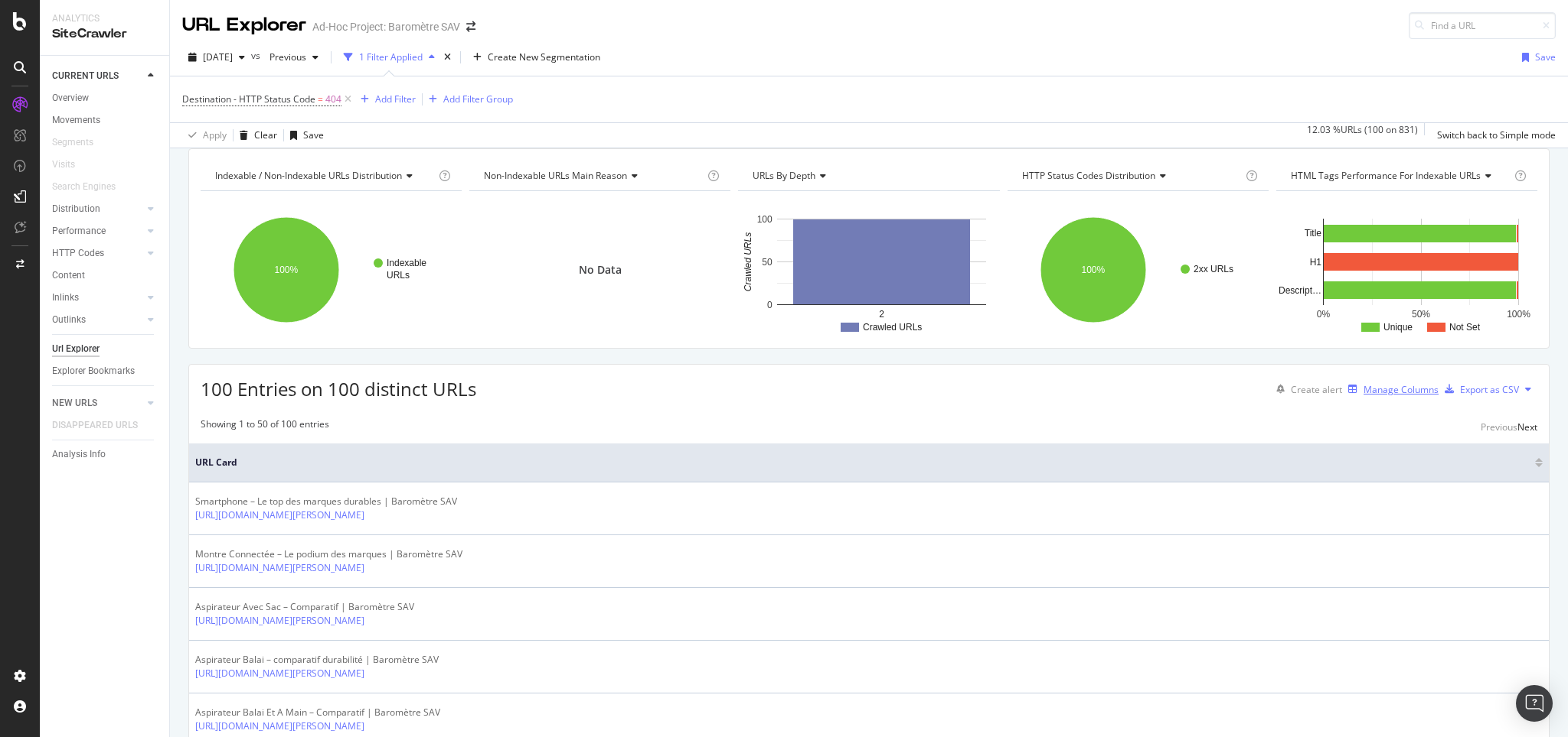
click at [1254, 396] on div "Manage Columns" at bounding box center [1401, 390] width 75 height 13
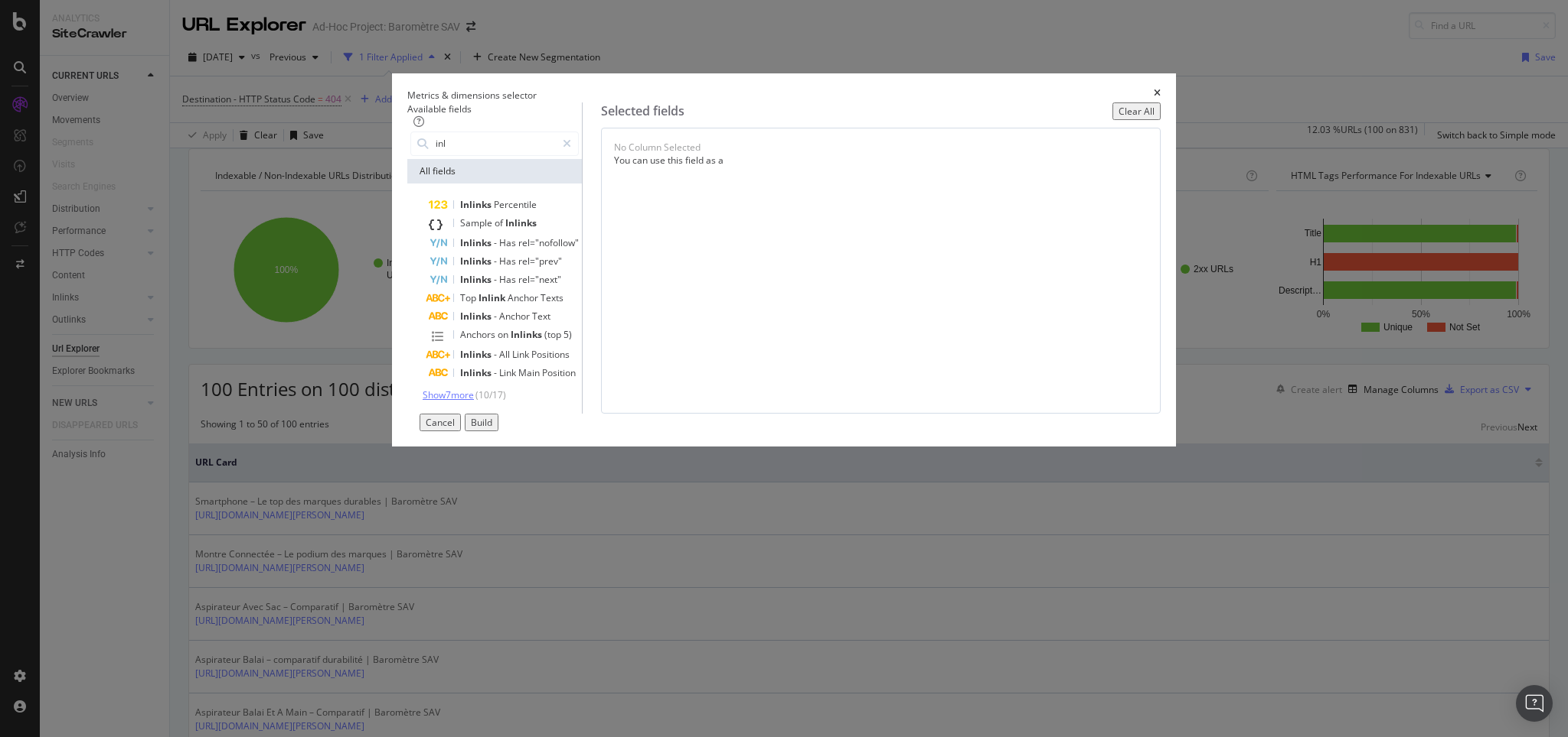
click at [474, 402] on span "Show 7 more" at bounding box center [448, 395] width 52 height 13
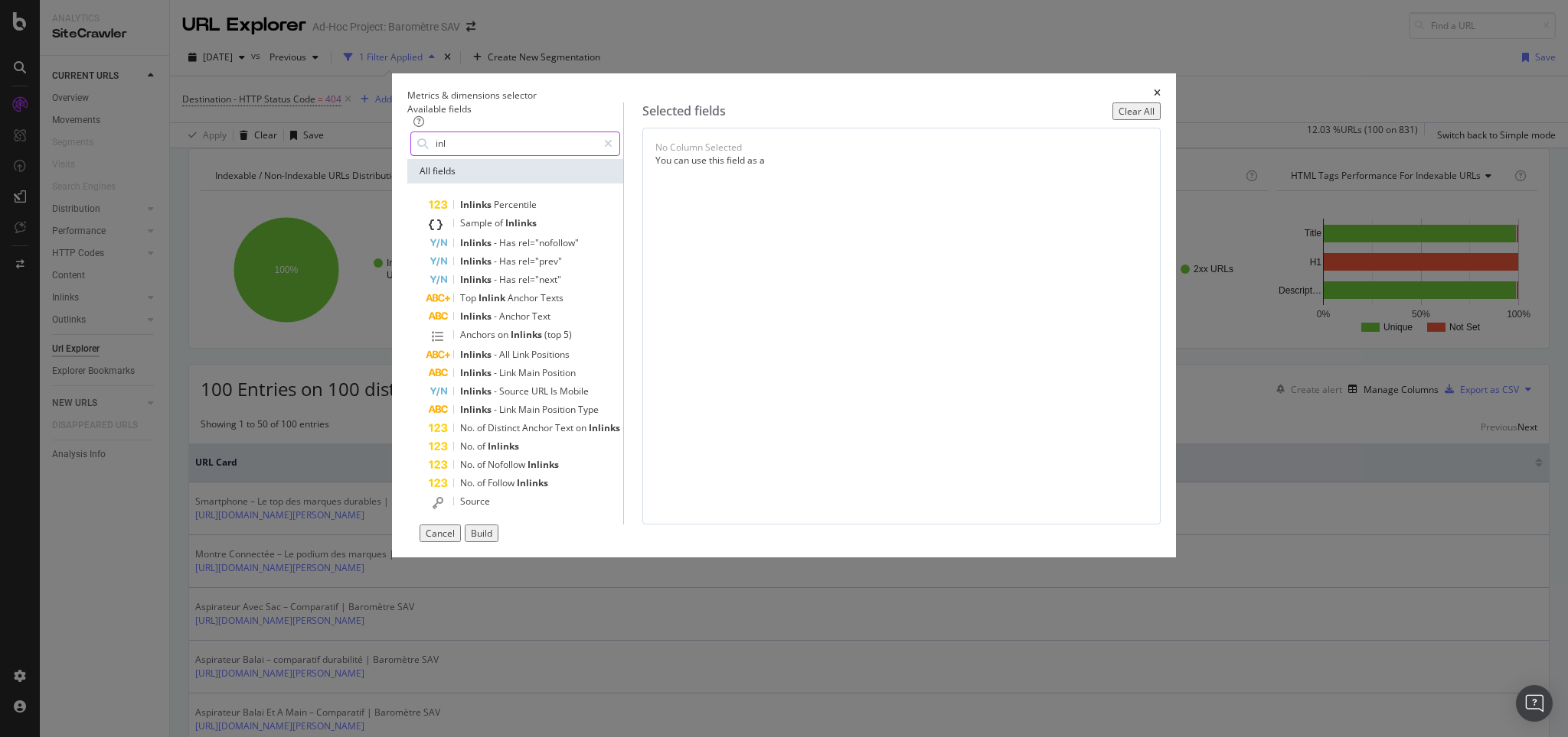
click at [525, 155] on input "inl" at bounding box center [516, 144] width 163 height 23
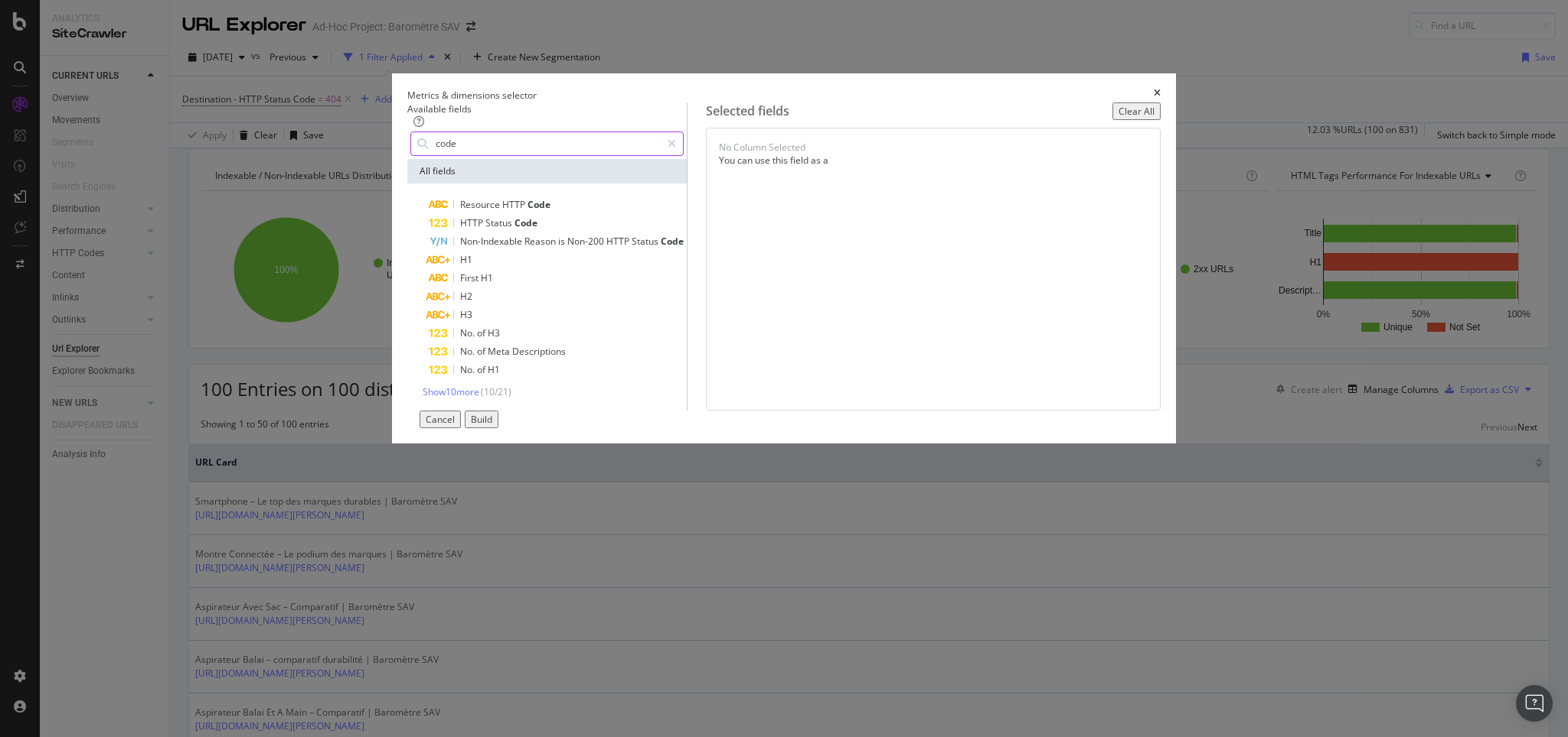
drag, startPoint x: 544, startPoint y: 187, endPoint x: 397, endPoint y: 165, distance: 148.6
click at [397, 165] on div "Metrics & dimensions selector Available fields code All fields Resource HTTP Co…" at bounding box center [784, 368] width 1568 height 737
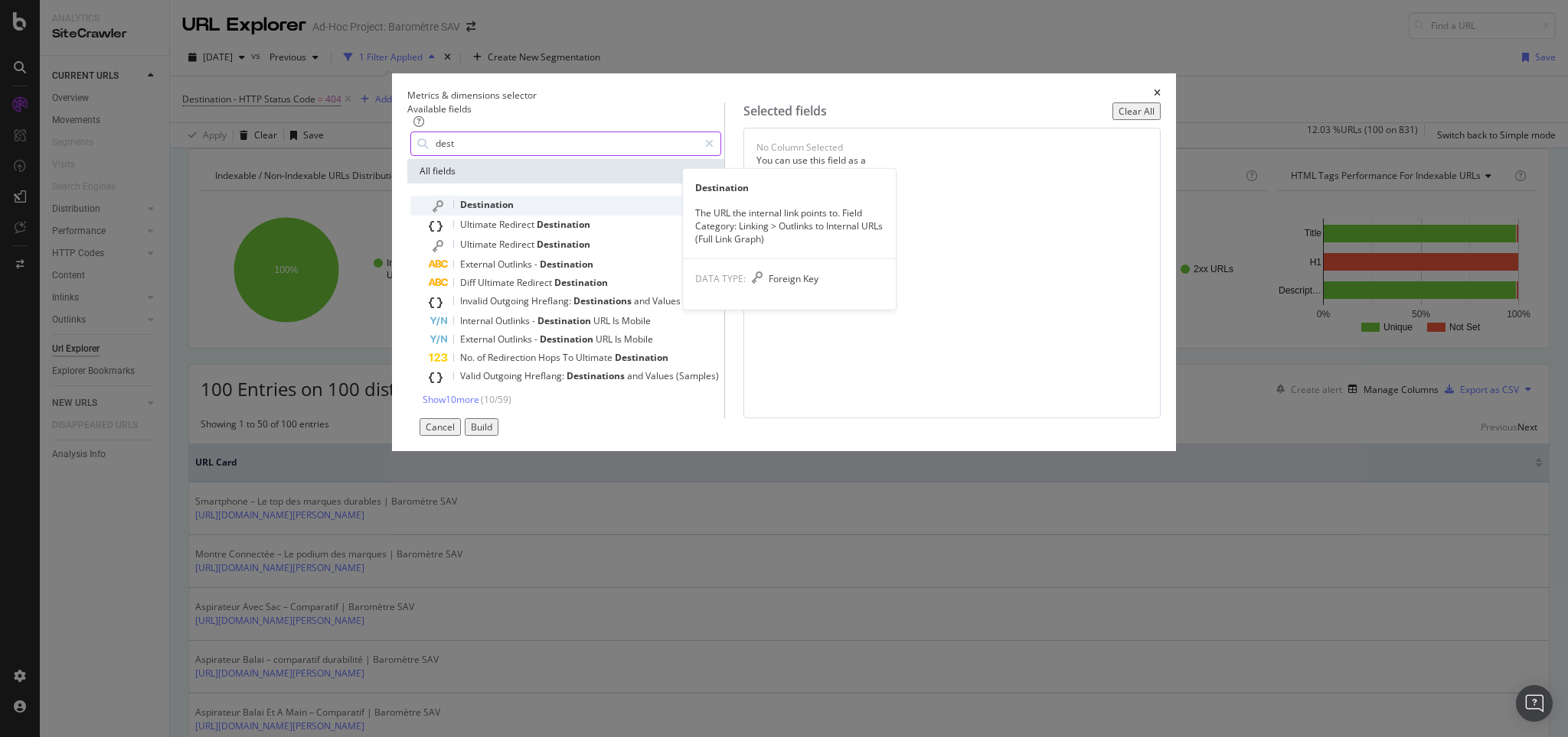
type input "dest"
click at [514, 211] on span "Destination" at bounding box center [487, 205] width 54 height 13
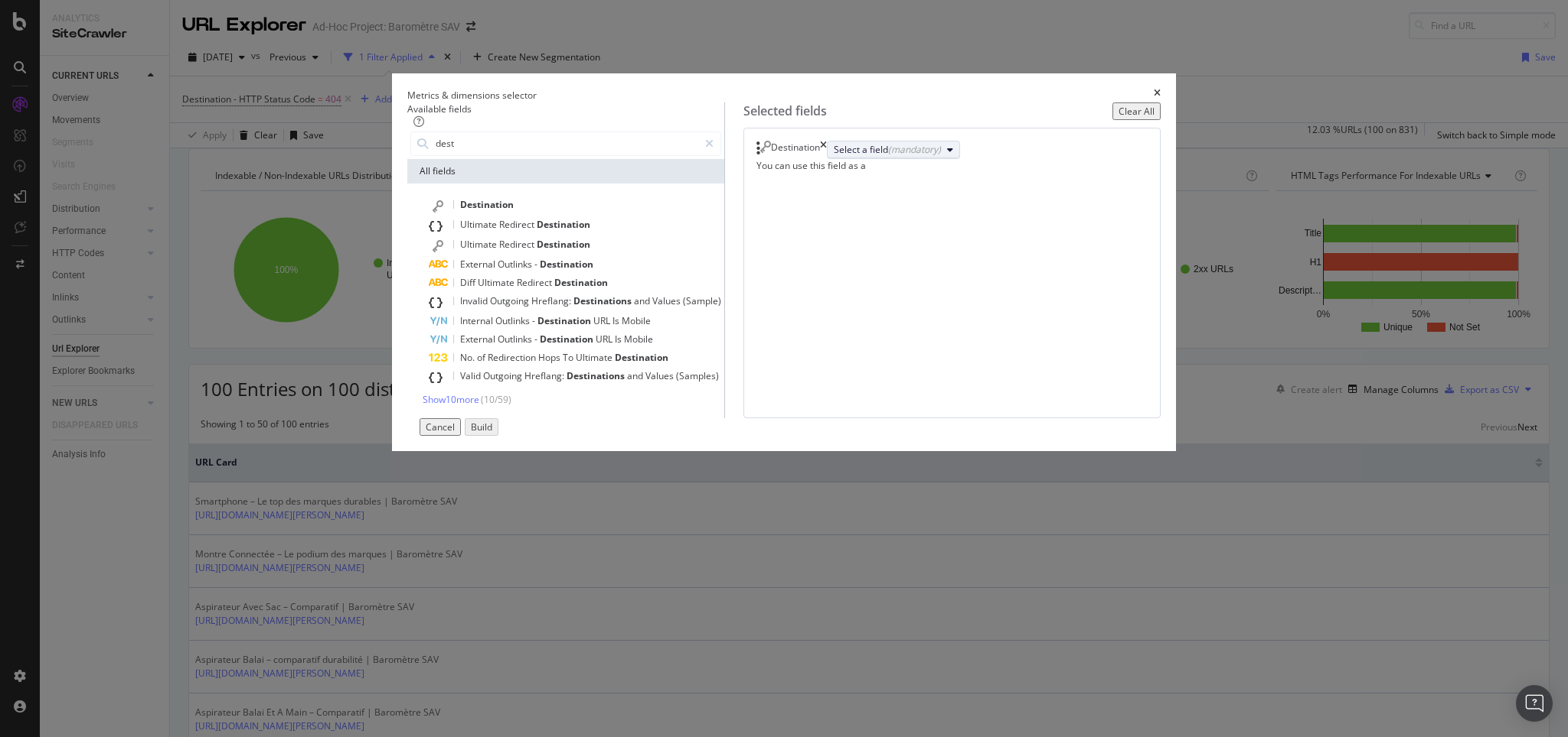
click at [940, 156] on div "Select a field (mandatory)" at bounding box center [887, 149] width 107 height 13
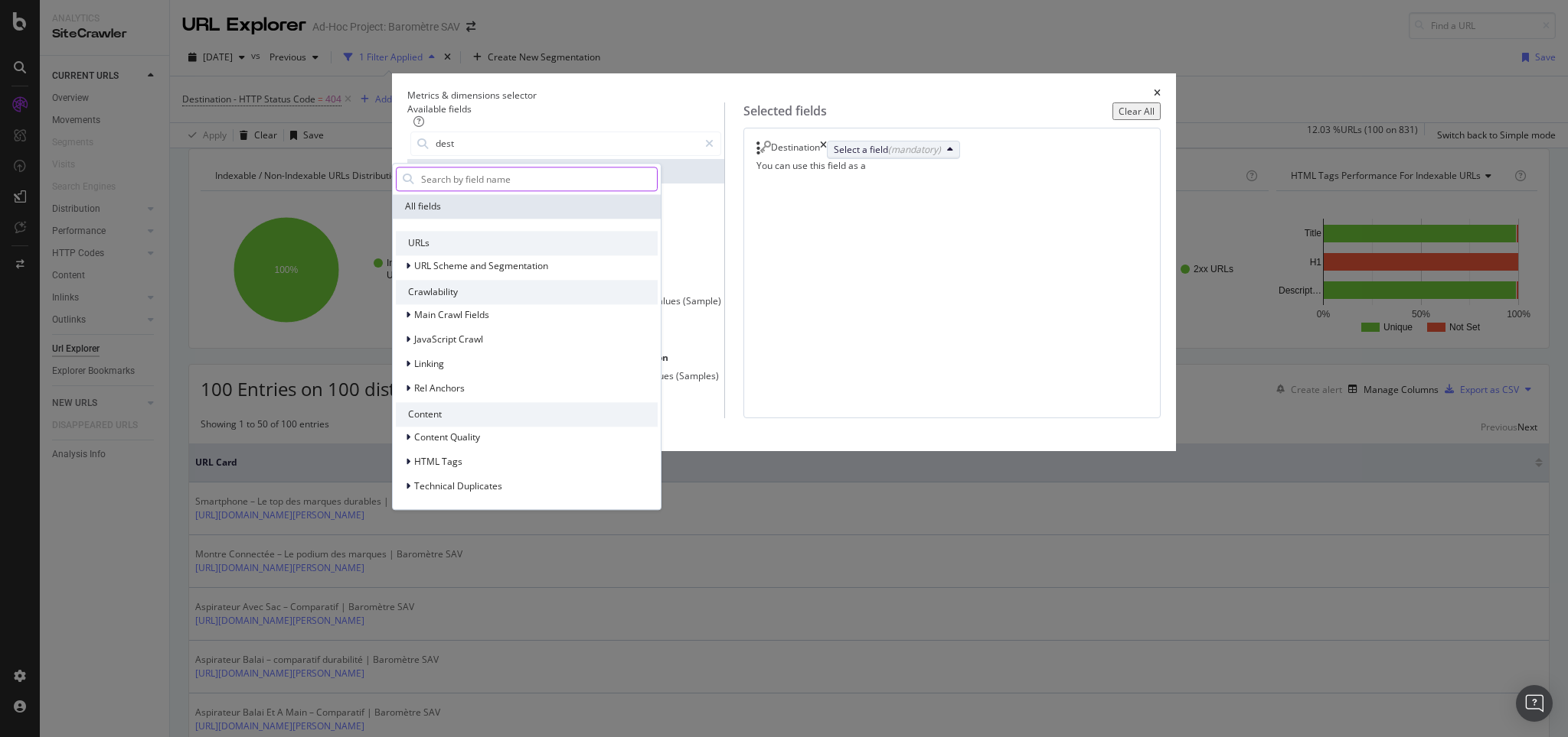
click at [657, 191] on input "modal" at bounding box center [538, 178] width 238 height 23
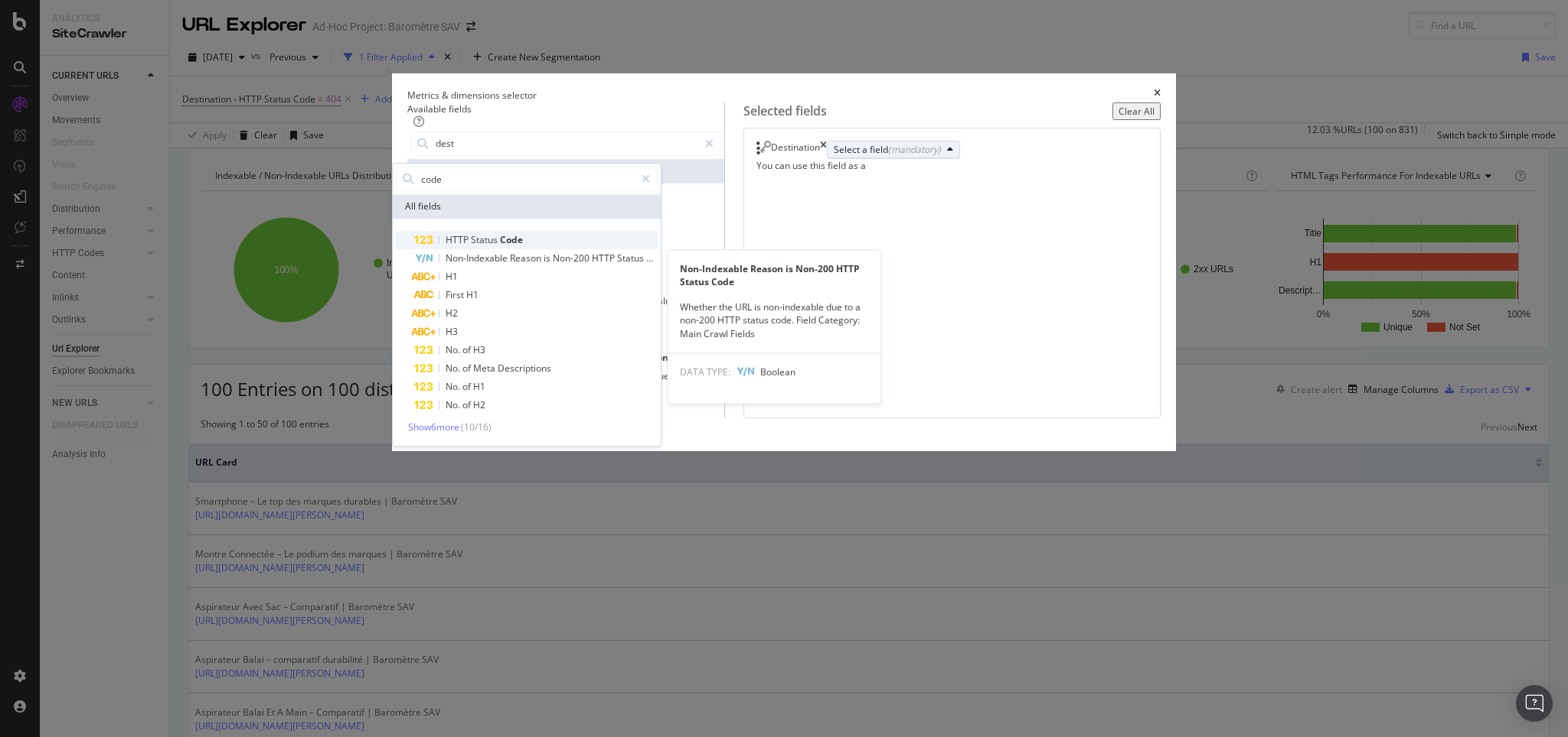
type input "code"
click at [500, 246] on span "Status" at bounding box center [485, 240] width 29 height 13
click at [433, 246] on icon "modal" at bounding box center [423, 240] width 20 height 10
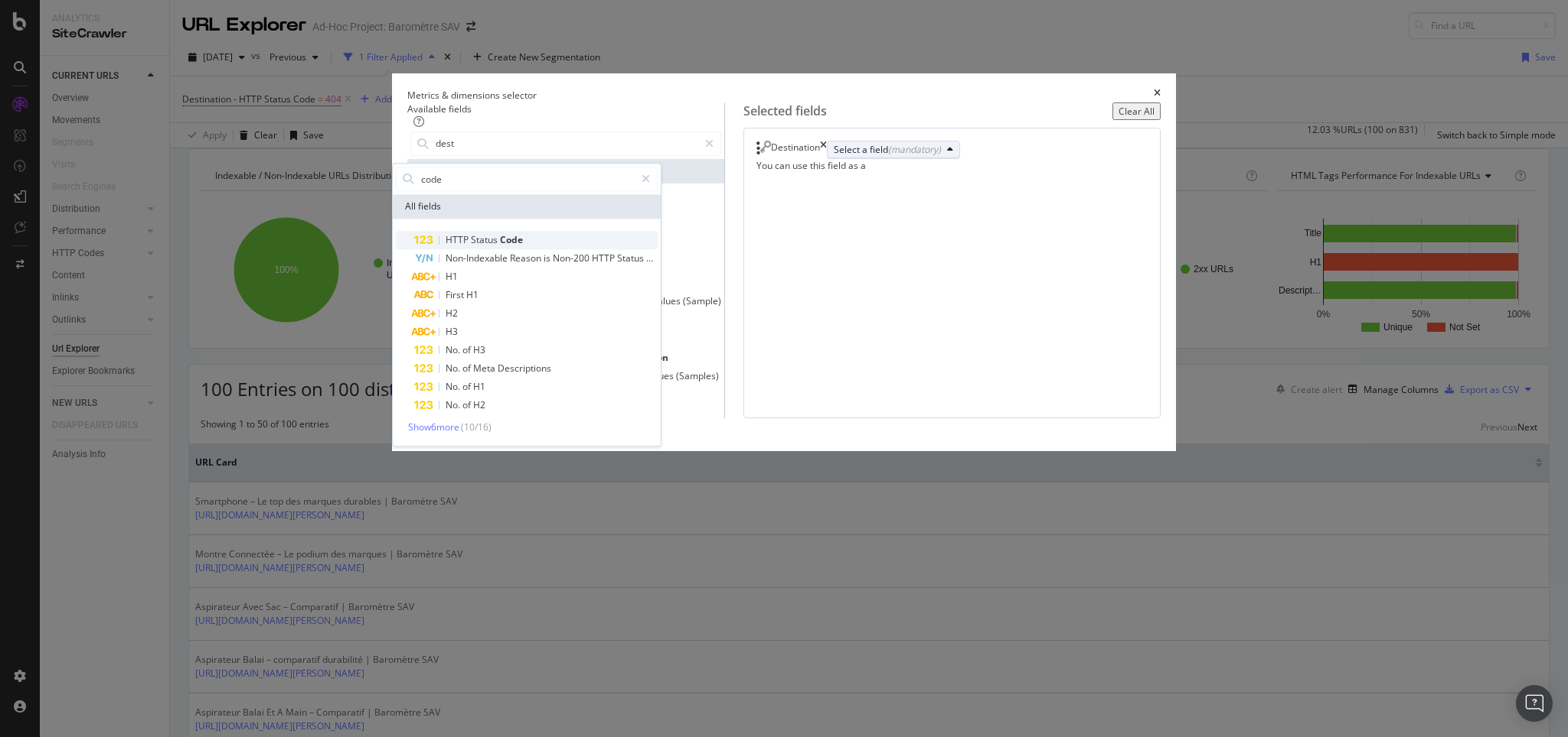
click at [433, 246] on icon "modal" at bounding box center [423, 240] width 20 height 10
click at [455, 434] on div "Cancel" at bounding box center [440, 427] width 29 height 13
